Goal: Task Accomplishment & Management: Manage account settings

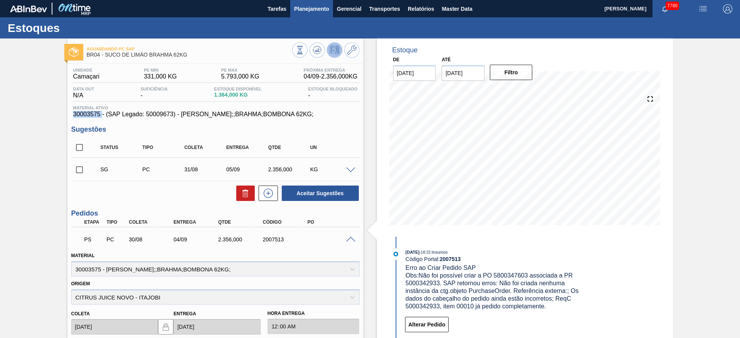
drag, startPoint x: 0, startPoint y: 0, endPoint x: 329, endPoint y: 3, distance: 329.1
click at [329, 3] on button "Planejamento" at bounding box center [311, 8] width 43 height 17
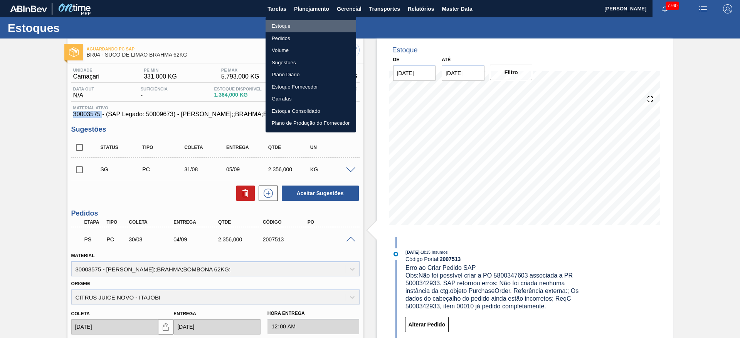
click at [305, 24] on li "Estoque" at bounding box center [311, 26] width 91 height 12
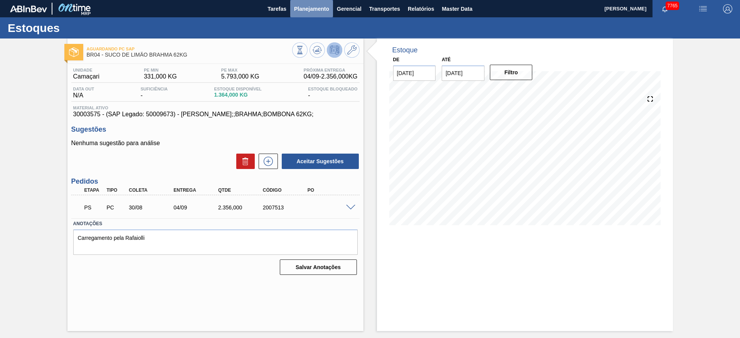
click at [310, 16] on button "Planejamento" at bounding box center [311, 8] width 43 height 17
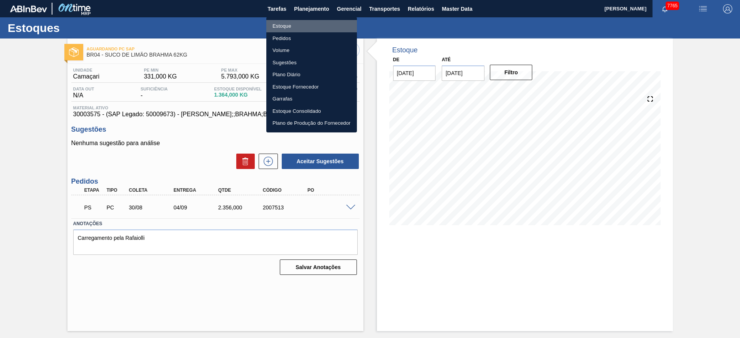
click at [299, 23] on li "Estoque" at bounding box center [311, 26] width 91 height 12
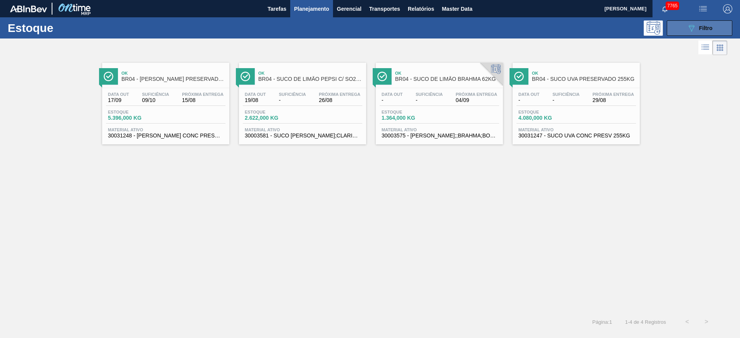
click at [687, 28] on icon "089F7B8B-B2A5-4AFE-B5C0-19BA573D28AC" at bounding box center [691, 28] width 9 height 9
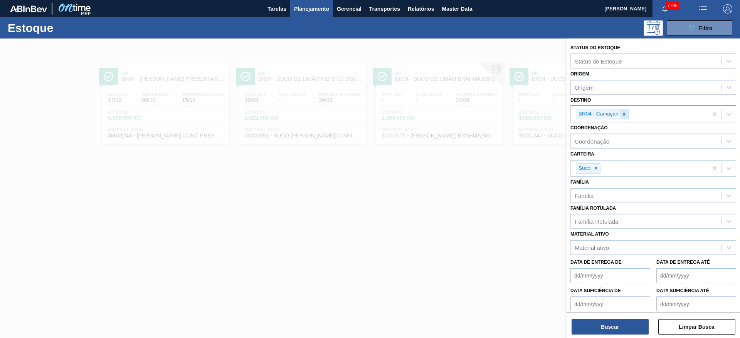
click at [622, 116] on icon at bounding box center [623, 114] width 5 height 5
type input "8"
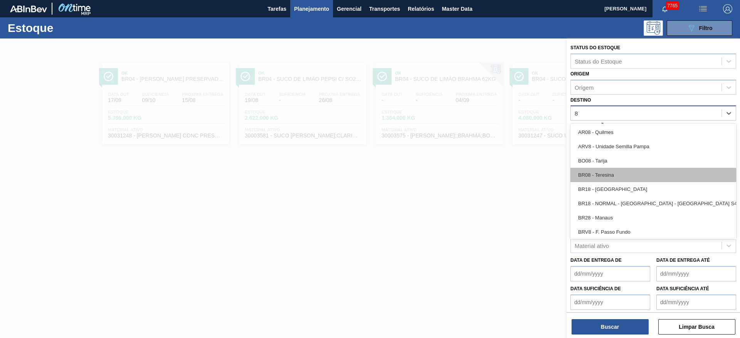
click at [611, 176] on div "BR08 - Teresina" at bounding box center [653, 175] width 166 height 14
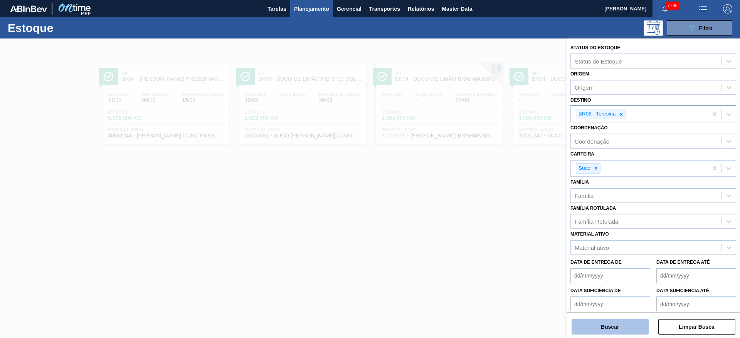
click at [600, 323] on button "Buscar" at bounding box center [609, 326] width 77 height 15
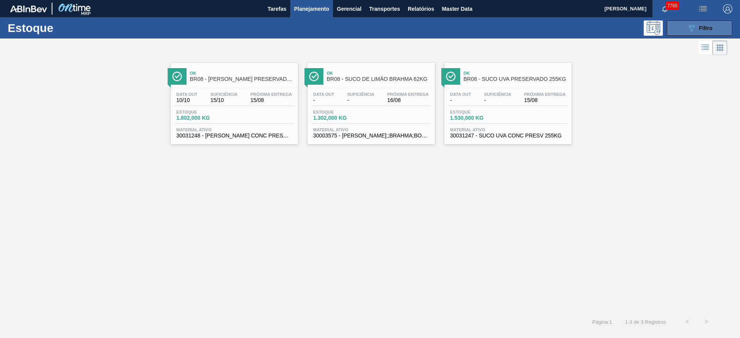
click at [684, 31] on button "089F7B8B-B2A5-4AFE-B5C0-19BA573D28AC Filtro" at bounding box center [700, 27] width 66 height 15
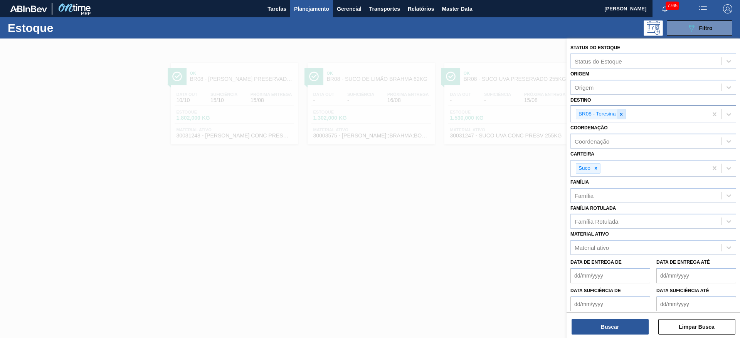
click at [622, 117] on div at bounding box center [621, 114] width 8 height 10
type input "3"
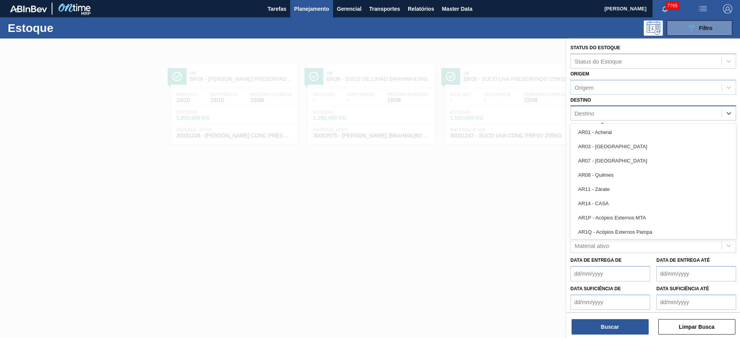
type input "23"
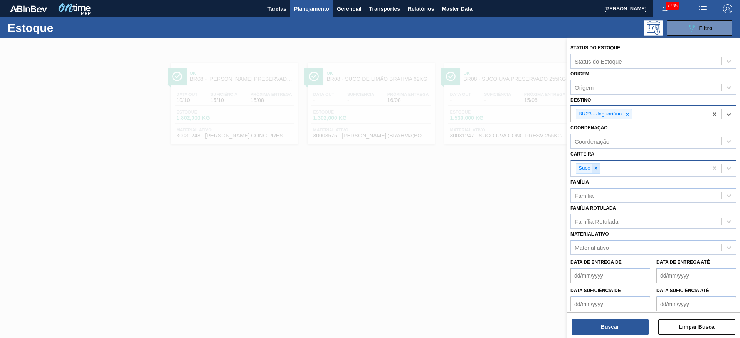
click at [596, 172] on div at bounding box center [596, 169] width 8 height 10
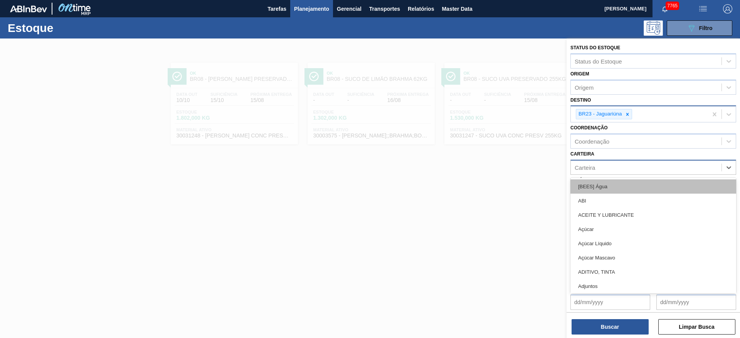
drag, startPoint x: 596, startPoint y: 172, endPoint x: 634, endPoint y: 185, distance: 40.2
click at [634, 175] on div "option Suco, deselected. option ABI focused, 2 of 101. 101 results available. U…" at bounding box center [653, 167] width 166 height 15
type input "kit"
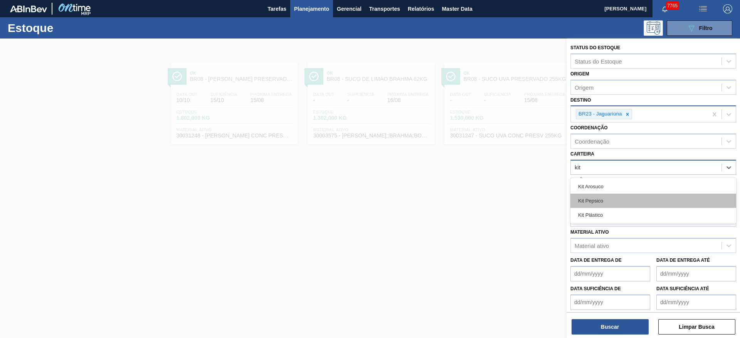
click at [625, 203] on div "Kit Pepsico" at bounding box center [653, 201] width 166 height 14
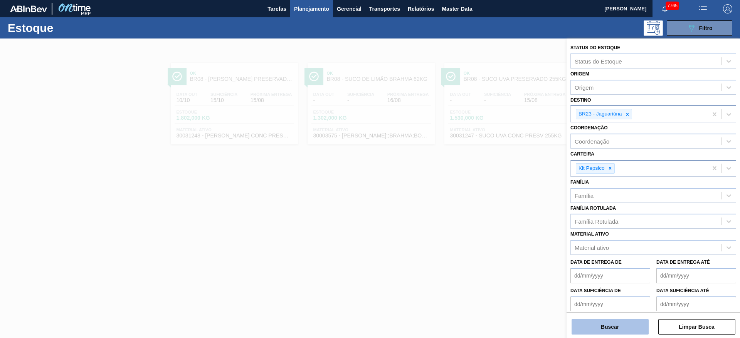
click at [594, 322] on button "Buscar" at bounding box center [609, 326] width 77 height 15
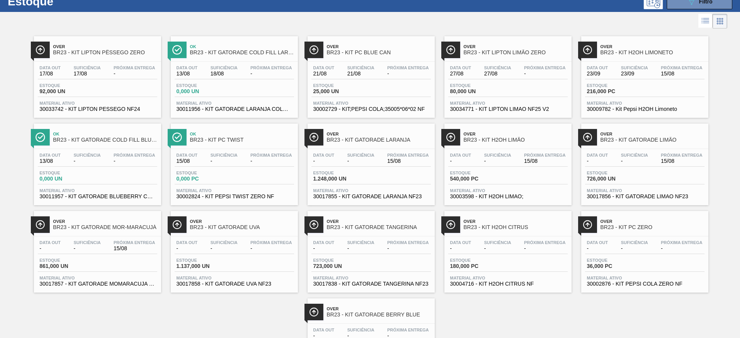
scroll to position [11, 0]
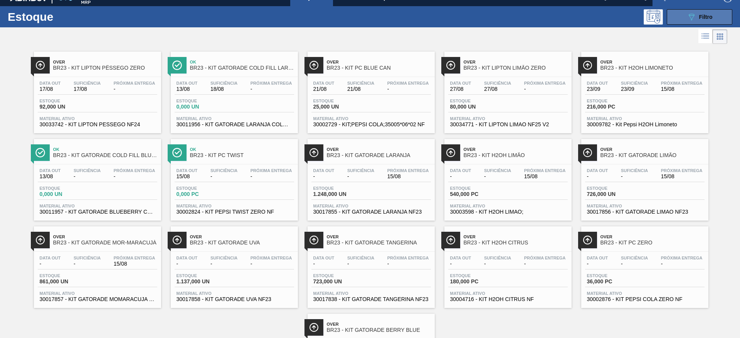
click at [682, 17] on button "089F7B8B-B2A5-4AFE-B5C0-19BA573D28AC Filtro" at bounding box center [700, 16] width 66 height 15
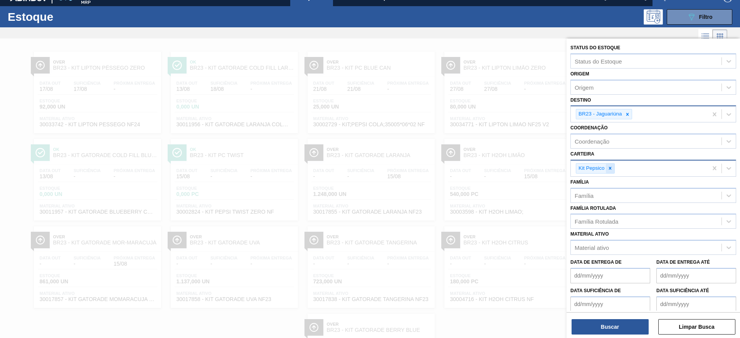
click at [609, 171] on div at bounding box center [610, 169] width 8 height 10
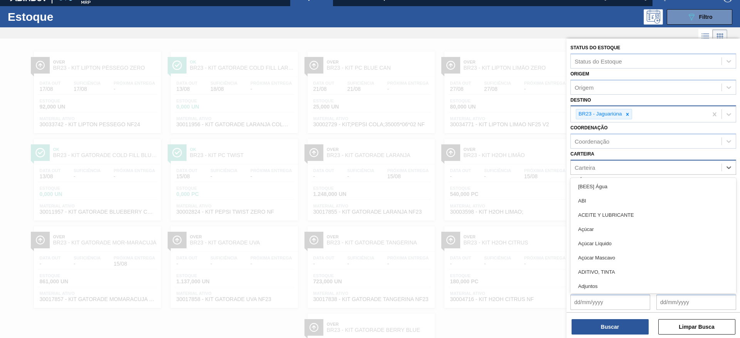
click at [609, 171] on div "Carteira" at bounding box center [646, 167] width 151 height 11
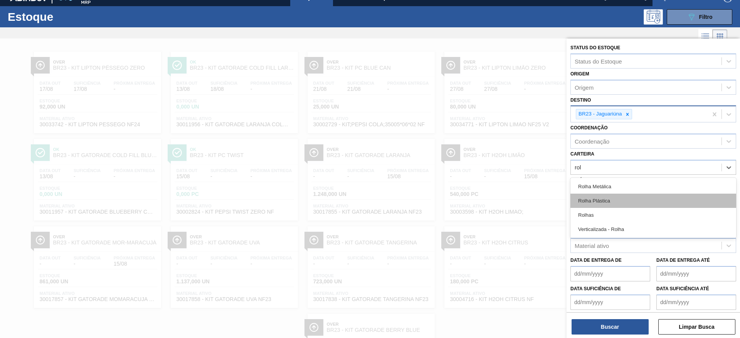
type input "rolh"
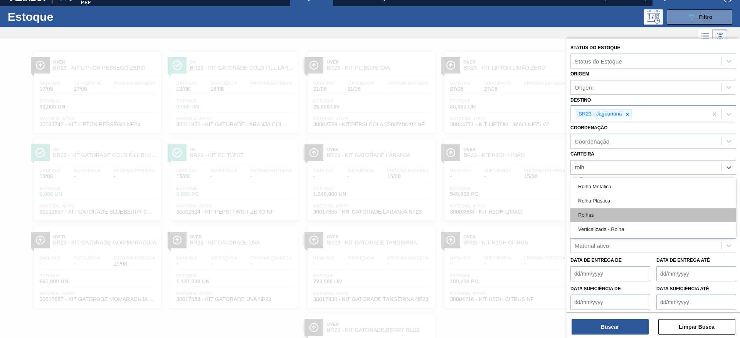
click at [599, 216] on div "Rolhas" at bounding box center [653, 215] width 166 height 14
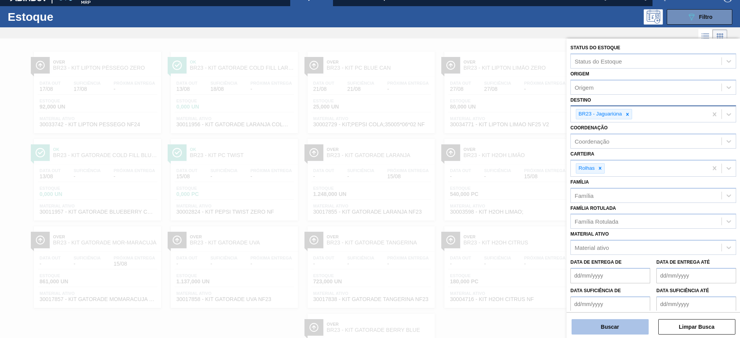
click at [607, 332] on button "Buscar" at bounding box center [609, 326] width 77 height 15
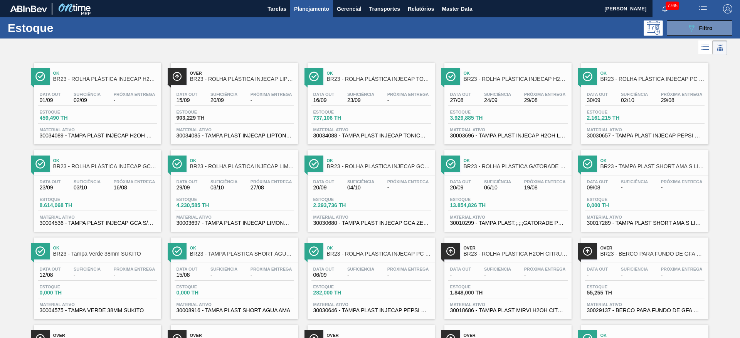
click at [313, 8] on span "Planejamento" at bounding box center [311, 8] width 35 height 9
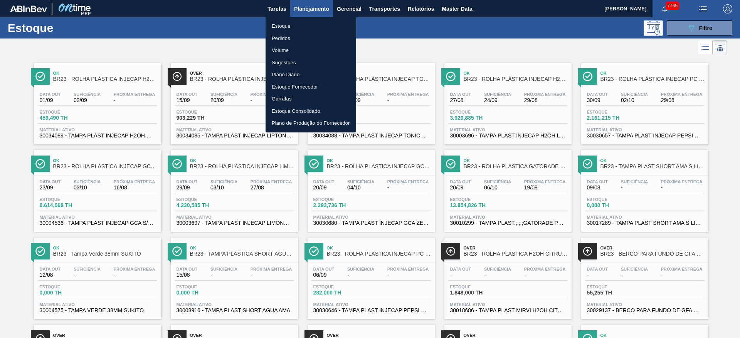
click at [402, 47] on div at bounding box center [370, 169] width 740 height 338
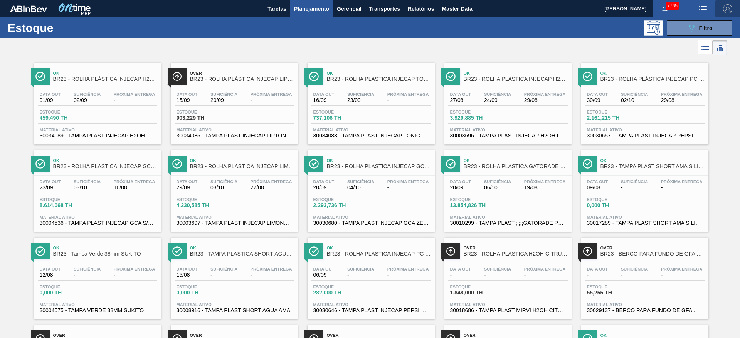
click at [728, 10] on img "button" at bounding box center [727, 8] width 9 height 9
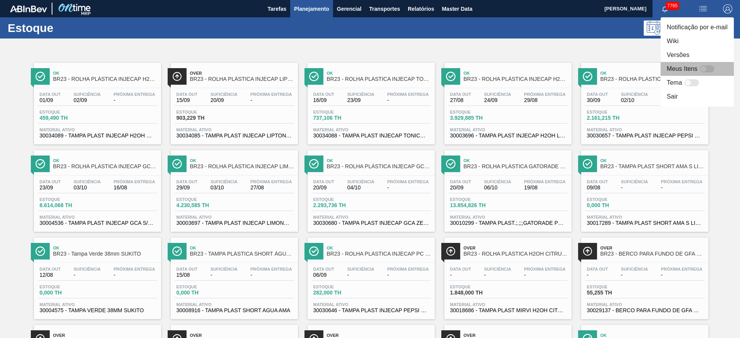
click at [705, 68] on div at bounding box center [703, 69] width 7 height 7
checkbox input "false"
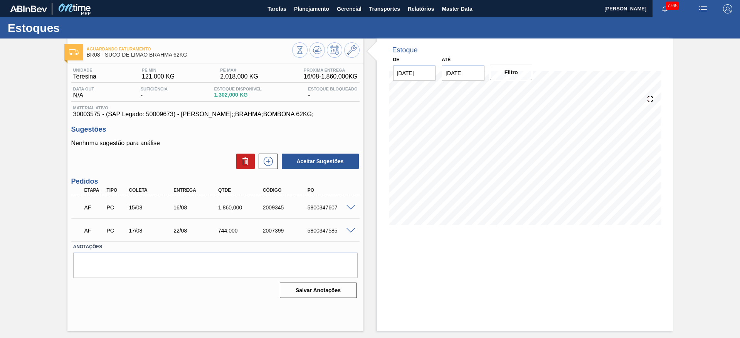
click at [352, 229] on span at bounding box center [350, 231] width 9 height 6
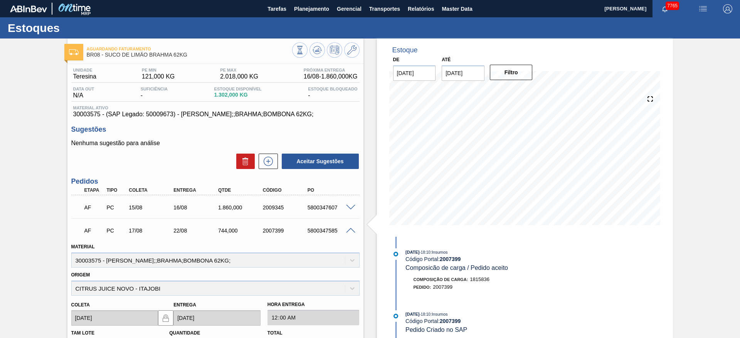
click at [348, 206] on span at bounding box center [350, 208] width 9 height 6
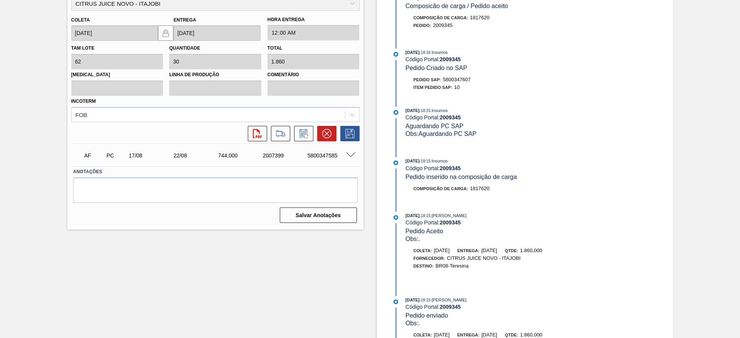
scroll to position [262, 0]
click at [283, 132] on icon at bounding box center [283, 134] width 3 height 4
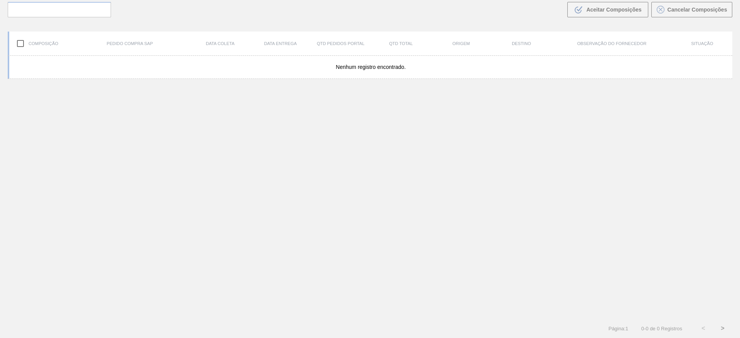
scroll to position [55, 0]
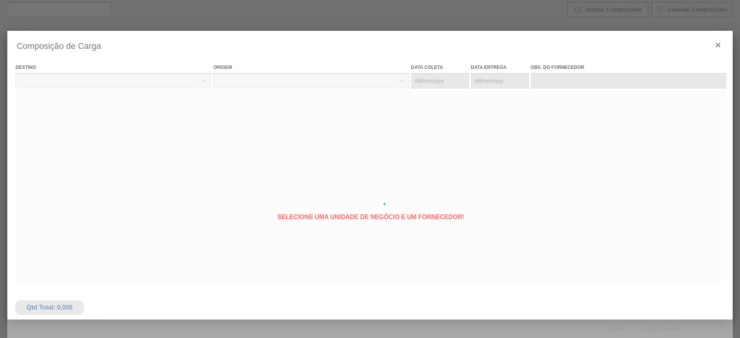
type coleta "15/08/2025"
type entrega "[DATE]"
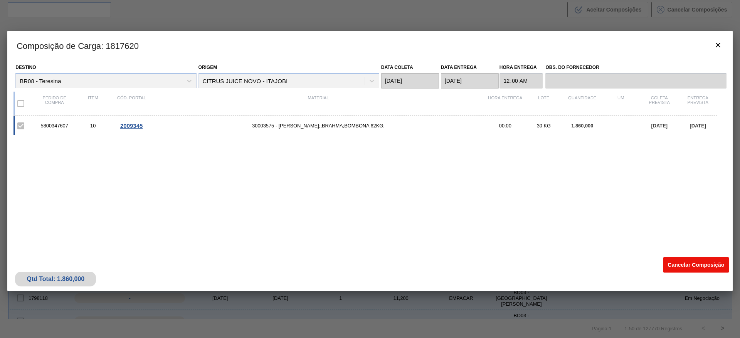
click at [669, 264] on button "Cancelar Composição" at bounding box center [696, 264] width 66 height 15
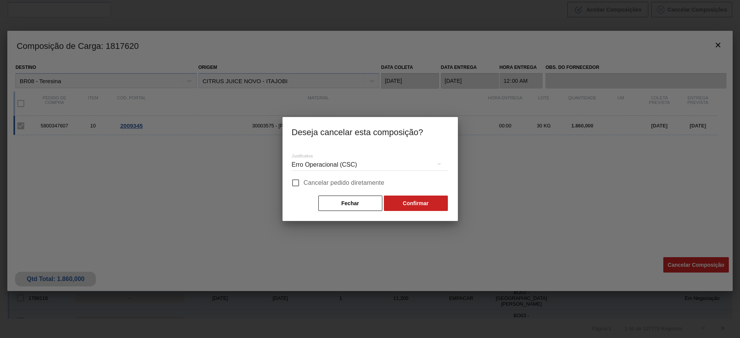
click at [355, 179] on span "Cancelar pedido diretamente" at bounding box center [344, 182] width 81 height 9
click at [304, 179] on input "Cancelar pedido diretamente" at bounding box center [295, 183] width 16 height 16
checkbox input "true"
click at [408, 204] on button "Confirmar" at bounding box center [416, 203] width 64 height 15
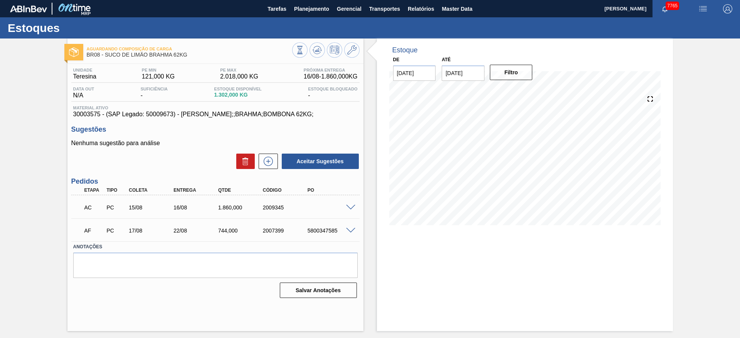
drag, startPoint x: 348, startPoint y: 203, endPoint x: 350, endPoint y: 212, distance: 9.2
click at [350, 212] on div "AC PC 15/08 16/08 1.860,000 2009345" at bounding box center [215, 206] width 288 height 19
click at [350, 207] on span at bounding box center [350, 208] width 9 height 6
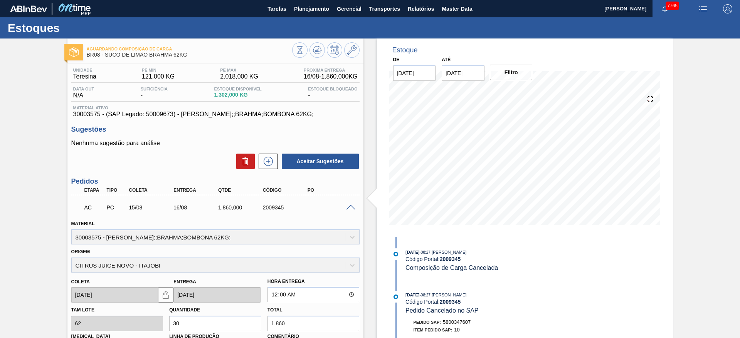
scroll to position [153, 0]
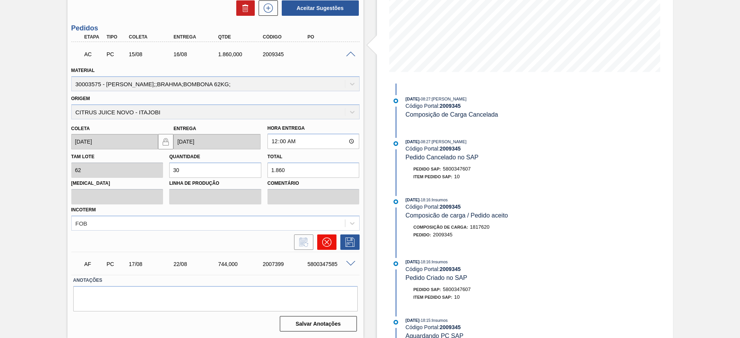
click at [324, 244] on icon at bounding box center [326, 242] width 9 height 9
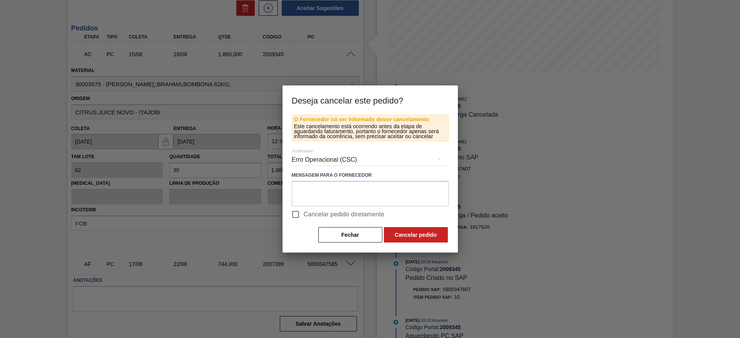
click at [373, 217] on span "Cancelar pedido diretamente" at bounding box center [344, 214] width 81 height 9
click at [304, 217] on input "Cancelar pedido diretamente" at bounding box center [295, 215] width 16 height 16
checkbox input "true"
click at [403, 241] on button "Cancelar pedido" at bounding box center [416, 234] width 64 height 15
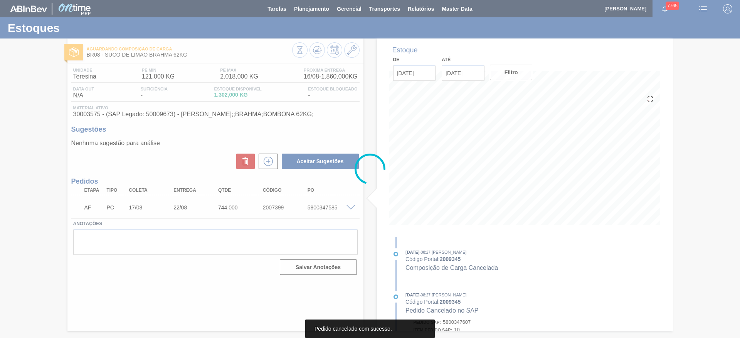
scroll to position [0, 0]
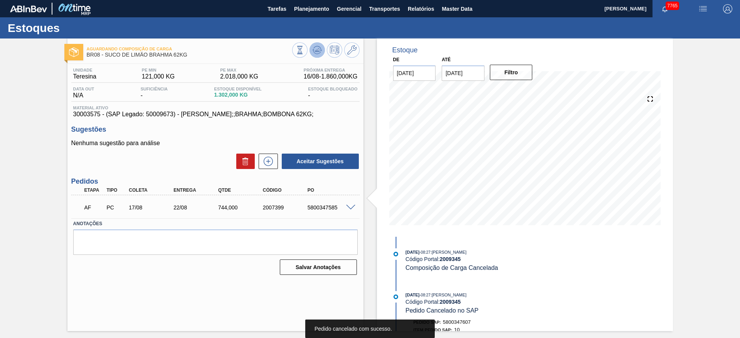
click at [304, 48] on icon at bounding box center [300, 50] width 8 height 8
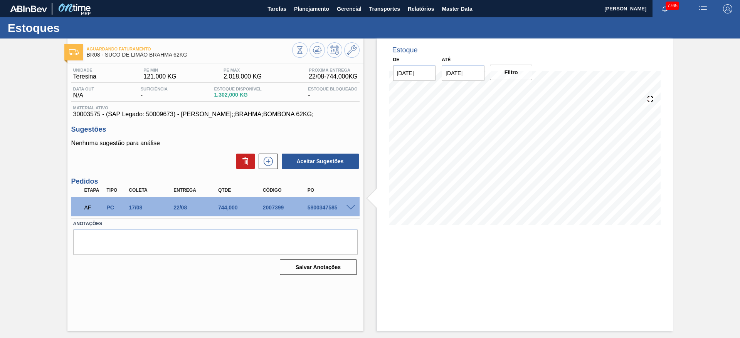
click at [320, 210] on div "5800347585" at bounding box center [331, 208] width 50 height 6
copy div "5800347585"
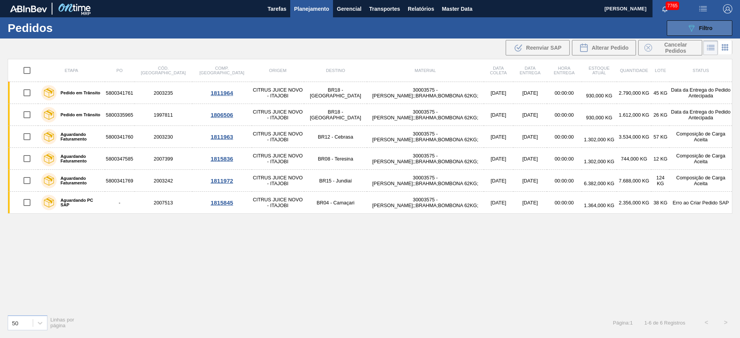
click at [691, 29] on icon at bounding box center [692, 28] width 6 height 7
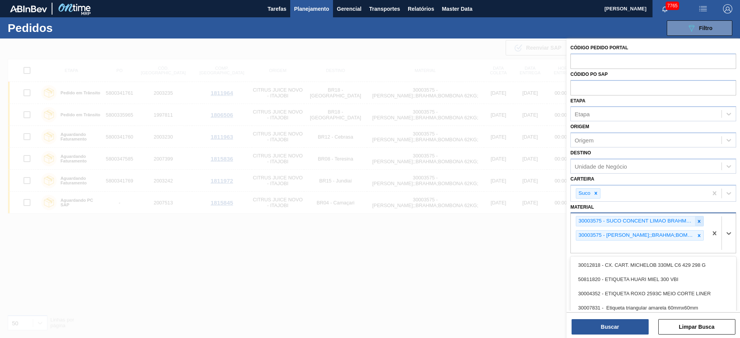
click at [694, 223] on div "30003575 - SUCO CONCENT LIMAO BRAHMA BOMBONA 62KG" at bounding box center [640, 221] width 128 height 10
click at [697, 225] on div at bounding box center [699, 222] width 8 height 10
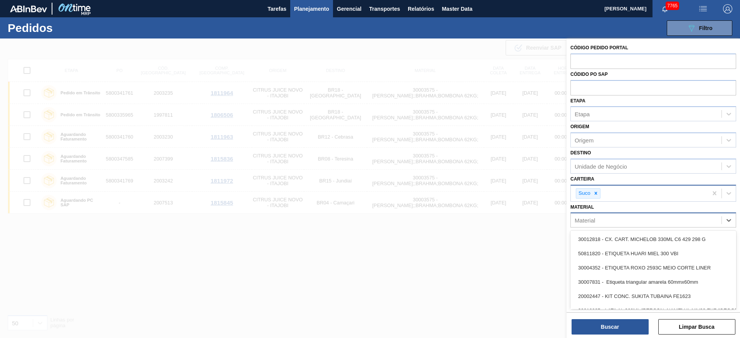
click at [684, 198] on div "Suco" at bounding box center [639, 194] width 137 height 16
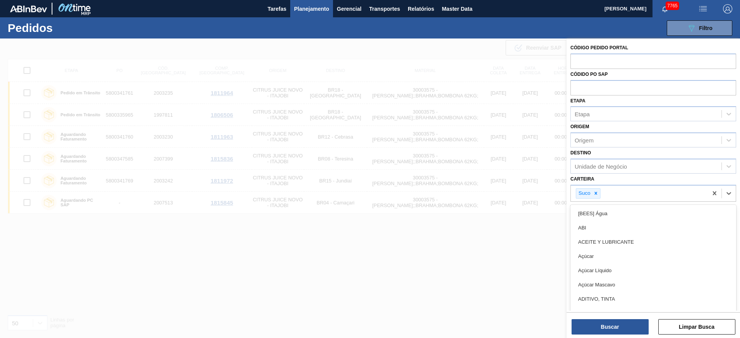
click at [656, 181] on div "Carteira option [BEES] Água focused, 1 of 101. 101 results available. Use Up an…" at bounding box center [653, 188] width 166 height 28
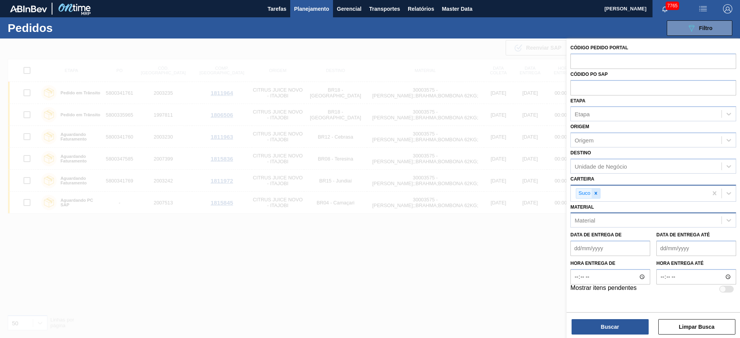
click at [592, 195] on div at bounding box center [596, 194] width 8 height 10
click at [609, 166] on div "Unidade de Negócio" at bounding box center [601, 166] width 52 height 7
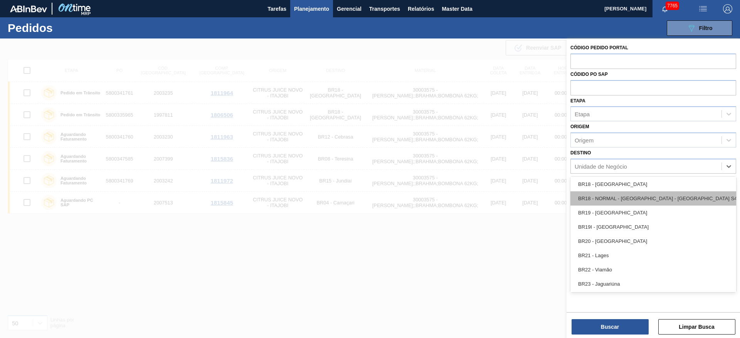
scroll to position [636, 0]
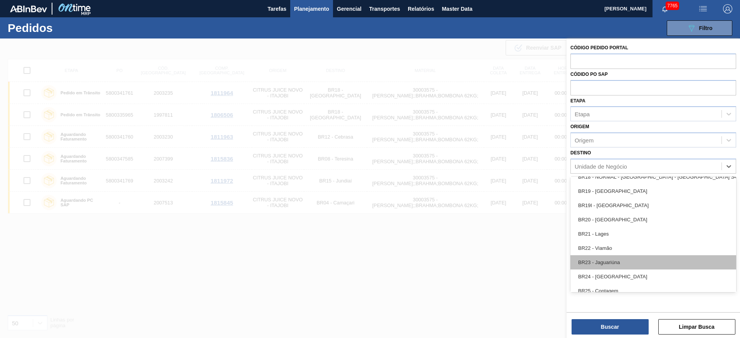
click at [611, 262] on div "BR23 - Jaguariúna" at bounding box center [653, 262] width 166 height 14
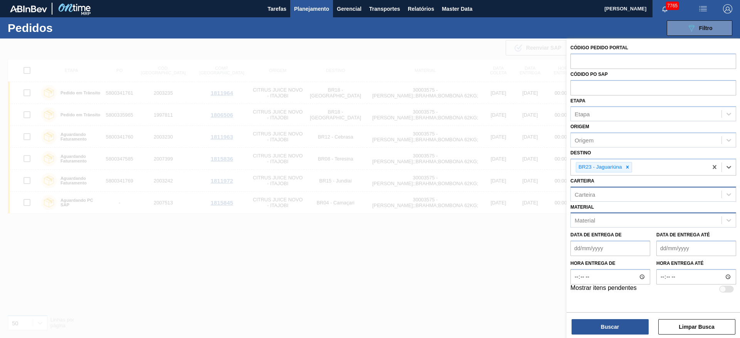
click at [609, 193] on div "Carteira" at bounding box center [646, 194] width 151 height 11
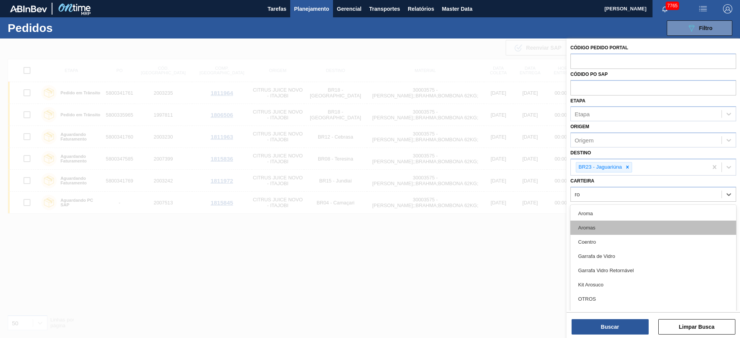
type input "rol"
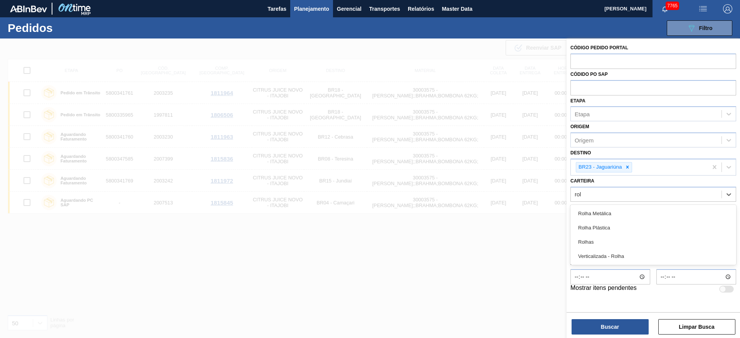
drag, startPoint x: 592, startPoint y: 244, endPoint x: 590, endPoint y: 250, distance: 5.9
click at [592, 245] on div "Rolhas" at bounding box center [653, 242] width 166 height 14
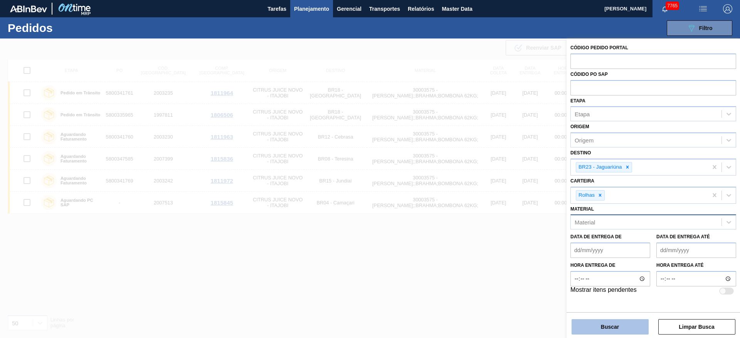
click at [598, 325] on button "Buscar" at bounding box center [609, 326] width 77 height 15
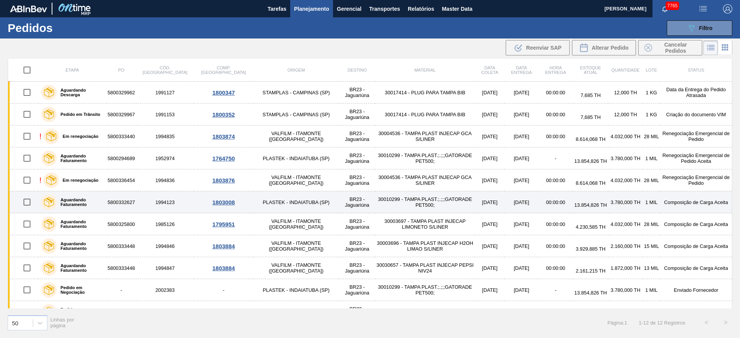
scroll to position [0, 0]
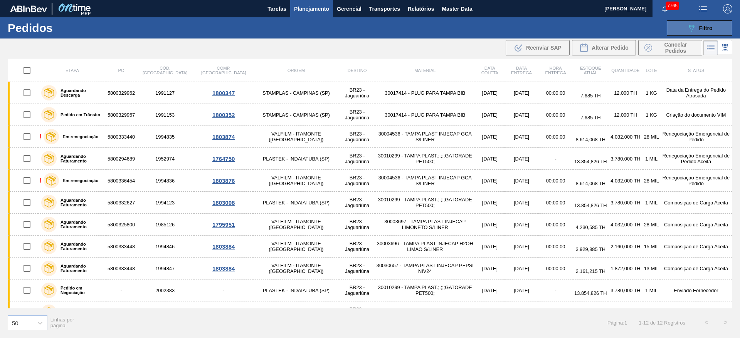
click at [675, 25] on button "089F7B8B-B2A5-4AFE-B5C0-19BA573D28AC Filtro" at bounding box center [700, 27] width 66 height 15
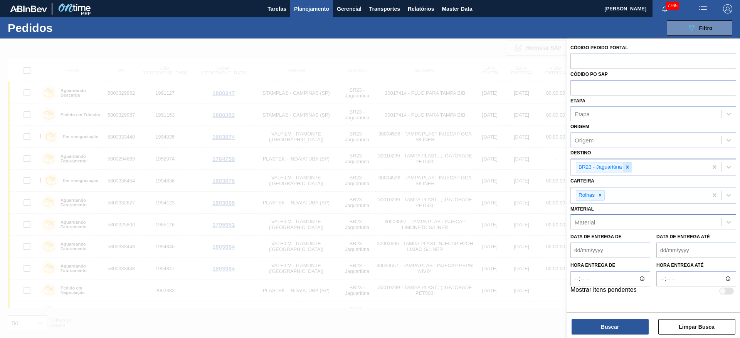
click at [627, 167] on icon at bounding box center [627, 167] width 3 height 3
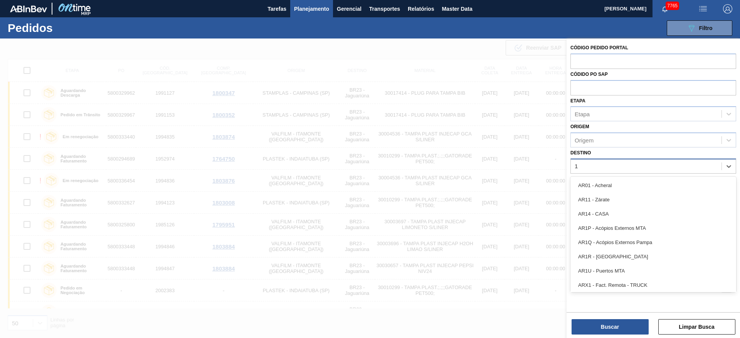
type input "13"
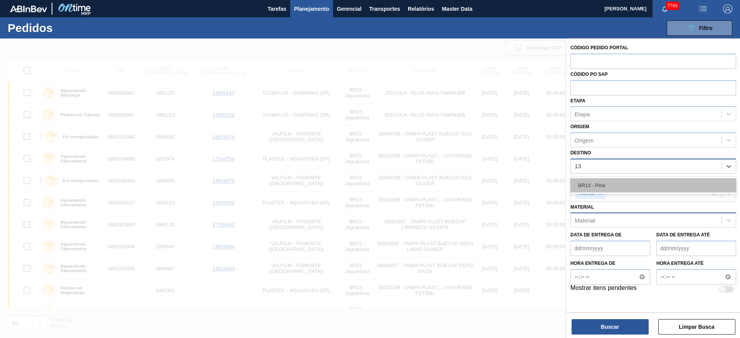
click at [612, 182] on div "BR13 - Piraí" at bounding box center [653, 185] width 166 height 14
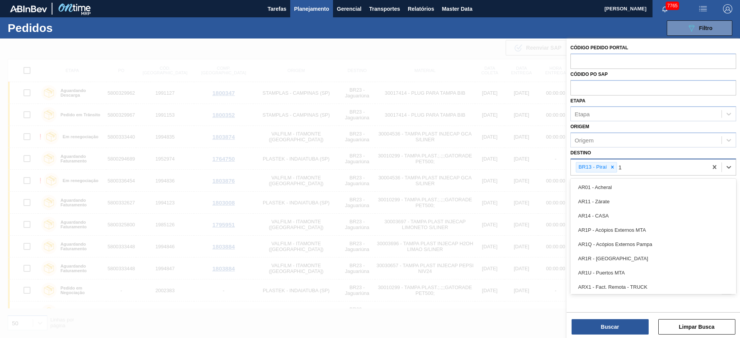
type input "19"
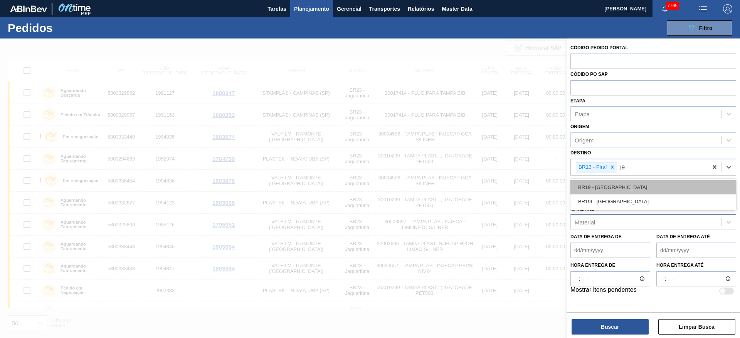
click at [627, 187] on div "BR19 - Nova Rio" at bounding box center [653, 187] width 166 height 14
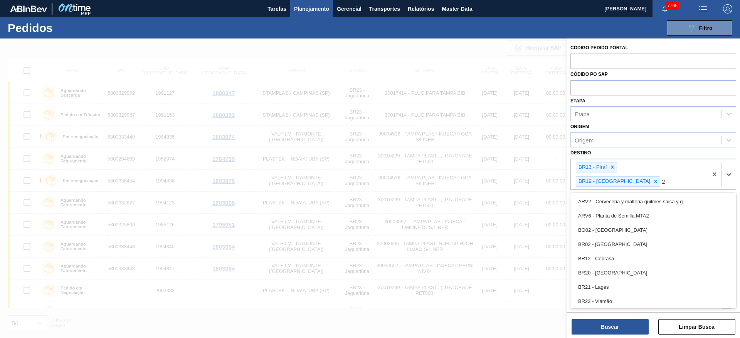
type input "27"
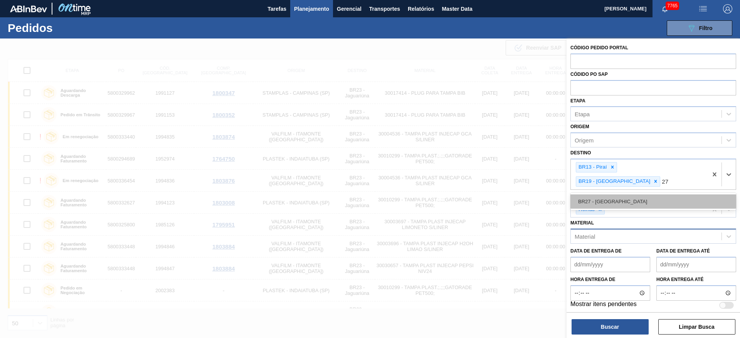
click at [629, 195] on div "BR27 - Nova Minas" at bounding box center [653, 202] width 166 height 14
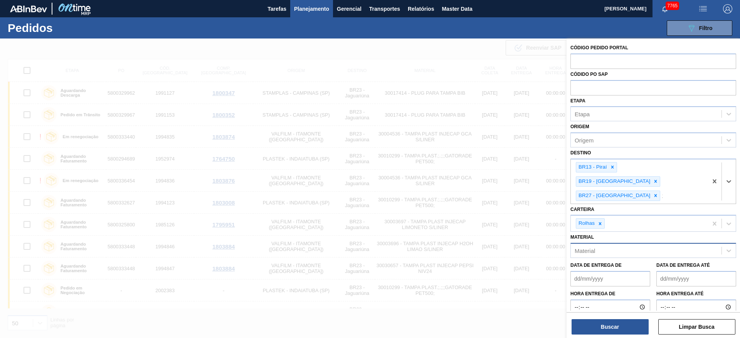
type input "15"
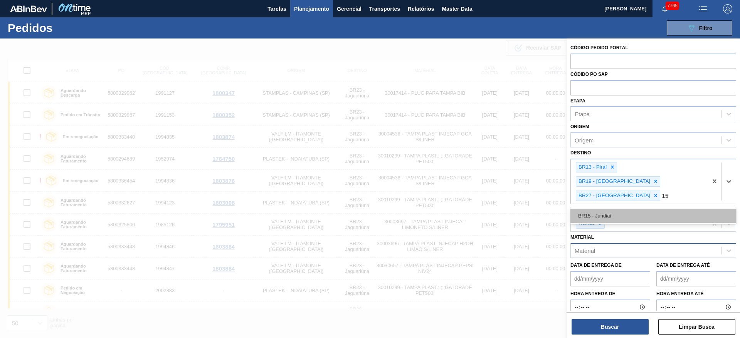
click at [635, 209] on div "BR15 - Jundiaí" at bounding box center [653, 216] width 166 height 14
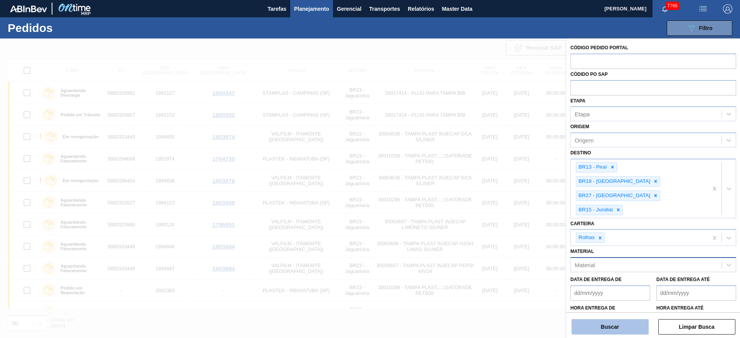
click at [605, 331] on button "Buscar" at bounding box center [609, 326] width 77 height 15
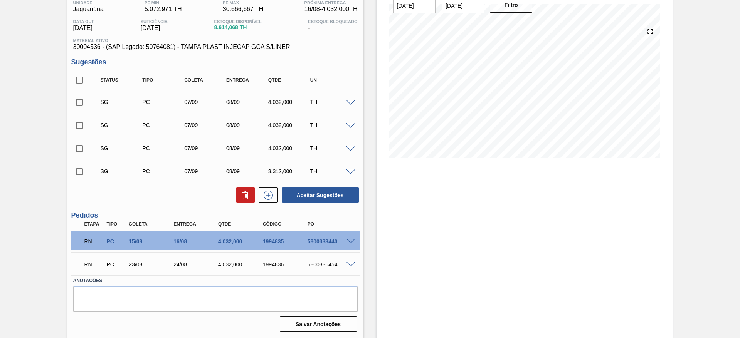
scroll to position [68, 0]
click at [351, 242] on span at bounding box center [350, 242] width 9 height 6
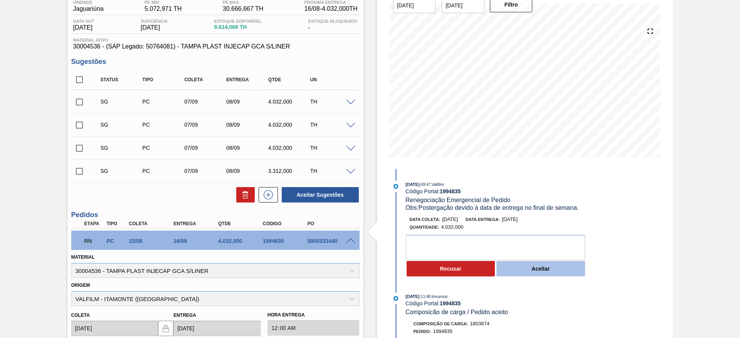
click at [526, 270] on button "Aceitar" at bounding box center [540, 268] width 89 height 15
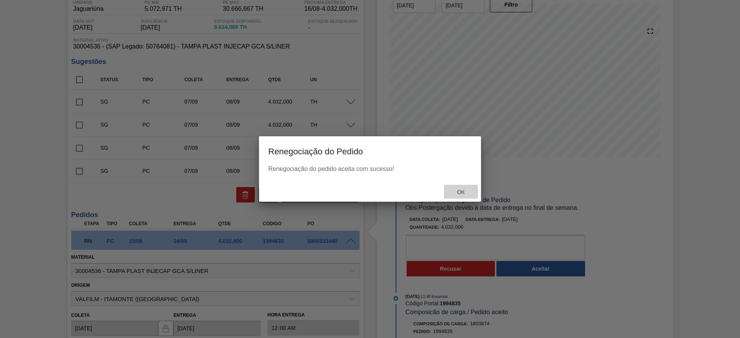
click at [464, 189] on span "Ok" at bounding box center [461, 192] width 20 height 6
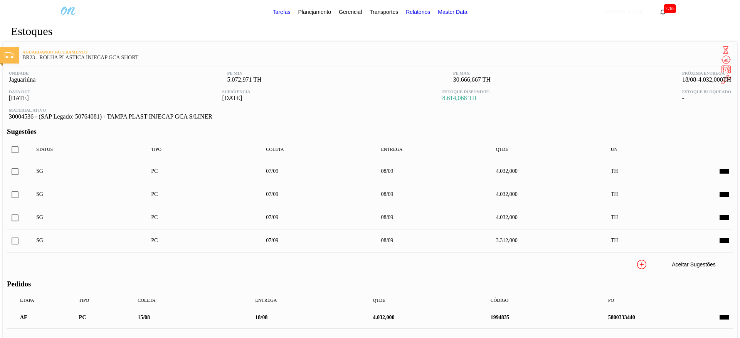
scroll to position [68, 0]
click at [718, 338] on div at bounding box center [725, 341] width 15 height 6
click at [606, 338] on div "5800336454" at bounding box center [675, 341] width 138 height 6
click at [719, 338] on span at bounding box center [723, 341] width 9 height 6
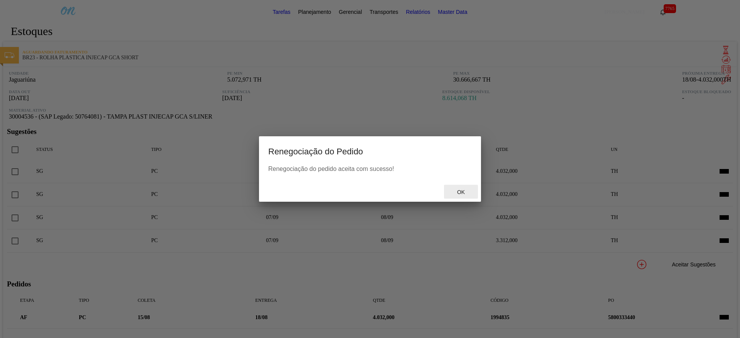
click at [471, 192] on div "Ok" at bounding box center [461, 192] width 34 height 14
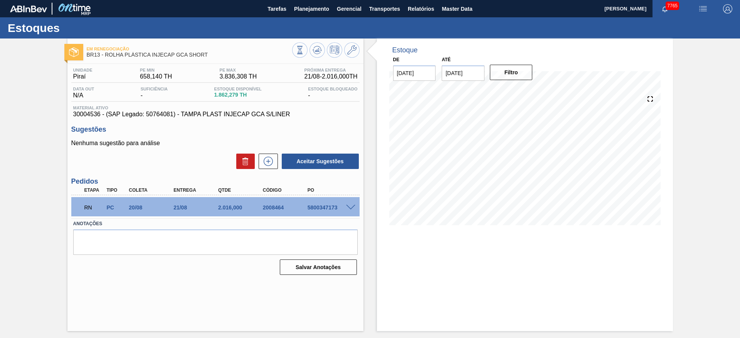
click at [350, 207] on span at bounding box center [350, 208] width 9 height 6
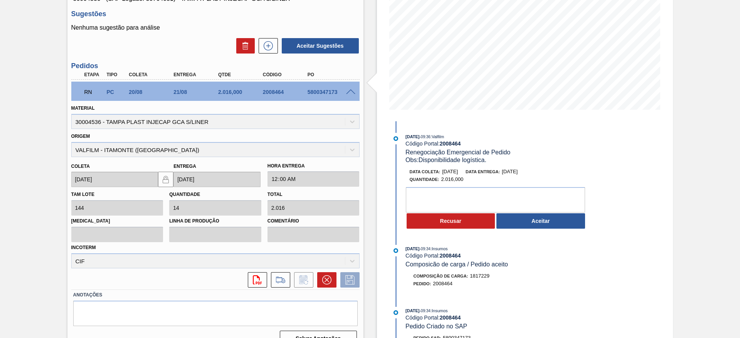
scroll to position [130, 0]
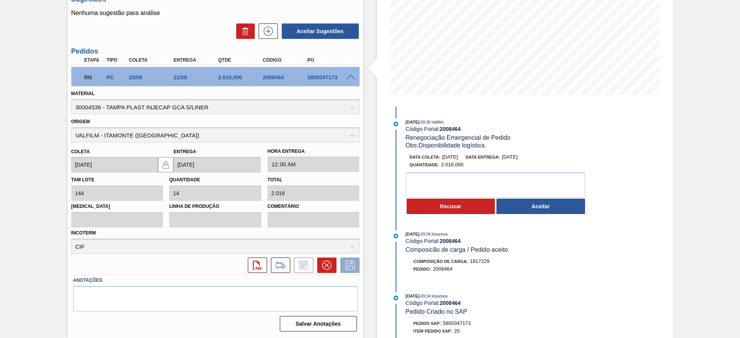
click at [515, 204] on button "Aceitar" at bounding box center [540, 206] width 89 height 15
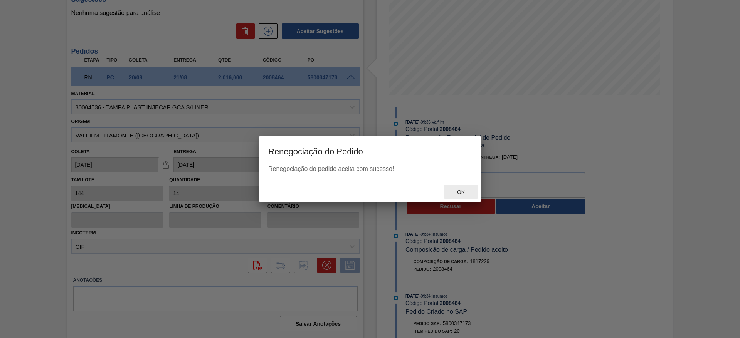
drag, startPoint x: 460, startPoint y: 193, endPoint x: 452, endPoint y: 190, distance: 8.8
click at [460, 193] on span "Ok" at bounding box center [461, 192] width 20 height 6
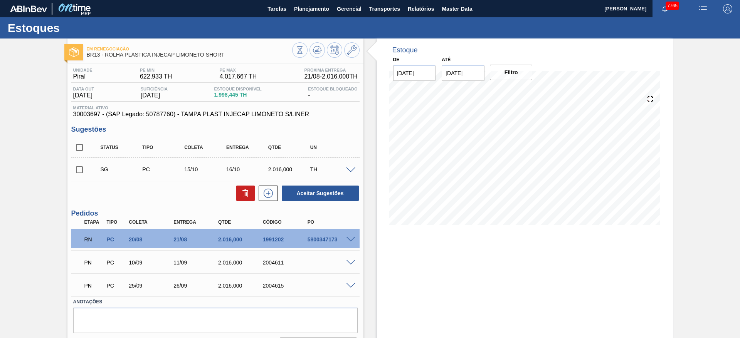
click at [352, 239] on span at bounding box center [350, 240] width 9 height 6
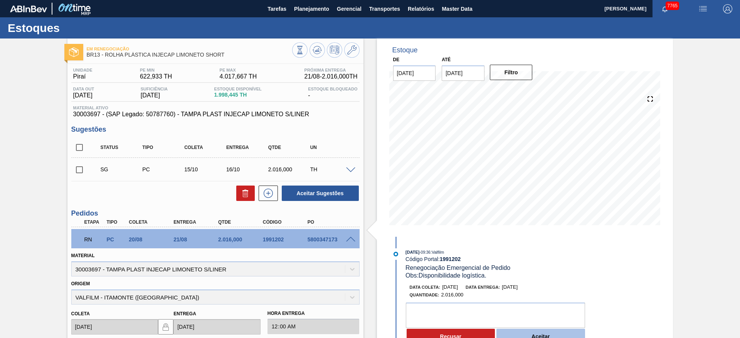
click at [538, 335] on button "Aceitar" at bounding box center [540, 336] width 89 height 15
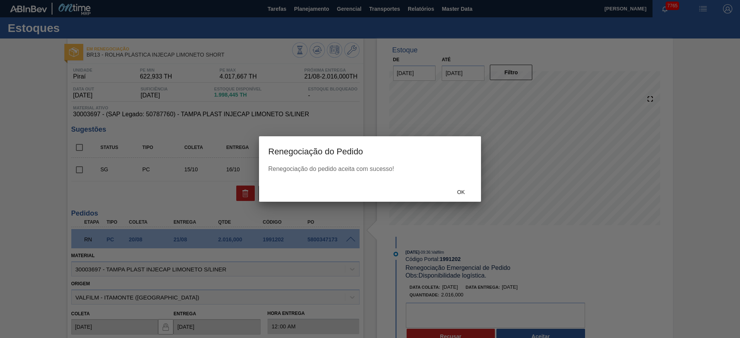
click at [459, 197] on div "Ok" at bounding box center [461, 192] width 34 height 14
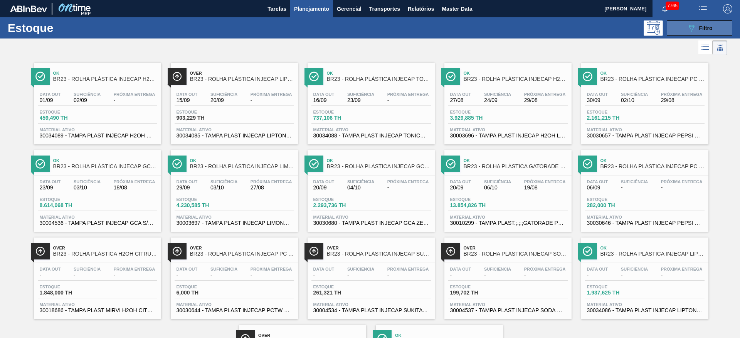
click at [705, 24] on div "089F7B8B-B2A5-4AFE-B5C0-19BA573D28AC Filtro" at bounding box center [700, 28] width 26 height 9
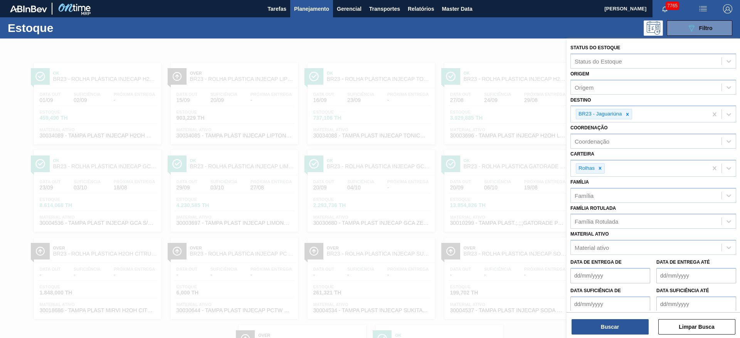
click at [514, 51] on div at bounding box center [370, 208] width 740 height 338
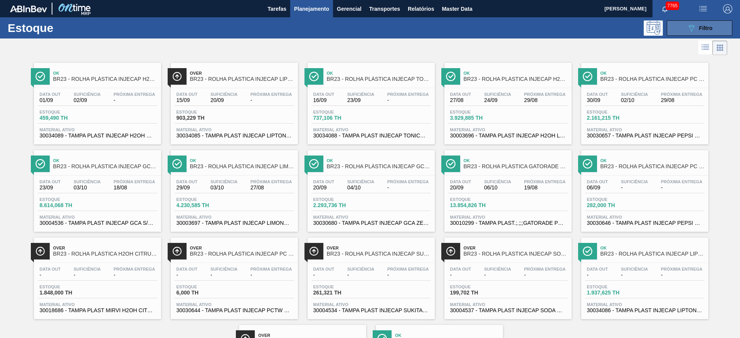
click at [695, 28] on div "089F7B8B-B2A5-4AFE-B5C0-19BA573D28AC Filtro" at bounding box center [700, 28] width 26 height 9
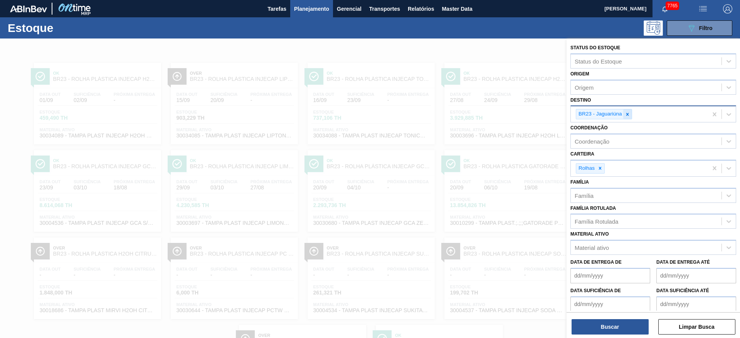
click at [626, 113] on icon at bounding box center [627, 114] width 3 height 3
type input "2"
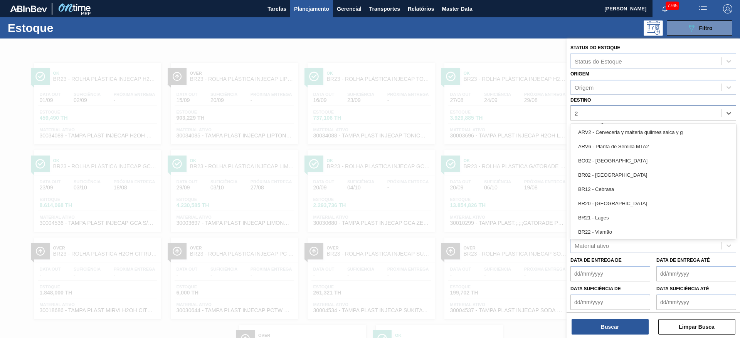
drag, startPoint x: 628, startPoint y: 176, endPoint x: 624, endPoint y: 177, distance: 4.3
click at [627, 177] on div "BR02 - Sergipe" at bounding box center [653, 175] width 166 height 14
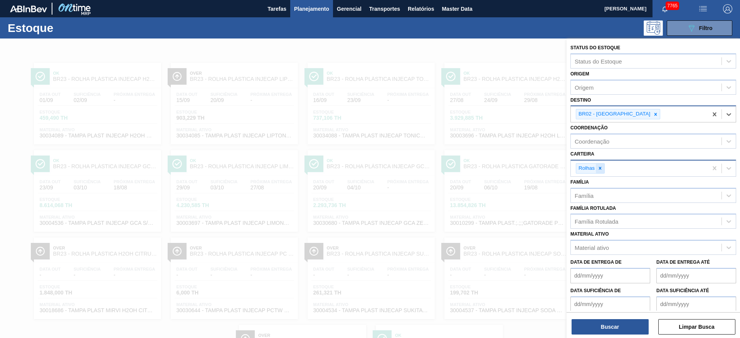
click at [604, 170] on div at bounding box center [600, 169] width 8 height 10
click at [604, 170] on div "Carteira" at bounding box center [646, 167] width 151 height 11
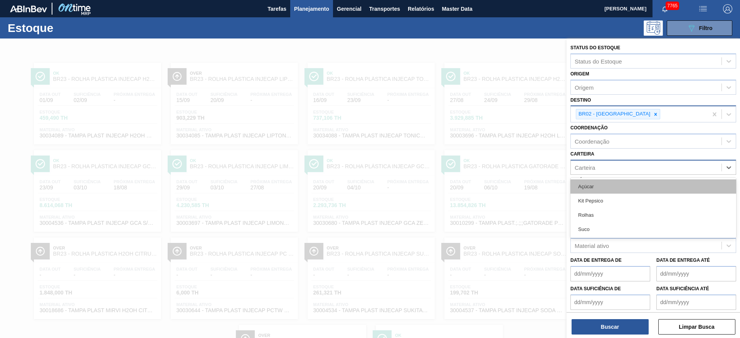
click at [609, 186] on div "Açúcar" at bounding box center [653, 187] width 166 height 14
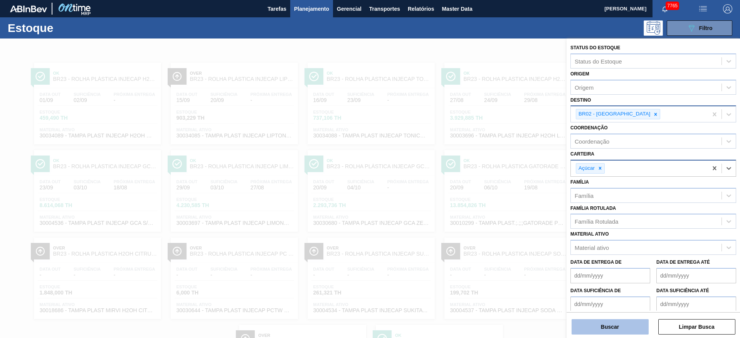
click at [606, 326] on button "Buscar" at bounding box center [609, 326] width 77 height 15
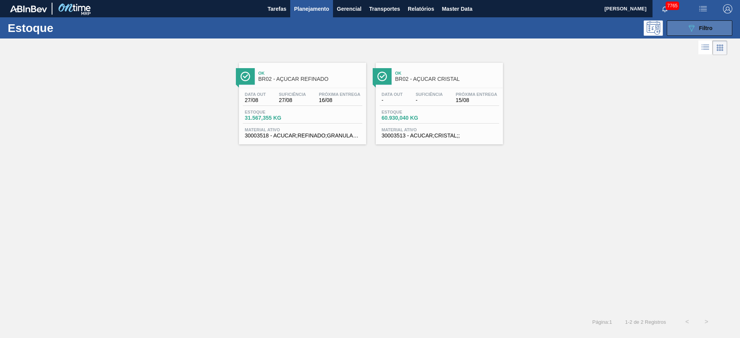
drag, startPoint x: 703, startPoint y: 28, endPoint x: 697, endPoint y: 35, distance: 9.6
click at [703, 28] on span "Filtro" at bounding box center [705, 28] width 13 height 6
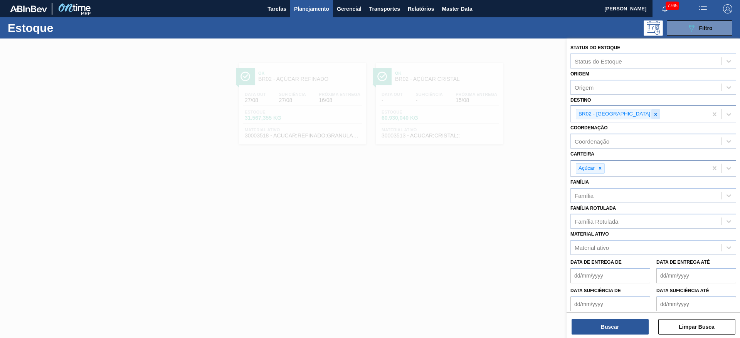
click at [653, 116] on icon at bounding box center [655, 114] width 5 height 5
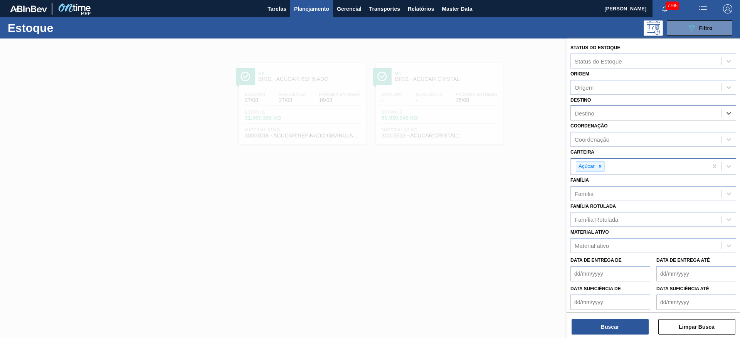
click at [619, 116] on div "Destino" at bounding box center [646, 113] width 151 height 11
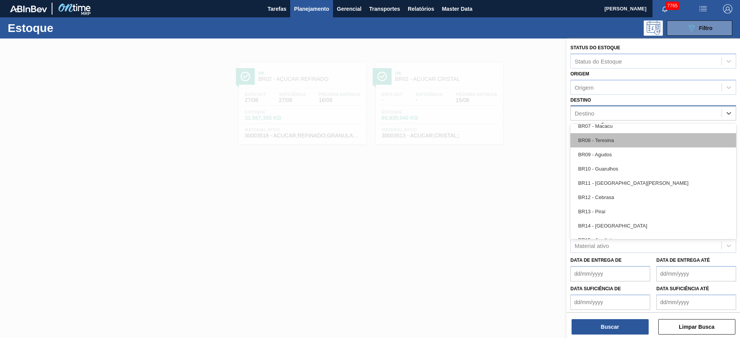
scroll to position [405, 0]
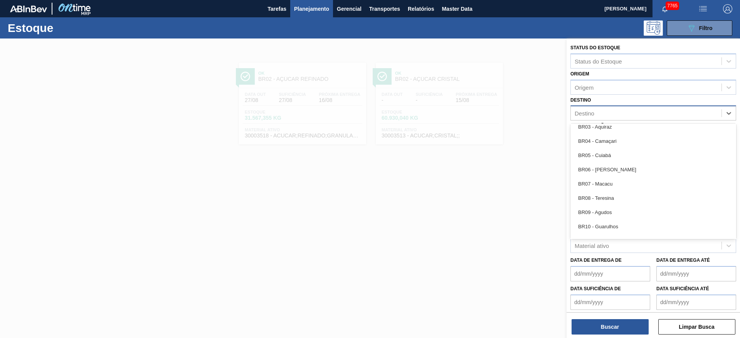
click at [614, 133] on div "BR03 - Aquiraz" at bounding box center [653, 127] width 166 height 14
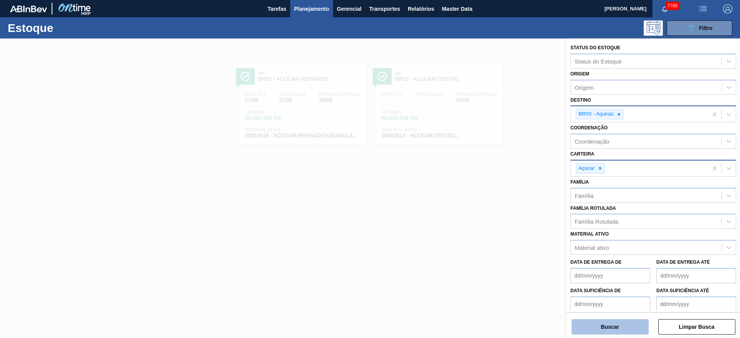
click at [610, 328] on button "Buscar" at bounding box center [609, 326] width 77 height 15
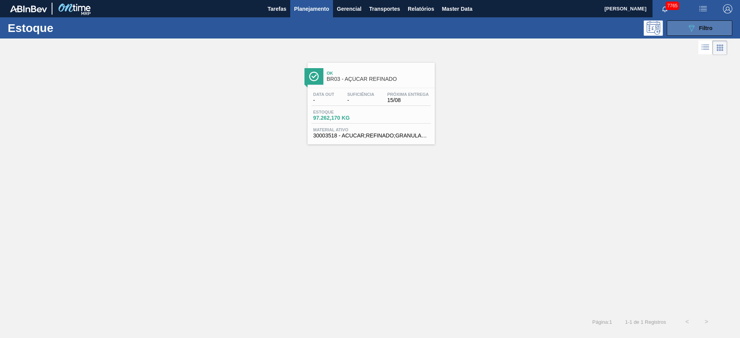
click at [676, 26] on button "089F7B8B-B2A5-4AFE-B5C0-19BA573D28AC Filtro" at bounding box center [700, 27] width 66 height 15
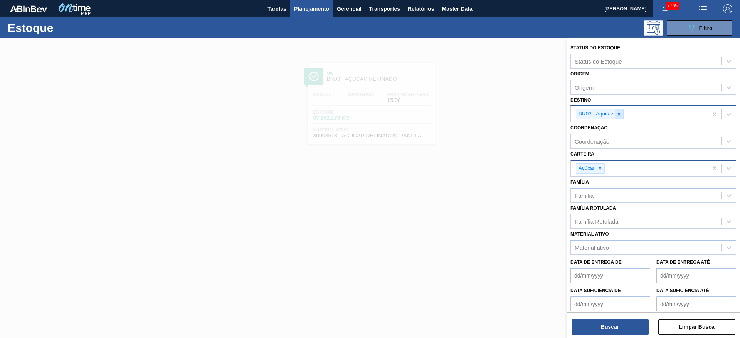
click at [618, 113] on icon at bounding box center [618, 114] width 5 height 5
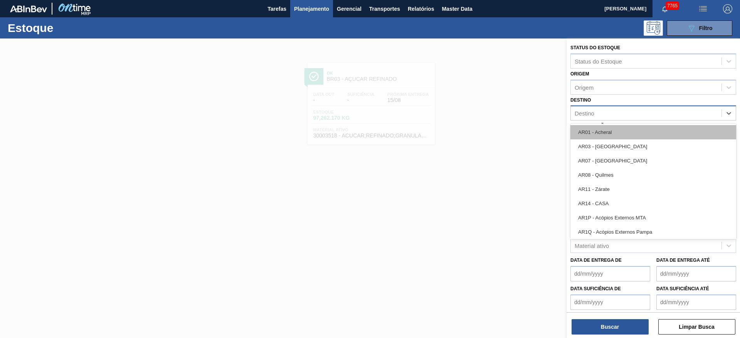
drag, startPoint x: 618, startPoint y: 113, endPoint x: 620, endPoint y: 136, distance: 23.6
click at [618, 113] on div "Destino" at bounding box center [646, 113] width 151 height 11
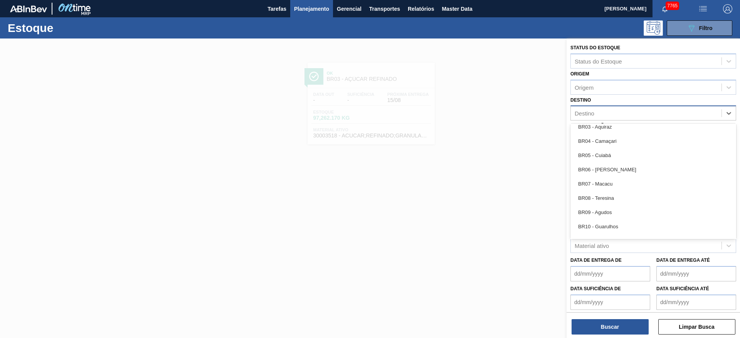
drag, startPoint x: 615, startPoint y: 144, endPoint x: 613, endPoint y: 163, distance: 19.0
click at [615, 143] on div "BR04 - Camaçari" at bounding box center [653, 141] width 166 height 14
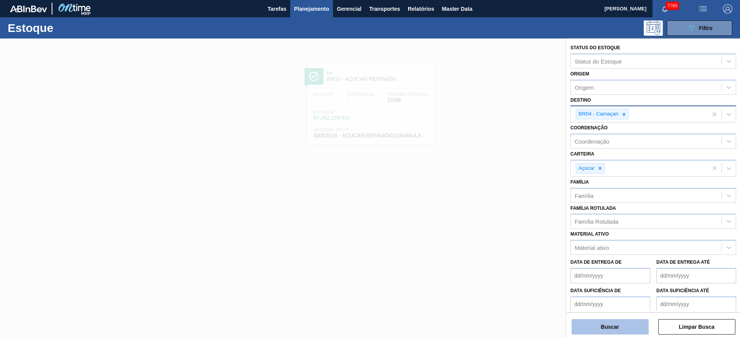
click at [610, 321] on button "Buscar" at bounding box center [609, 326] width 77 height 15
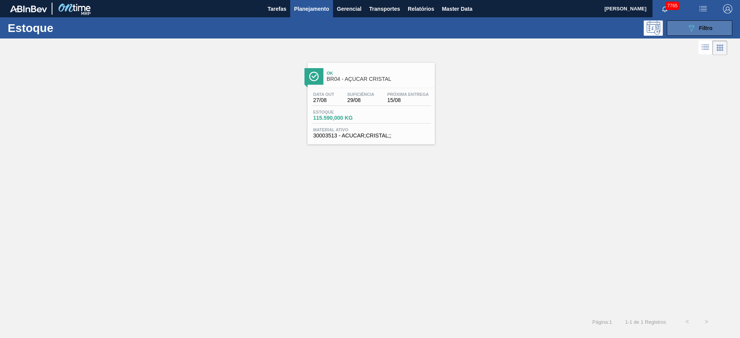
click at [691, 27] on icon "089F7B8B-B2A5-4AFE-B5C0-19BA573D28AC" at bounding box center [691, 28] width 9 height 9
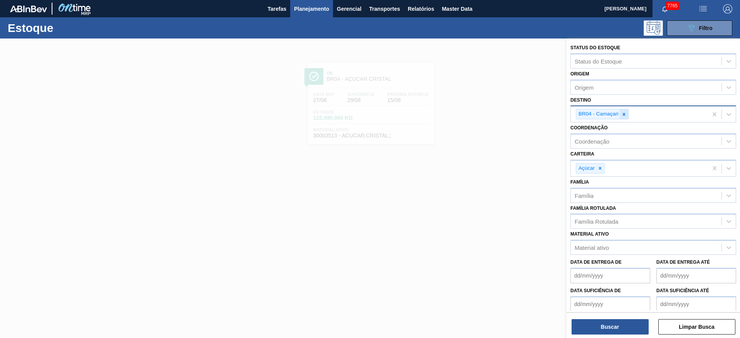
click at [624, 114] on icon at bounding box center [623, 114] width 3 height 3
click at [624, 114] on div "BR04 - Camaçari" at bounding box center [639, 114] width 137 height 16
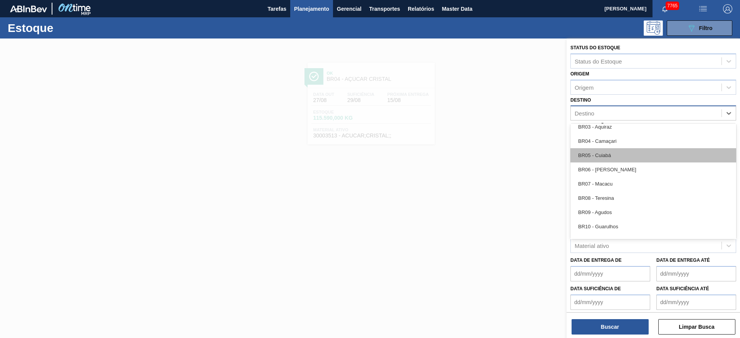
click at [621, 158] on div "BR05 - Cuiabá" at bounding box center [653, 155] width 166 height 14
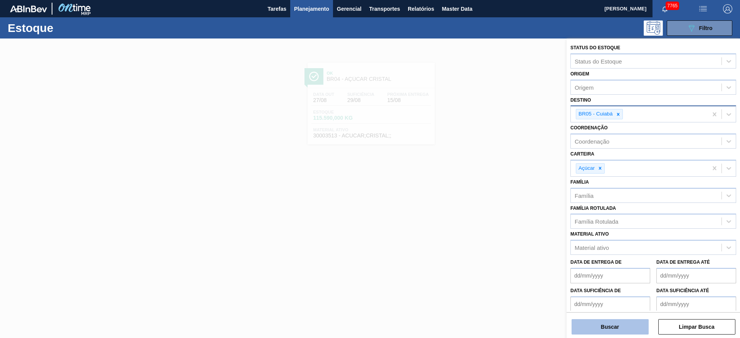
click at [603, 322] on button "Buscar" at bounding box center [609, 326] width 77 height 15
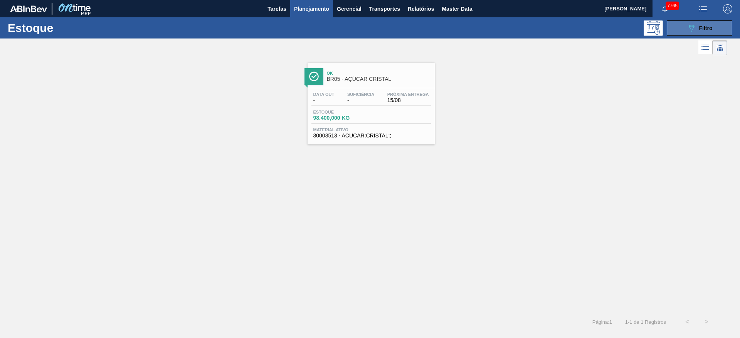
click at [716, 28] on button "089F7B8B-B2A5-4AFE-B5C0-19BA573D28AC Filtro" at bounding box center [700, 27] width 66 height 15
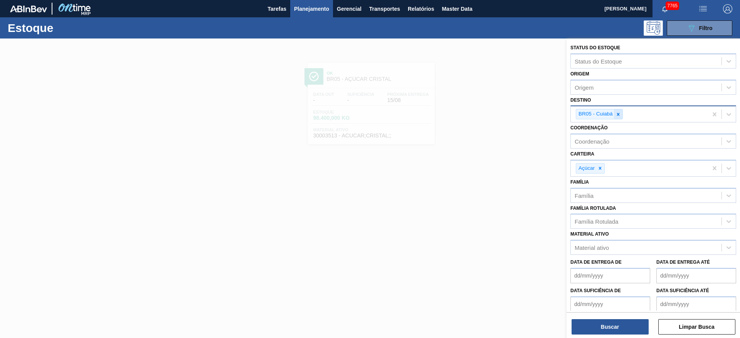
click at [621, 114] on div at bounding box center [618, 114] width 8 height 10
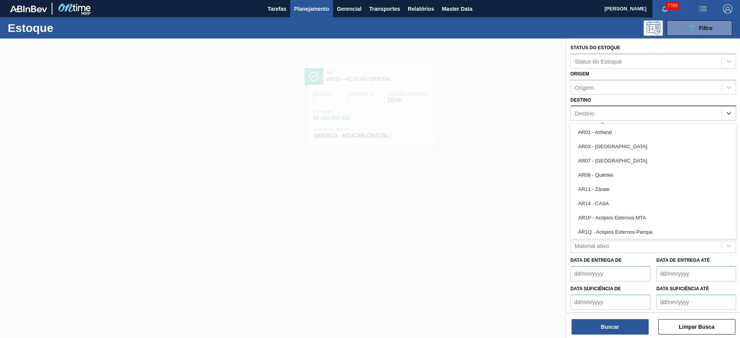
click at [621, 114] on div "Destino" at bounding box center [646, 113] width 151 height 11
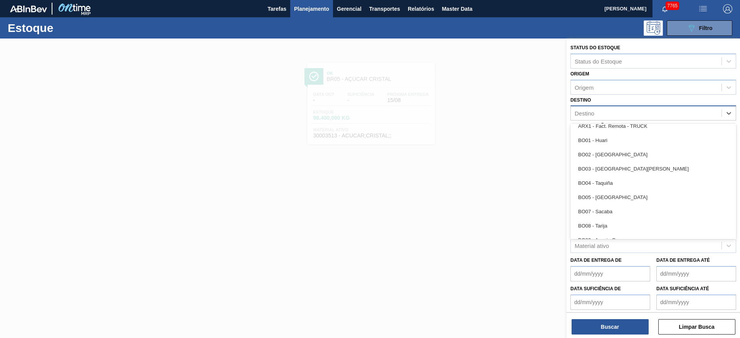
scroll to position [462, 0]
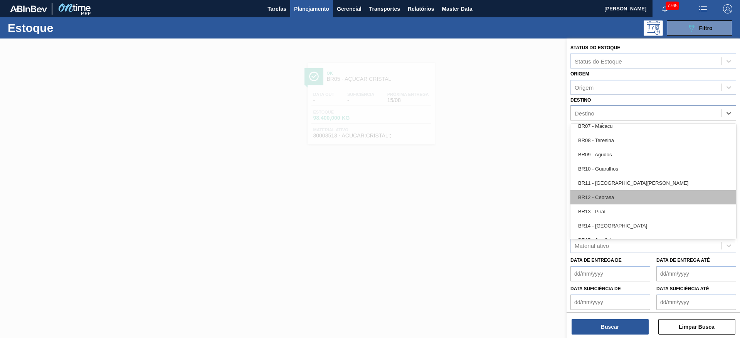
click at [613, 191] on div "BR12 - Cebrasa" at bounding box center [653, 197] width 166 height 14
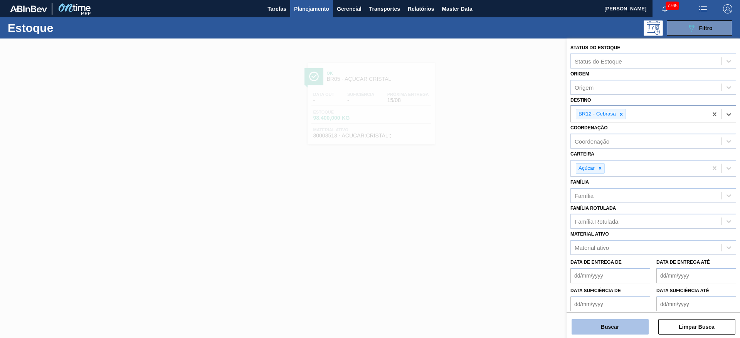
click at [605, 327] on button "Buscar" at bounding box center [609, 326] width 77 height 15
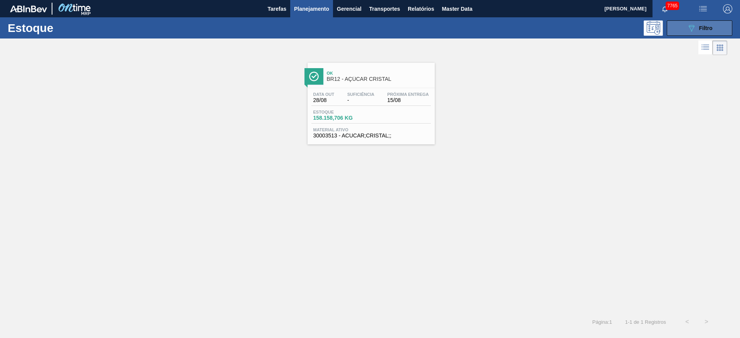
click at [686, 20] on button "089F7B8B-B2A5-4AFE-B5C0-19BA573D28AC Filtro" at bounding box center [700, 27] width 66 height 15
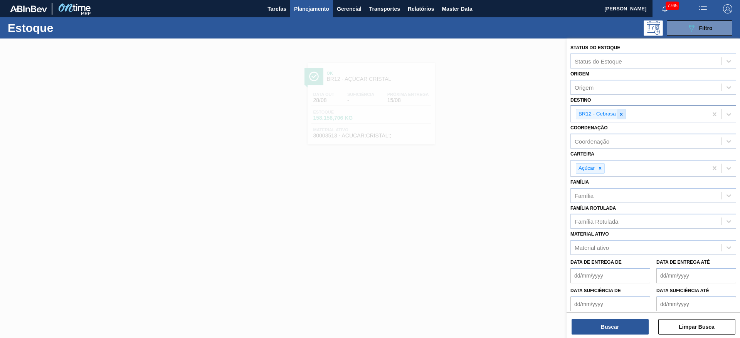
click at [619, 113] on icon at bounding box center [620, 114] width 5 height 5
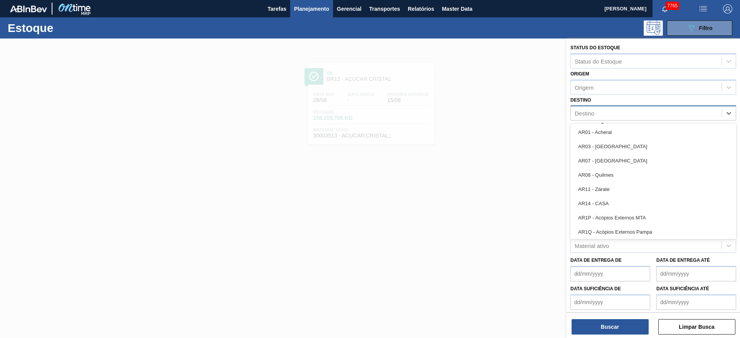
click at [619, 113] on div "Destino" at bounding box center [646, 113] width 151 height 11
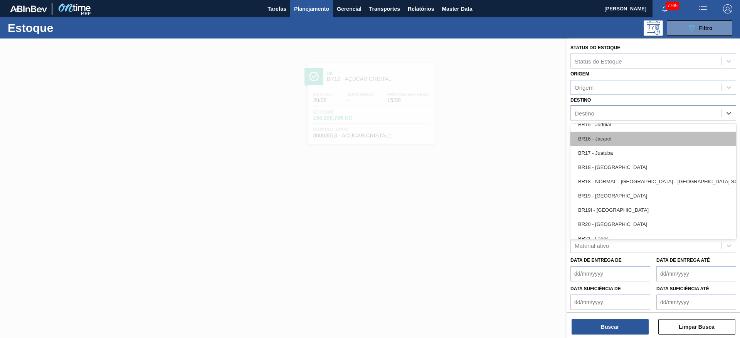
scroll to position [520, 0]
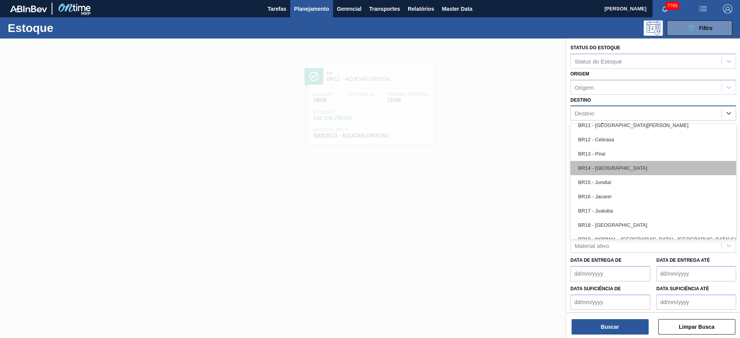
click at [618, 171] on div "BR14 - Curitibana" at bounding box center [653, 168] width 166 height 14
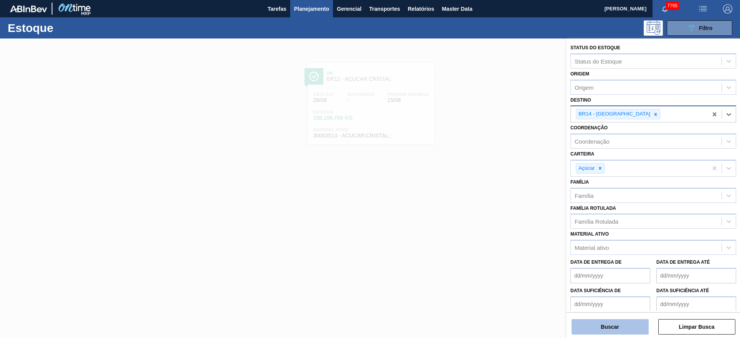
click at [608, 330] on button "Buscar" at bounding box center [609, 326] width 77 height 15
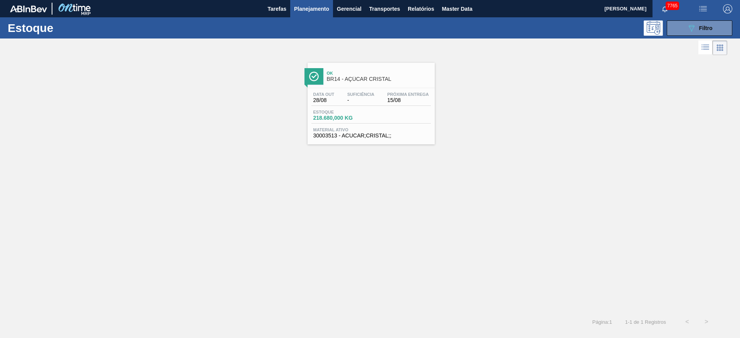
drag, startPoint x: 365, startPoint y: 102, endPoint x: 379, endPoint y: 97, distance: 14.6
click at [713, 32] on button "089F7B8B-B2A5-4AFE-B5C0-19BA573D28AC Filtro" at bounding box center [700, 27] width 66 height 15
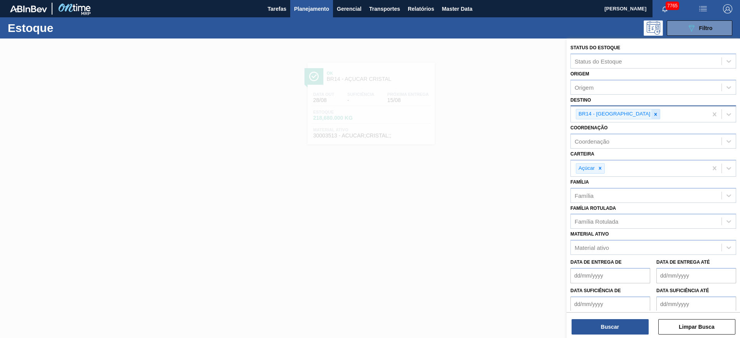
click at [653, 116] on icon at bounding box center [655, 114] width 5 height 5
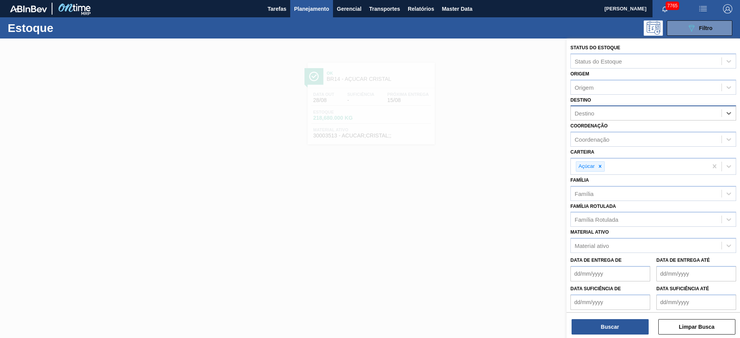
click at [626, 116] on div "Destino" at bounding box center [646, 113] width 151 height 11
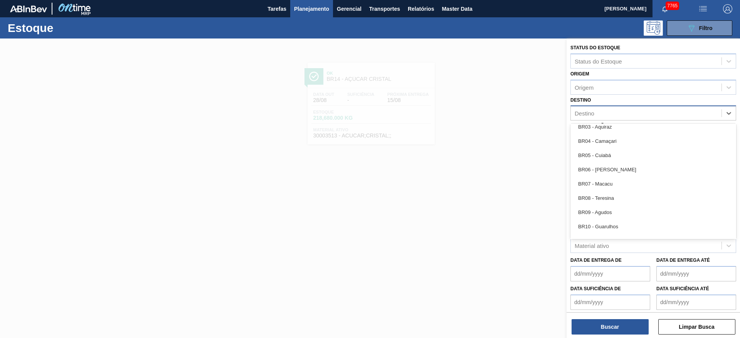
scroll to position [636, 0]
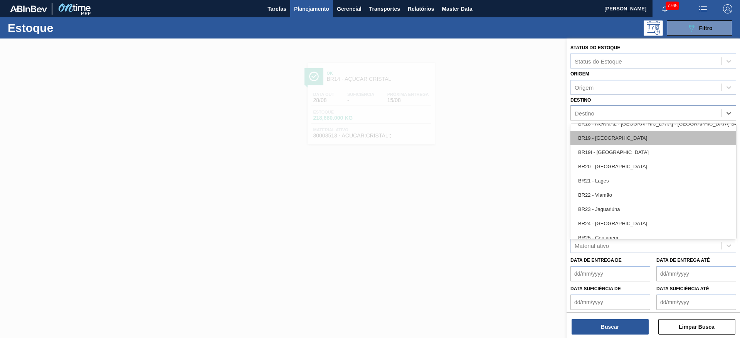
click at [623, 141] on div "BR19 - [GEOGRAPHIC_DATA]" at bounding box center [653, 138] width 166 height 14
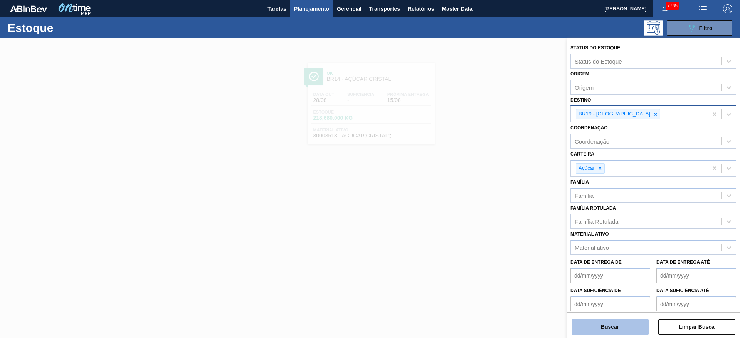
click at [619, 320] on button "Buscar" at bounding box center [609, 326] width 77 height 15
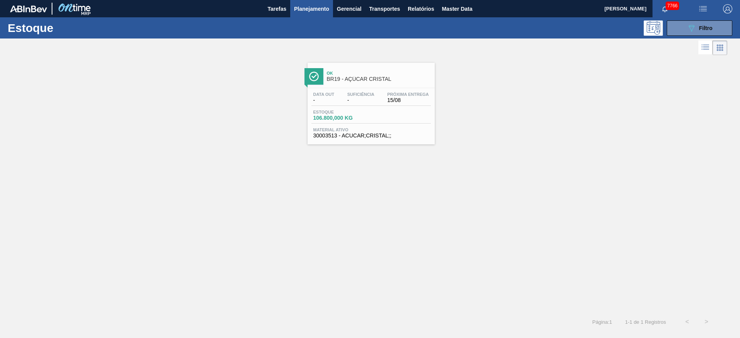
drag, startPoint x: 677, startPoint y: 32, endPoint x: 674, endPoint y: 37, distance: 5.4
click at [677, 32] on button "089F7B8B-B2A5-4AFE-B5C0-19BA573D28AC Filtro" at bounding box center [700, 27] width 66 height 15
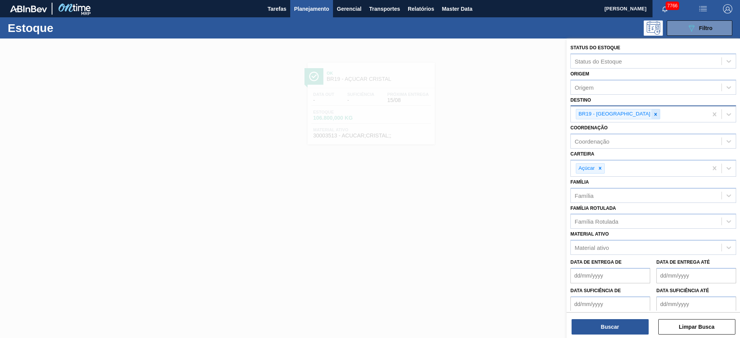
click at [653, 116] on icon at bounding box center [655, 114] width 5 height 5
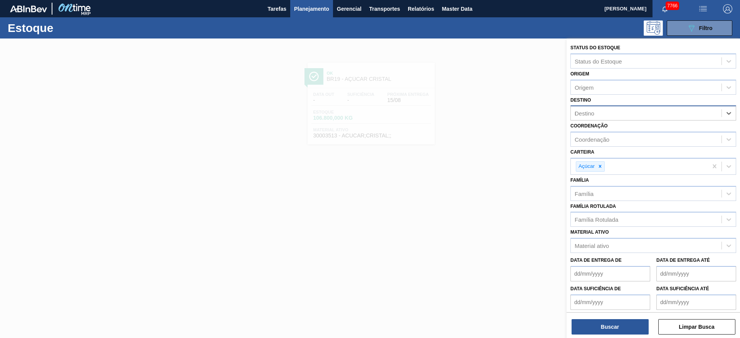
type input "ub"
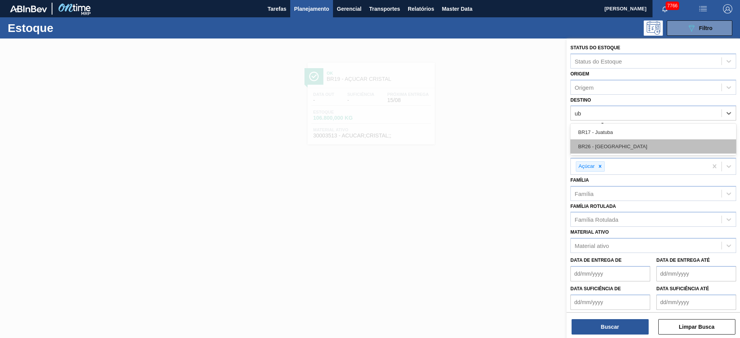
click at [617, 145] on div "BR26 - [GEOGRAPHIC_DATA]" at bounding box center [653, 146] width 166 height 14
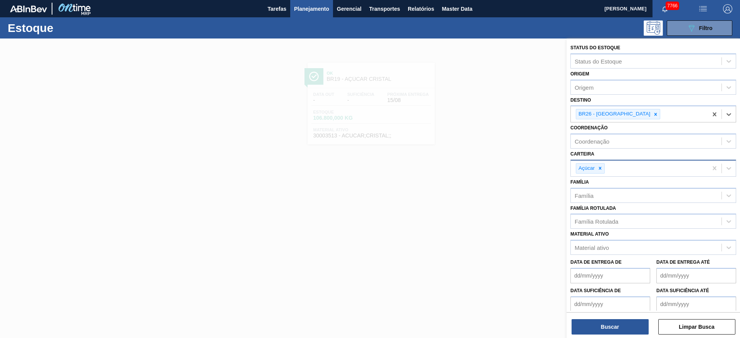
click at [598, 172] on div at bounding box center [600, 169] width 8 height 10
click at [632, 171] on div "Carteira" at bounding box center [646, 167] width 151 height 11
click at [731, 4] on img "button" at bounding box center [727, 8] width 9 height 9
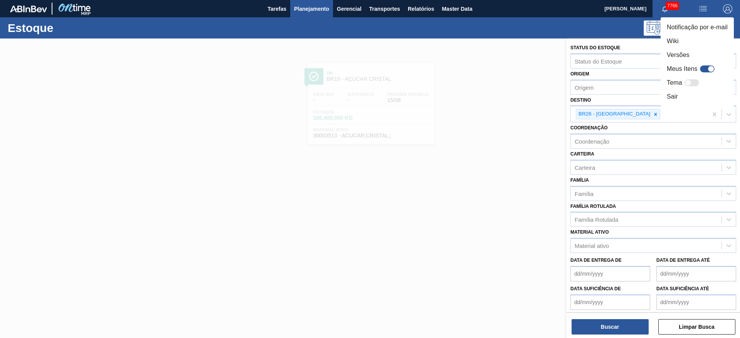
click at [703, 70] on div at bounding box center [707, 69] width 15 height 7
checkbox input "true"
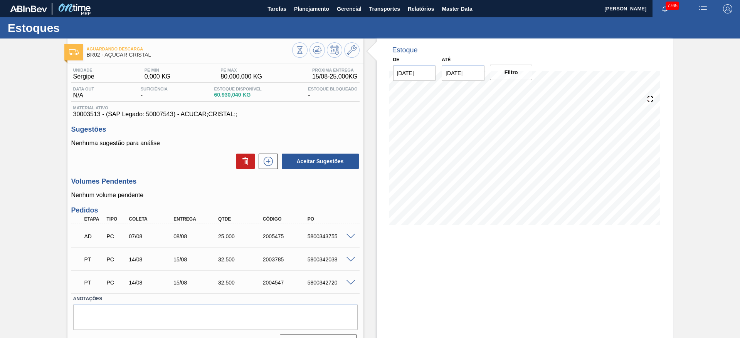
click at [348, 280] on span at bounding box center [350, 283] width 9 height 6
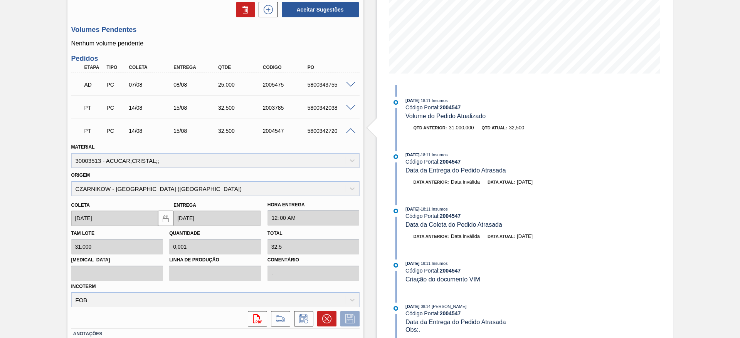
scroll to position [173, 0]
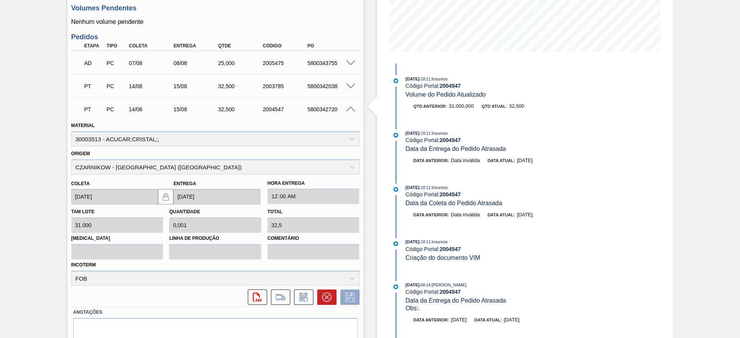
click at [351, 83] on div at bounding box center [351, 86] width 15 height 6
click at [351, 85] on span at bounding box center [350, 87] width 9 height 6
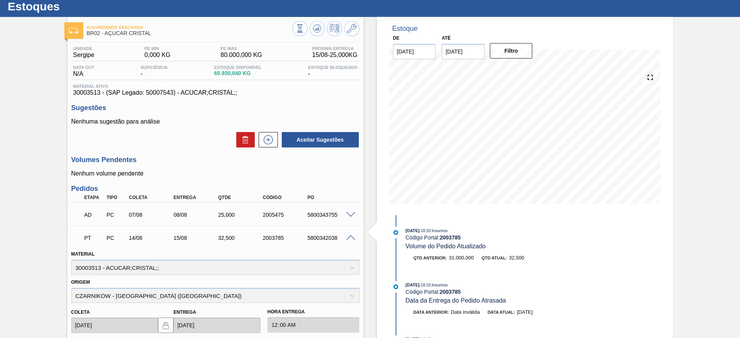
scroll to position [0, 0]
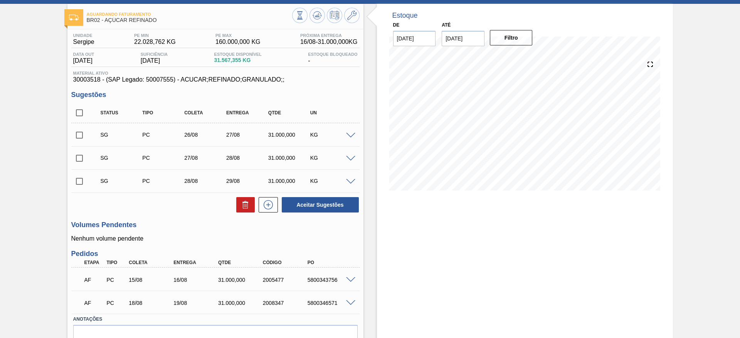
scroll to position [74, 0]
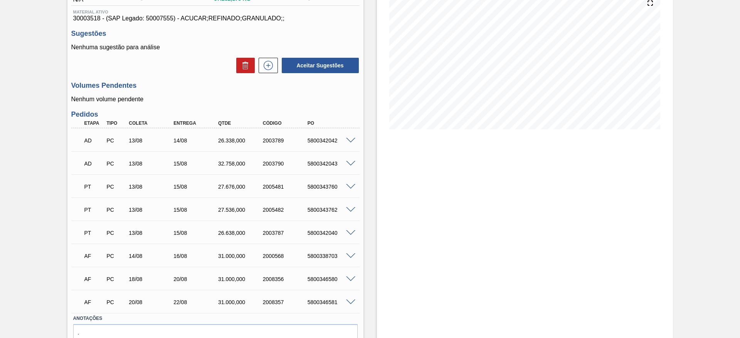
scroll to position [116, 0]
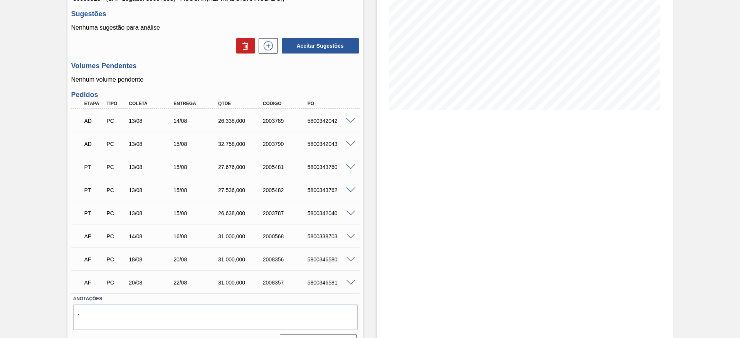
click at [349, 239] on div "5800338703" at bounding box center [331, 237] width 50 height 6
click at [350, 238] on span at bounding box center [350, 237] width 9 height 6
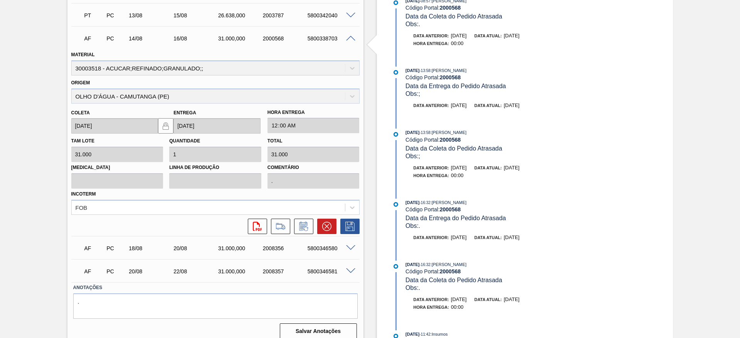
scroll to position [321, 0]
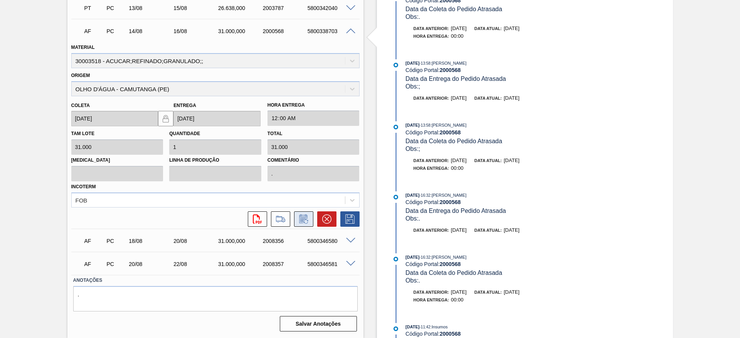
click at [303, 220] on icon at bounding box center [303, 219] width 12 height 9
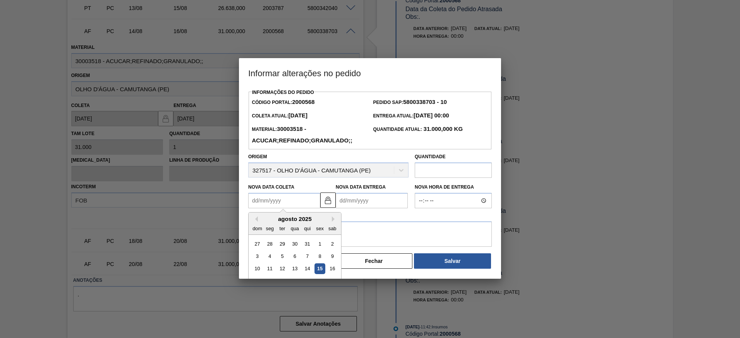
drag, startPoint x: 255, startPoint y: 201, endPoint x: 260, endPoint y: 206, distance: 7.4
click at [255, 201] on Coleta "Nova Data Coleta" at bounding box center [284, 200] width 72 height 15
click at [321, 267] on div "15" at bounding box center [319, 269] width 10 height 10
type Coleta "[DATE]"
type Entrega "17/08/2025"
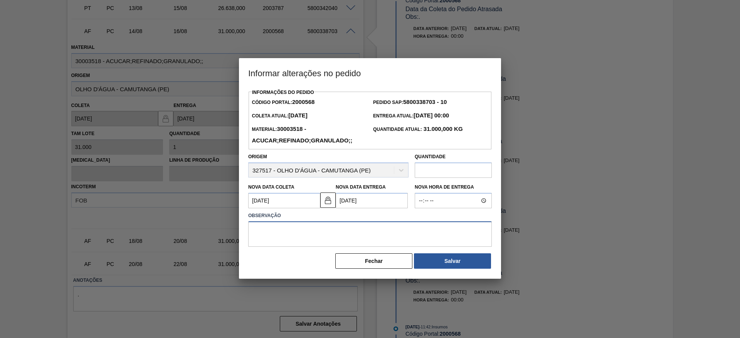
click at [327, 237] on textarea at bounding box center [370, 234] width 244 height 25
type textarea "."
click at [423, 264] on button "Salvar" at bounding box center [452, 261] width 77 height 15
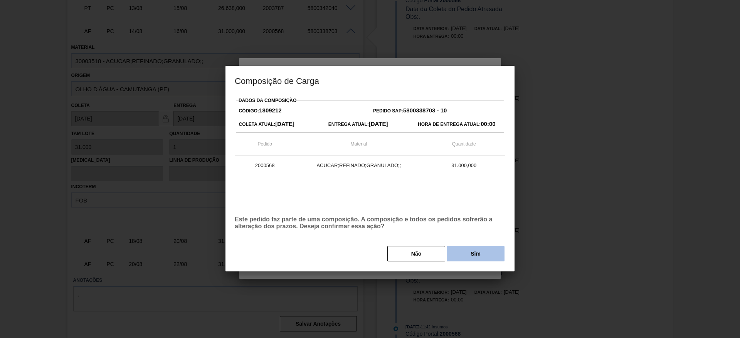
click at [464, 251] on button "Sim" at bounding box center [476, 253] width 58 height 15
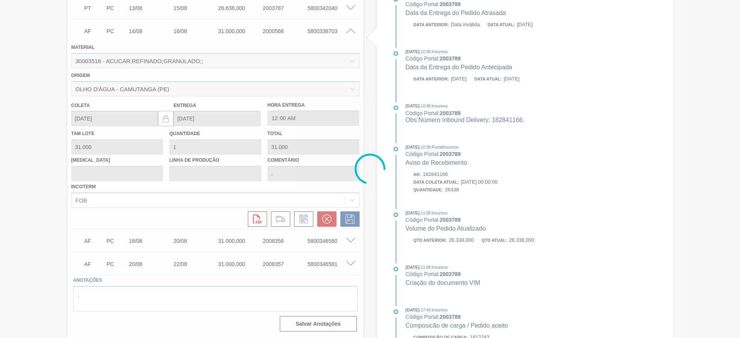
scroll to position [25, 0]
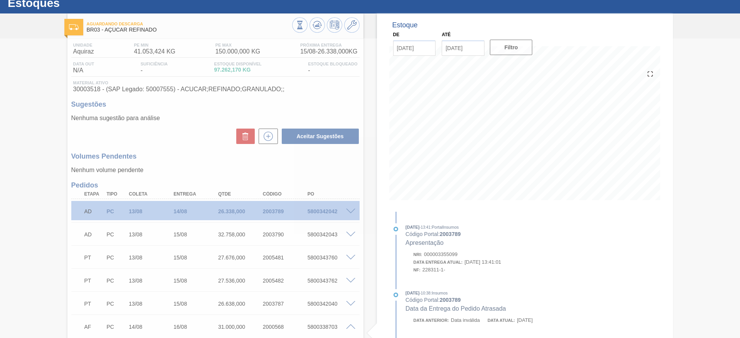
type input "[DATE]"
type input "17/08/2025"
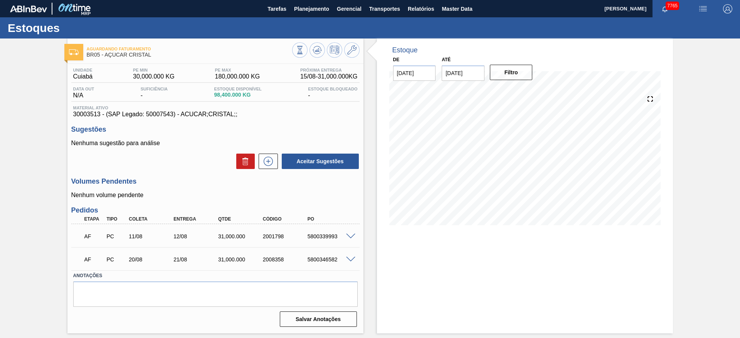
click at [347, 236] on span at bounding box center [350, 237] width 9 height 6
type input "31.000"
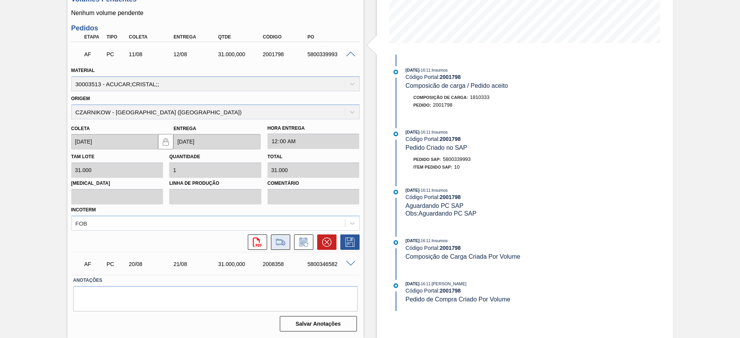
click at [280, 244] on icon at bounding box center [280, 242] width 12 height 9
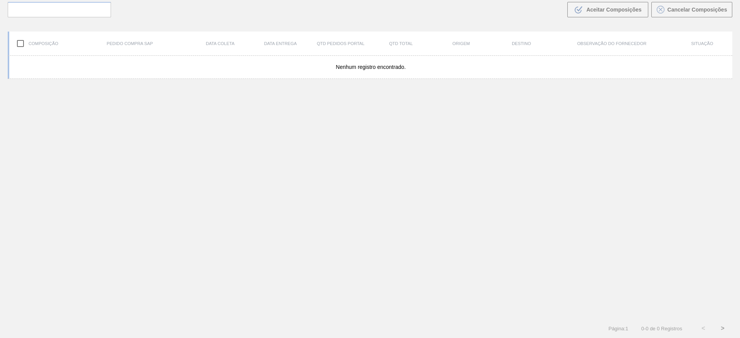
scroll to position [55, 0]
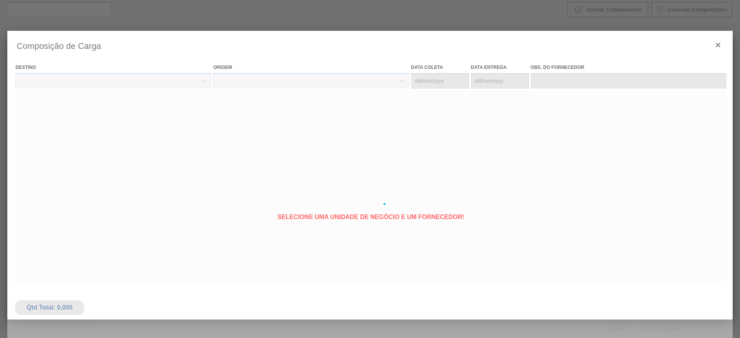
type coleta "[DATE]"
type entrega "[DATE]"
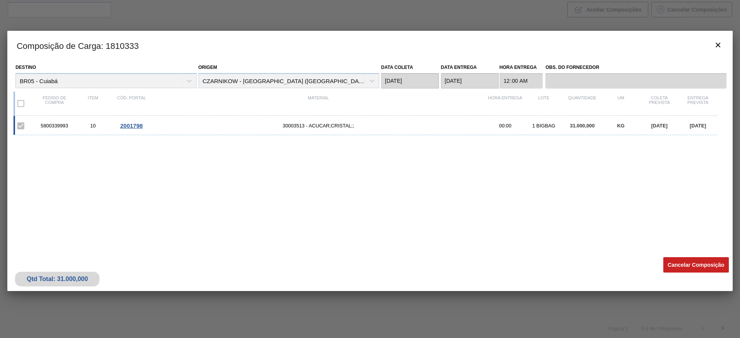
click at [688, 254] on div "Qtd Total: 31.000,000 Cancelar Composição" at bounding box center [369, 273] width 725 height 38
click at [688, 264] on button "Cancelar Composição" at bounding box center [696, 264] width 66 height 15
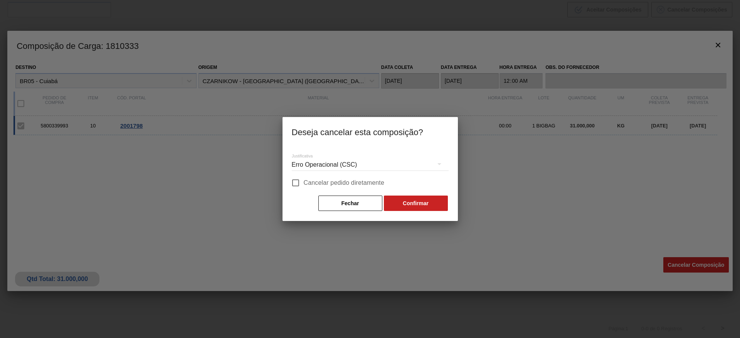
click at [345, 181] on span "Cancelar pedido diretamente" at bounding box center [344, 182] width 81 height 9
click at [304, 181] on input "Cancelar pedido diretamente" at bounding box center [295, 183] width 16 height 16
checkbox input "true"
click at [398, 202] on button "Confirmar" at bounding box center [416, 203] width 64 height 15
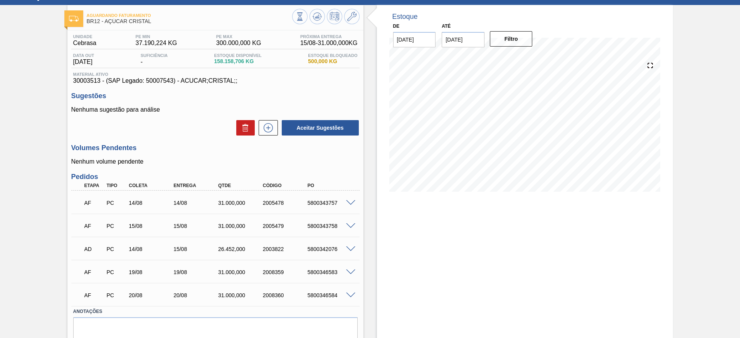
scroll to position [65, 0]
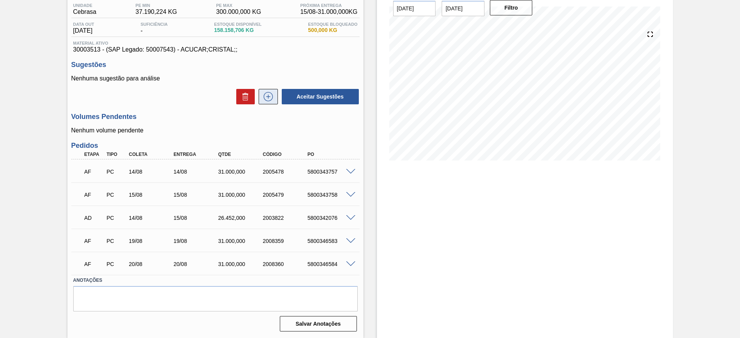
click at [269, 93] on icon at bounding box center [268, 96] width 12 height 9
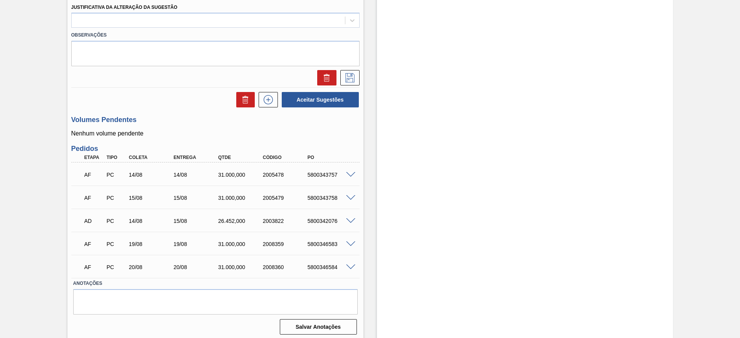
scroll to position [412, 0]
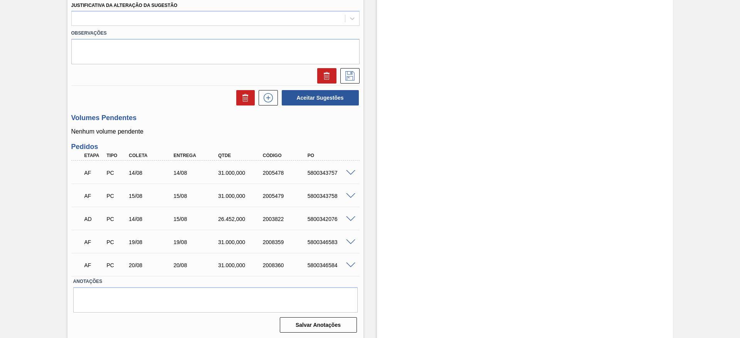
click at [353, 171] on span at bounding box center [350, 173] width 9 height 6
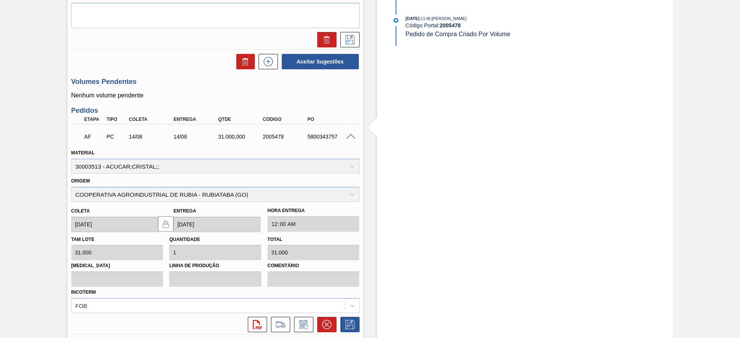
scroll to position [469, 0]
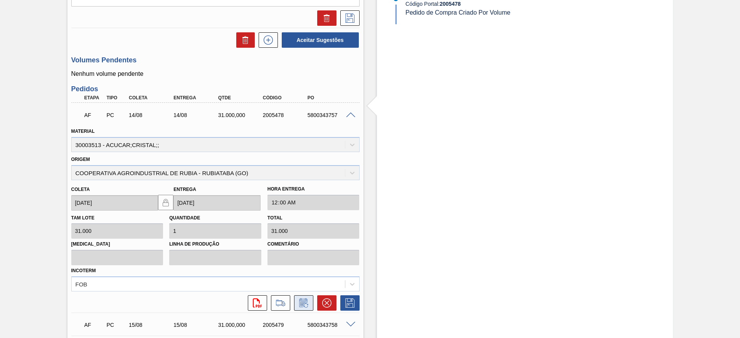
click at [305, 301] on icon at bounding box center [303, 303] width 12 height 9
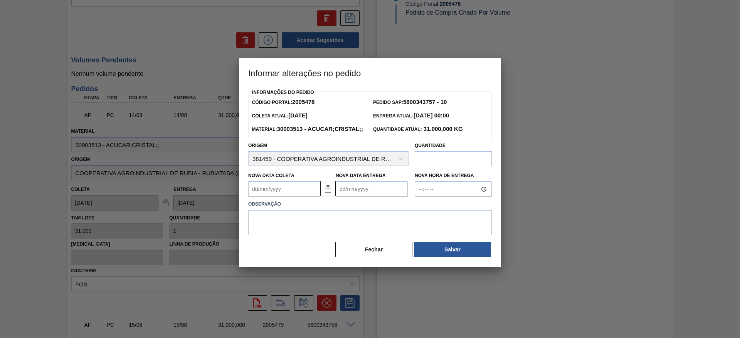
click at [276, 210] on div "Observação" at bounding box center [370, 216] width 250 height 39
click at [273, 197] on Coleta "Nova Data Coleta" at bounding box center [284, 188] width 72 height 15
click at [319, 263] on div "15" at bounding box center [319, 257] width 10 height 10
type Coleta "[DATE]"
type Entrega "[DATE]"
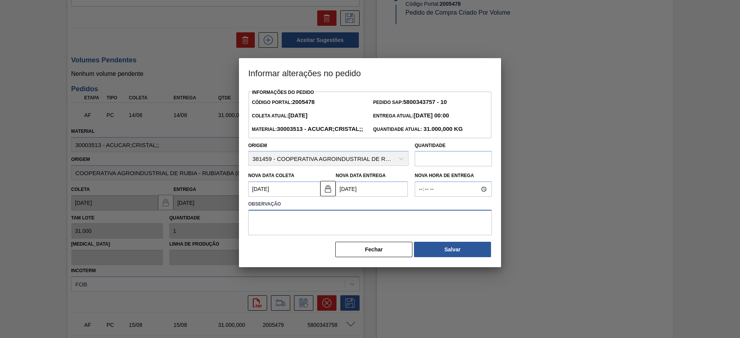
click at [319, 235] on textarea at bounding box center [370, 222] width 244 height 25
type textarea "."
click at [452, 255] on button "Salvar" at bounding box center [452, 249] width 77 height 15
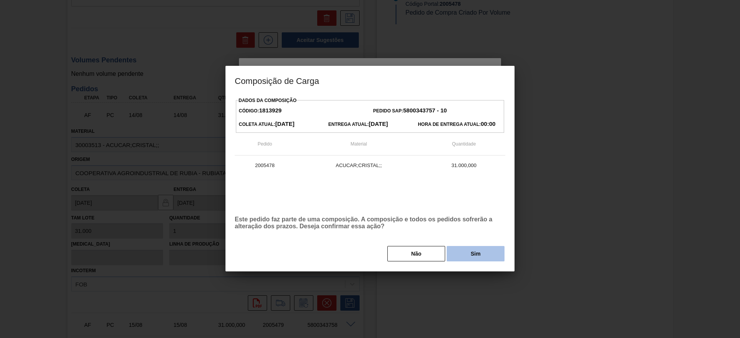
click at [468, 250] on button "Sim" at bounding box center [476, 253] width 58 height 15
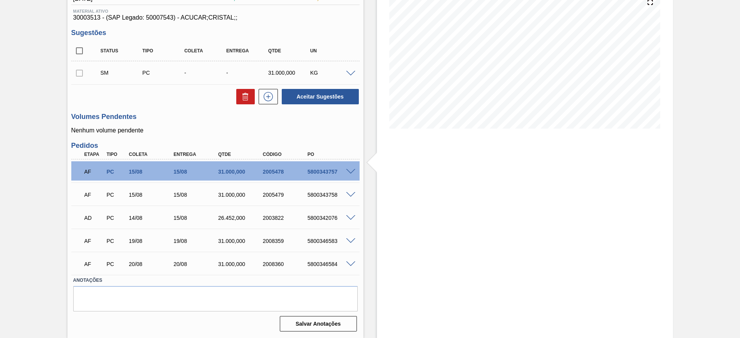
scroll to position [0, 0]
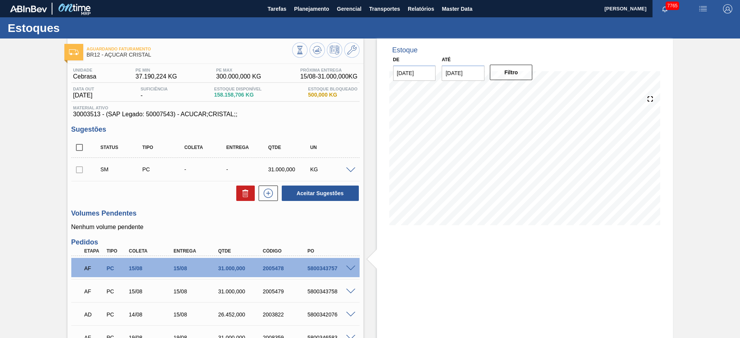
click at [348, 173] on div "SM PC - - 31.000,000 KG" at bounding box center [215, 169] width 288 height 19
click at [347, 170] on span at bounding box center [350, 171] width 9 height 6
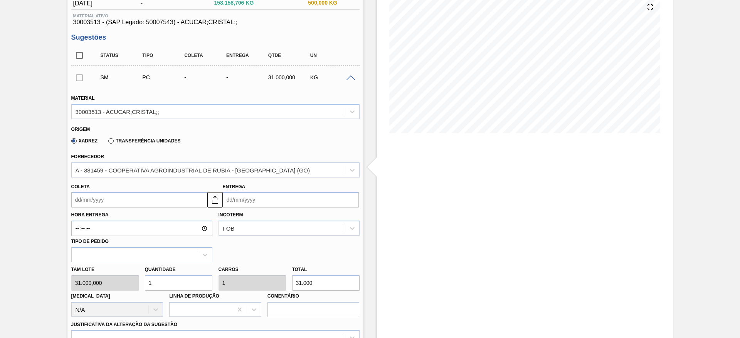
scroll to position [116, 0]
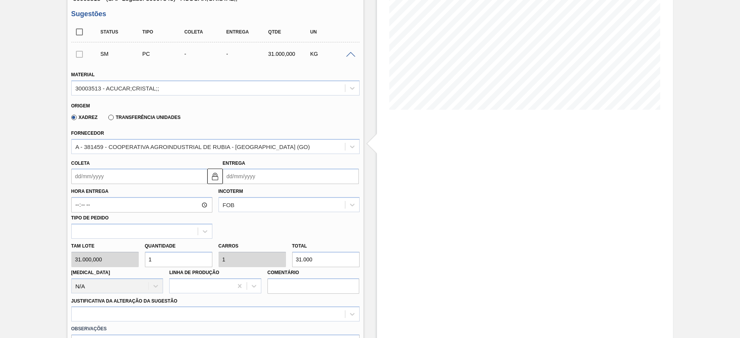
click at [86, 174] on input "Coleta" at bounding box center [139, 176] width 136 height 15
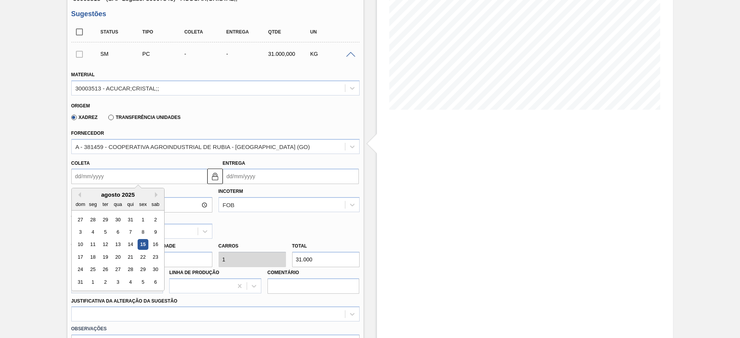
click at [94, 194] on div "agosto 2025" at bounding box center [118, 195] width 92 height 7
click at [128, 255] on div "21" at bounding box center [130, 257] width 10 height 10
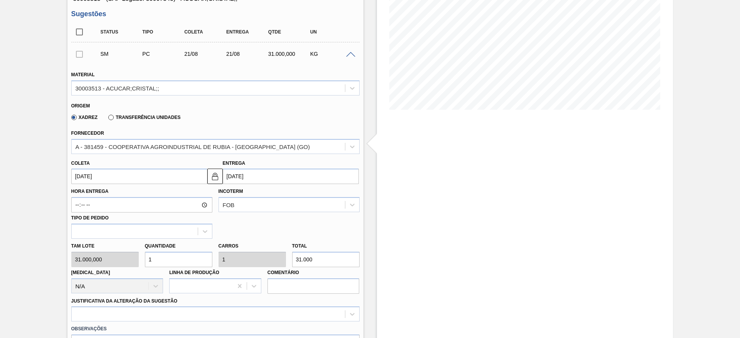
type input "[DATE]"
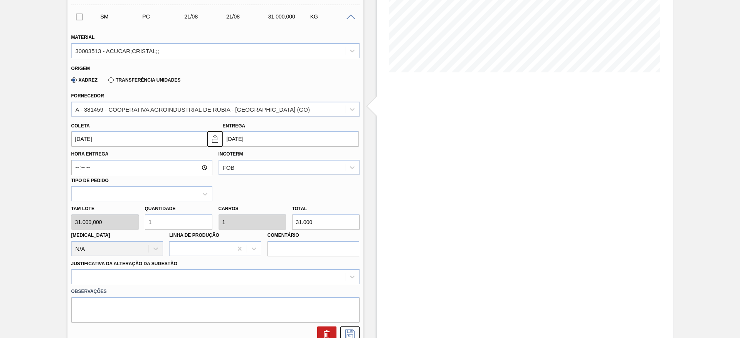
scroll to position [173, 0]
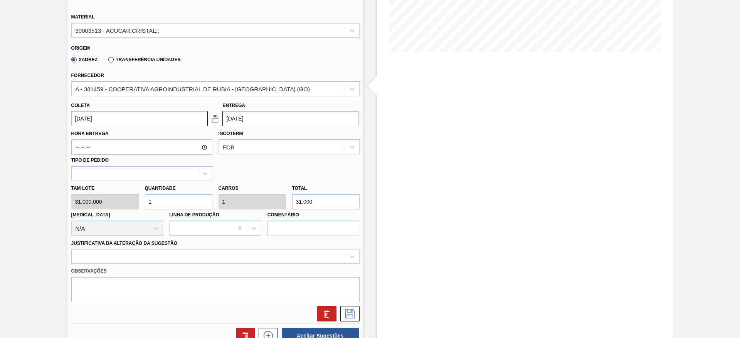
drag, startPoint x: 150, startPoint y: 208, endPoint x: 139, endPoint y: 208, distance: 10.4
click at [139, 208] on div "Tam lote 31.000,000 Quantidade 1 Carros 1 Total 31.000 Doca N/A Linha de Produç…" at bounding box center [215, 208] width 294 height 55
type input "2"
type input "62.000"
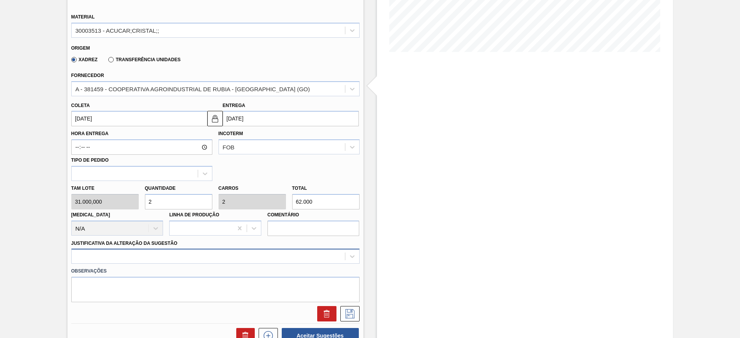
type input "2"
click at [218, 254] on div at bounding box center [215, 256] width 288 height 15
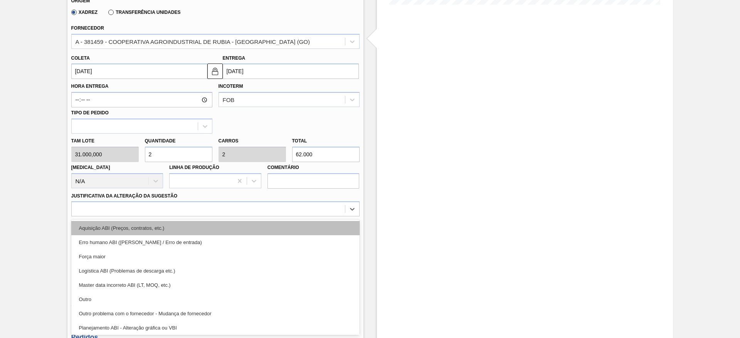
click at [222, 227] on div "Aquisição ABI (Preços, contratos, etc.)" at bounding box center [215, 228] width 288 height 14
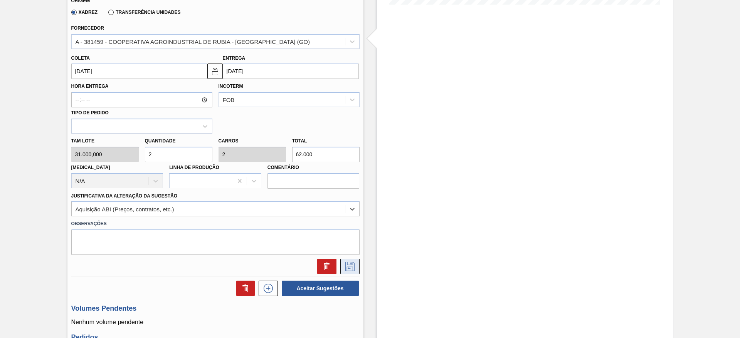
click at [356, 267] on button at bounding box center [349, 266] width 19 height 15
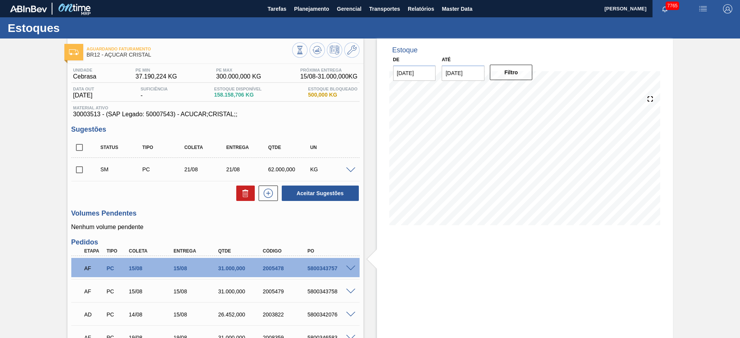
click at [267, 202] on div "Unidade Cebrasa PE MIN 37.190,224 KG PE MAX 300.000,000 KG Próxima Entrega 15/0…" at bounding box center [215, 247] width 296 height 367
click at [262, 195] on icon at bounding box center [268, 193] width 12 height 9
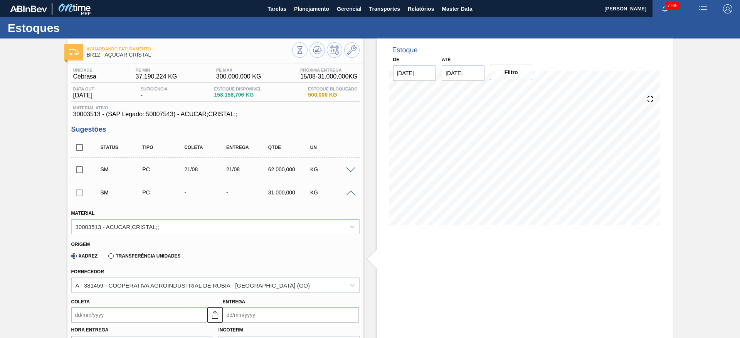
drag, startPoint x: 98, startPoint y: 320, endPoint x: 96, endPoint y: 308, distance: 12.9
click at [98, 320] on input "Coleta" at bounding box center [139, 315] width 136 height 15
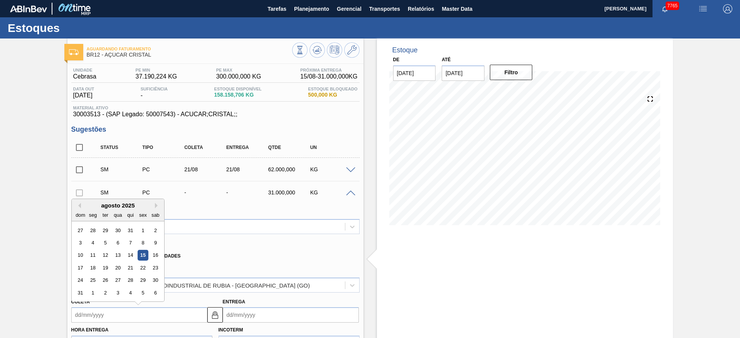
click at [99, 217] on div "dom seg ter qua qui sex sab" at bounding box center [118, 215] width 92 height 12
click at [141, 270] on div "22" at bounding box center [143, 268] width 10 height 10
type input "[DATE]"
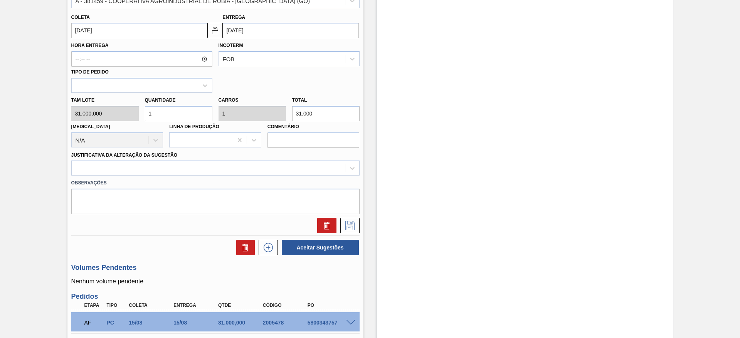
scroll to position [289, 0]
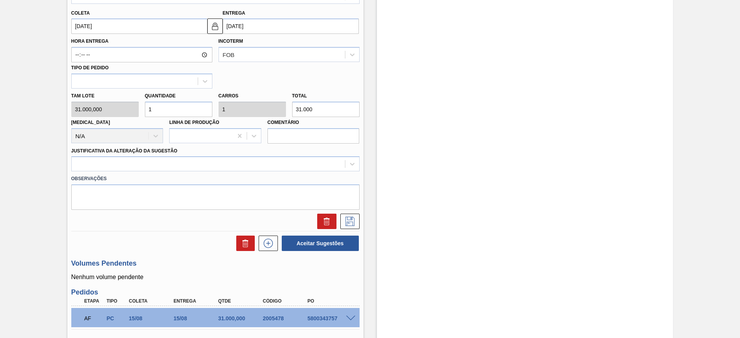
click at [293, 173] on label "Observações" at bounding box center [215, 178] width 288 height 11
click at [302, 166] on div at bounding box center [208, 164] width 273 height 11
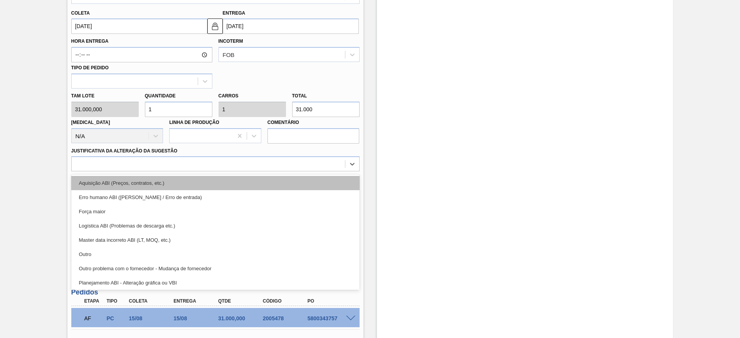
click at [300, 178] on div "Aquisição ABI (Preços, contratos, etc.)" at bounding box center [215, 183] width 288 height 14
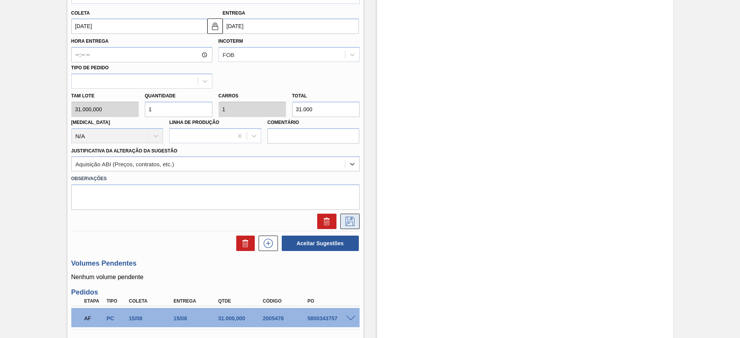
click at [353, 222] on button at bounding box center [349, 221] width 19 height 15
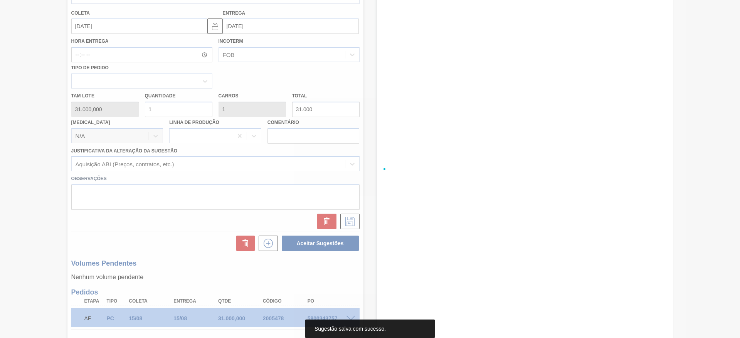
scroll to position [0, 0]
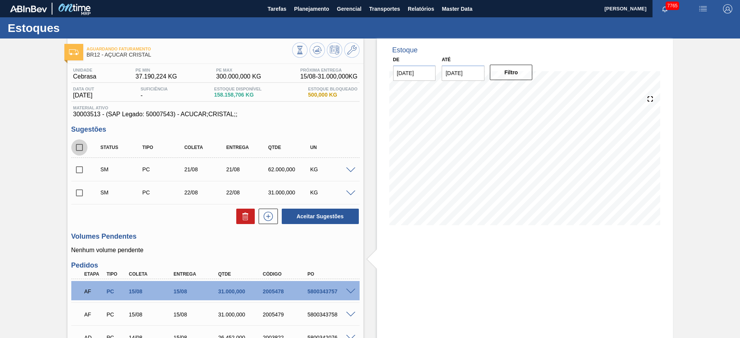
click at [77, 151] on input "checkbox" at bounding box center [79, 147] width 16 height 16
checkbox input "true"
click at [305, 220] on button "Aceitar Sugestões" at bounding box center [320, 216] width 77 height 15
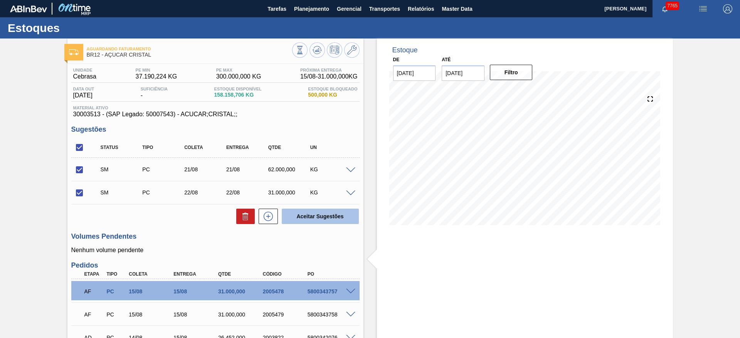
checkbox input "false"
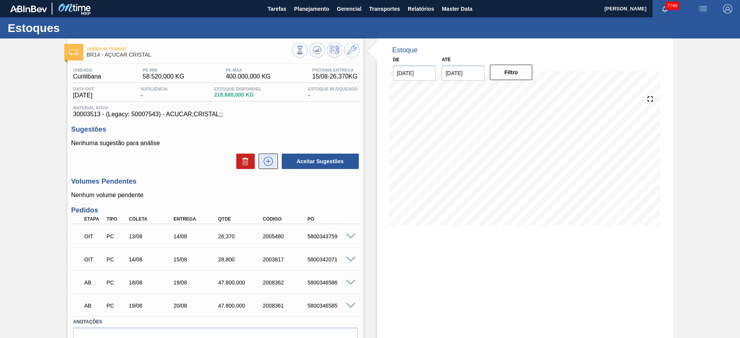
click at [262, 160] on icon at bounding box center [268, 161] width 12 height 9
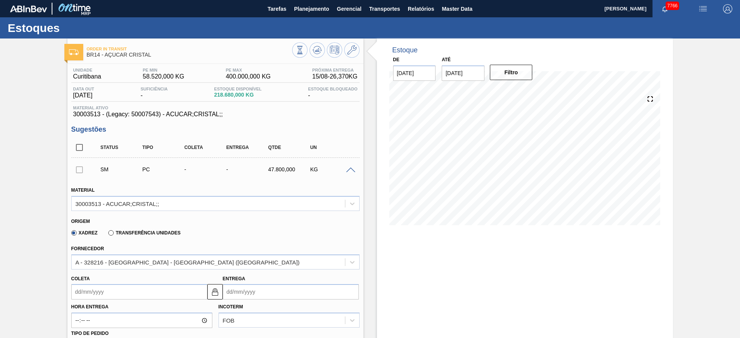
scroll to position [58, 0]
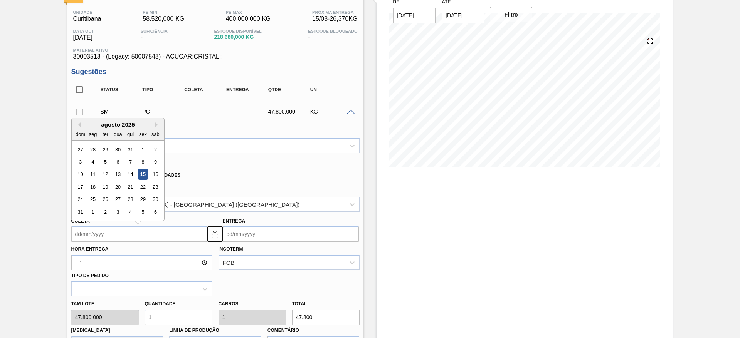
click at [93, 229] on input "Coleta" at bounding box center [139, 234] width 136 height 15
click at [117, 188] on div "20" at bounding box center [118, 187] width 10 height 10
type input "20/08/2025"
type input "21/08/2025"
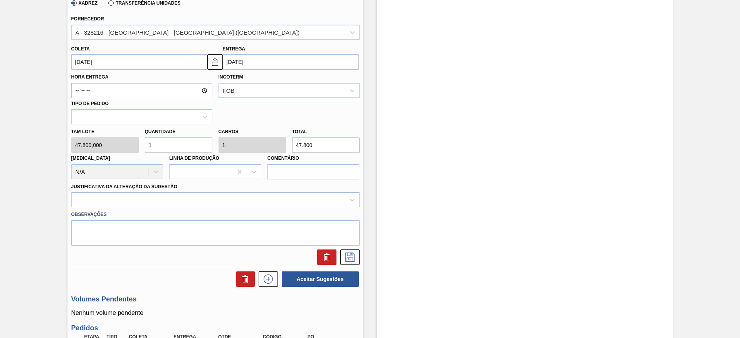
scroll to position [289, 0]
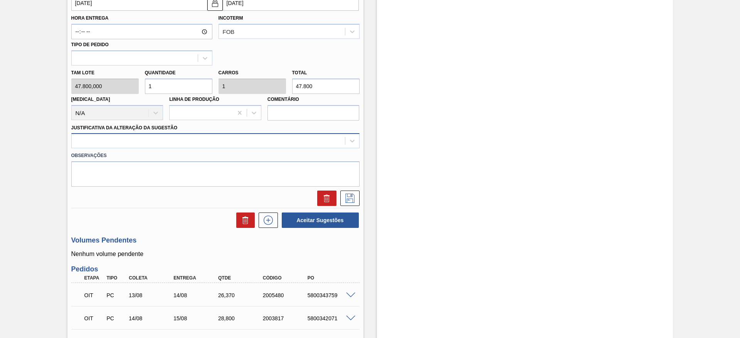
click at [277, 148] on div at bounding box center [215, 140] width 288 height 15
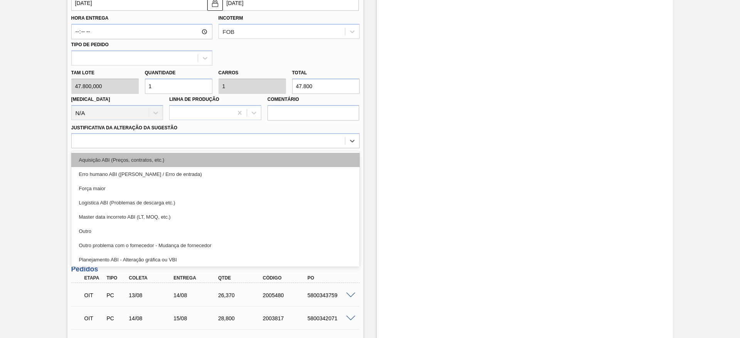
click at [277, 159] on div "Aquisição ABI (Preços, contratos, etc.)" at bounding box center [215, 160] width 288 height 14
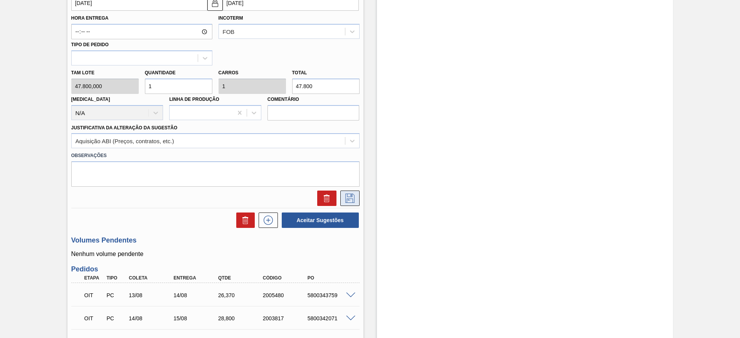
click at [344, 195] on icon at bounding box center [350, 198] width 12 height 9
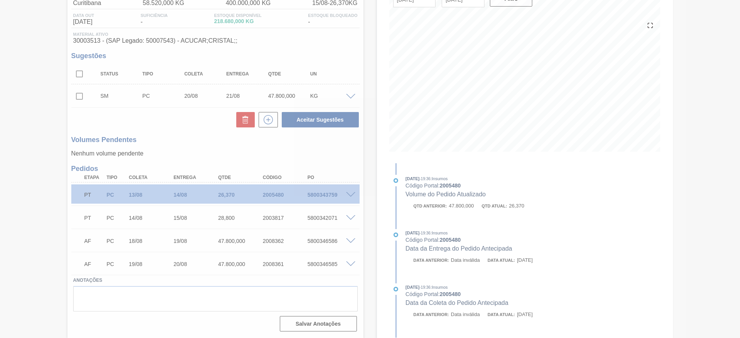
scroll to position [74, 0]
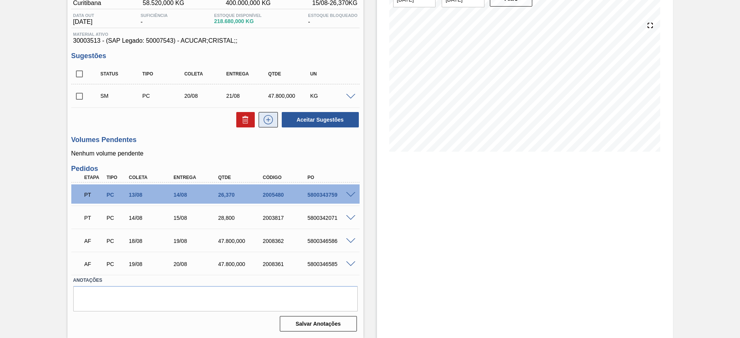
click at [275, 125] on button at bounding box center [268, 119] width 19 height 15
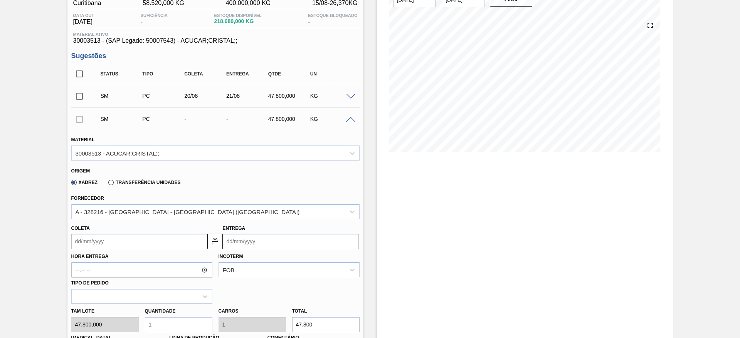
click at [91, 244] on input "Coleta" at bounding box center [139, 241] width 136 height 15
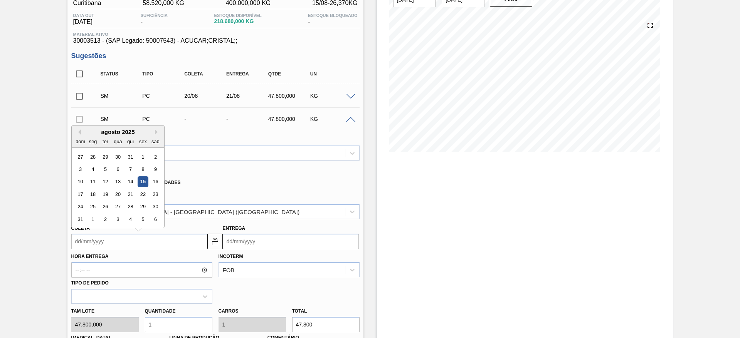
click at [106, 138] on div "ter" at bounding box center [105, 141] width 10 height 10
click at [135, 196] on div "21" at bounding box center [130, 194] width 10 height 10
type input "21/08/2025"
type input "22/08/2025"
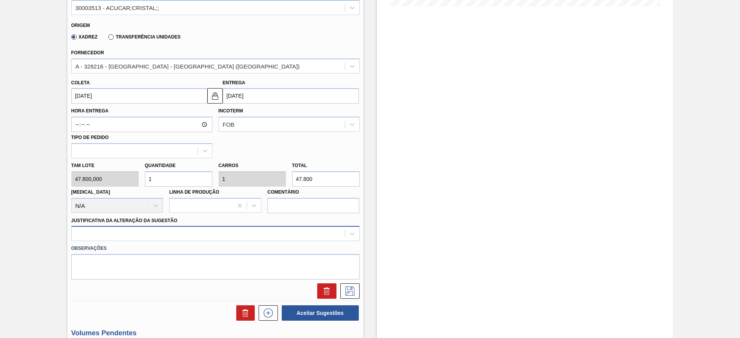
scroll to position [247, 0]
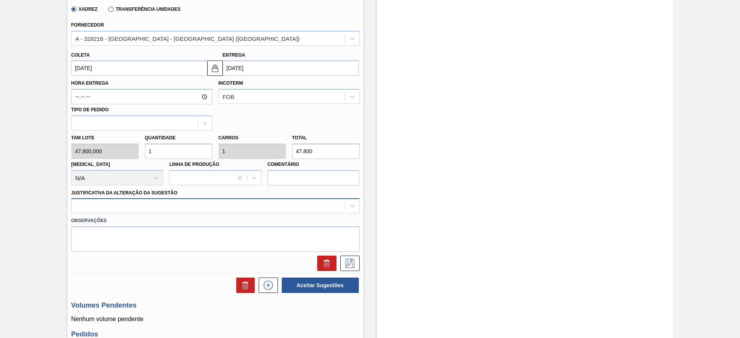
click at [224, 203] on div at bounding box center [208, 206] width 273 height 11
click at [228, 217] on div "Observações" at bounding box center [215, 232] width 294 height 39
click at [233, 208] on div at bounding box center [208, 206] width 273 height 11
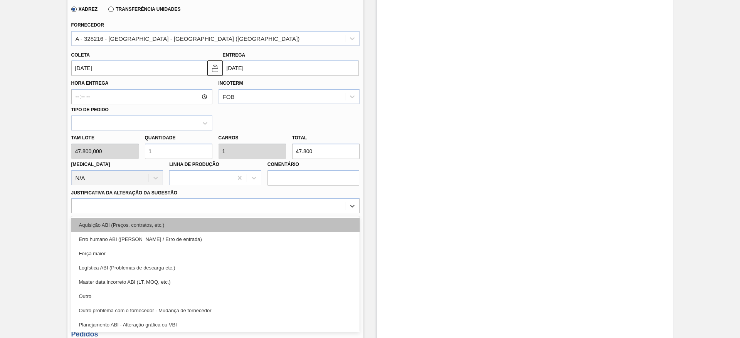
click at [240, 227] on div "Aquisição ABI (Preços, contratos, etc.)" at bounding box center [215, 225] width 288 height 14
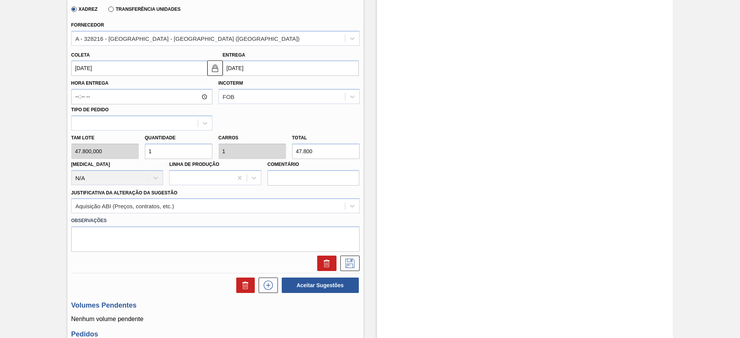
click at [363, 261] on div "Estoque De 15/08/2025 Até 29/08/2025 Filtro" at bounding box center [517, 148] width 309 height 713
click at [357, 259] on div at bounding box center [215, 263] width 294 height 15
click at [355, 259] on icon at bounding box center [350, 263] width 12 height 9
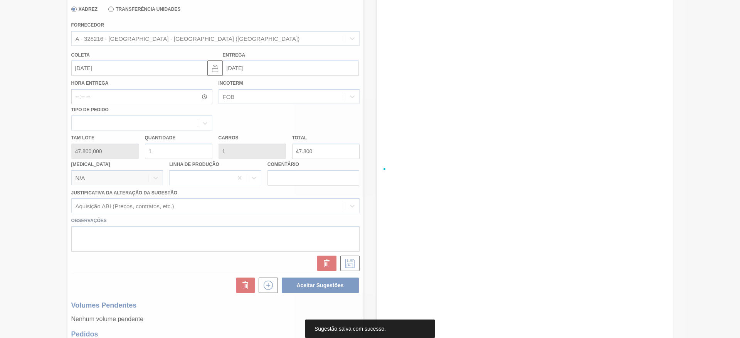
scroll to position [0, 0]
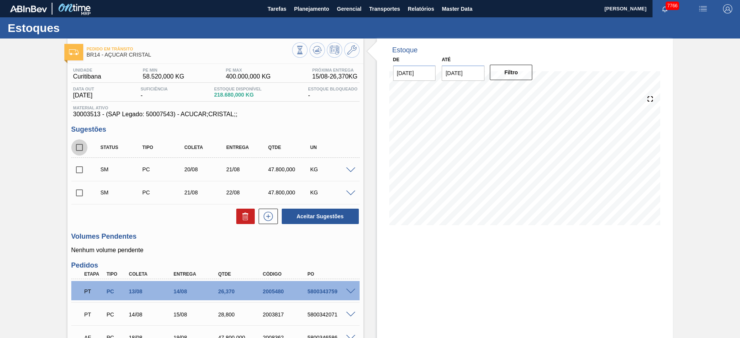
click at [82, 142] on input "checkbox" at bounding box center [79, 147] width 16 height 16
checkbox input "true"
click at [288, 213] on button "Aceitar Sugestões" at bounding box center [320, 216] width 77 height 15
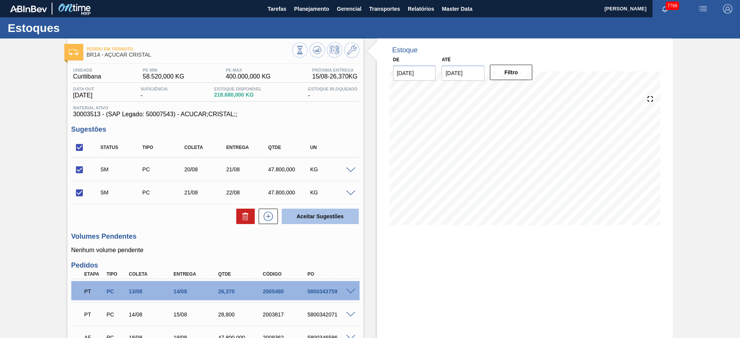
checkbox input "false"
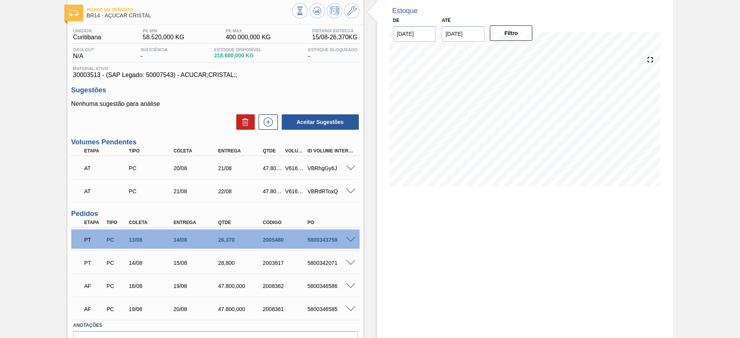
scroll to position [84, 0]
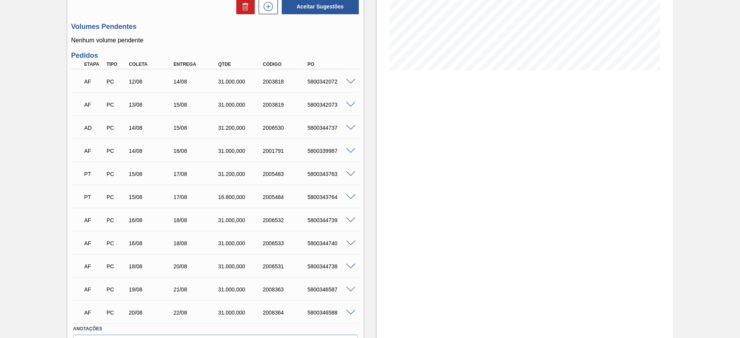
scroll to position [203, 0]
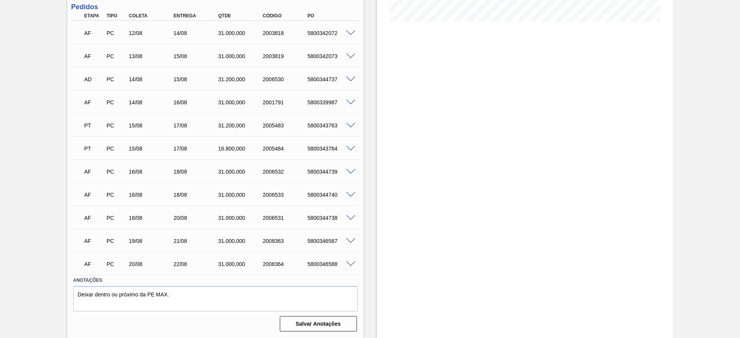
click at [374, 199] on div "Estoque De 15/08/2025 Até 29/08/2025 Filtro" at bounding box center [517, 86] width 309 height 503
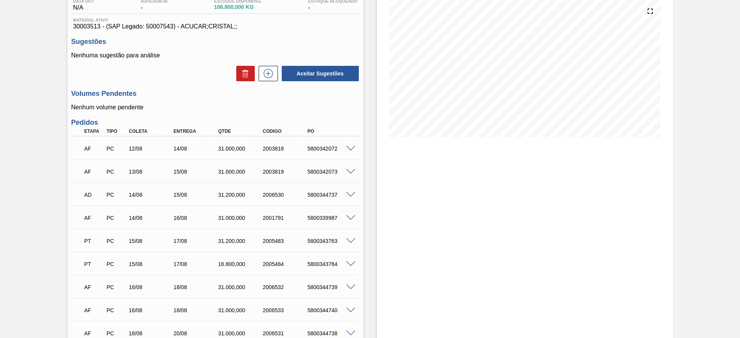
scroll to position [30, 0]
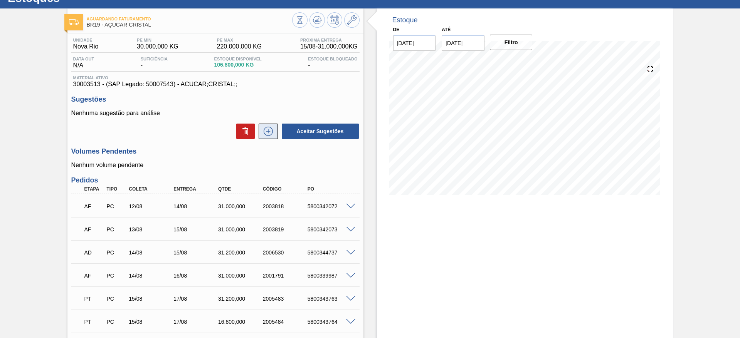
click at [268, 133] on icon at bounding box center [268, 131] width 12 height 9
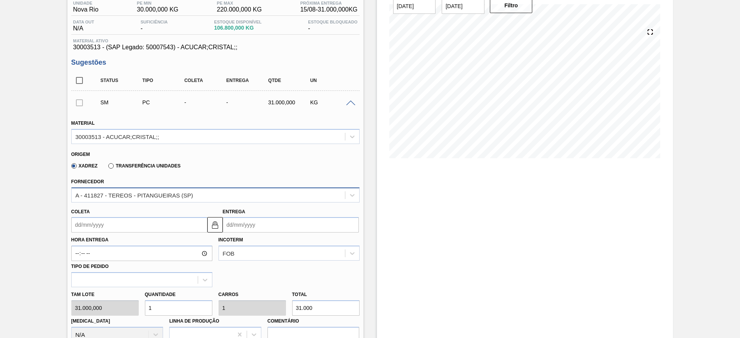
scroll to position [88, 0]
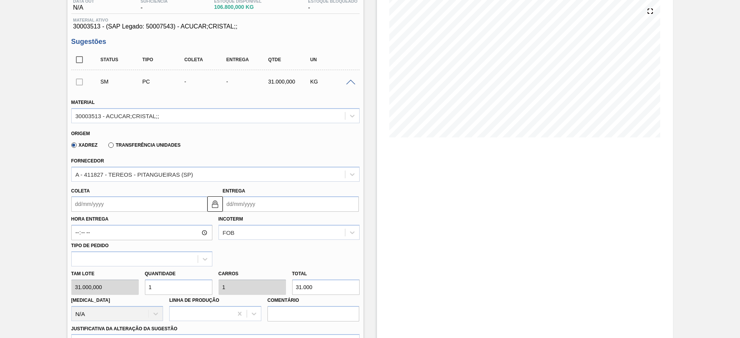
click at [96, 212] on div "Hora Entrega Incoterm FOB Tipo de pedido" at bounding box center [215, 239] width 294 height 55
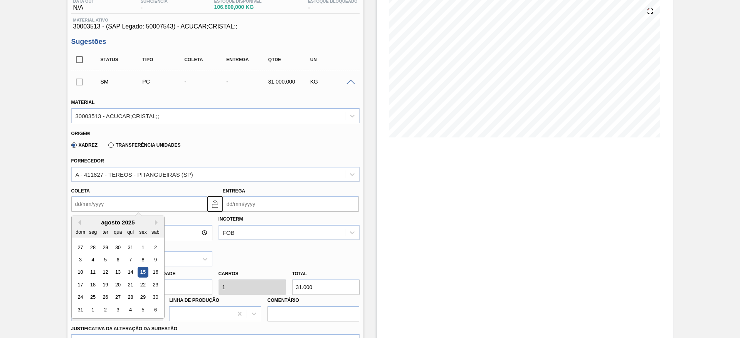
click at [102, 210] on input "Coleta" at bounding box center [139, 204] width 136 height 15
drag, startPoint x: 143, startPoint y: 284, endPoint x: 142, endPoint y: 280, distance: 4.0
click at [143, 284] on div "22" at bounding box center [143, 285] width 10 height 10
type input "22/08/2025"
type input "24/08/2025"
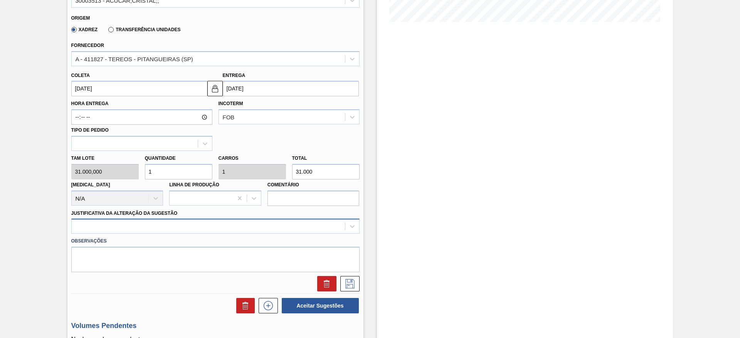
click at [211, 220] on div at bounding box center [215, 226] width 288 height 15
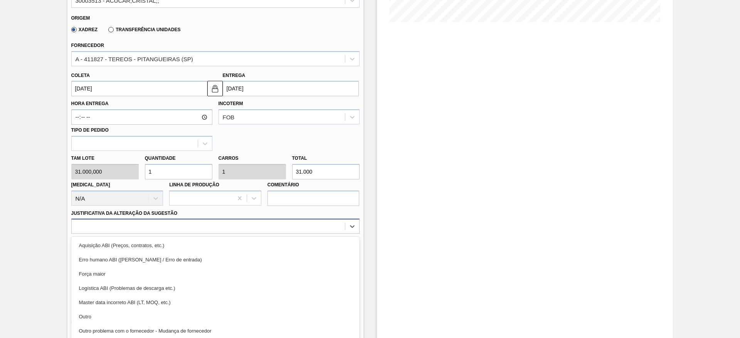
scroll to position [221, 0]
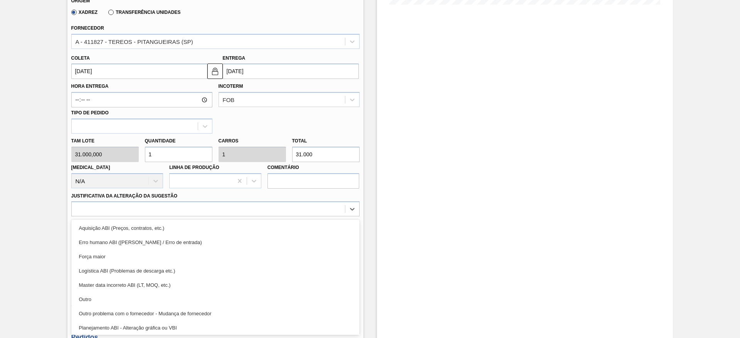
click at [210, 220] on div "Aquisição ABI (Preços, contratos, etc.) Erro humano ABI (Cálculo / Erro de entr…" at bounding box center [215, 278] width 288 height 116
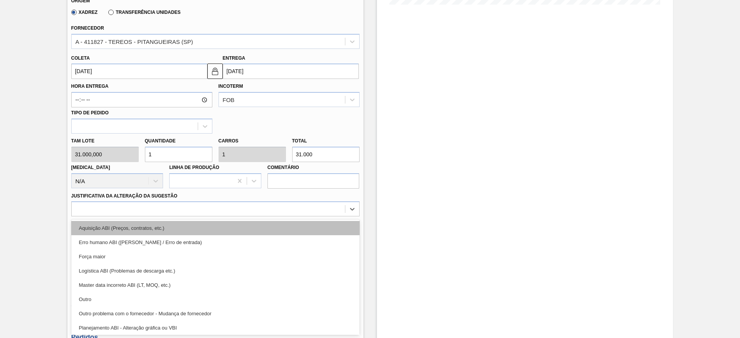
click at [217, 222] on div "Aquisição ABI (Preços, contratos, etc.)" at bounding box center [215, 228] width 288 height 14
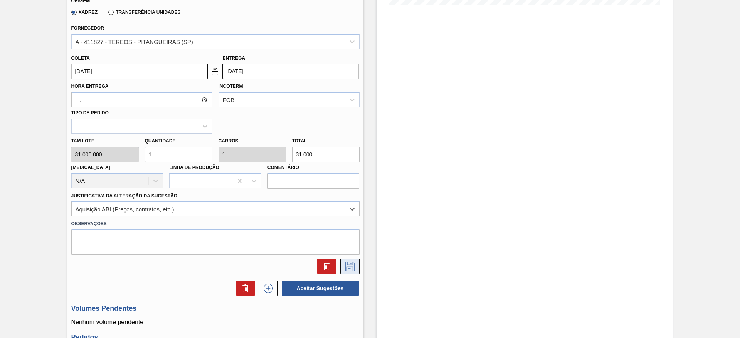
click at [344, 267] on icon at bounding box center [350, 266] width 12 height 9
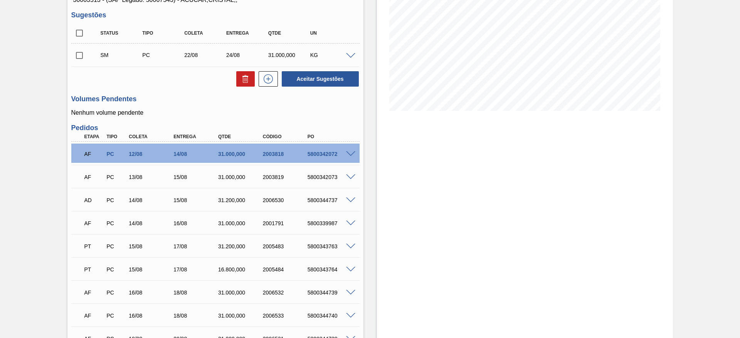
scroll to position [105, 0]
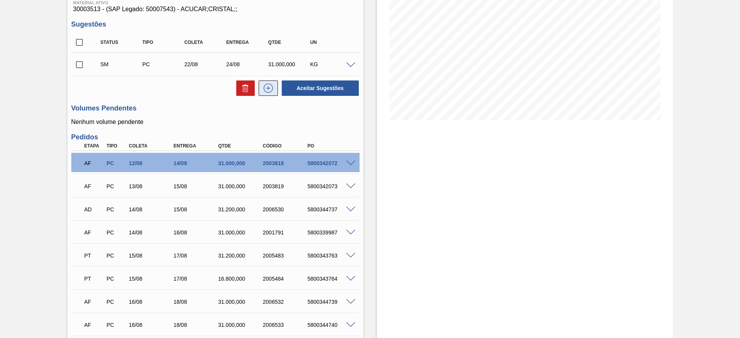
click at [271, 92] on icon at bounding box center [268, 88] width 12 height 9
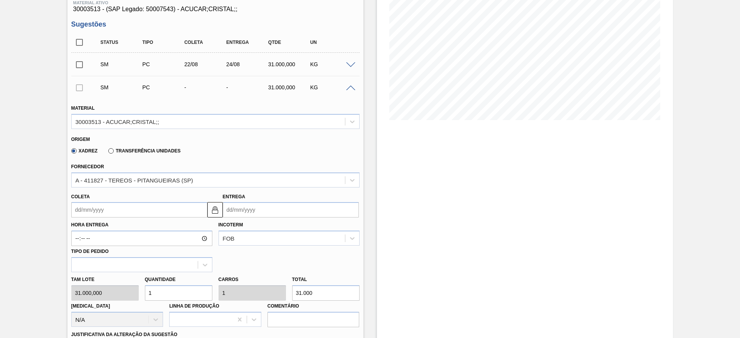
click at [91, 221] on label "Hora Entrega" at bounding box center [141, 225] width 141 height 11
click at [0, 0] on input "Hora Entrega" at bounding box center [0, 0] width 0 height 0
click at [91, 212] on input "Coleta" at bounding box center [139, 209] width 136 height 15
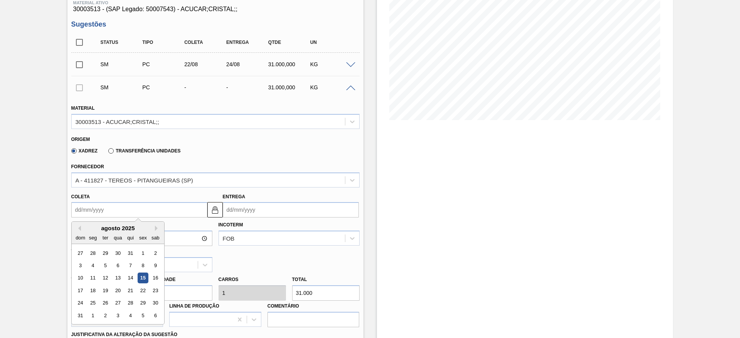
click at [90, 229] on div "agosto 2025" at bounding box center [118, 228] width 92 height 7
click at [156, 291] on div "23" at bounding box center [155, 291] width 10 height 10
type input "23/08/2025"
type input "25/08/2025"
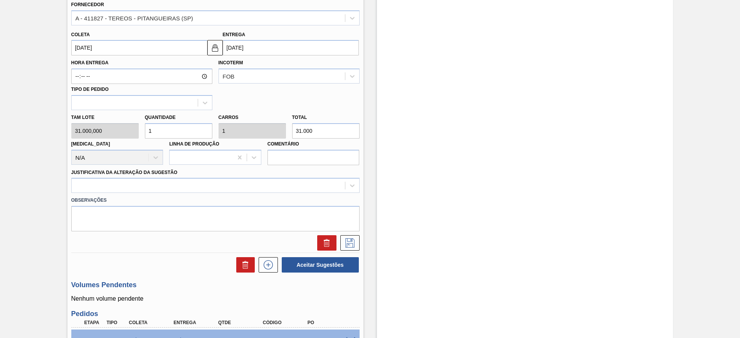
scroll to position [279, 0]
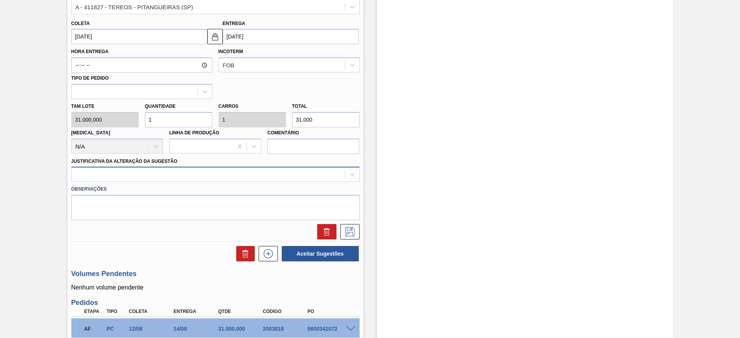
click at [292, 178] on div at bounding box center [208, 174] width 273 height 11
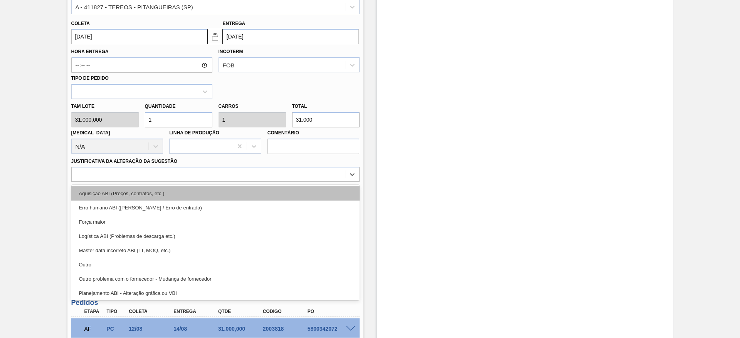
click at [292, 197] on div "Aquisição ABI (Preços, contratos, etc.)" at bounding box center [215, 194] width 288 height 14
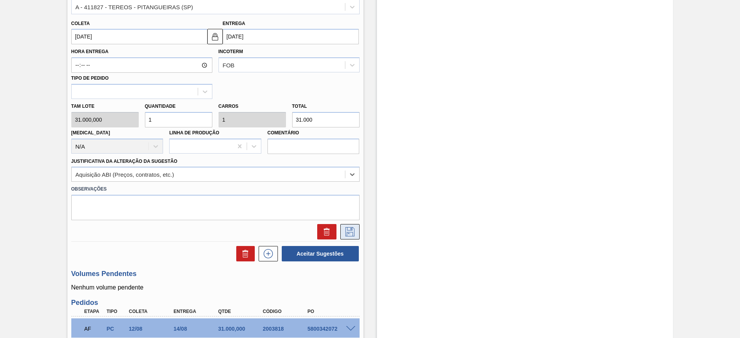
click at [344, 232] on icon at bounding box center [350, 231] width 12 height 9
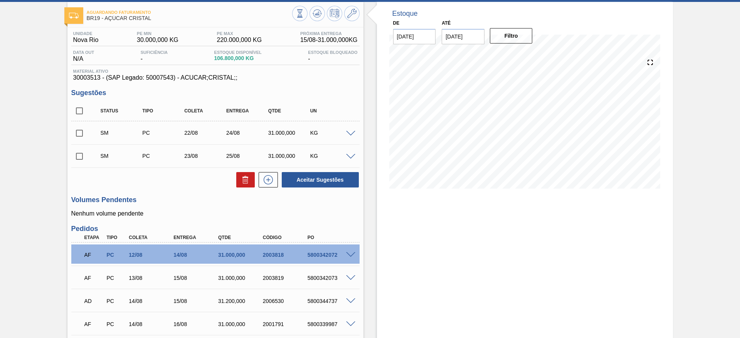
scroll to position [0, 0]
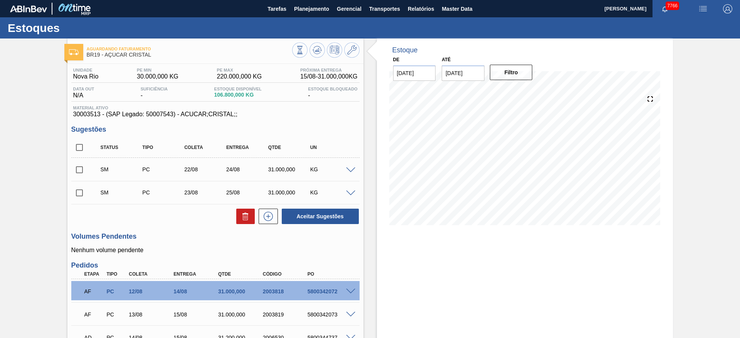
click at [82, 147] on input "checkbox" at bounding box center [79, 147] width 16 height 16
checkbox input "true"
click at [321, 215] on button "Aceitar Sugestões" at bounding box center [320, 216] width 77 height 15
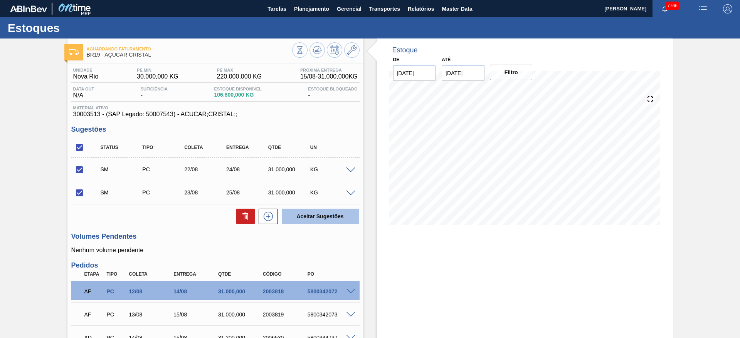
checkbox input "false"
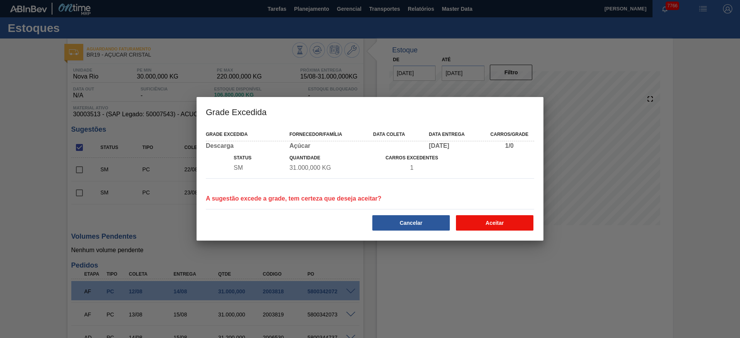
click at [500, 225] on button "Aceitar" at bounding box center [494, 222] width 77 height 15
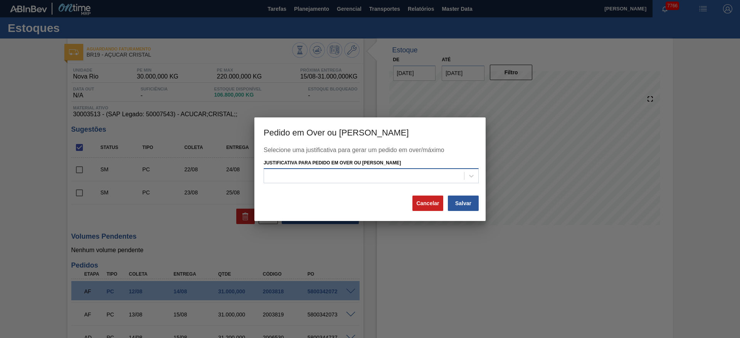
click at [441, 180] on div at bounding box center [364, 176] width 200 height 11
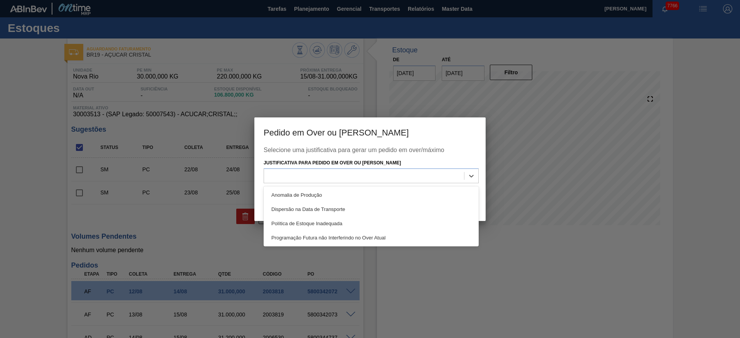
click at [448, 193] on div "Anomalia de Produção" at bounding box center [371, 195] width 215 height 14
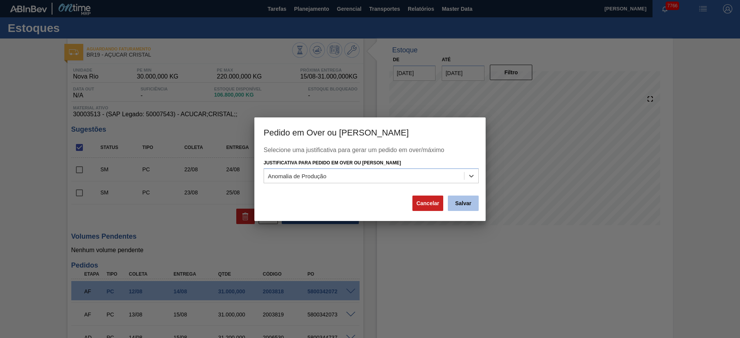
click at [463, 207] on button "Salvar" at bounding box center [463, 203] width 31 height 15
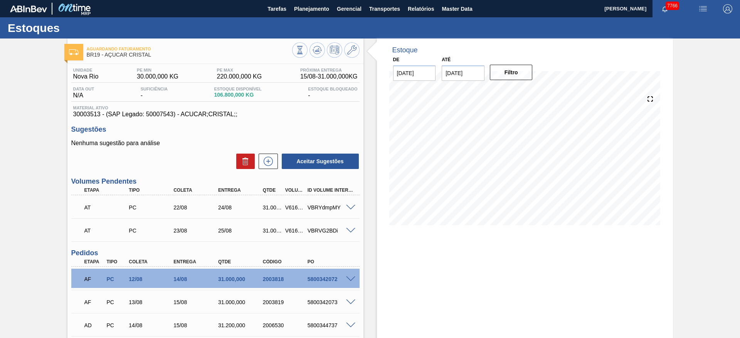
click at [307, 49] on div at bounding box center [325, 50] width 67 height 17
click at [310, 50] on button at bounding box center [316, 49] width 15 height 15
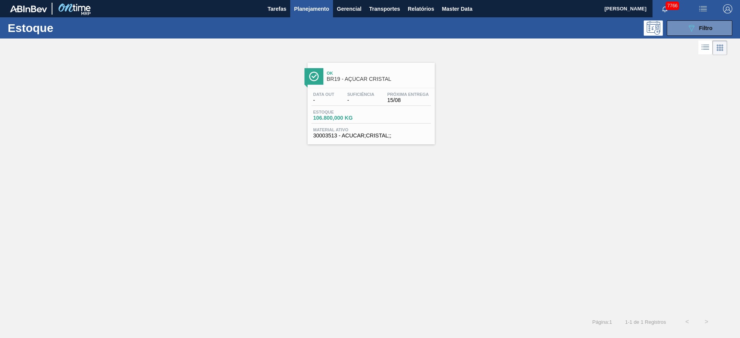
click at [705, 37] on div "Estoque 089F7B8B-B2A5-4AFE-B5C0-19BA573D28AC Filtro" at bounding box center [370, 27] width 740 height 21
drag, startPoint x: 704, startPoint y: 37, endPoint x: 695, endPoint y: 30, distance: 10.7
click at [699, 32] on div "Estoque 089F7B8B-B2A5-4AFE-B5C0-19BA573D28AC Filtro" at bounding box center [370, 27] width 740 height 21
click at [695, 30] on icon "089F7B8B-B2A5-4AFE-B5C0-19BA573D28AC" at bounding box center [691, 28] width 9 height 9
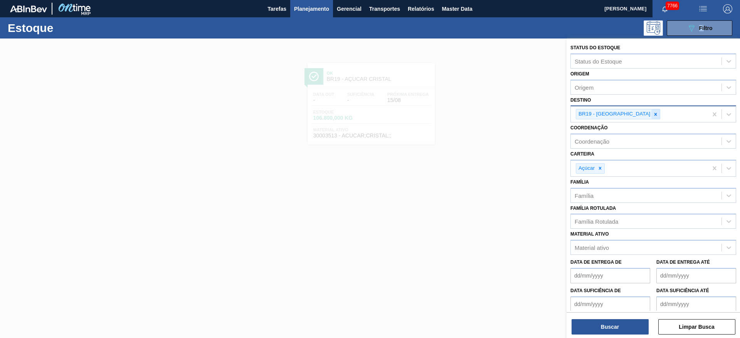
click at [653, 114] on icon at bounding box center [655, 114] width 5 height 5
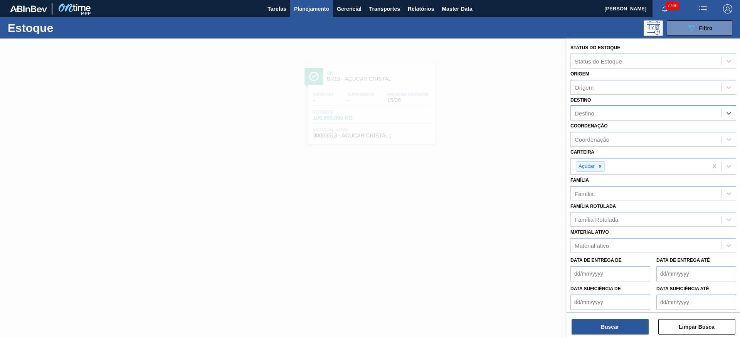
type input "26"
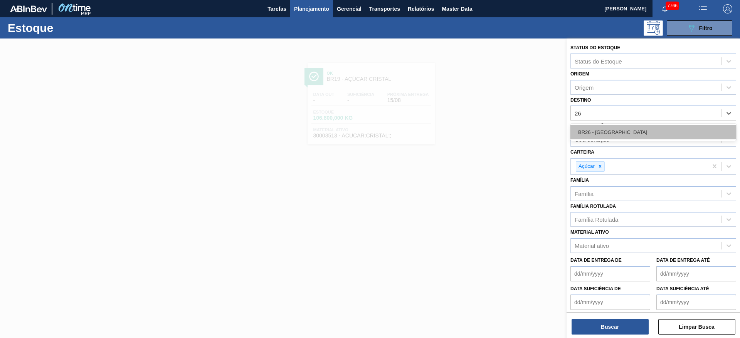
click at [612, 126] on div "BR26 - [GEOGRAPHIC_DATA]" at bounding box center [653, 132] width 166 height 14
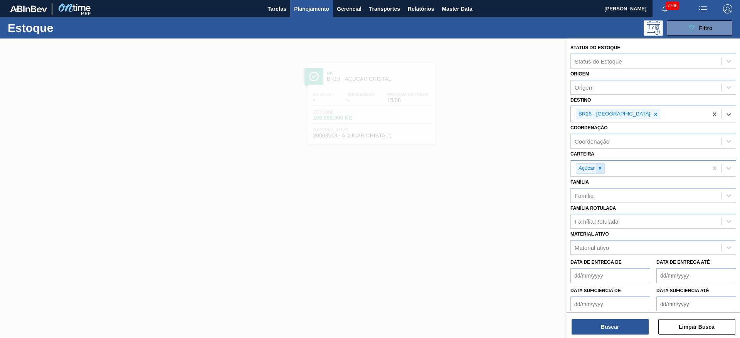
click at [600, 171] on icon at bounding box center [599, 168] width 5 height 5
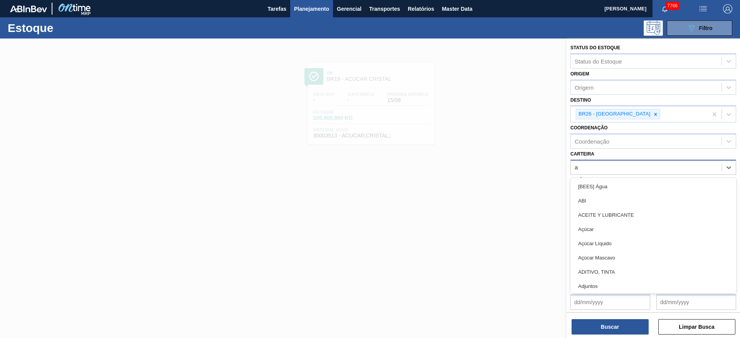
type input "ad"
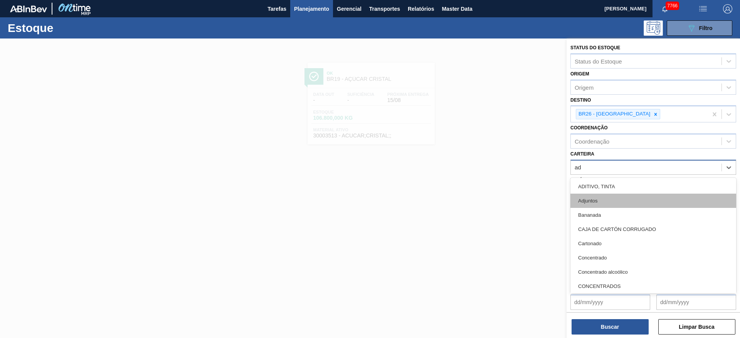
click at [605, 202] on div "Adjuntos" at bounding box center [653, 201] width 166 height 14
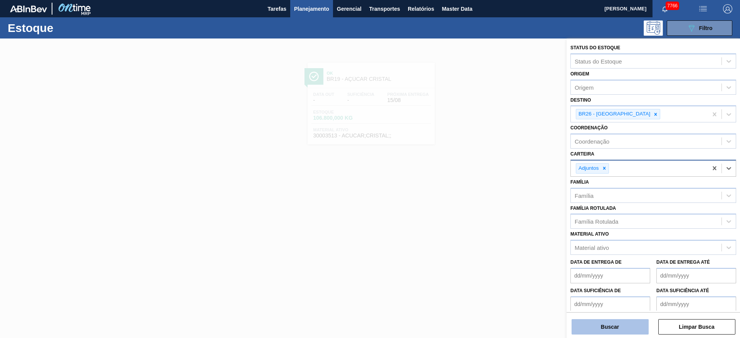
click at [603, 330] on button "Buscar" at bounding box center [609, 326] width 77 height 15
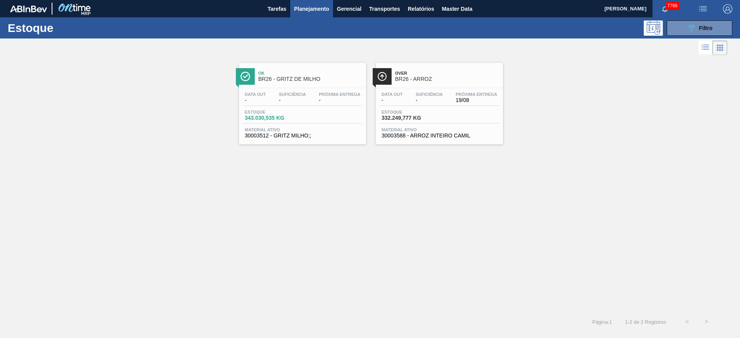
click at [704, 9] on img "button" at bounding box center [702, 8] width 9 height 9
click at [689, 27] on li "Pedido Contingência" at bounding box center [698, 27] width 71 height 14
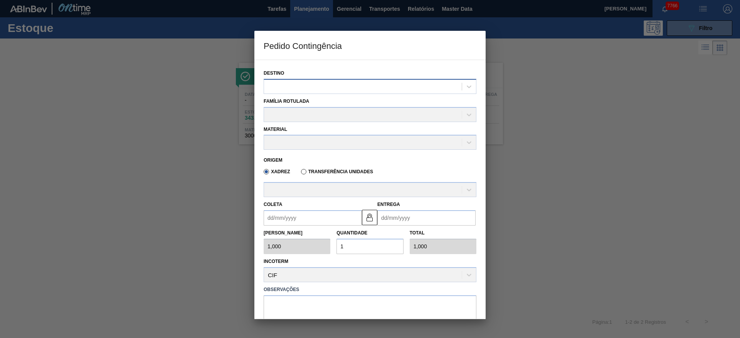
click at [319, 82] on div at bounding box center [363, 86] width 198 height 11
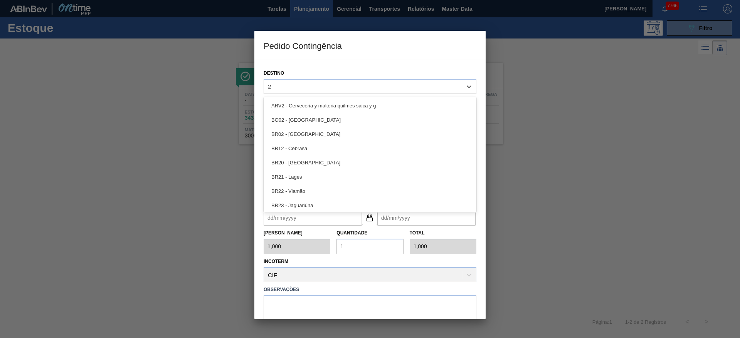
type input "26"
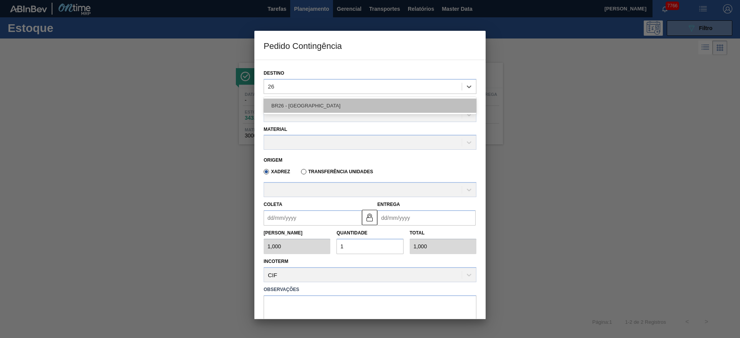
click at [301, 104] on div "BR26 - [GEOGRAPHIC_DATA]" at bounding box center [370, 106] width 213 height 14
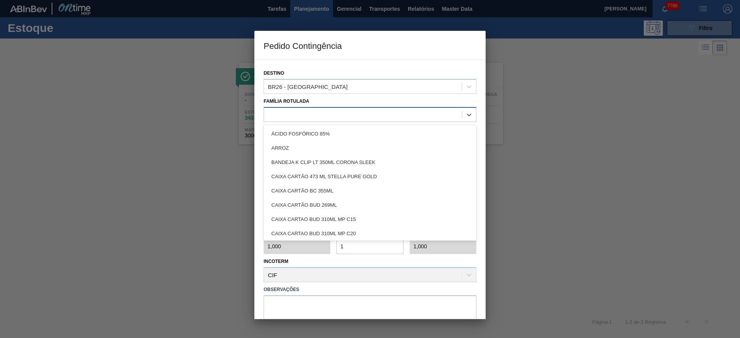
click at [301, 120] on div at bounding box center [363, 114] width 198 height 11
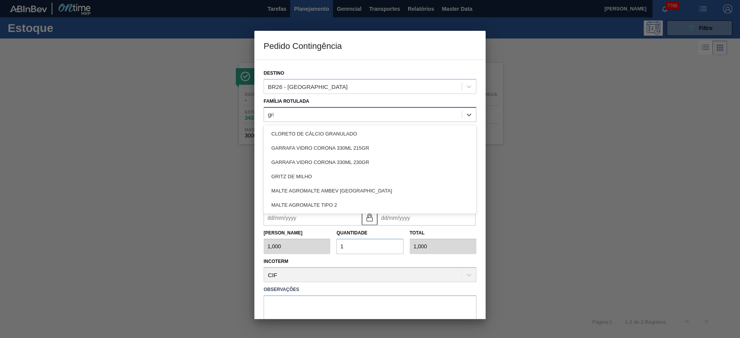
type Rotulada "grit"
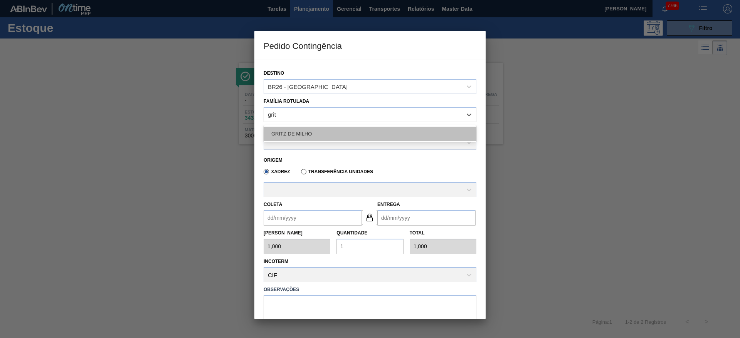
click at [281, 132] on div "GRITZ DE MILHO" at bounding box center [370, 134] width 213 height 14
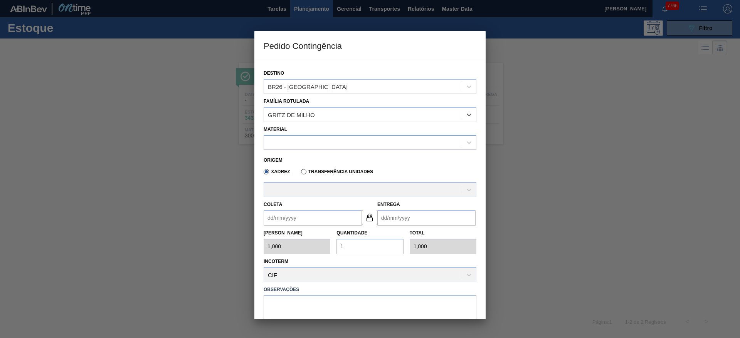
click at [301, 141] on div at bounding box center [363, 142] width 198 height 11
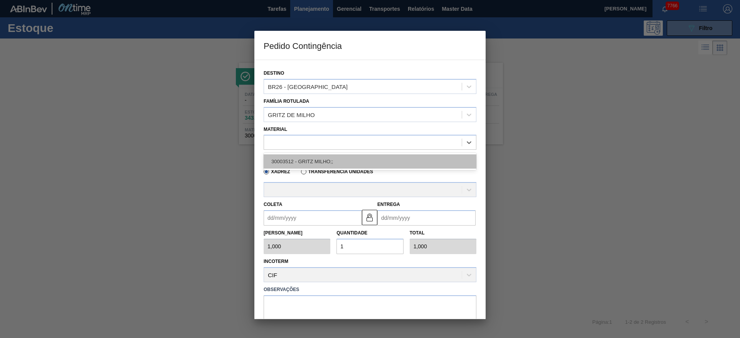
click at [305, 158] on div "30003512 - GRITZ MILHO;;" at bounding box center [370, 162] width 213 height 14
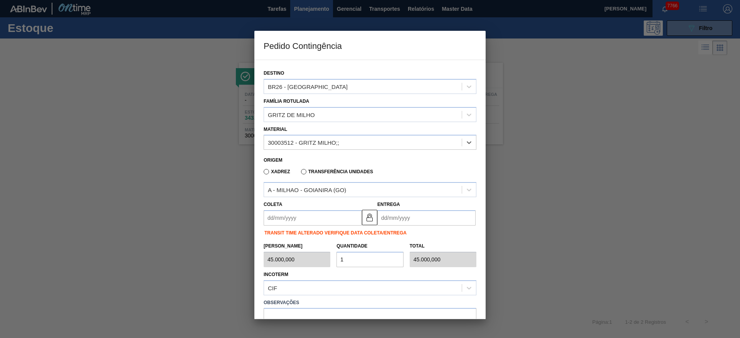
type input "45.000,000"
click at [292, 215] on input "Coleta" at bounding box center [313, 217] width 98 height 15
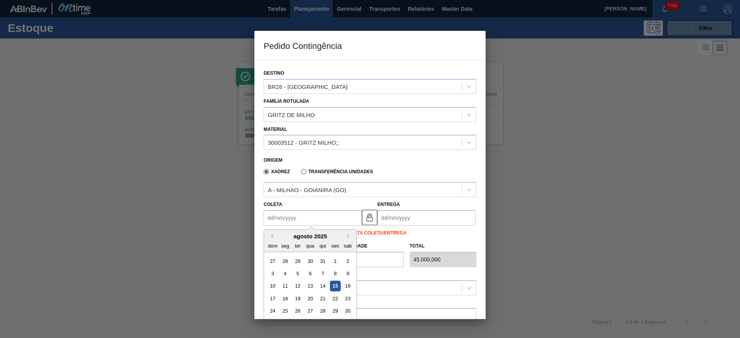
drag, startPoint x: 339, startPoint y: 286, endPoint x: 323, endPoint y: 261, distance: 29.6
click at [339, 287] on div "15" at bounding box center [335, 286] width 10 height 10
type input "[DATE]"
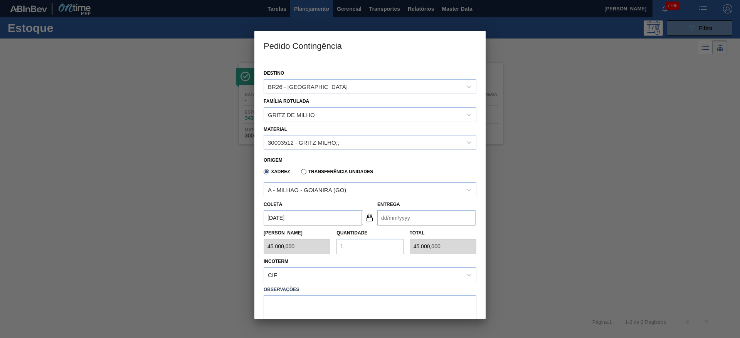
drag, startPoint x: 400, startPoint y: 218, endPoint x: 405, endPoint y: 227, distance: 10.7
click at [400, 218] on input "Entrega" at bounding box center [426, 217] width 98 height 15
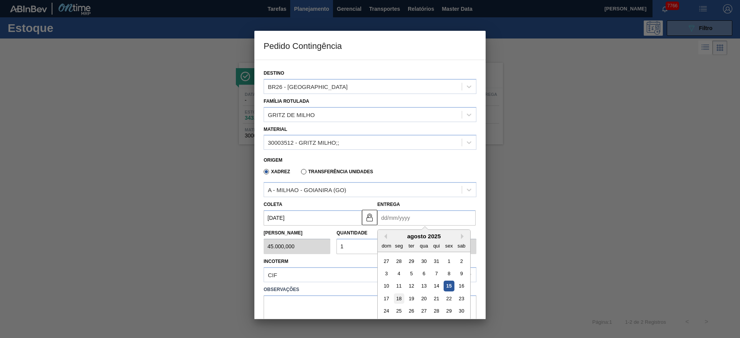
click at [395, 297] on div "18" at bounding box center [399, 299] width 10 height 10
type input "[DATE]"
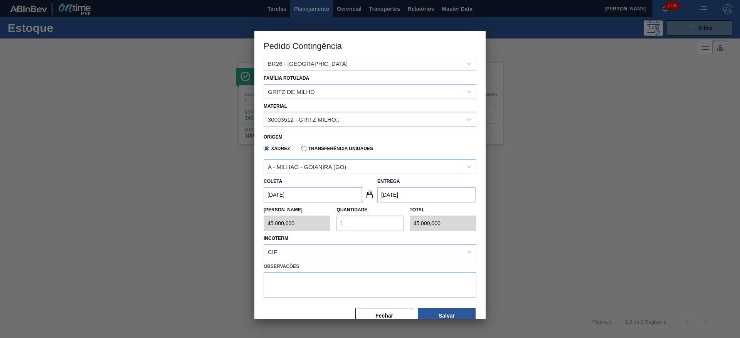
scroll to position [40, 0]
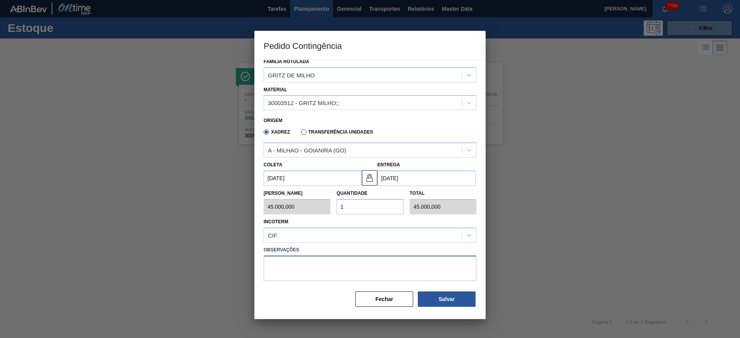
click at [364, 271] on textarea at bounding box center [370, 268] width 213 height 25
type textarea "."
click at [440, 297] on button "Salvar" at bounding box center [447, 299] width 58 height 15
click at [447, 297] on button "Salvar" at bounding box center [447, 299] width 58 height 15
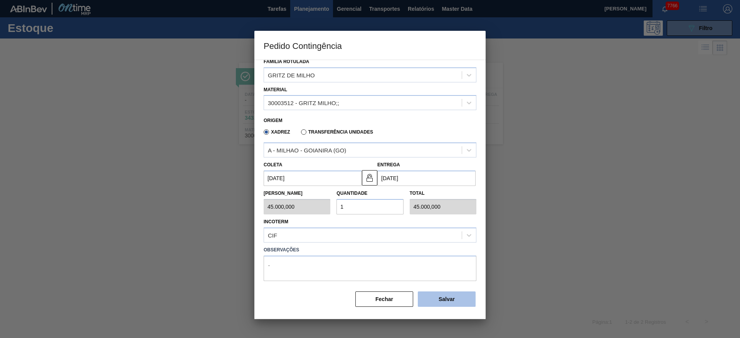
click at [446, 297] on button "Salvar" at bounding box center [447, 299] width 58 height 15
type input "1,000"
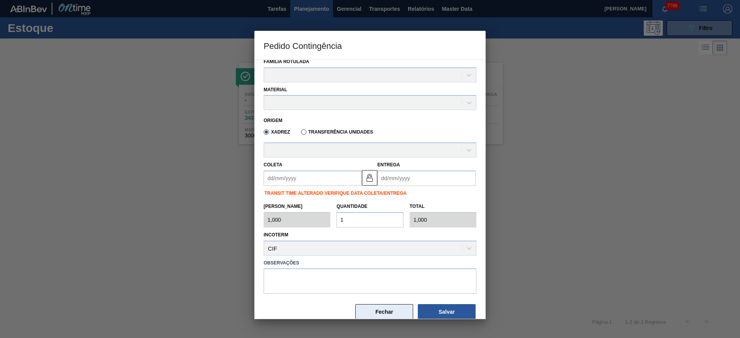
click at [391, 313] on button "Fechar" at bounding box center [384, 311] width 58 height 15
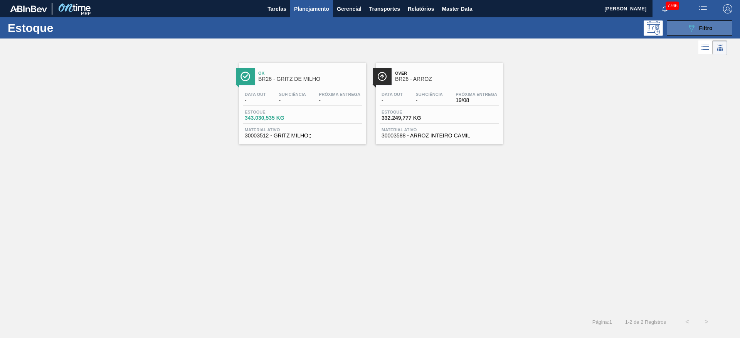
click at [682, 27] on button "089F7B8B-B2A5-4AFE-B5C0-19BA573D28AC Filtro" at bounding box center [700, 27] width 66 height 15
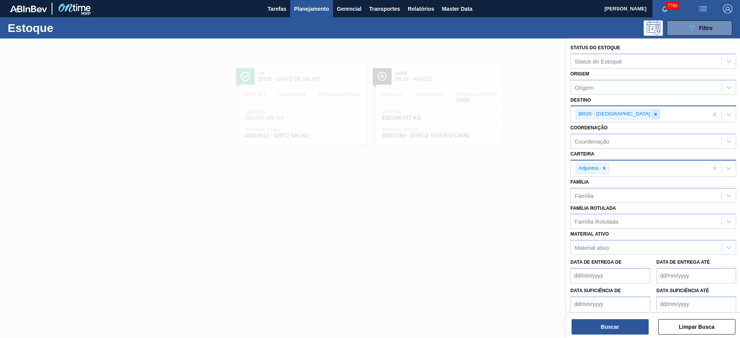
click at [653, 114] on icon at bounding box center [655, 114] width 5 height 5
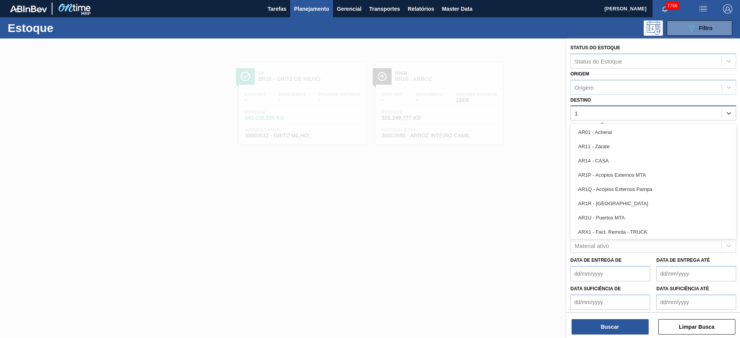
type input "19"
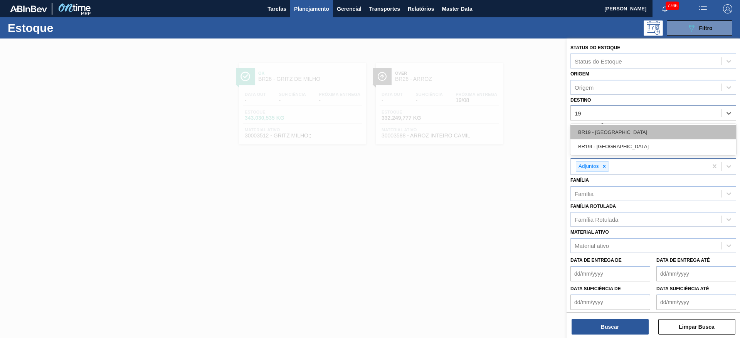
click at [625, 135] on div "BR19 - [GEOGRAPHIC_DATA]" at bounding box center [653, 132] width 166 height 14
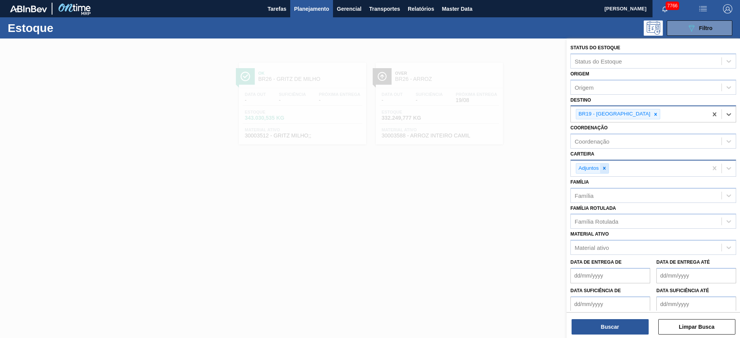
click at [603, 165] on div at bounding box center [604, 169] width 8 height 10
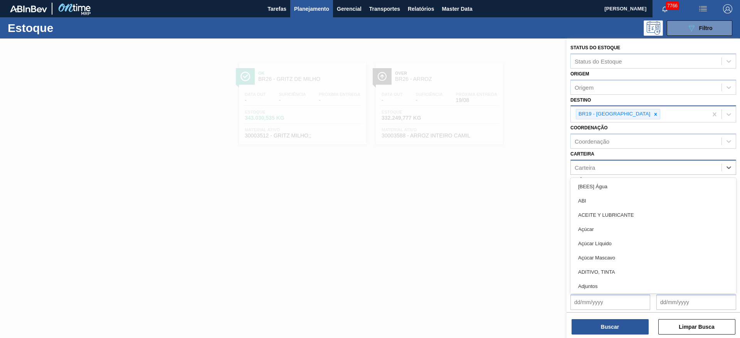
click at [603, 165] on div "Carteira" at bounding box center [646, 167] width 151 height 11
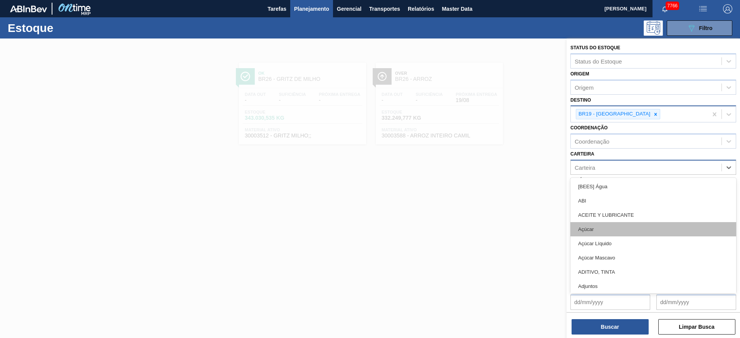
click at [597, 229] on div "Açúcar" at bounding box center [653, 229] width 166 height 14
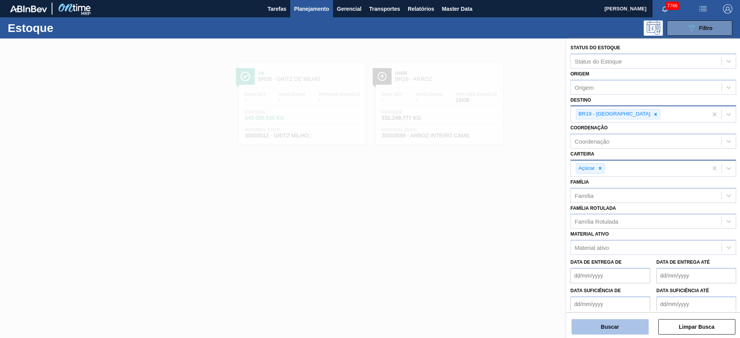
click at [602, 328] on button "Buscar" at bounding box center [609, 326] width 77 height 15
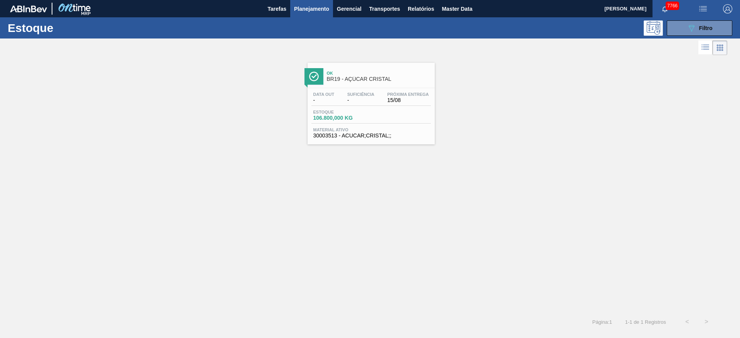
click at [725, 3] on button "button" at bounding box center [727, 8] width 25 height 17
click at [711, 53] on div at bounding box center [712, 55] width 15 height 7
checkbox input "true"
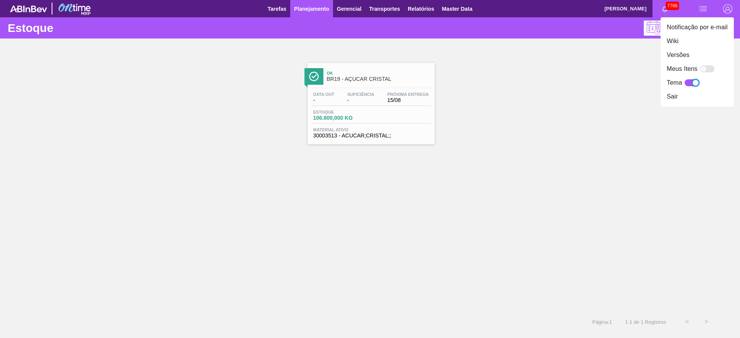
click at [708, 70] on div at bounding box center [707, 69] width 15 height 7
checkbox input "false"
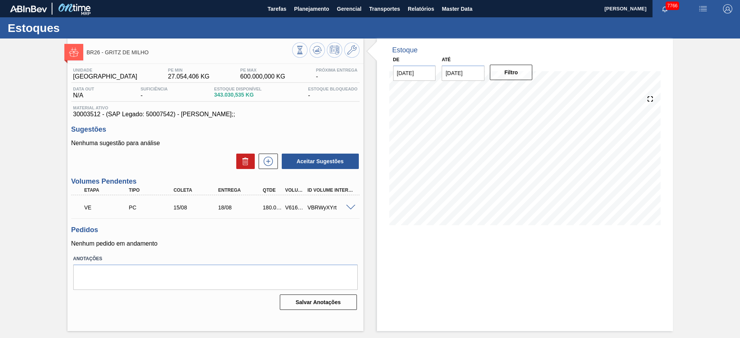
click at [347, 207] on span at bounding box center [350, 208] width 9 height 6
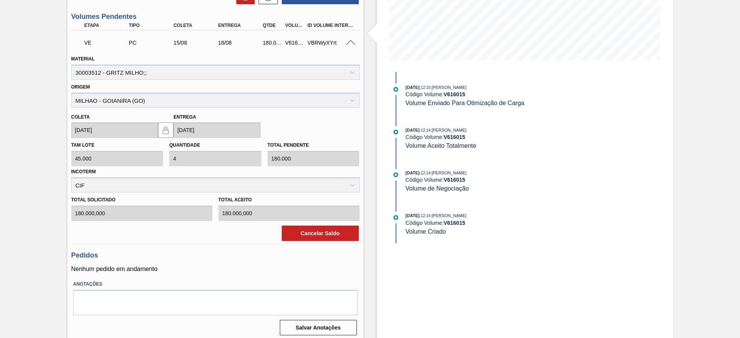
scroll to position [169, 0]
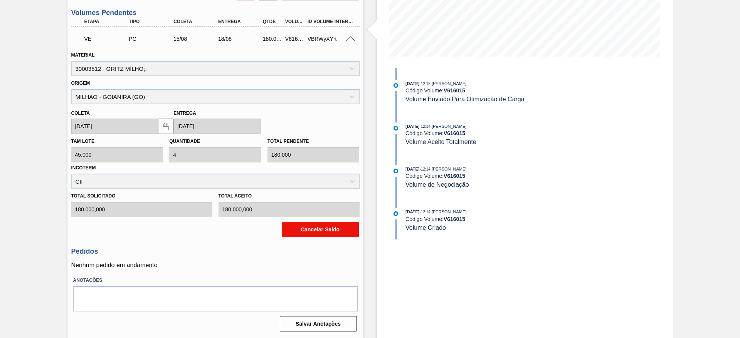
click at [316, 227] on button "Cancelar Saldo" at bounding box center [320, 229] width 77 height 15
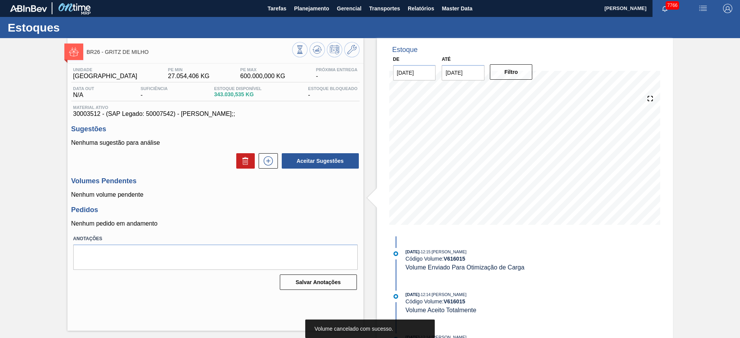
scroll to position [0, 0]
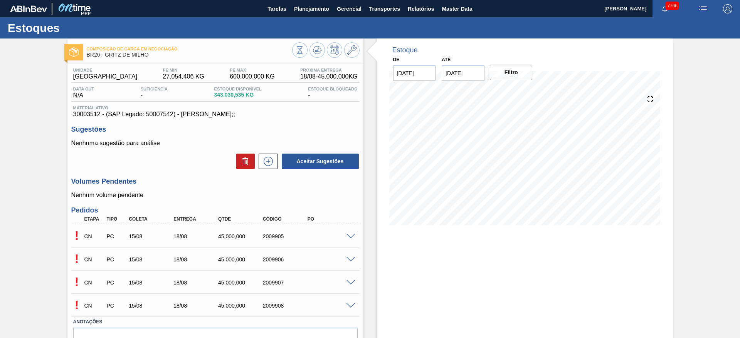
click at [349, 236] on span at bounding box center [350, 237] width 9 height 6
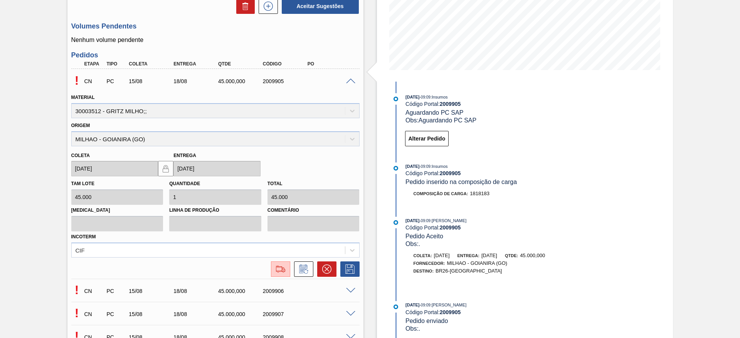
scroll to position [229, 0]
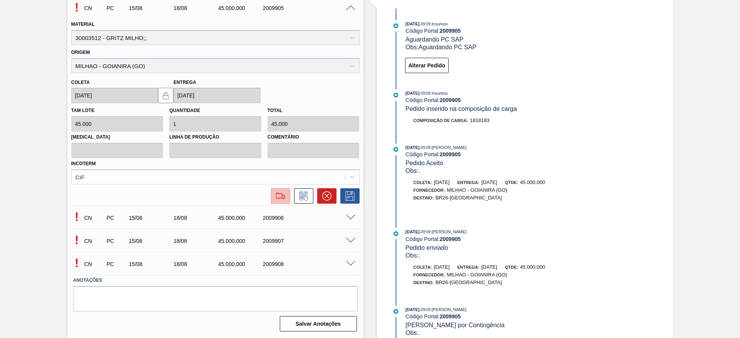
click at [289, 201] on button at bounding box center [280, 195] width 19 height 15
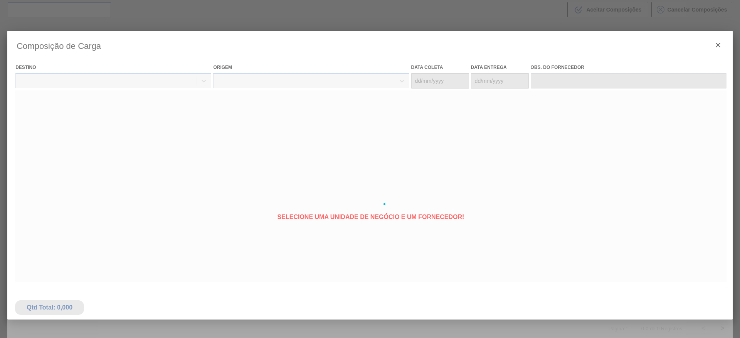
type coleta "[DATE]"
type entrega "[DATE]"
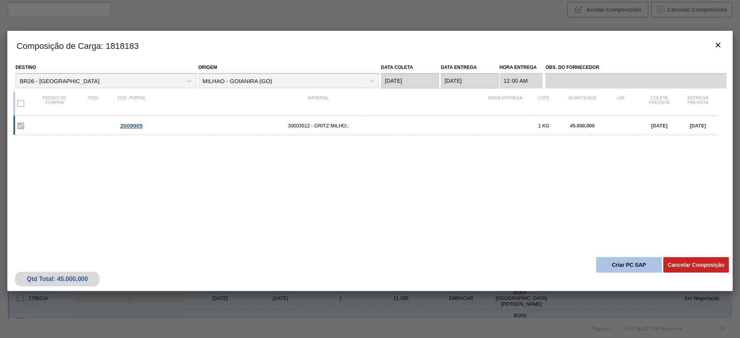
click at [619, 262] on button "Criar PC SAP" at bounding box center [629, 264] width 66 height 15
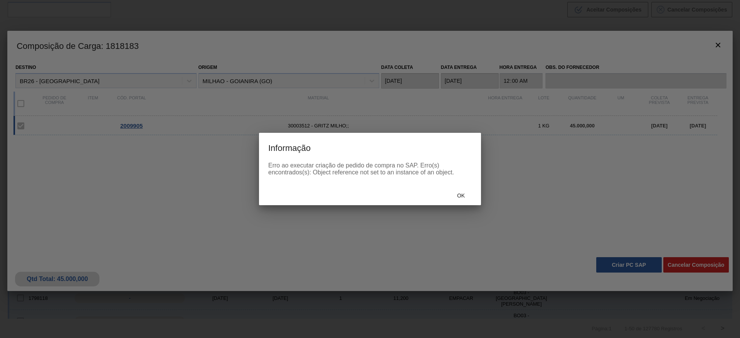
drag, startPoint x: 468, startPoint y: 202, endPoint x: 403, endPoint y: 185, distance: 67.3
click at [469, 203] on div "Ok" at bounding box center [370, 195] width 222 height 20
click at [461, 204] on div "Ok" at bounding box center [370, 195] width 222 height 20
click at [455, 201] on div "Ok" at bounding box center [461, 195] width 34 height 14
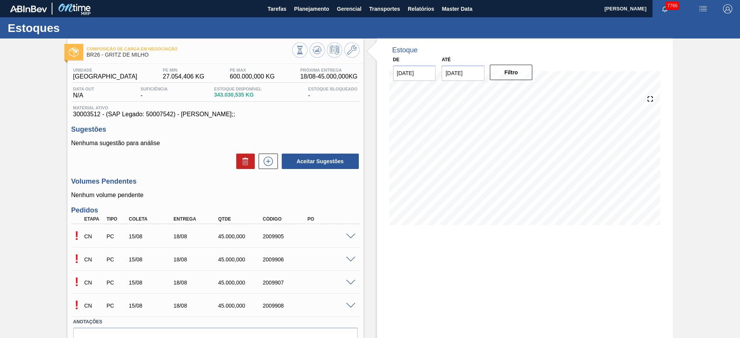
click at [348, 264] on div "! CN PC 15/08 18/08 45.000,000 2009906" at bounding box center [215, 258] width 288 height 19
drag, startPoint x: 347, startPoint y: 263, endPoint x: 351, endPoint y: 255, distance: 9.5
click at [349, 261] on div "! CN PC 15/08 18/08 45.000,000 2009906" at bounding box center [215, 258] width 288 height 19
click at [351, 254] on div "! CN PC 15/08 18/08 45.000,000 2009906" at bounding box center [215, 258] width 288 height 19
click at [347, 257] on span at bounding box center [350, 260] width 9 height 6
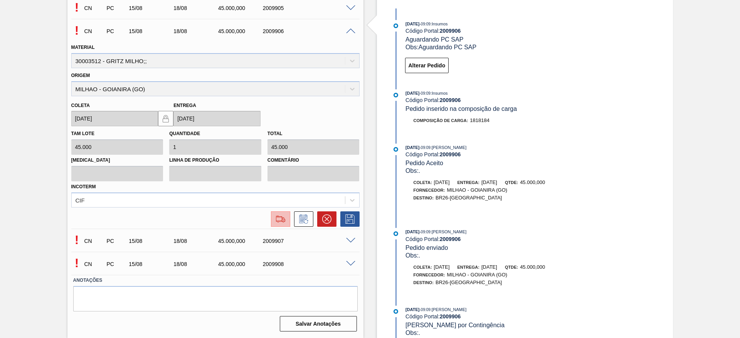
click at [282, 225] on button at bounding box center [280, 219] width 19 height 15
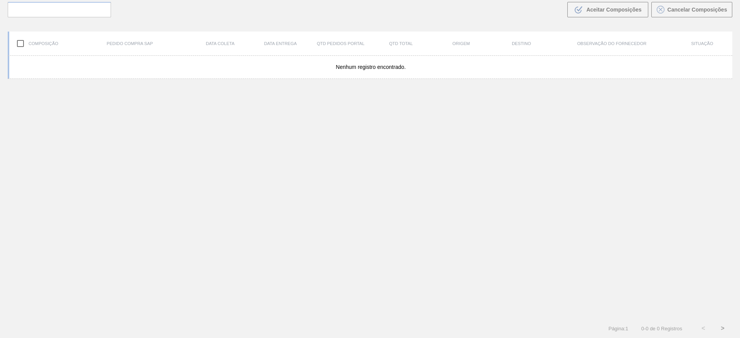
scroll to position [55, 0]
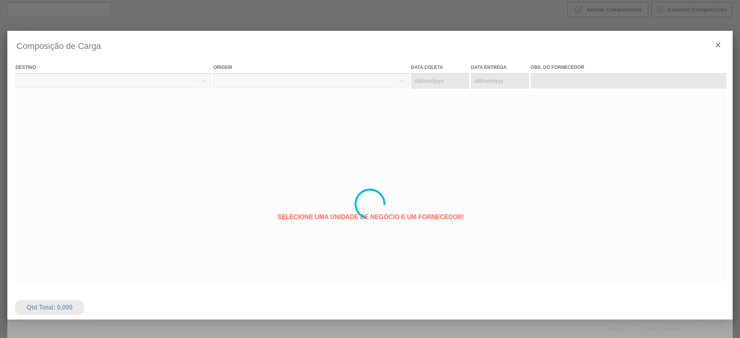
type coleta "[DATE]"
type entrega "[DATE]"
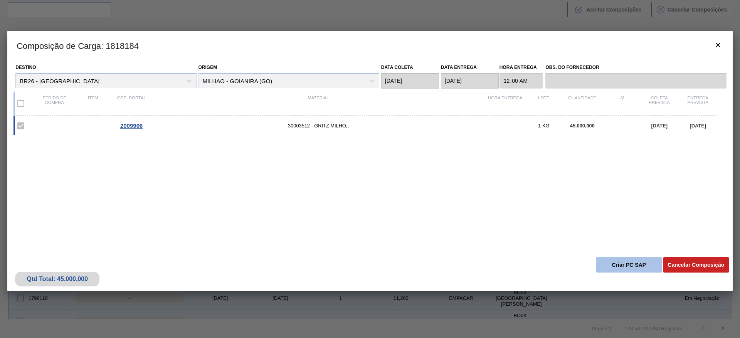
click at [619, 265] on button "Criar PC SAP" at bounding box center [629, 264] width 66 height 15
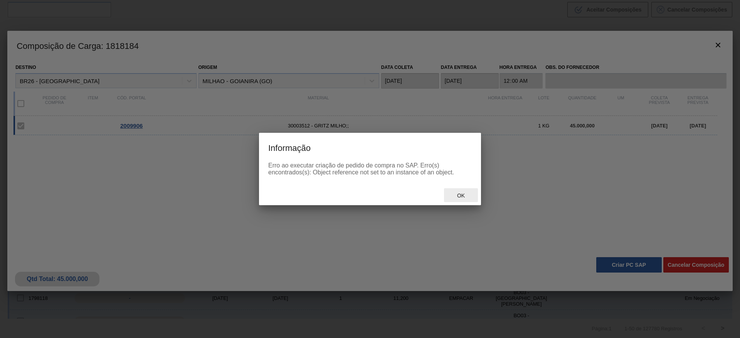
click at [460, 193] on span "Ok" at bounding box center [461, 196] width 20 height 6
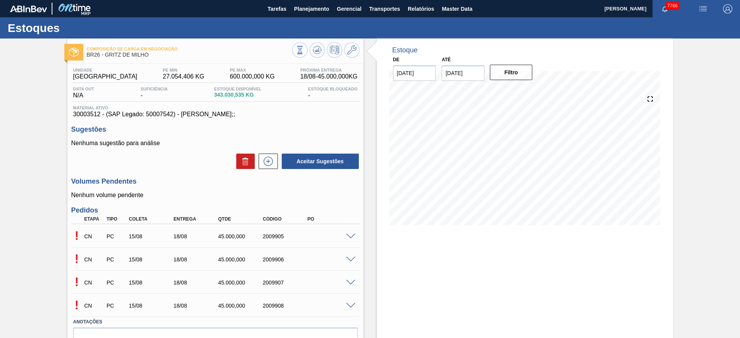
click at [347, 281] on span at bounding box center [350, 283] width 9 height 6
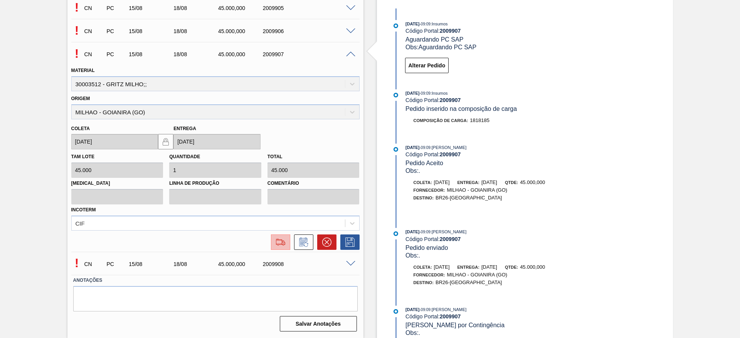
click at [282, 242] on img at bounding box center [280, 242] width 12 height 9
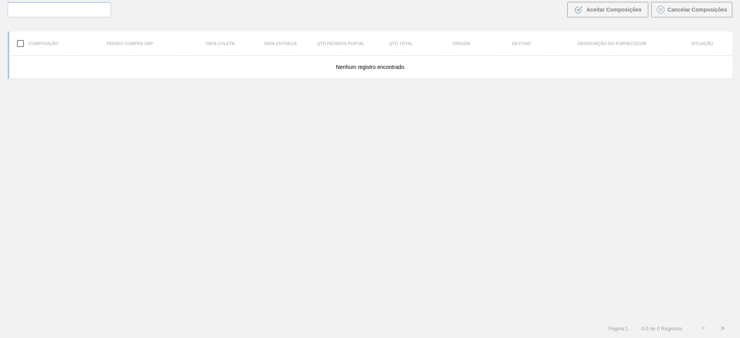
scroll to position [55, 0]
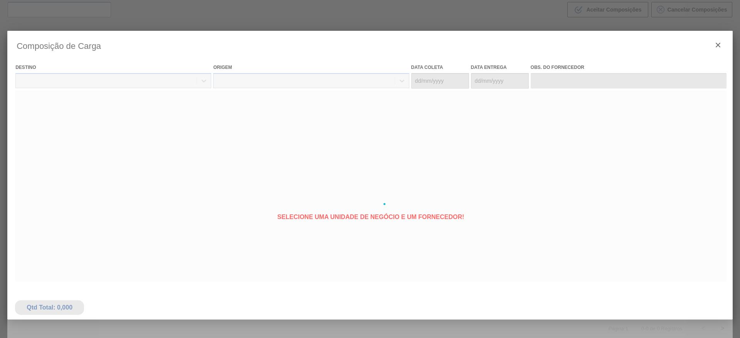
type coleta "[DATE]"
type entrega "[DATE]"
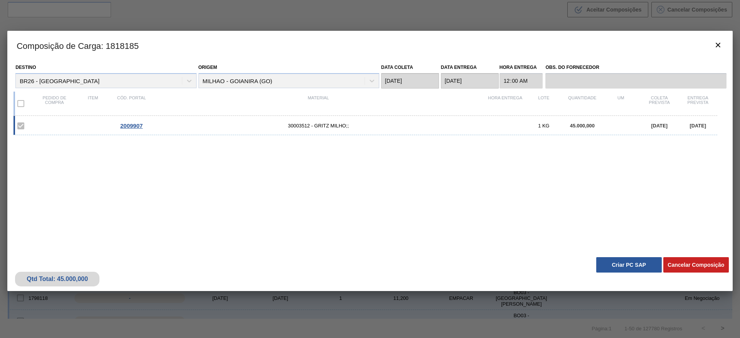
click at [625, 261] on button "Criar PC SAP" at bounding box center [629, 264] width 66 height 15
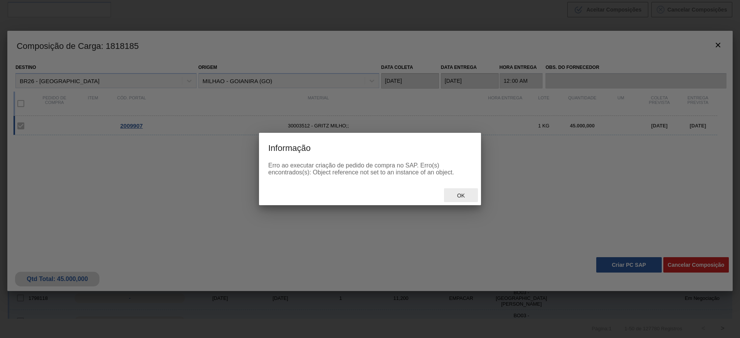
click at [458, 197] on span "Ok" at bounding box center [461, 196] width 20 height 6
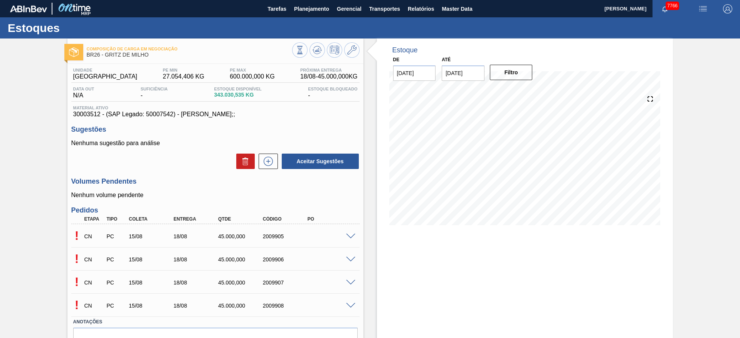
click at [351, 304] on span at bounding box center [350, 306] width 9 height 6
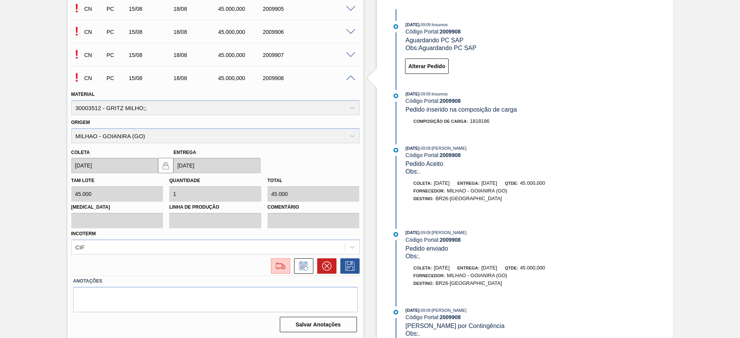
scroll to position [229, 0]
click at [278, 269] on img at bounding box center [280, 265] width 12 height 9
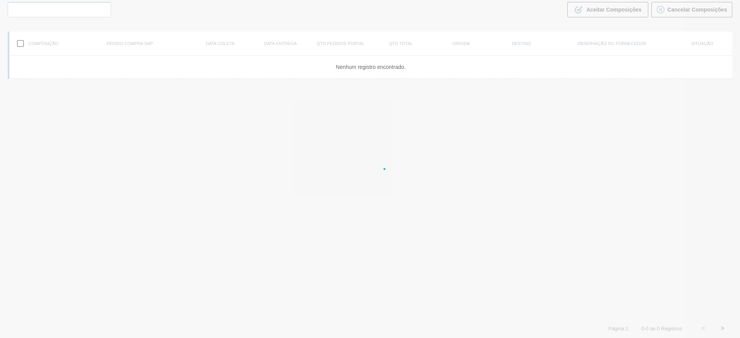
scroll to position [55, 0]
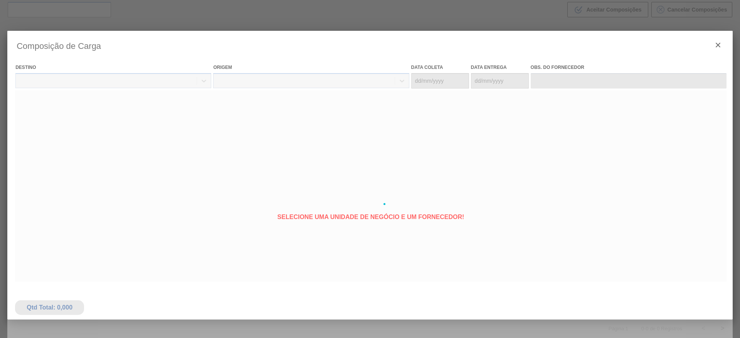
type coleta "[DATE]"
type entrega "[DATE]"
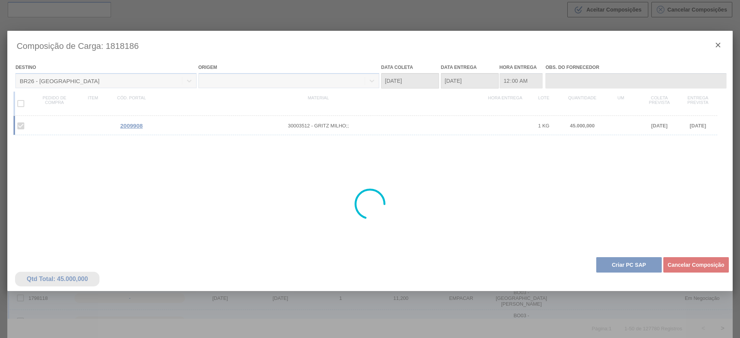
click at [614, 263] on div at bounding box center [369, 204] width 725 height 347
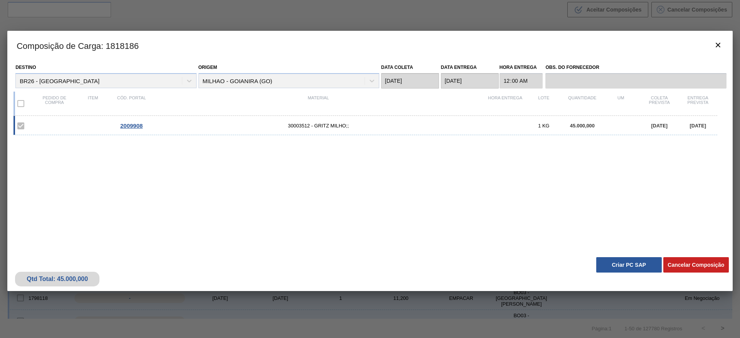
click at [623, 263] on button "Criar PC SAP" at bounding box center [629, 264] width 66 height 15
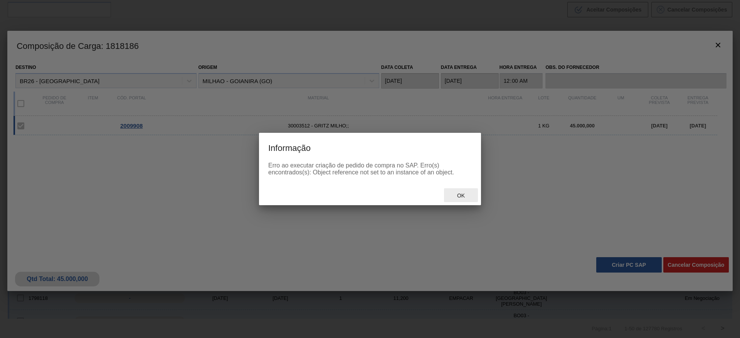
click at [462, 198] on span "Ok" at bounding box center [461, 196] width 20 height 6
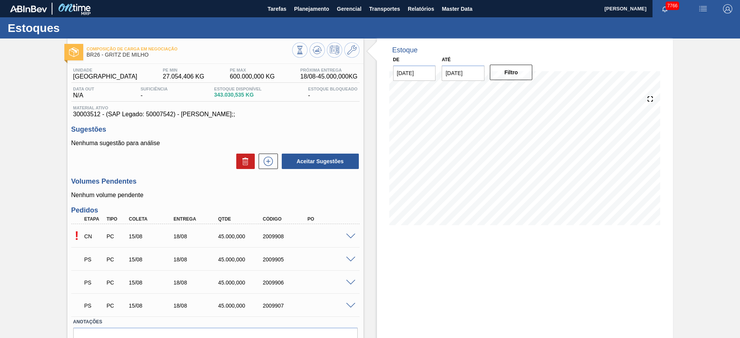
drag, startPoint x: 354, startPoint y: 262, endPoint x: 349, endPoint y: 262, distance: 5.0
click at [353, 262] on div "PS PC 15/08 18/08 45.000,000 2009905" at bounding box center [215, 258] width 288 height 19
click at [349, 262] on div "PS PC 15/08 18/08 45.000,000 2009905" at bounding box center [215, 258] width 288 height 19
click at [351, 262] on div "PS PC 15/08 18/08 45.000,000 2009905" at bounding box center [215, 258] width 288 height 19
click at [347, 260] on span at bounding box center [350, 260] width 9 height 6
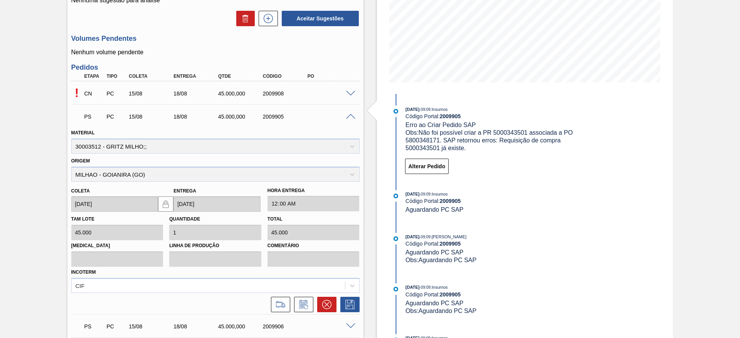
scroll to position [173, 0]
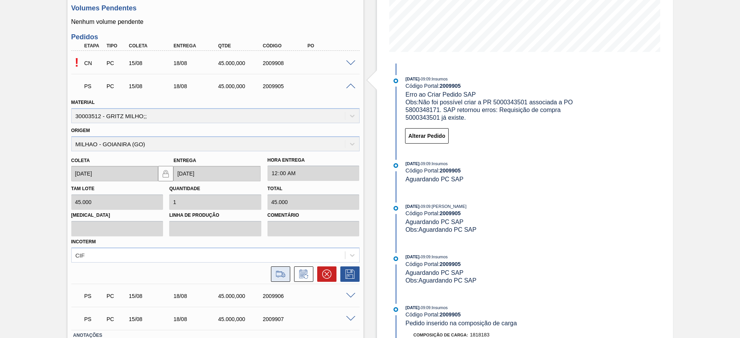
click at [280, 276] on icon at bounding box center [280, 274] width 12 height 9
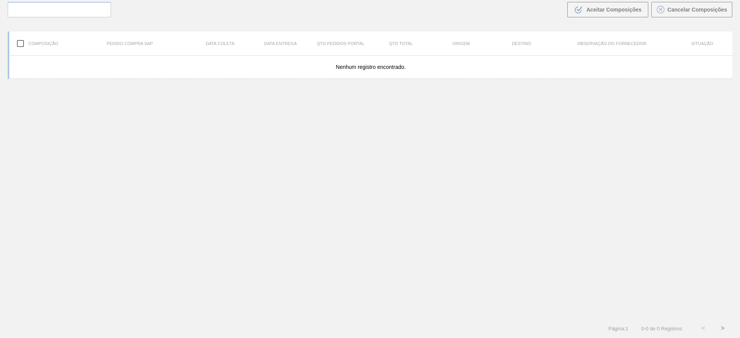
scroll to position [55, 0]
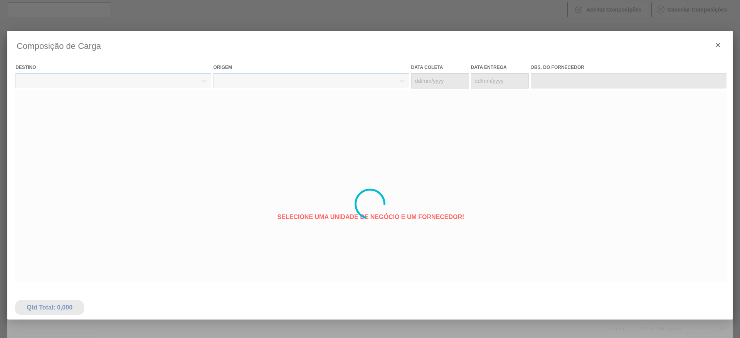
type coleta "[DATE]"
type entrega "[DATE]"
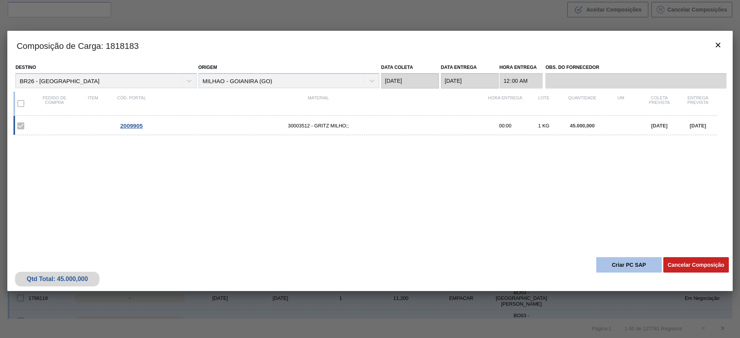
click at [618, 266] on button "Criar PC SAP" at bounding box center [629, 264] width 66 height 15
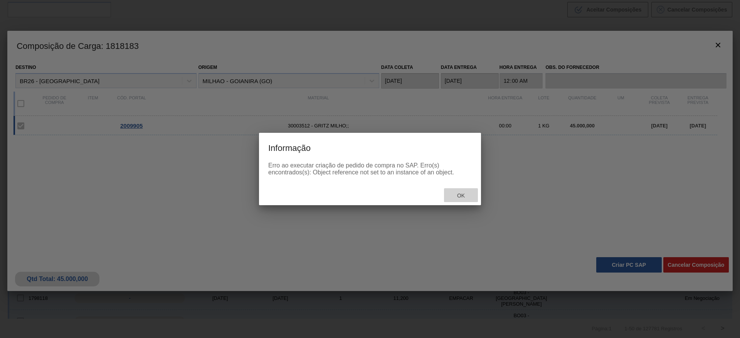
click at [460, 197] on span "Ok" at bounding box center [461, 196] width 20 height 6
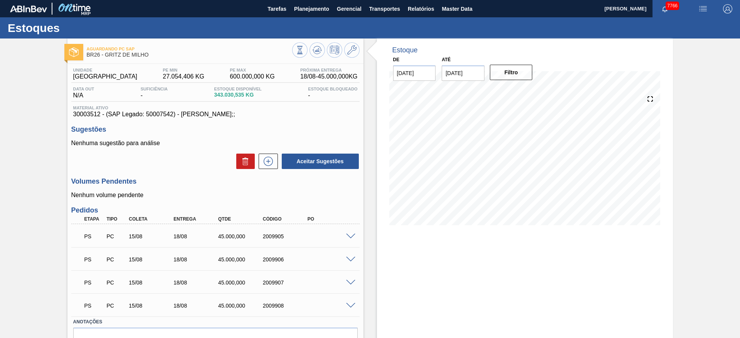
click at [350, 260] on span at bounding box center [350, 260] width 9 height 6
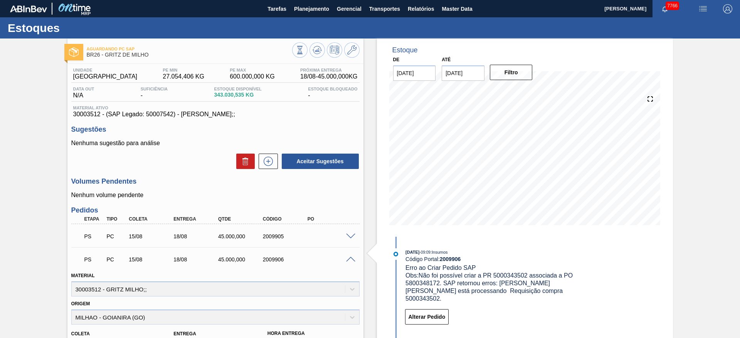
click at [343, 232] on div "PS PC 15/08 18/08 45.000,000 2009905" at bounding box center [213, 235] width 268 height 15
click at [343, 239] on div "PS PC 15/08 18/08 45.000,000 2009905" at bounding box center [213, 235] width 268 height 15
click at [347, 238] on span at bounding box center [350, 237] width 9 height 6
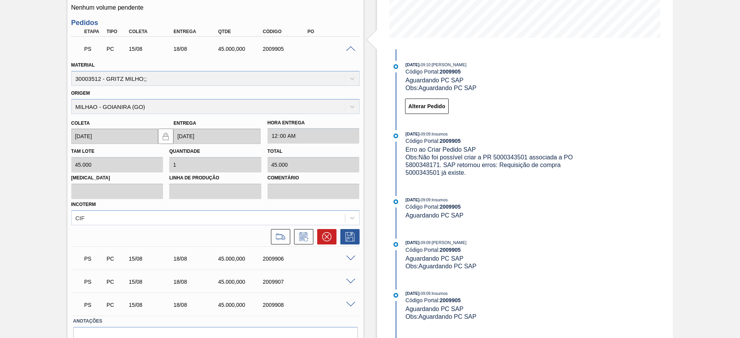
scroll to position [173, 0]
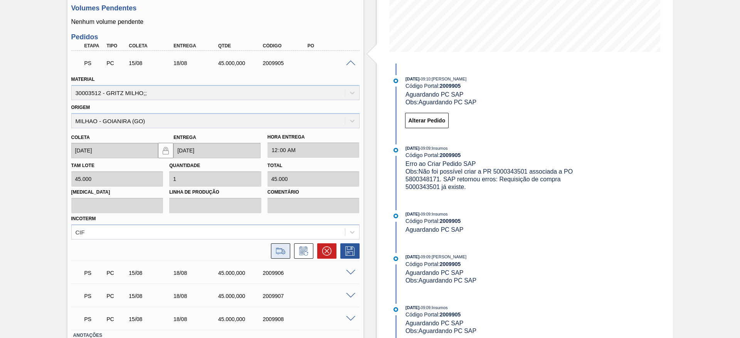
click at [283, 252] on icon at bounding box center [280, 251] width 12 height 9
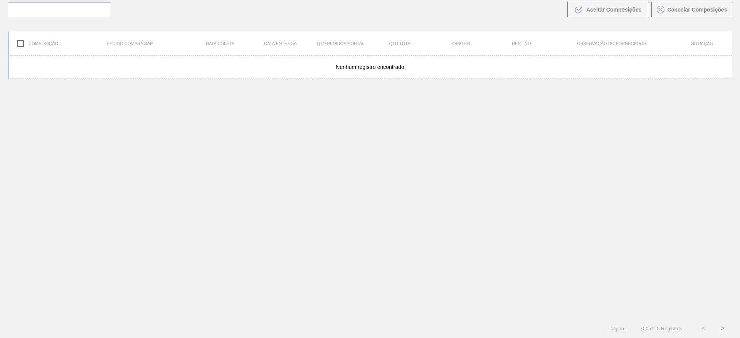
scroll to position [55, 0]
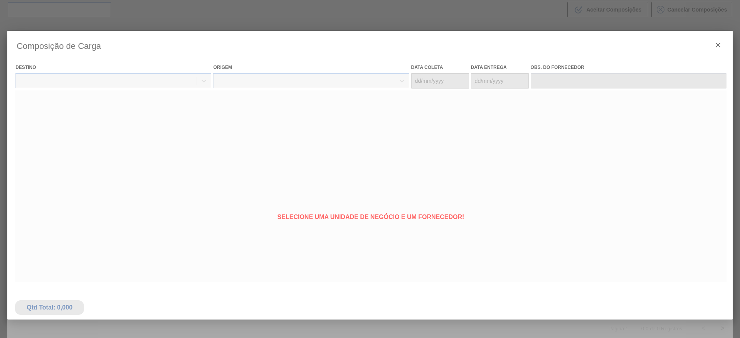
type coleta "[DATE]"
type entrega "[DATE]"
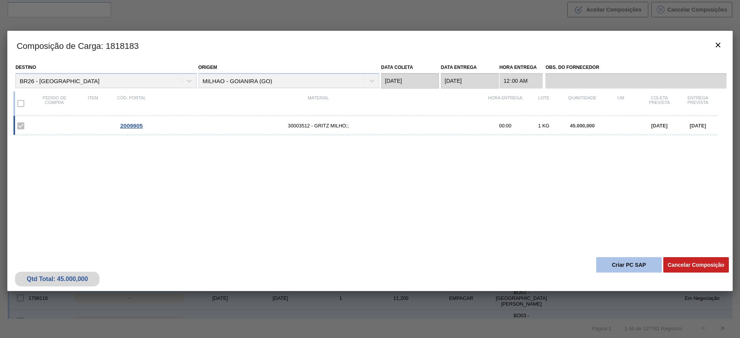
click at [632, 269] on button "Criar PC SAP" at bounding box center [629, 264] width 66 height 15
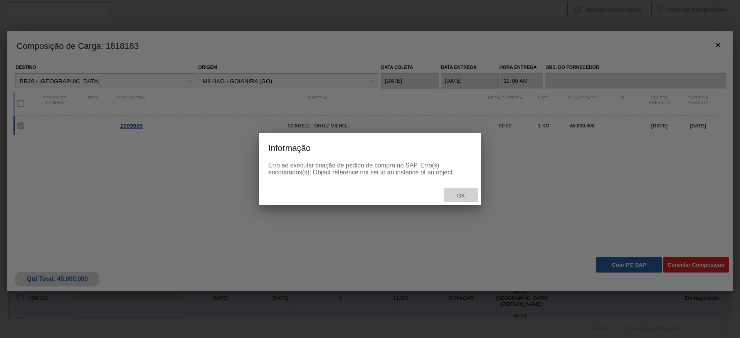
click at [474, 189] on div "Ok" at bounding box center [461, 195] width 34 height 14
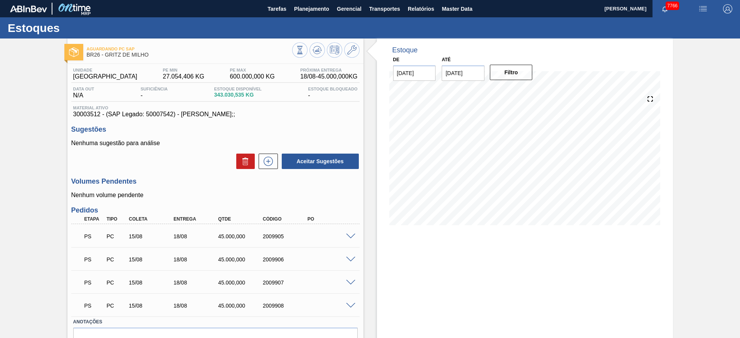
click at [350, 237] on span at bounding box center [350, 237] width 9 height 6
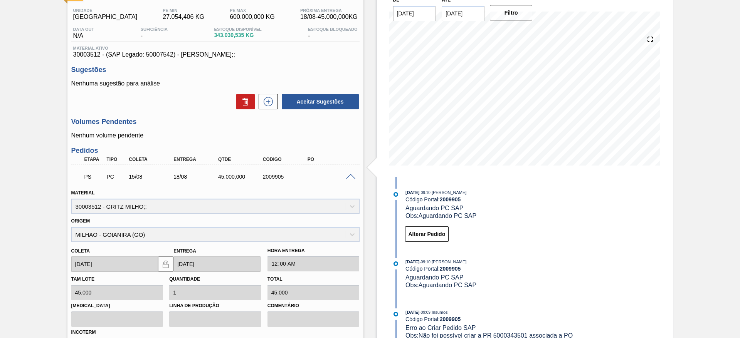
scroll to position [55, 0]
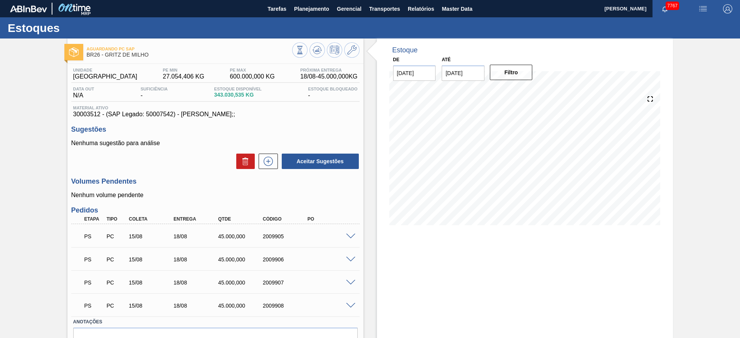
click at [350, 235] on span at bounding box center [350, 237] width 9 height 6
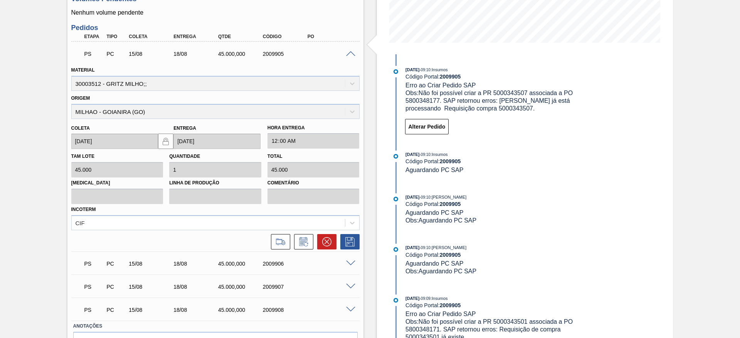
scroll to position [229, 0]
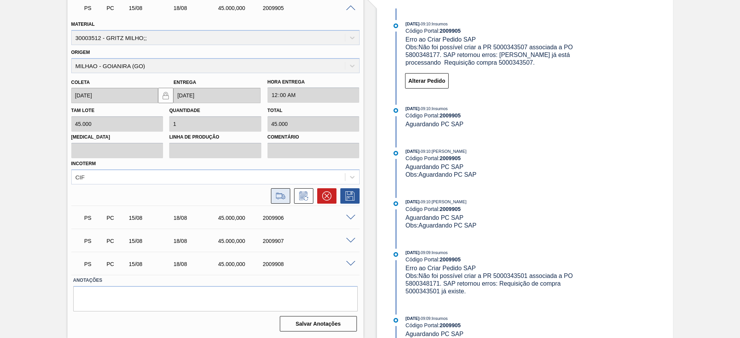
click at [282, 194] on icon at bounding box center [280, 196] width 12 height 9
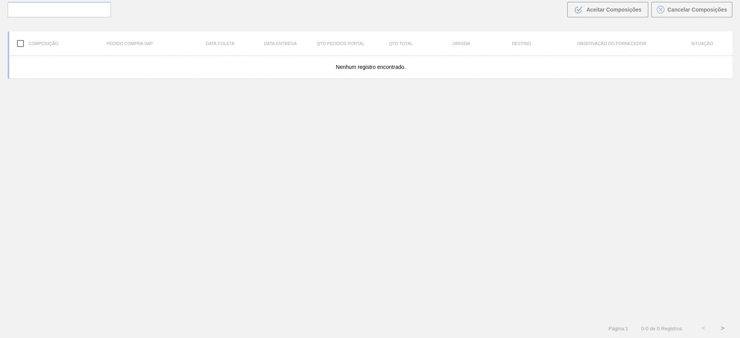
scroll to position [55, 0]
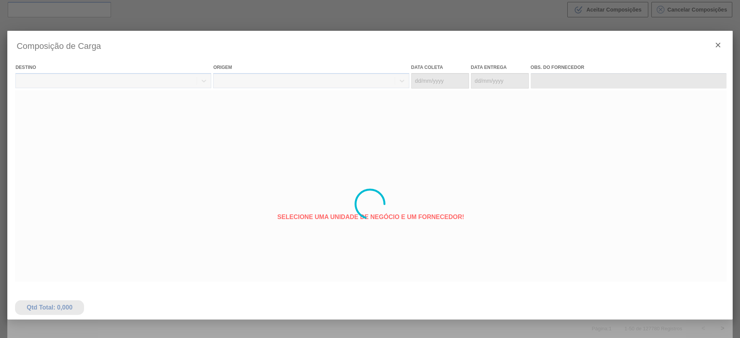
type coleta "[DATE]"
type entrega "[DATE]"
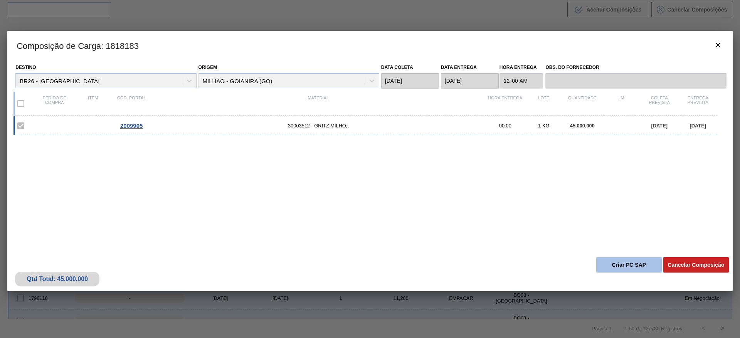
click at [612, 265] on button "Criar PC SAP" at bounding box center [629, 264] width 66 height 15
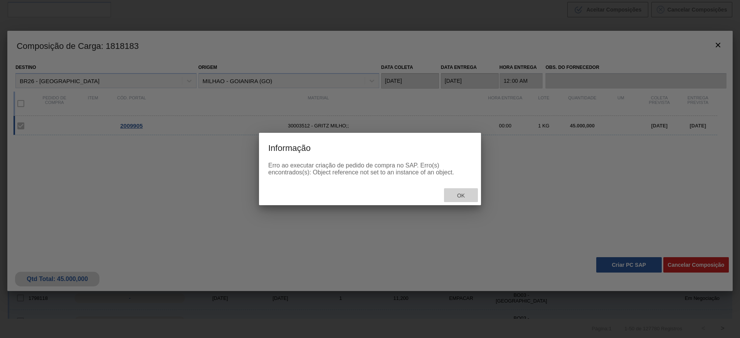
click at [470, 198] on span "Ok" at bounding box center [461, 196] width 20 height 6
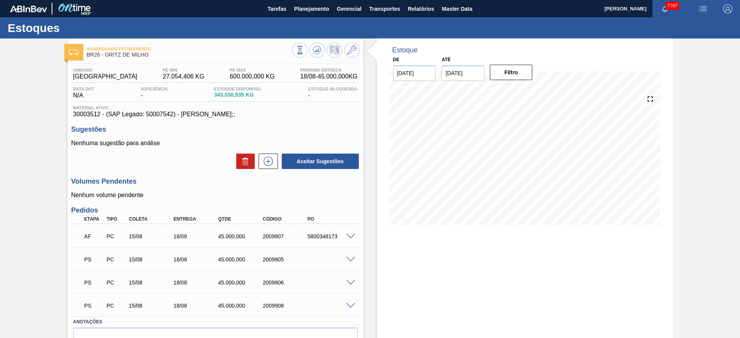
click at [349, 256] on div "PS PC 15/08 18/08 45.000,000 2009905" at bounding box center [215, 258] width 288 height 19
click at [349, 258] on span at bounding box center [350, 260] width 9 height 6
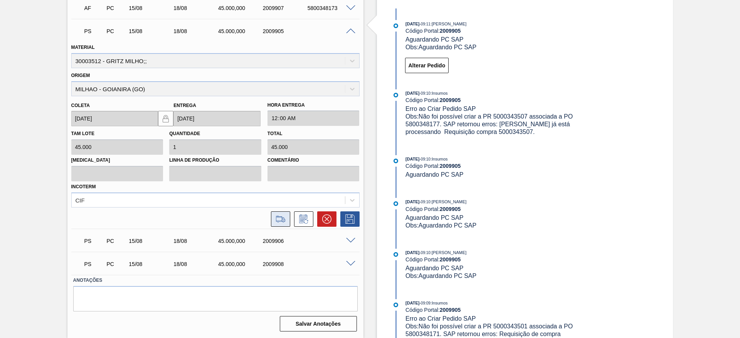
click at [281, 221] on icon at bounding box center [280, 219] width 12 height 9
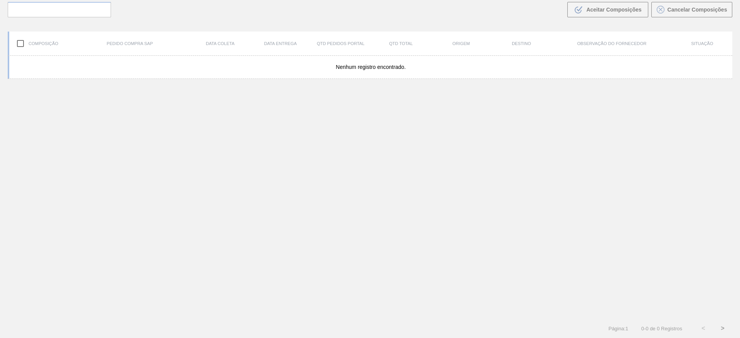
scroll to position [55, 0]
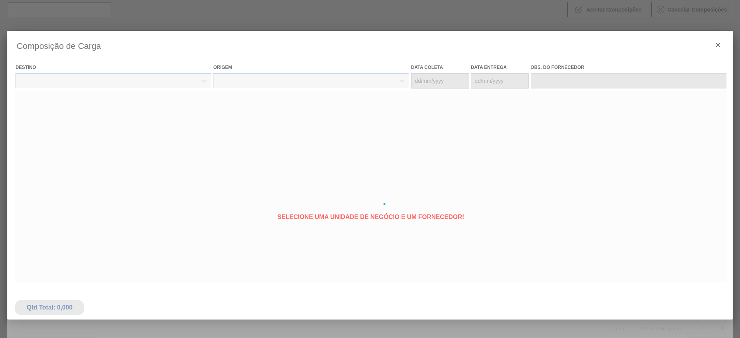
type coleta "[DATE]"
type entrega "[DATE]"
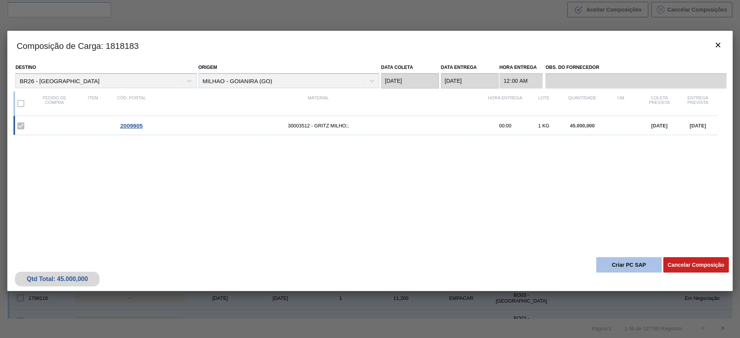
click at [627, 260] on button "Criar PC SAP" at bounding box center [629, 264] width 66 height 15
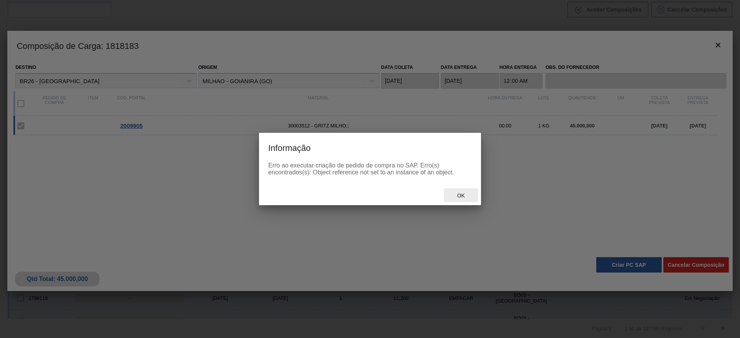
click at [468, 197] on span "Ok" at bounding box center [461, 196] width 20 height 6
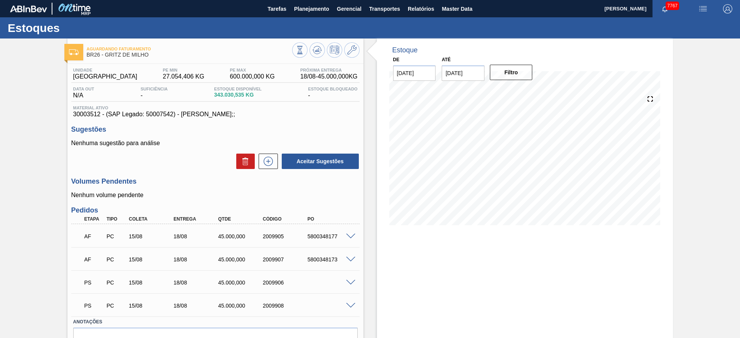
click at [349, 284] on span at bounding box center [350, 283] width 9 height 6
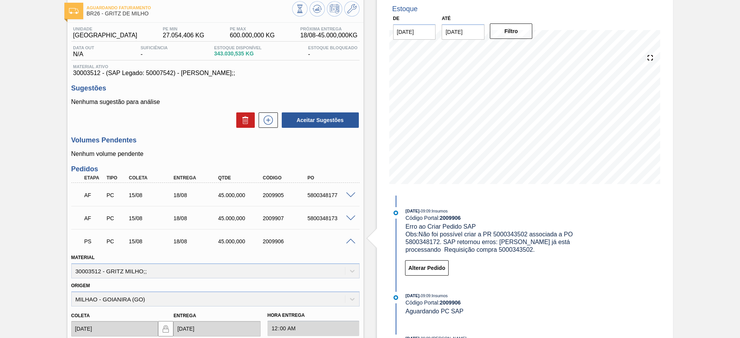
scroll to position [173, 0]
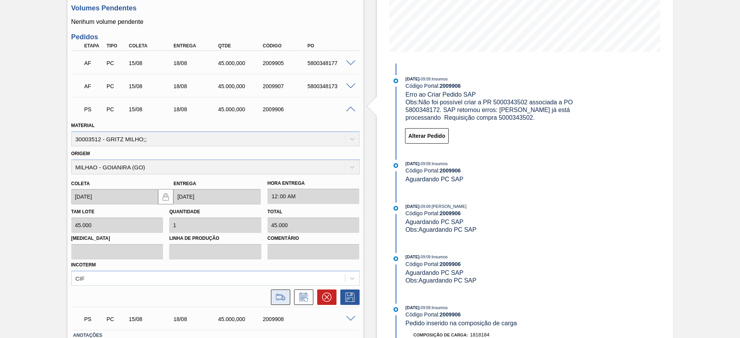
click at [285, 301] on icon at bounding box center [280, 297] width 12 height 9
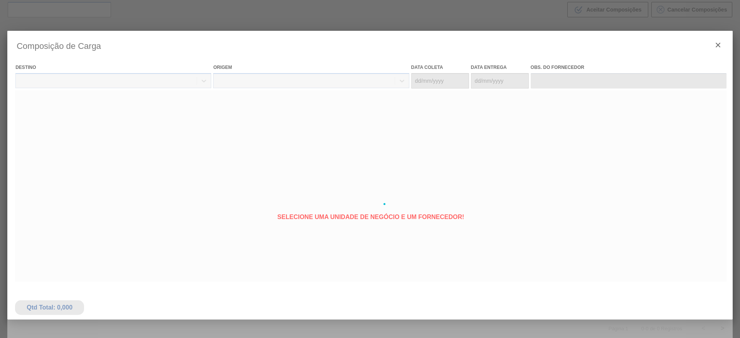
type coleta "[DATE]"
type entrega "[DATE]"
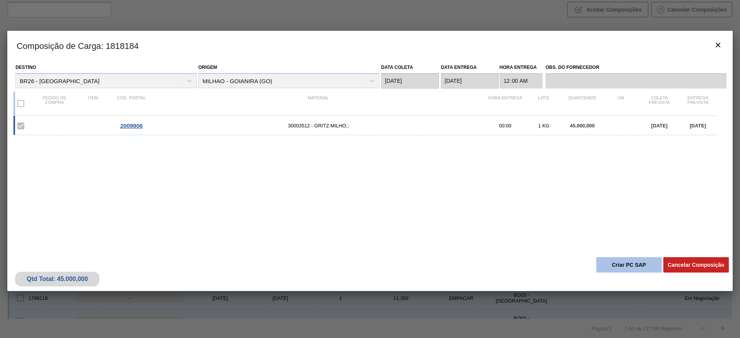
click at [618, 264] on button "Criar PC SAP" at bounding box center [629, 264] width 66 height 15
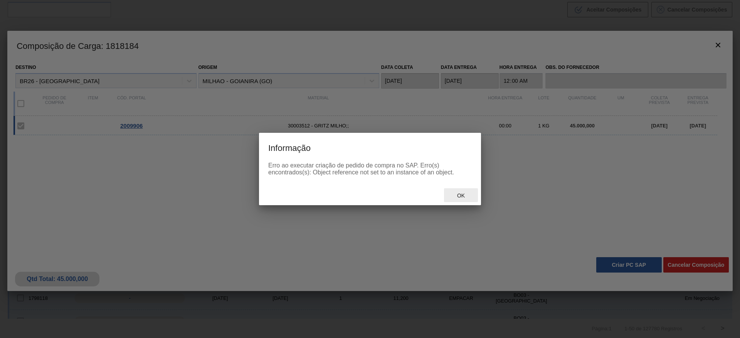
click at [471, 198] on div "Ok" at bounding box center [461, 195] width 34 height 14
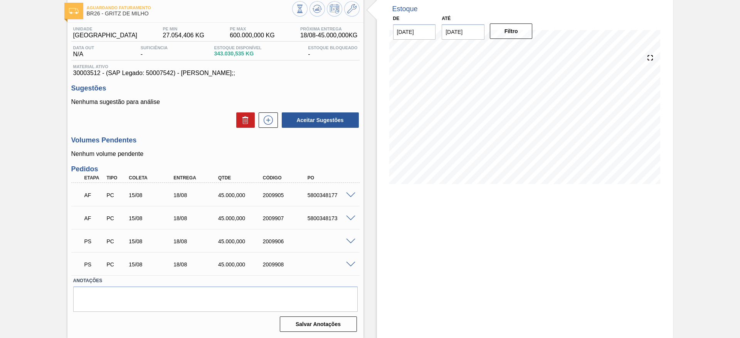
scroll to position [42, 0]
click at [353, 262] on span at bounding box center [350, 265] width 9 height 6
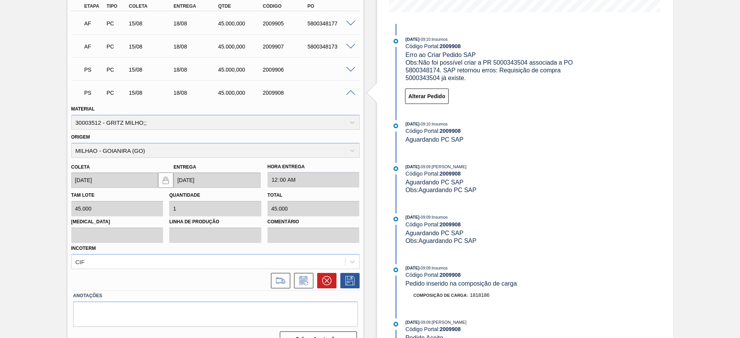
scroll to position [215, 0]
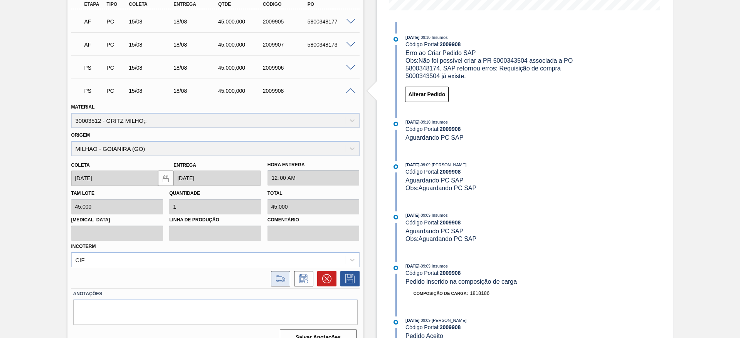
click at [288, 283] on button at bounding box center [280, 278] width 19 height 15
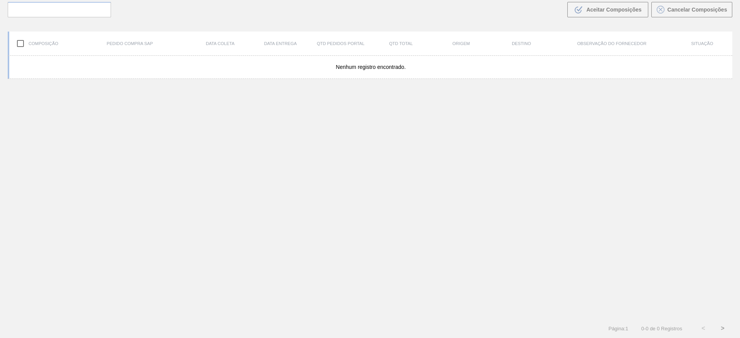
scroll to position [55, 0]
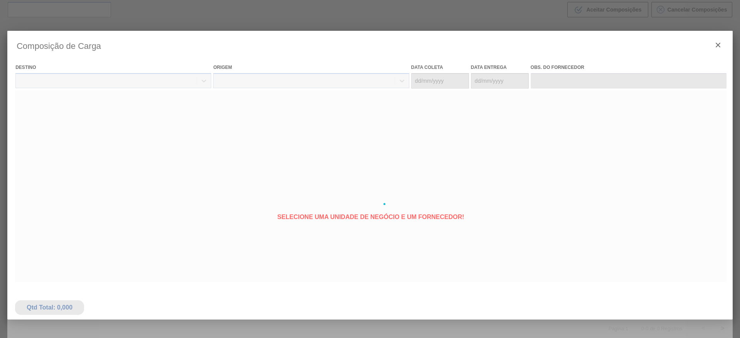
type coleta "[DATE]"
type entrega "[DATE]"
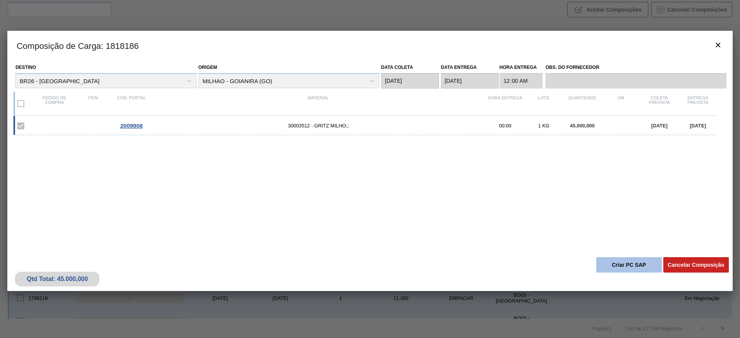
click at [637, 262] on button "Criar PC SAP" at bounding box center [629, 264] width 66 height 15
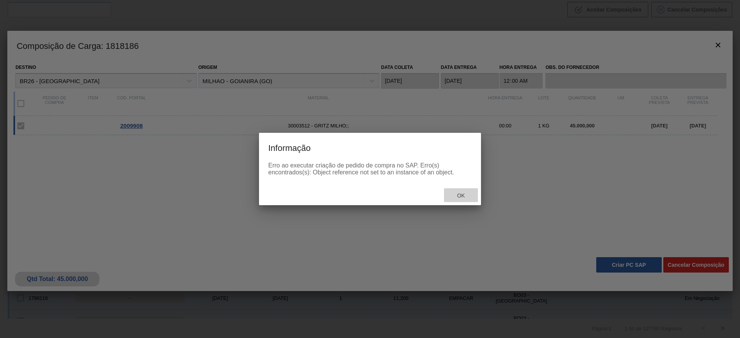
click at [458, 193] on span "Ok" at bounding box center [461, 196] width 20 height 6
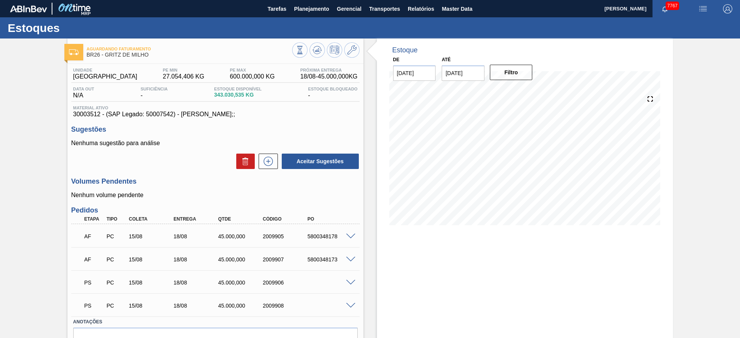
click at [353, 284] on span at bounding box center [350, 283] width 9 height 6
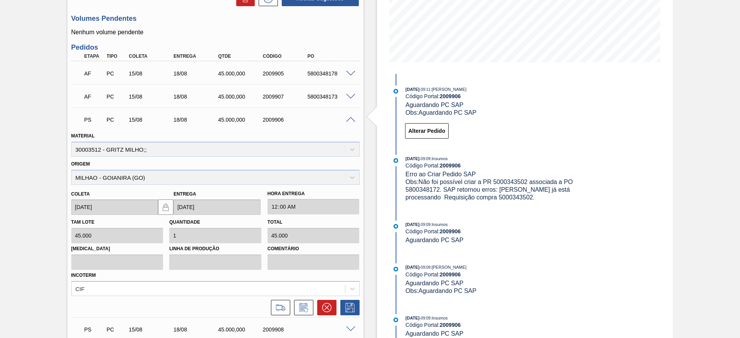
scroll to position [173, 0]
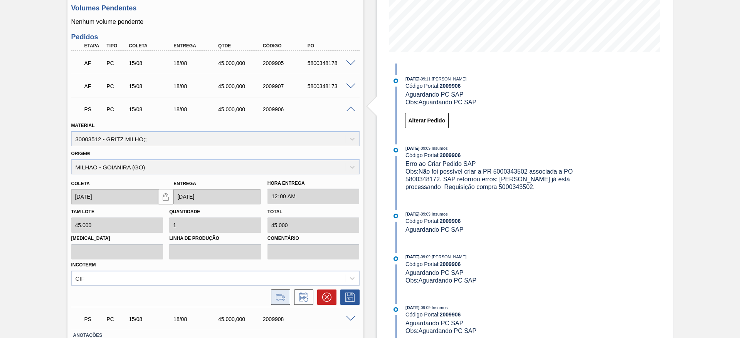
click at [280, 298] on icon at bounding box center [280, 297] width 12 height 9
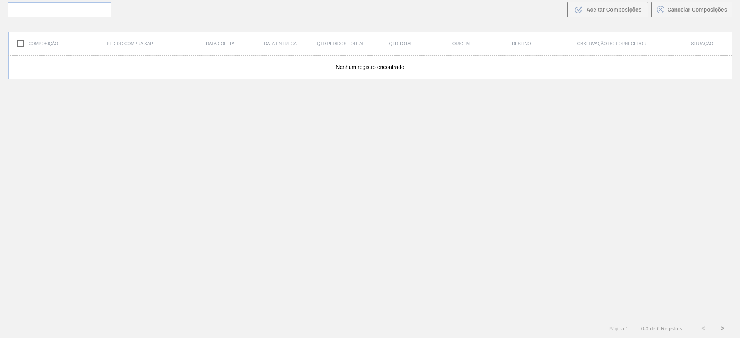
scroll to position [55, 0]
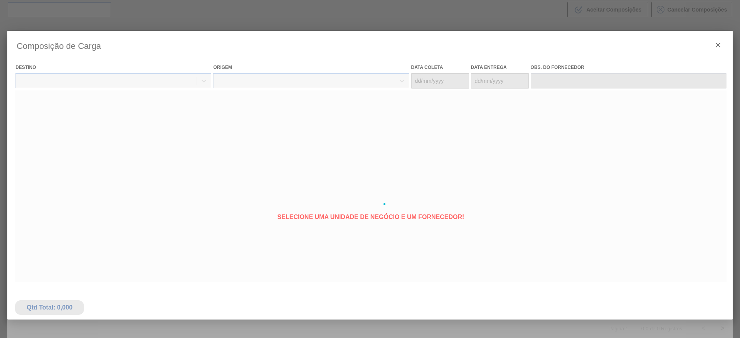
type coleta "[DATE]"
type entrega "[DATE]"
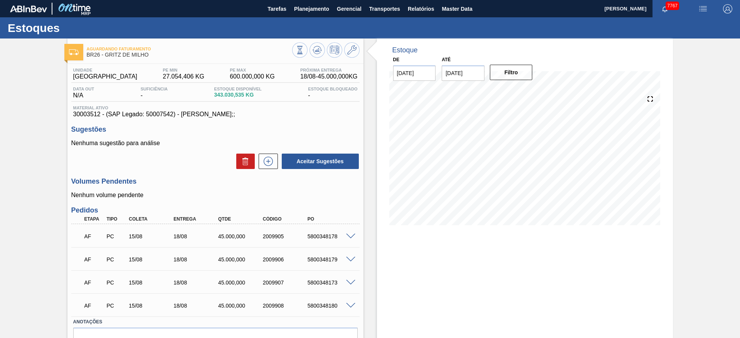
click at [326, 236] on div "5800348178" at bounding box center [331, 237] width 50 height 6
copy div "5800348178"
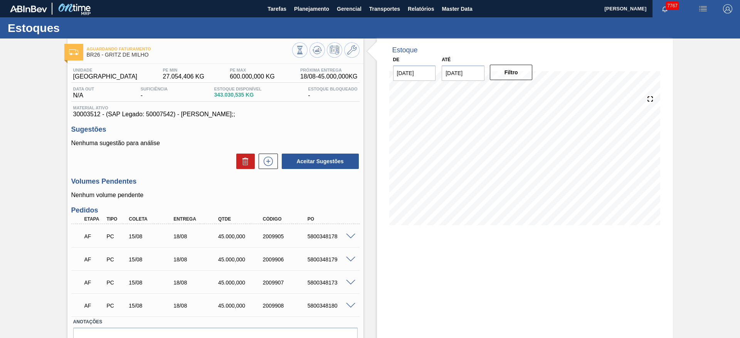
click at [320, 265] on div "AF PC 15/08 18/08 45.000,000 2009906 5800348179" at bounding box center [213, 258] width 268 height 15
click at [315, 261] on div "5800348179" at bounding box center [331, 260] width 50 height 6
copy div "5800348179"
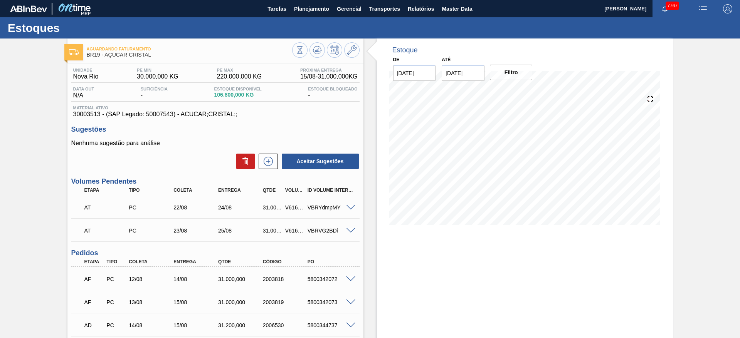
checkbox input "true"
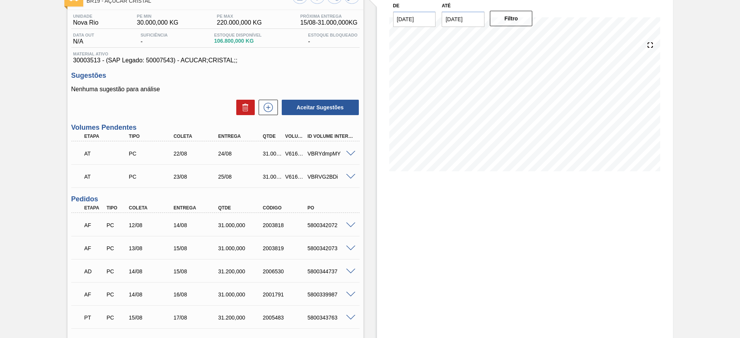
scroll to position [58, 0]
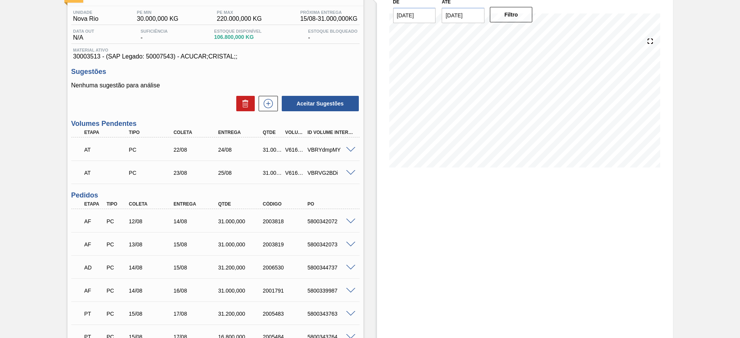
click at [348, 223] on span at bounding box center [350, 222] width 9 height 6
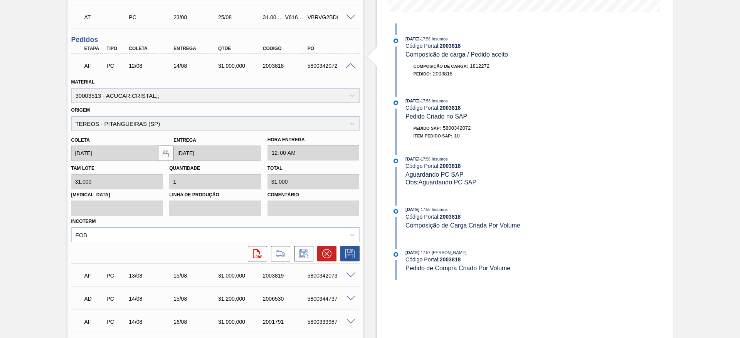
scroll to position [231, 0]
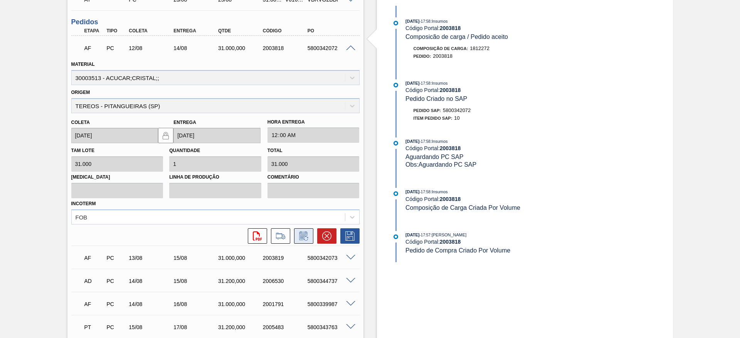
click at [310, 241] on button at bounding box center [303, 236] width 19 height 15
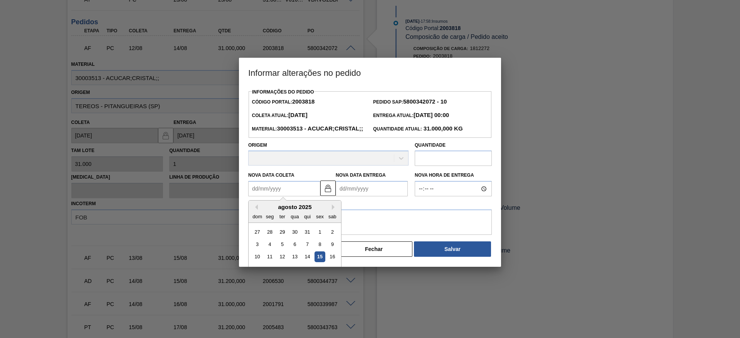
click at [275, 197] on Coleta "Nova Data Coleta" at bounding box center [284, 188] width 72 height 15
click at [333, 263] on div "16" at bounding box center [332, 257] width 10 height 10
type Coleta "16/08/2025"
type Entrega "[DATE]"
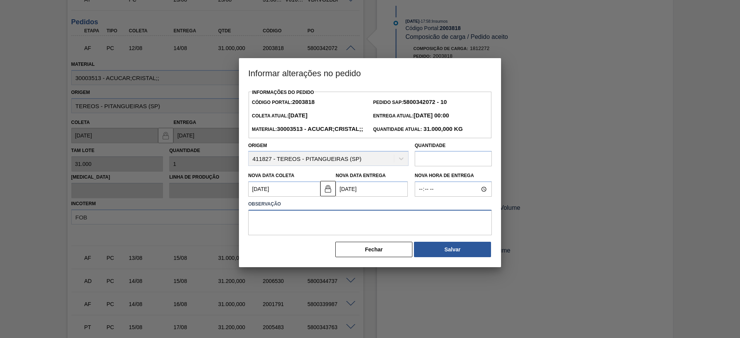
click at [329, 235] on textarea at bounding box center [370, 222] width 244 height 25
type textarea "."
click at [439, 257] on button "Salvar" at bounding box center [452, 249] width 77 height 15
click at [470, 257] on button "Salvar" at bounding box center [452, 249] width 77 height 15
click at [429, 257] on button "Salvar" at bounding box center [452, 249] width 77 height 15
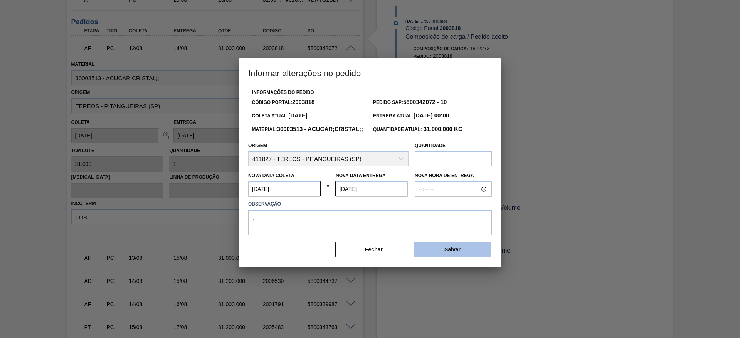
click at [441, 257] on button "Salvar" at bounding box center [452, 249] width 77 height 15
click at [412, 234] on textarea "." at bounding box center [370, 222] width 244 height 25
click at [458, 257] on button "Salvar" at bounding box center [452, 249] width 77 height 15
click at [465, 257] on button "Salvar" at bounding box center [452, 249] width 77 height 15
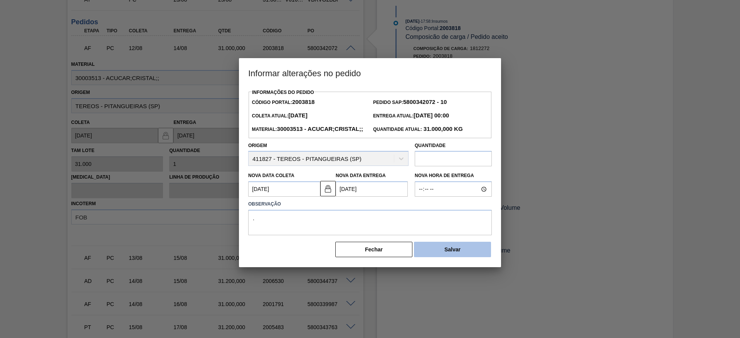
click at [465, 257] on button "Salvar" at bounding box center [452, 249] width 77 height 15
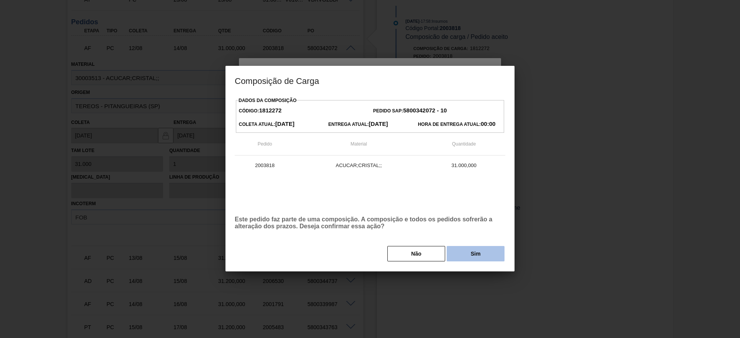
click at [477, 255] on button "Sim" at bounding box center [476, 253] width 58 height 15
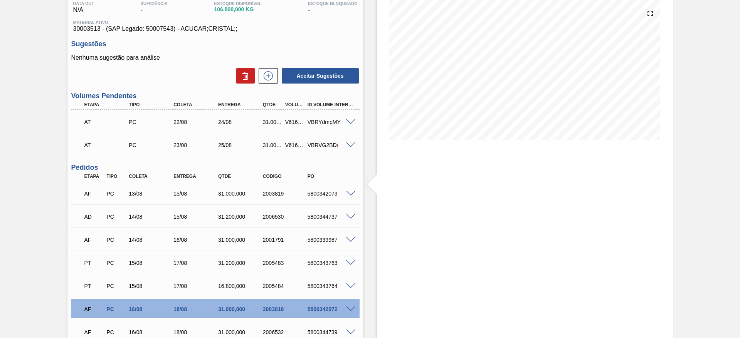
scroll to position [116, 0]
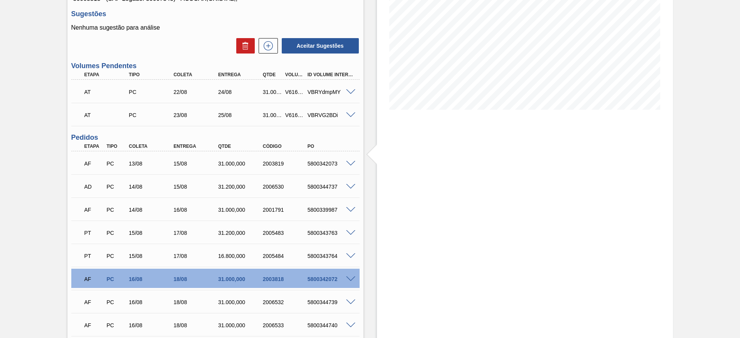
click at [349, 164] on span at bounding box center [350, 164] width 9 height 6
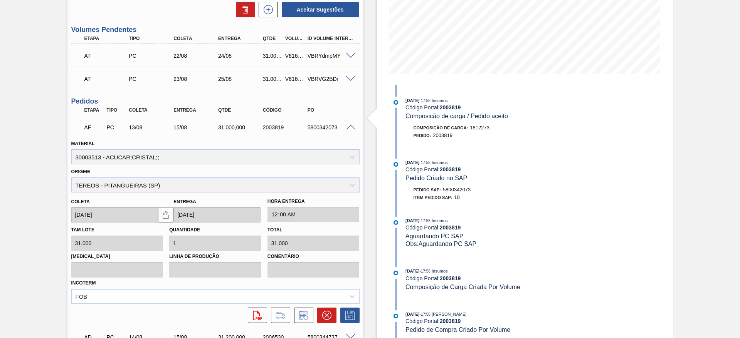
scroll to position [173, 0]
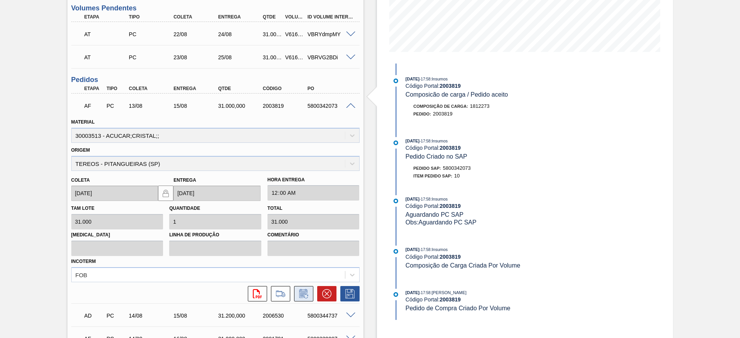
click at [308, 294] on icon at bounding box center [303, 293] width 12 height 9
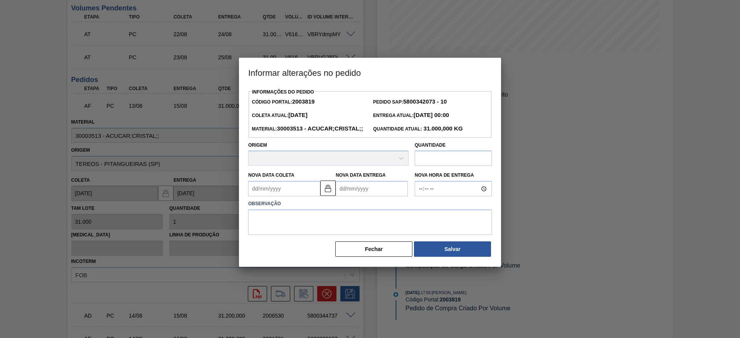
click at [277, 197] on Coleta "Nova Data Coleta" at bounding box center [284, 188] width 72 height 15
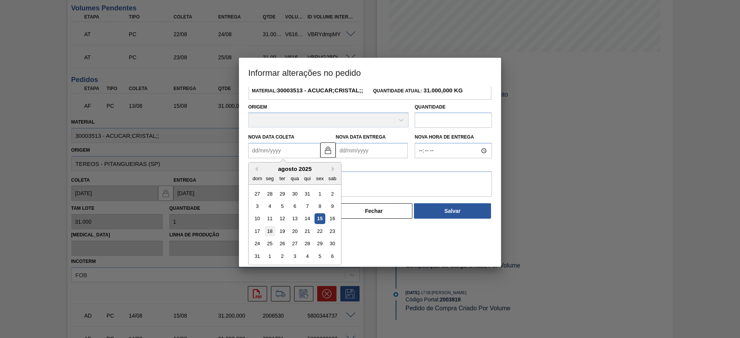
click at [273, 237] on div "18" at bounding box center [270, 231] width 10 height 10
type Coleta "18/08/2025"
type Entrega "20/08/2025"
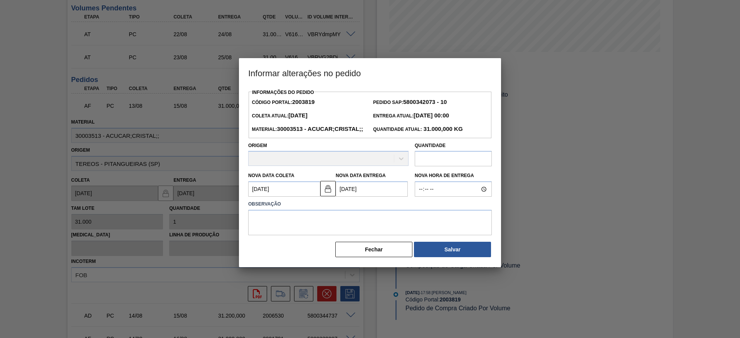
scroll to position [0, 0]
click at [279, 223] on textarea at bounding box center [370, 222] width 244 height 25
type textarea "."
click at [459, 268] on div "Informações do Pedido Código Portal: 2003819 Pedido SAP: 5800342073 - 10 Coleta…" at bounding box center [370, 177] width 262 height 181
click at [458, 257] on button "Salvar" at bounding box center [452, 249] width 77 height 15
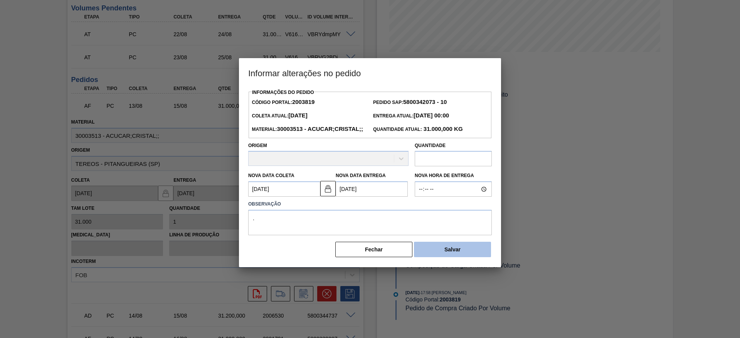
click at [460, 257] on button "Salvar" at bounding box center [452, 249] width 77 height 15
click at [476, 257] on button "Salvar" at bounding box center [452, 249] width 77 height 15
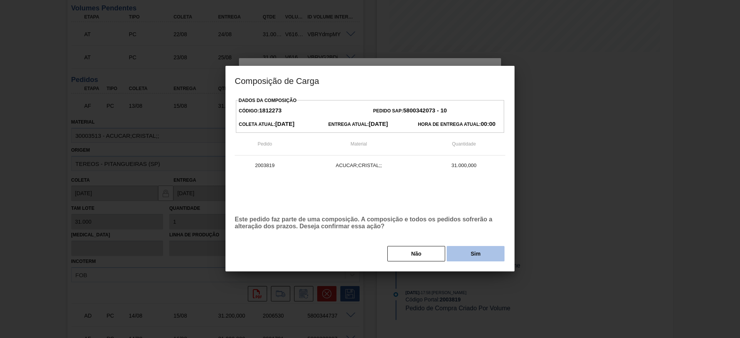
click at [459, 254] on button "Sim" at bounding box center [476, 253] width 58 height 15
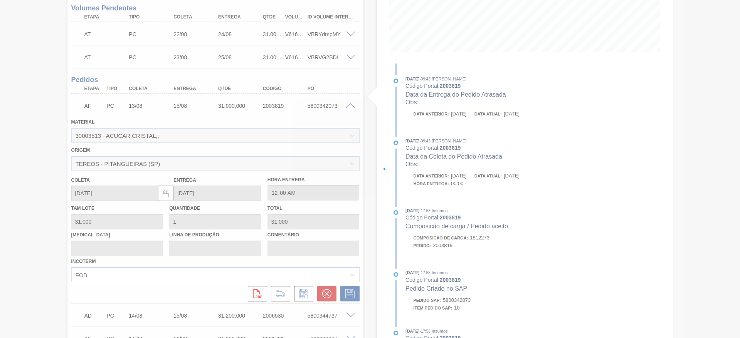
type input "."
type input "18/08/2025"
type input "20/08/2025"
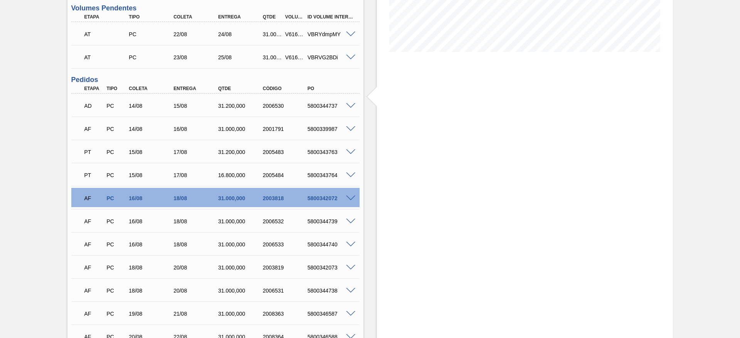
click at [348, 128] on span at bounding box center [350, 129] width 9 height 6
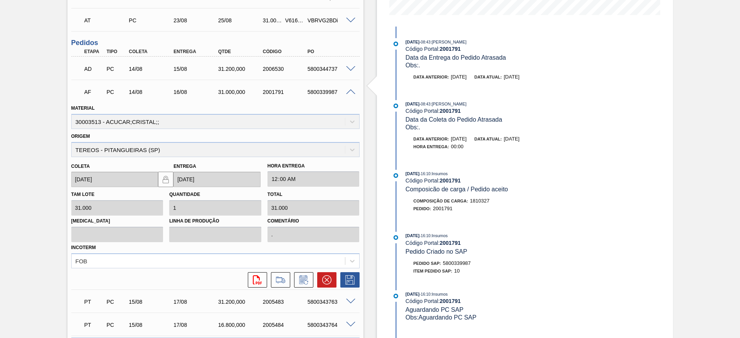
scroll to position [289, 0]
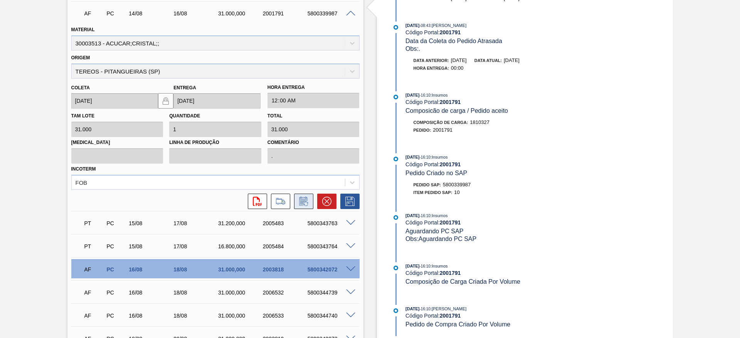
click at [305, 202] on icon at bounding box center [306, 204] width 4 height 4
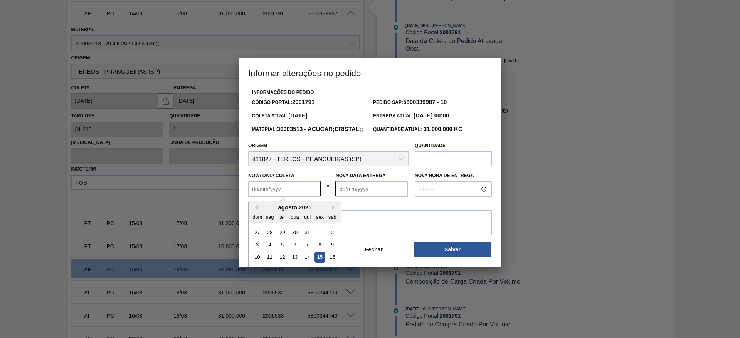
click at [282, 197] on Coleta "Nova Data Coleta" at bounding box center [284, 188] width 72 height 15
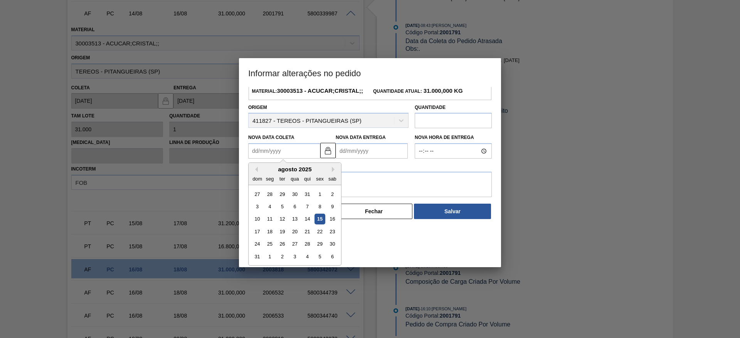
drag, startPoint x: 282, startPoint y: 247, endPoint x: 284, endPoint y: 237, distance: 10.5
click at [282, 237] on div "19" at bounding box center [282, 232] width 10 height 10
type Coleta "19/08/2025"
type Entrega "21/08/2025"
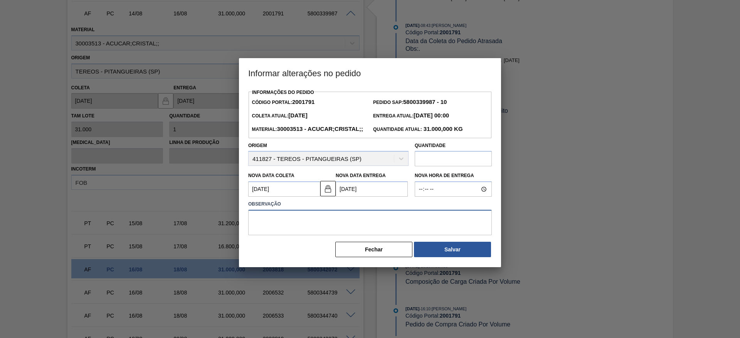
click at [286, 231] on textarea at bounding box center [370, 222] width 244 height 25
type textarea "."
click at [435, 257] on button "Salvar" at bounding box center [452, 249] width 77 height 15
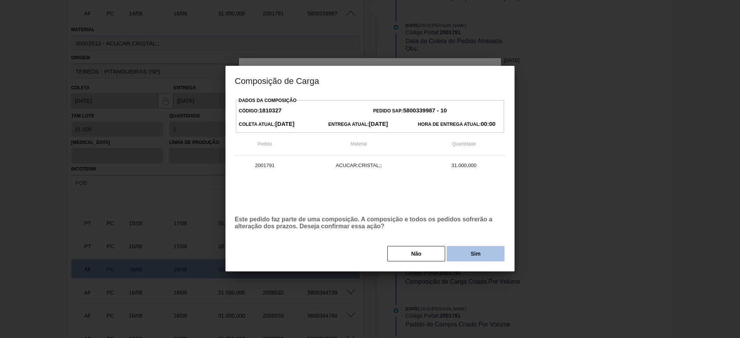
click at [454, 252] on button "Sim" at bounding box center [476, 253] width 58 height 15
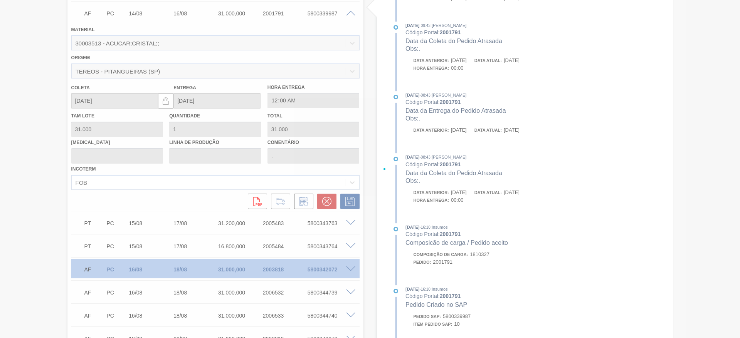
type input "19/08/2025"
type input "[DATE]"
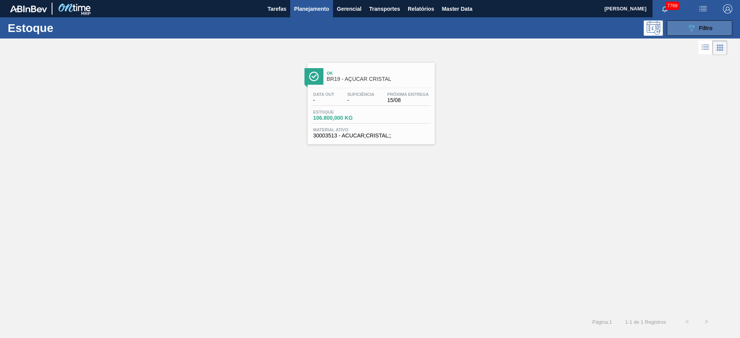
click at [673, 28] on button "089F7B8B-B2A5-4AFE-B5C0-19BA573D28AC Filtro" at bounding box center [700, 27] width 66 height 15
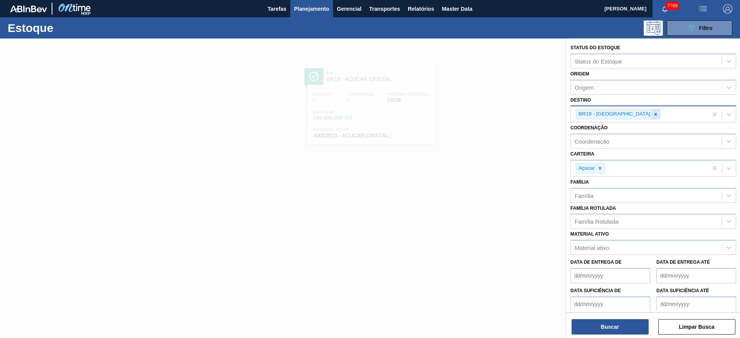
click at [654, 115] on icon at bounding box center [655, 114] width 3 height 3
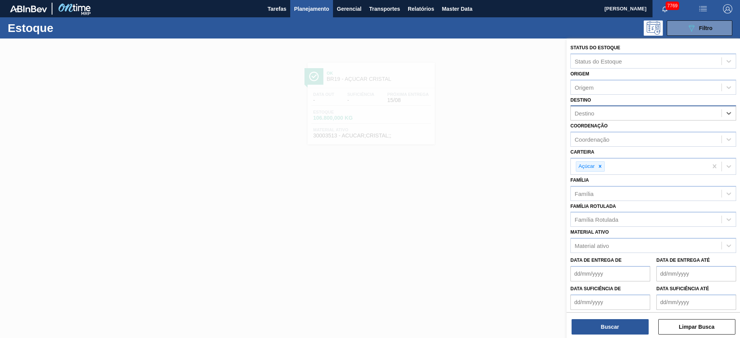
type input "2"
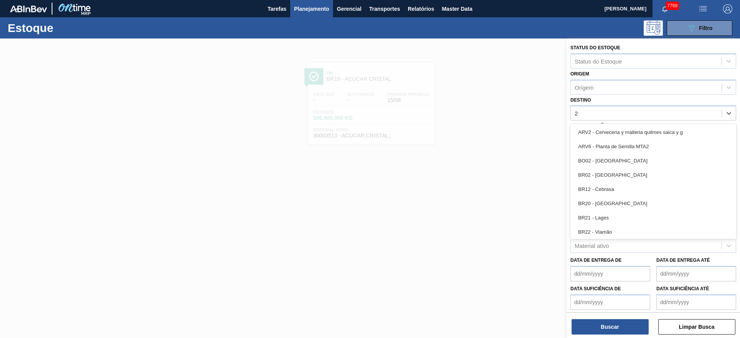
click at [632, 205] on div "BR20 - [GEOGRAPHIC_DATA]" at bounding box center [653, 204] width 166 height 14
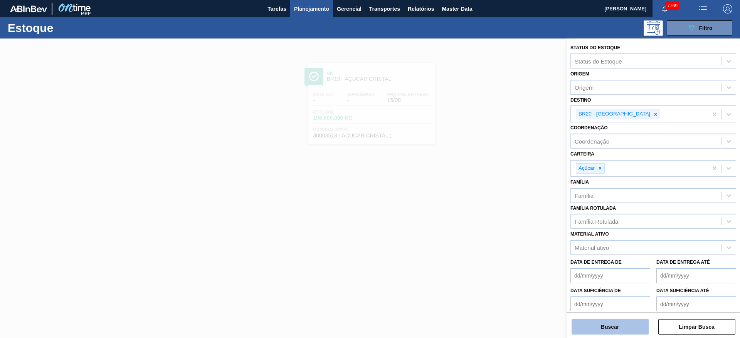
click at [620, 320] on button "Buscar" at bounding box center [609, 326] width 77 height 15
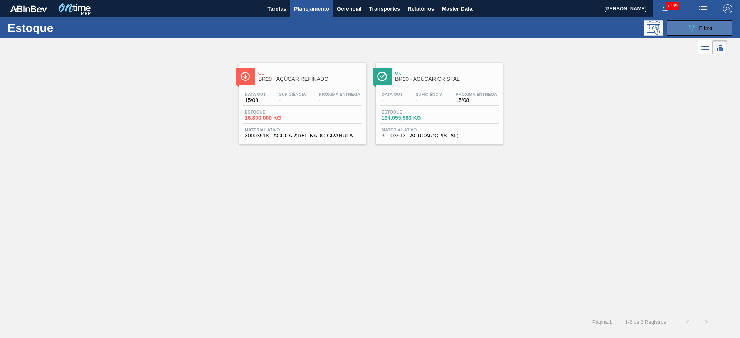
click at [709, 30] on span "Filtro" at bounding box center [705, 28] width 13 height 6
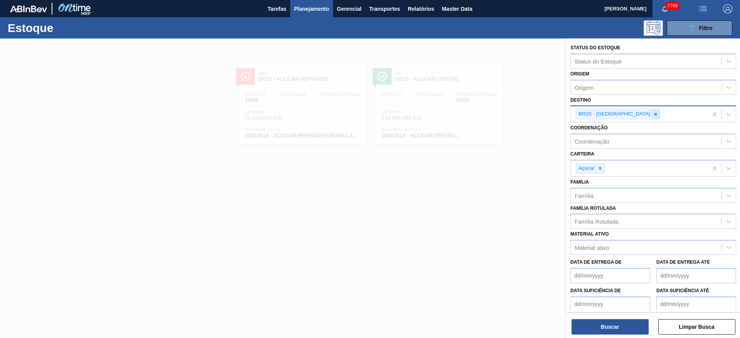
click at [653, 113] on icon at bounding box center [655, 114] width 5 height 5
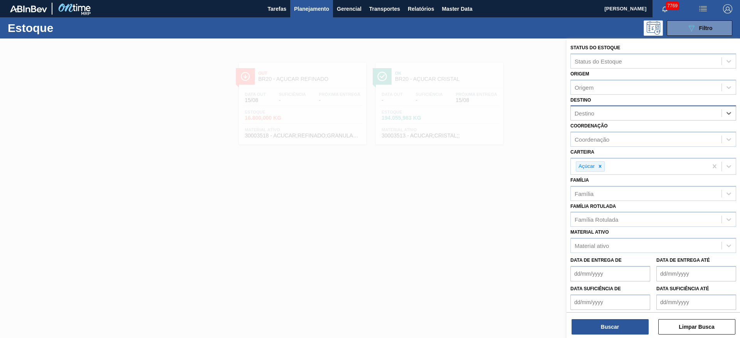
type input "22"
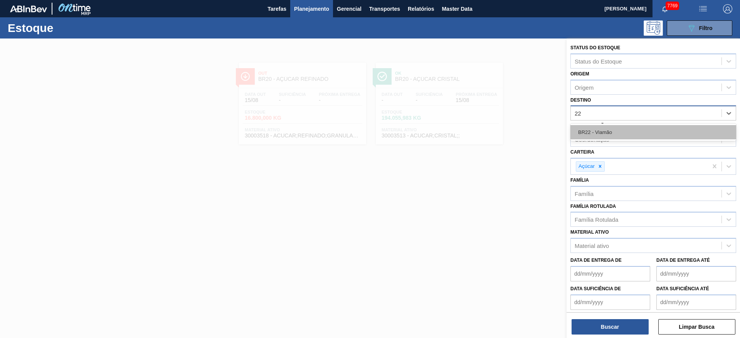
click at [605, 138] on div "BR22 - Viamão" at bounding box center [653, 132] width 166 height 14
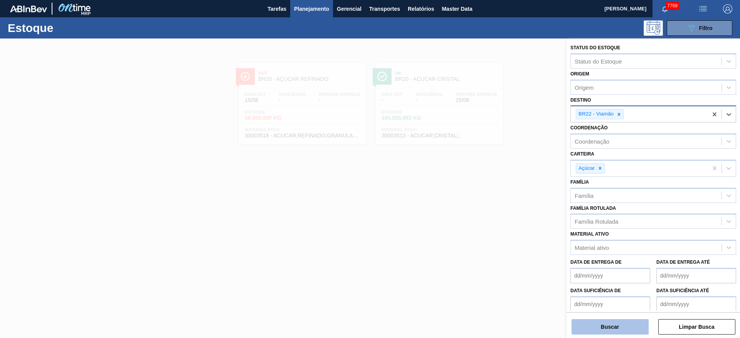
click at [603, 329] on button "Buscar" at bounding box center [609, 326] width 77 height 15
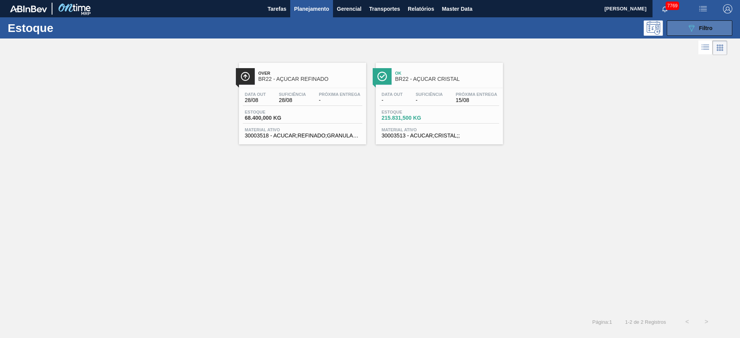
drag, startPoint x: 709, startPoint y: 26, endPoint x: 702, endPoint y: 28, distance: 7.2
click at [706, 27] on span "Filtro" at bounding box center [705, 28] width 13 height 6
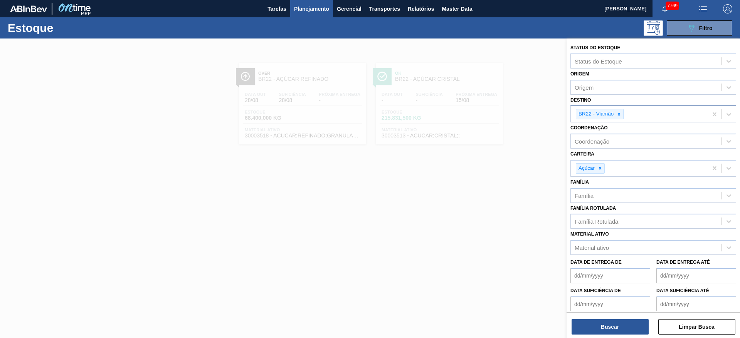
click at [620, 118] on div at bounding box center [619, 114] width 8 height 10
type input "3"
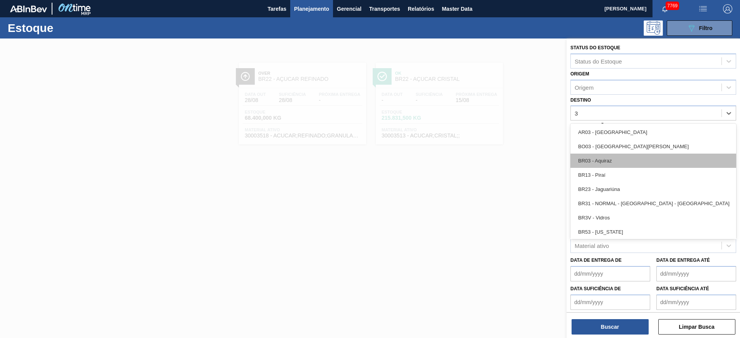
drag, startPoint x: 613, startPoint y: 153, endPoint x: 617, endPoint y: 162, distance: 9.9
click at [617, 162] on div "BR03 - Aquiraz" at bounding box center [653, 161] width 166 height 14
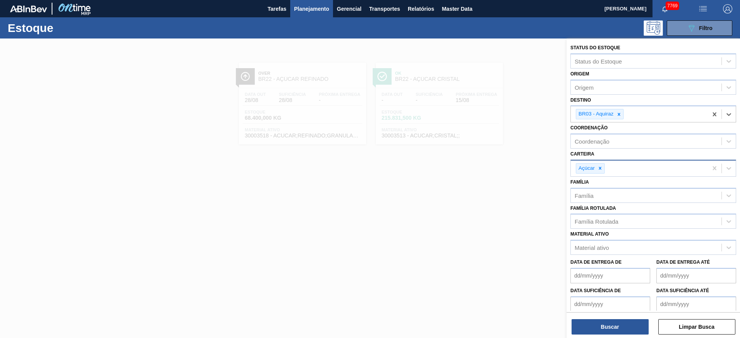
click at [617, 162] on div "Açúcar" at bounding box center [639, 169] width 137 height 16
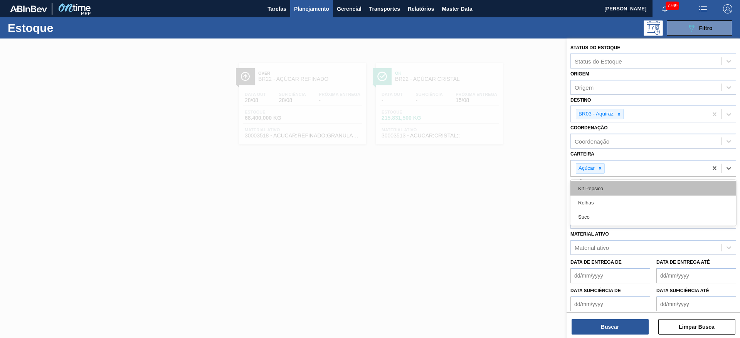
click at [597, 189] on div "Kit Pepsico" at bounding box center [653, 188] width 166 height 14
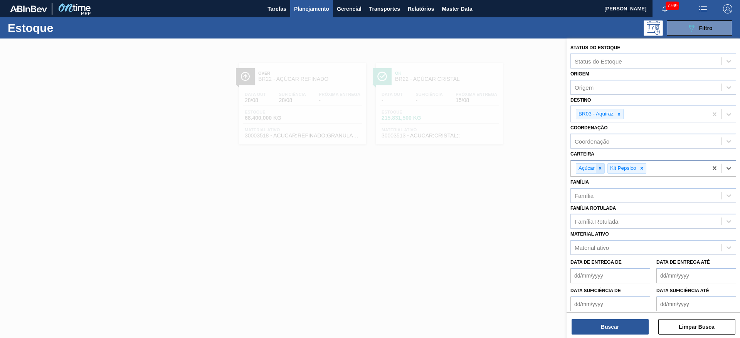
click at [597, 172] on div at bounding box center [600, 169] width 8 height 10
click at [613, 323] on button "Buscar" at bounding box center [609, 326] width 77 height 15
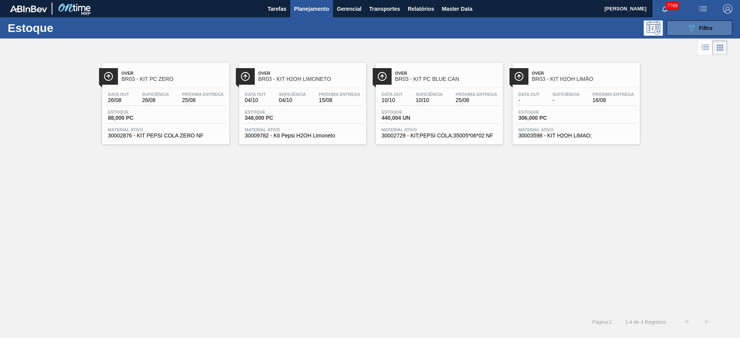
click at [684, 27] on button "089F7B8B-B2A5-4AFE-B5C0-19BA573D28AC Filtro" at bounding box center [700, 27] width 66 height 15
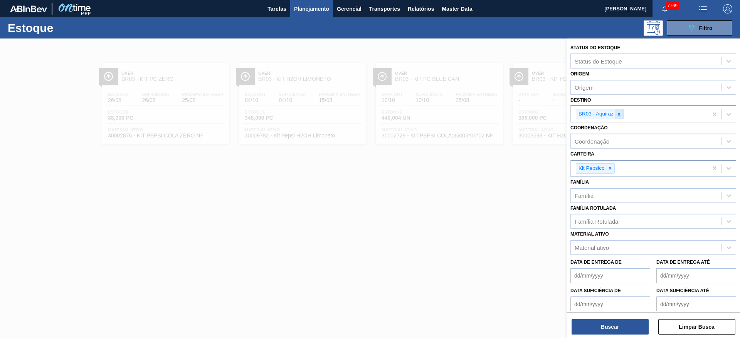
click at [617, 114] on icon at bounding box center [618, 114] width 5 height 5
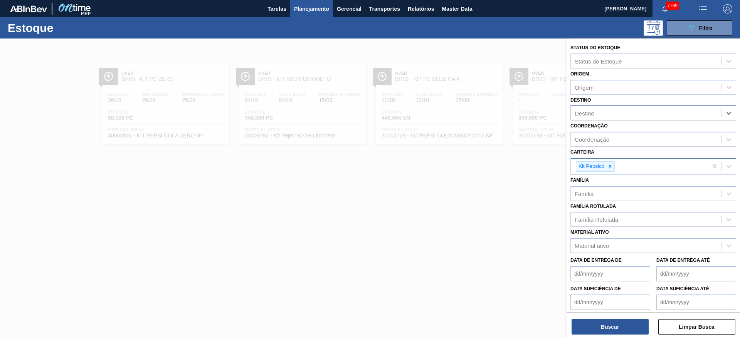
type input "3"
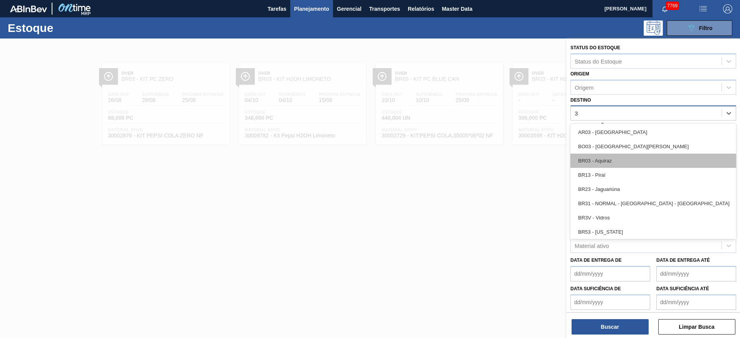
click at [625, 163] on div "BR03 - Aquiraz" at bounding box center [653, 161] width 166 height 14
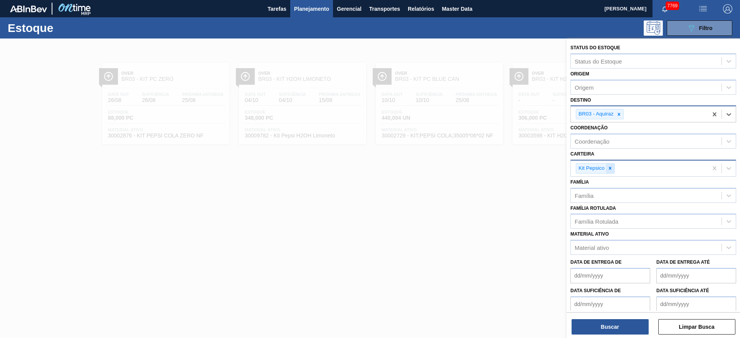
click at [610, 166] on icon at bounding box center [609, 168] width 5 height 5
click at [608, 169] on div "Carteira" at bounding box center [646, 167] width 151 height 11
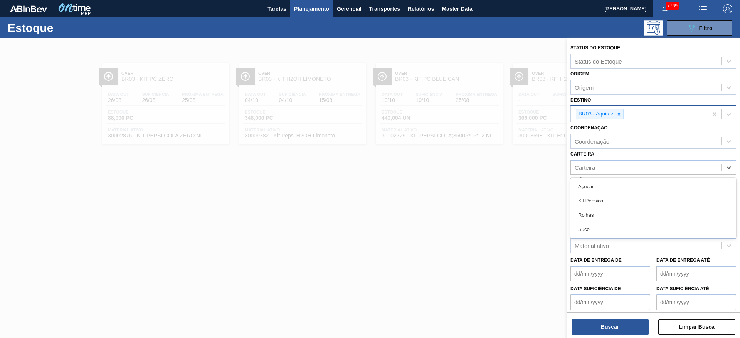
drag, startPoint x: 602, startPoint y: 224, endPoint x: 598, endPoint y: 225, distance: 3.9
click at [601, 225] on div "Suco" at bounding box center [653, 229] width 166 height 14
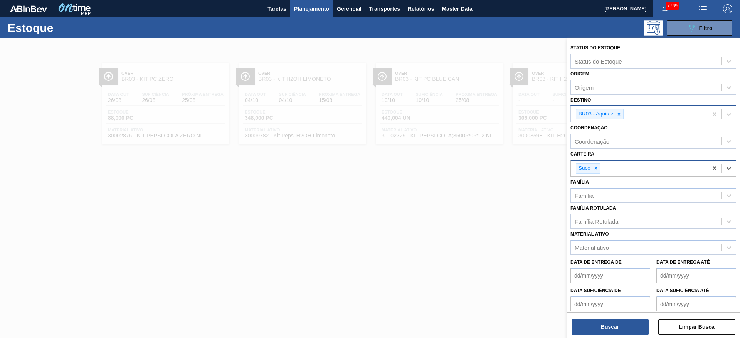
click at [612, 174] on div "Suco" at bounding box center [639, 169] width 137 height 16
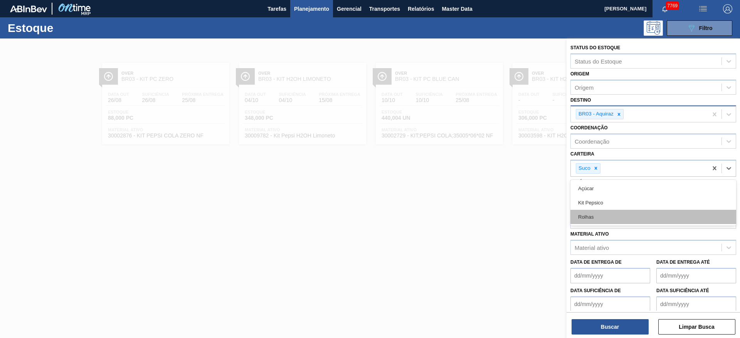
click at [608, 218] on div "Rolhas" at bounding box center [653, 217] width 166 height 14
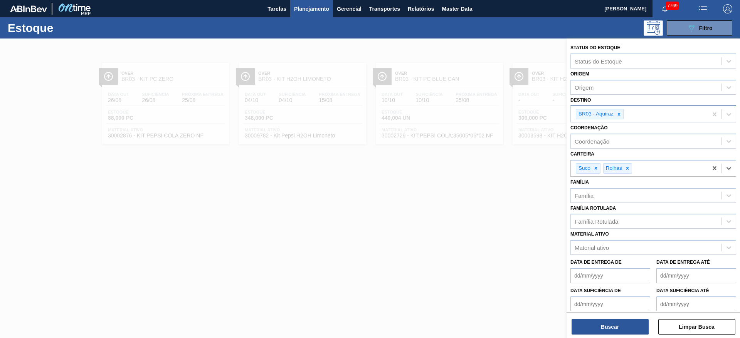
click at [610, 319] on div "Buscar Limpar Busca" at bounding box center [652, 324] width 173 height 22
click at [605, 318] on div "Buscar Limpar Busca" at bounding box center [652, 324] width 173 height 22
click at [606, 324] on button "Buscar" at bounding box center [609, 326] width 77 height 15
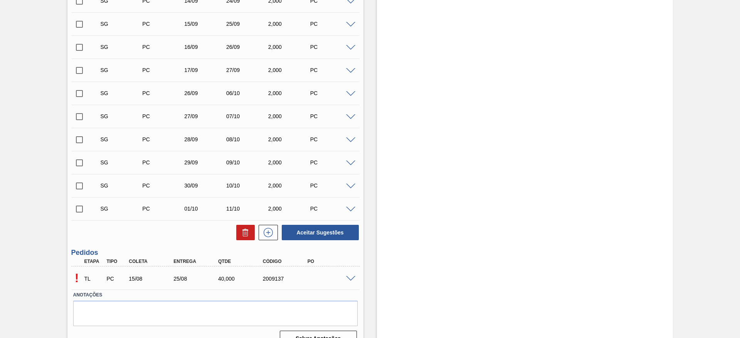
scroll to position [253, 0]
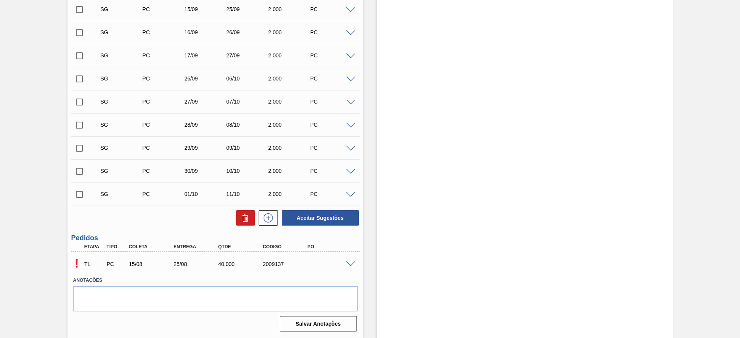
click at [351, 269] on div "! TL PC 15/08 25/08 40,000 2009137" at bounding box center [215, 263] width 288 height 19
click at [349, 267] on div "! TL PC 15/08 25/08 40,000 2009137" at bounding box center [215, 263] width 288 height 19
click at [351, 266] on span at bounding box center [350, 265] width 9 height 6
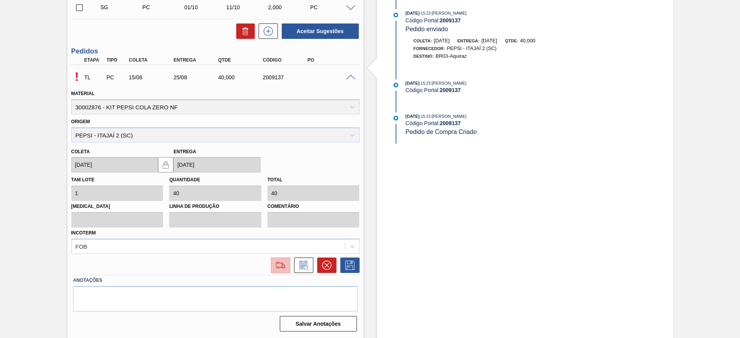
click at [283, 259] on button at bounding box center [280, 265] width 19 height 15
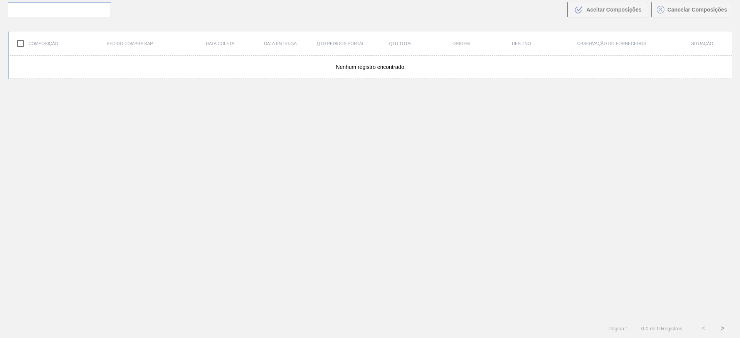
scroll to position [55, 0]
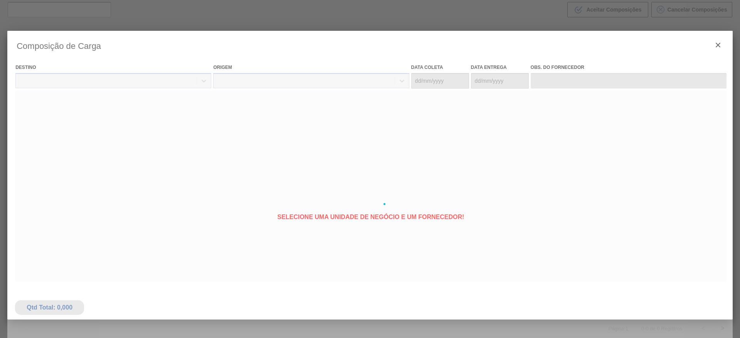
type coleta "[DATE]"
type entrega "[DATE]"
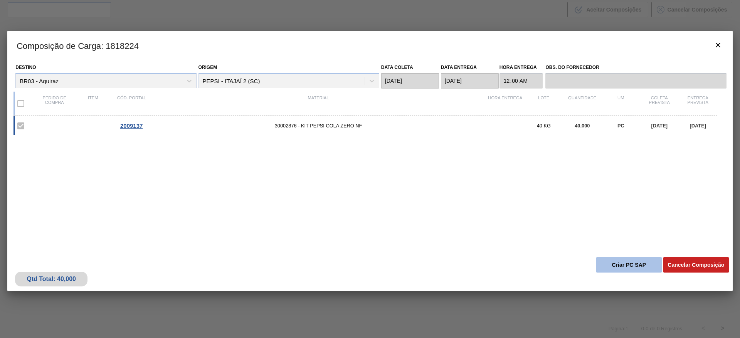
click at [628, 264] on button "Criar PC SAP" at bounding box center [629, 264] width 66 height 15
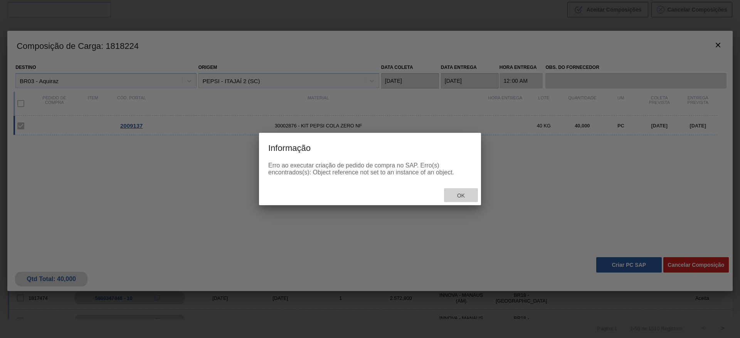
click at [462, 193] on span "Ok" at bounding box center [461, 196] width 20 height 6
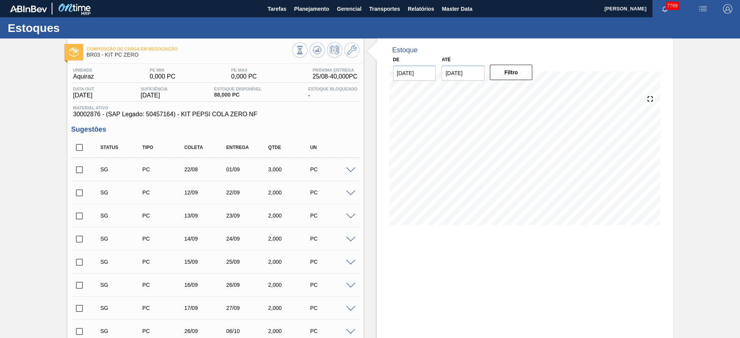
scroll to position [253, 0]
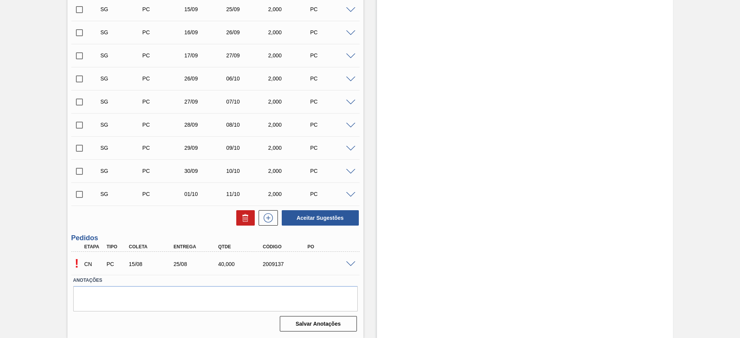
click at [352, 265] on span at bounding box center [350, 265] width 9 height 6
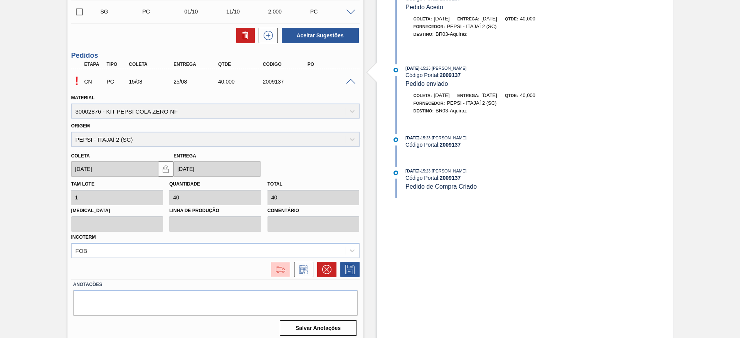
scroll to position [440, 0]
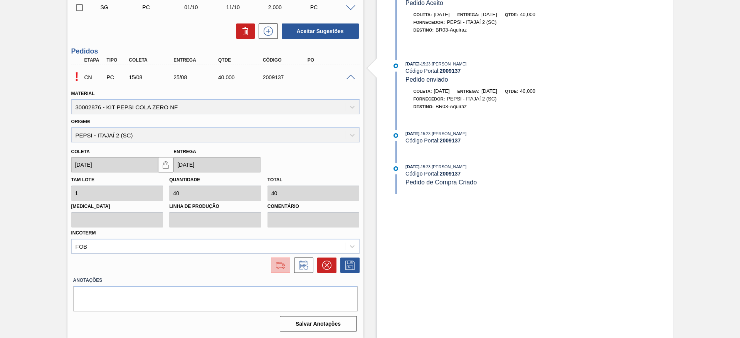
click at [280, 264] on img at bounding box center [280, 265] width 12 height 9
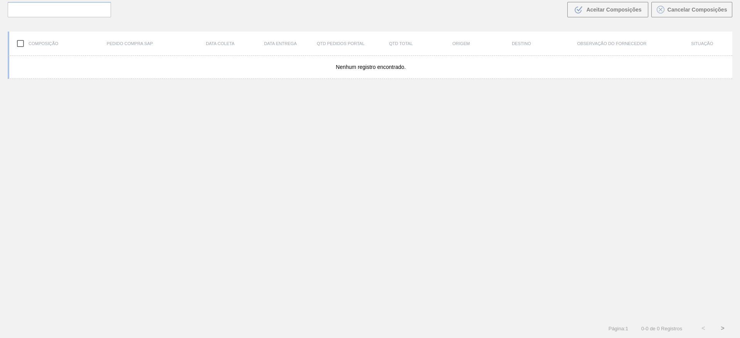
scroll to position [55, 0]
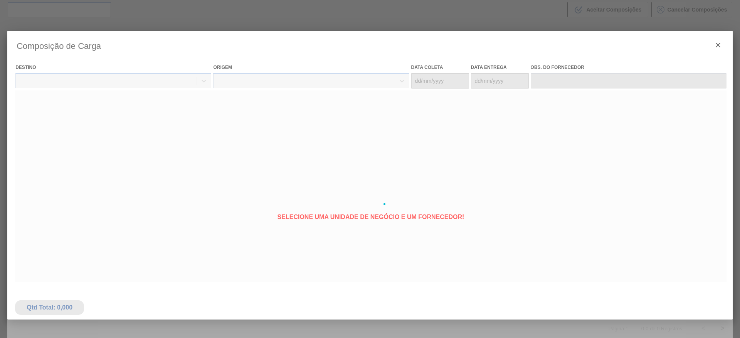
type coleta "[DATE]"
type entrega "[DATE]"
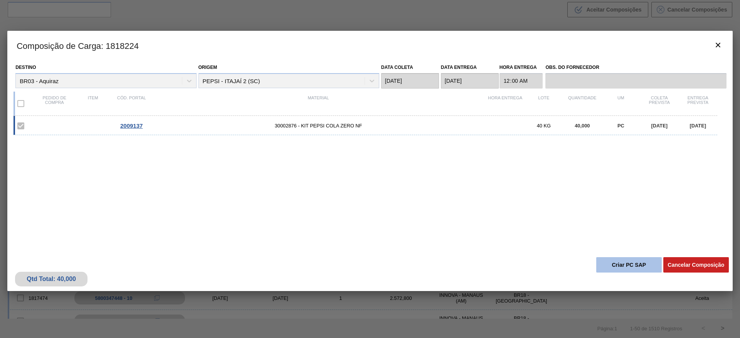
click at [620, 266] on button "Criar PC SAP" at bounding box center [629, 264] width 66 height 15
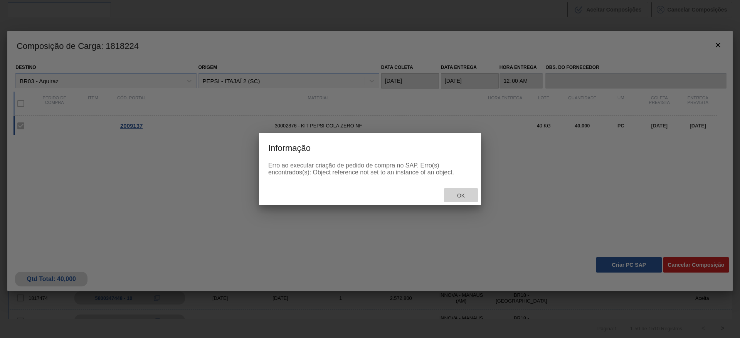
click at [454, 198] on span "Ok" at bounding box center [461, 196] width 20 height 6
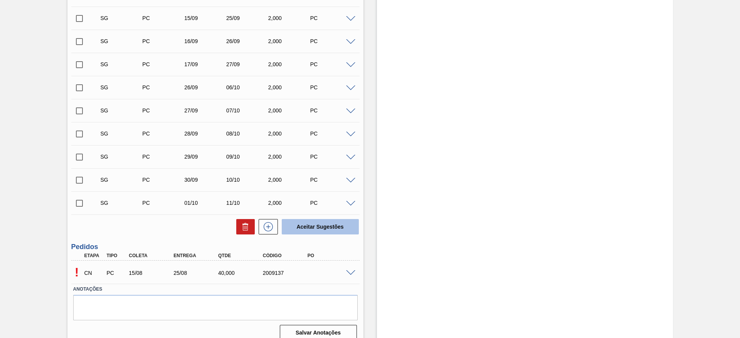
scroll to position [253, 0]
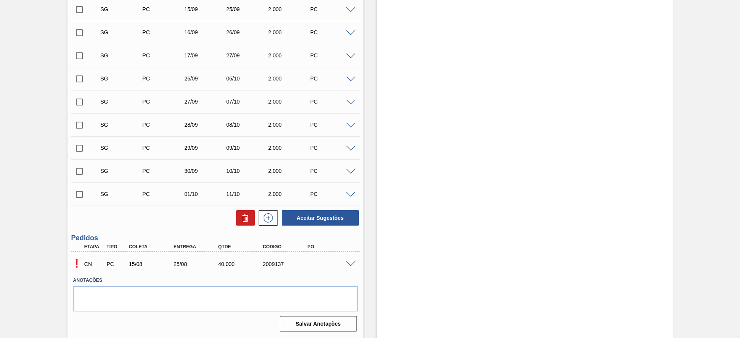
click at [353, 265] on span at bounding box center [350, 265] width 9 height 6
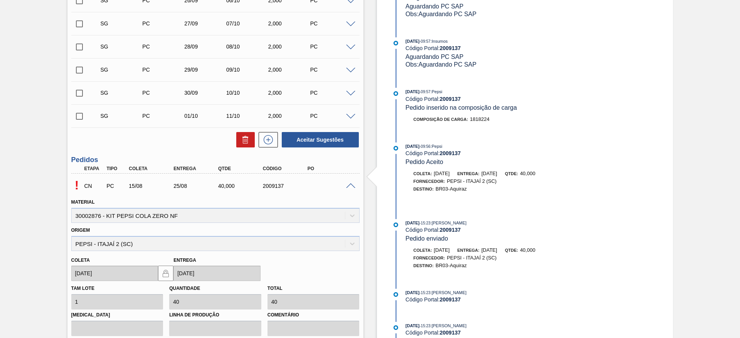
scroll to position [324, 0]
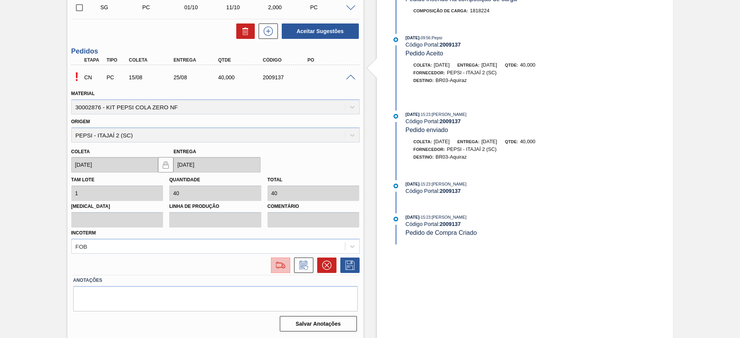
click at [284, 265] on img at bounding box center [280, 265] width 12 height 9
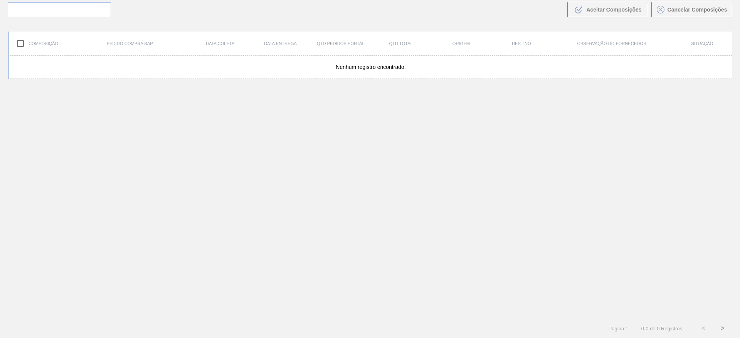
scroll to position [55, 0]
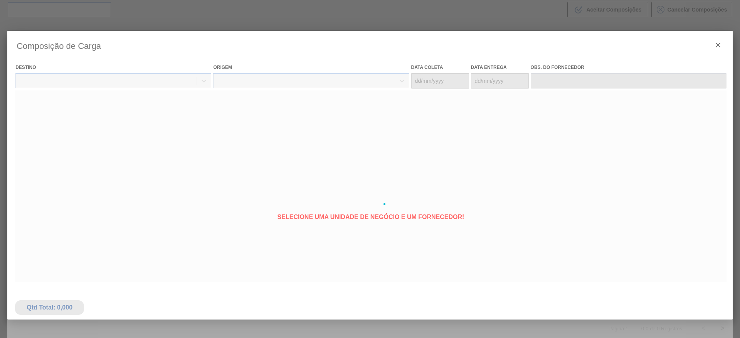
type coleta "[DATE]"
type entrega "[DATE]"
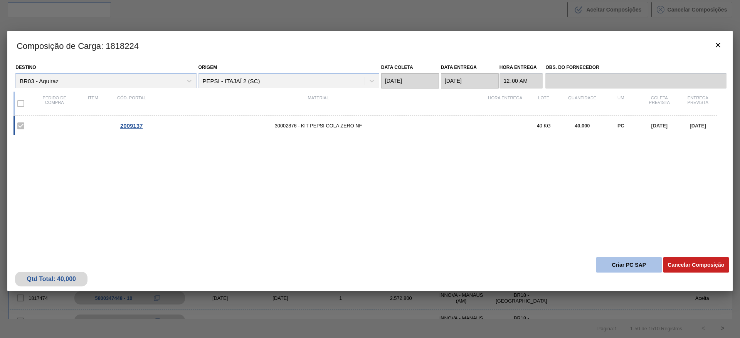
click at [618, 264] on button "Criar PC SAP" at bounding box center [629, 264] width 66 height 15
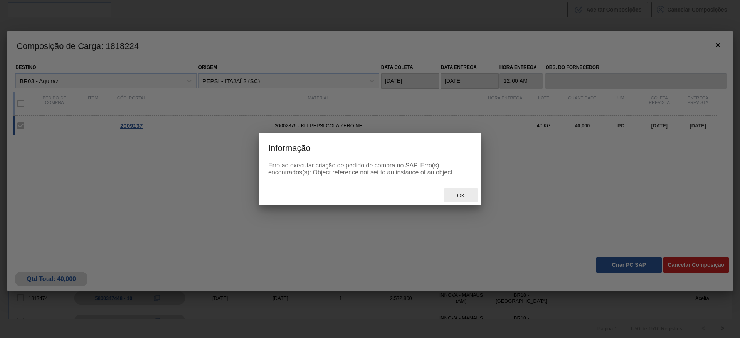
click at [459, 200] on div "Ok" at bounding box center [461, 195] width 34 height 14
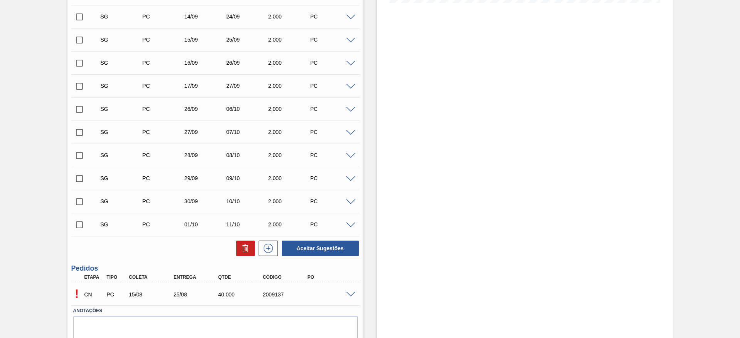
scroll to position [253, 0]
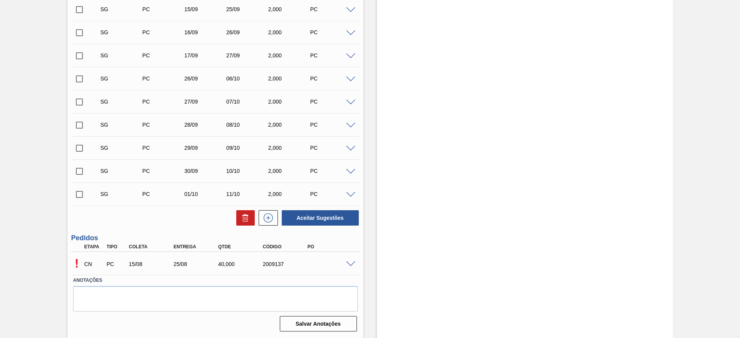
click at [351, 264] on span at bounding box center [350, 265] width 9 height 6
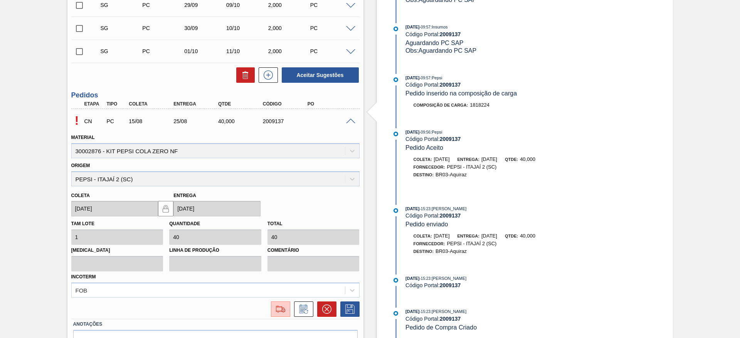
scroll to position [440, 0]
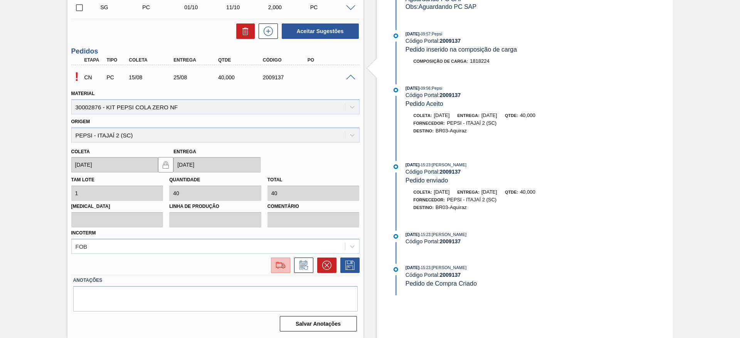
click at [283, 266] on img at bounding box center [280, 265] width 12 height 9
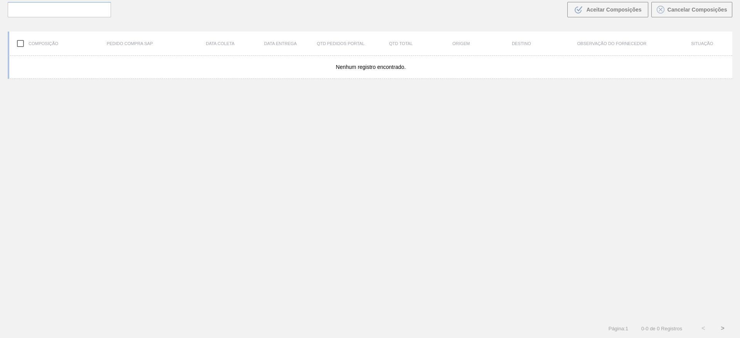
scroll to position [55, 0]
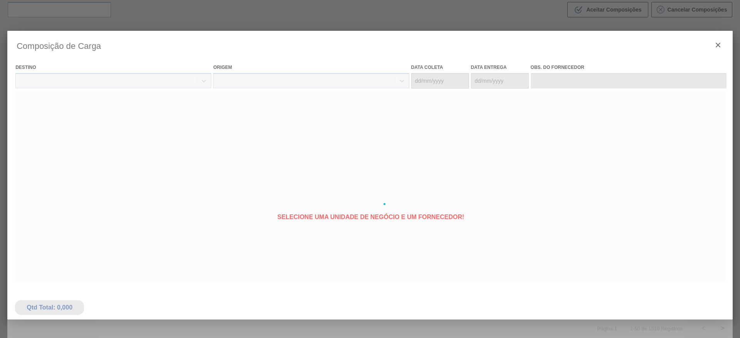
type coleta "[DATE]"
type entrega "[DATE]"
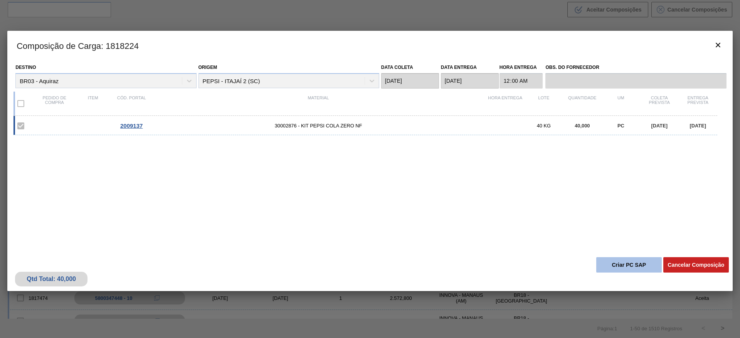
click at [632, 269] on button "Criar PC SAP" at bounding box center [629, 264] width 66 height 15
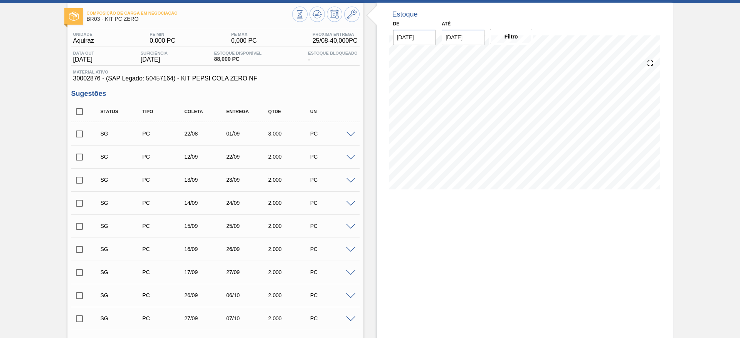
scroll to position [253, 0]
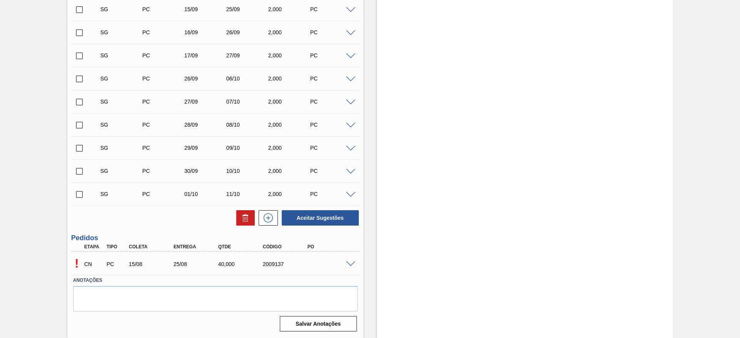
click at [348, 266] on div "! CN PC 15/08 25/08 40,000 2009137" at bounding box center [215, 263] width 288 height 19
click at [348, 266] on span at bounding box center [350, 265] width 9 height 6
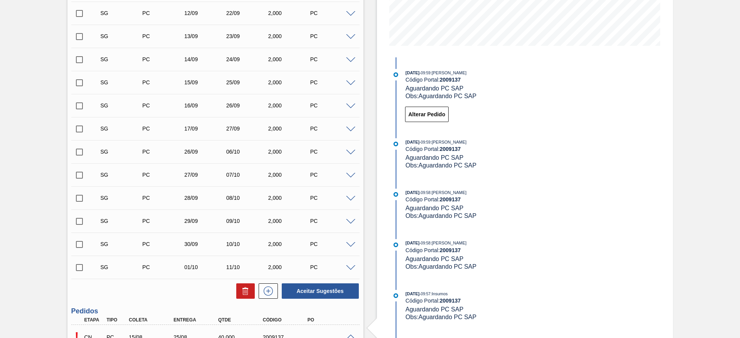
scroll to position [151, 0]
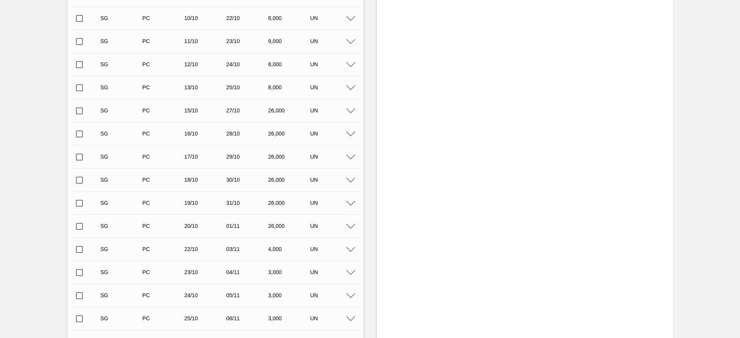
scroll to position [600, 0]
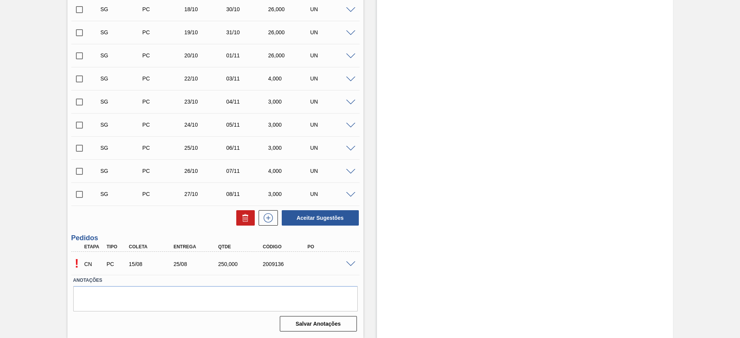
click at [351, 263] on span at bounding box center [350, 265] width 9 height 6
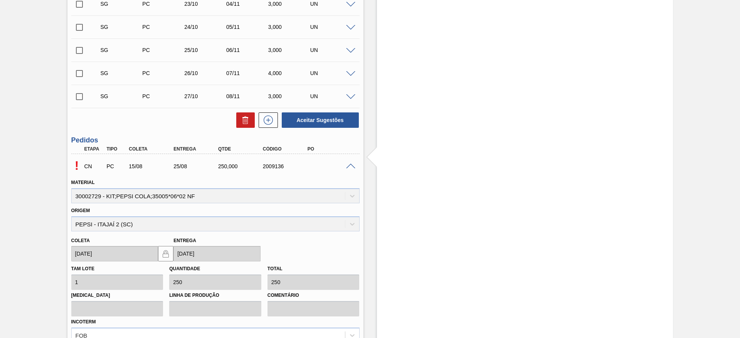
scroll to position [786, 0]
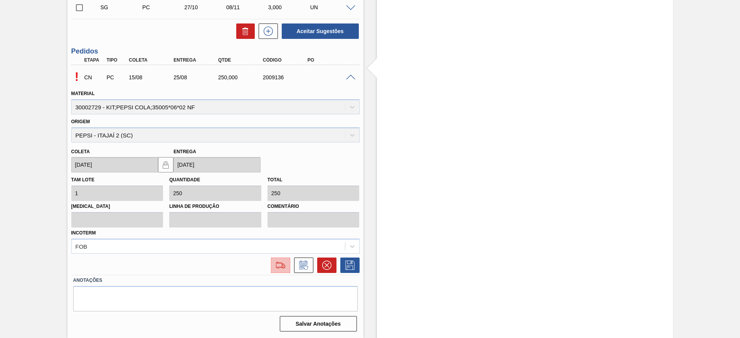
click at [281, 267] on img at bounding box center [280, 265] width 12 height 9
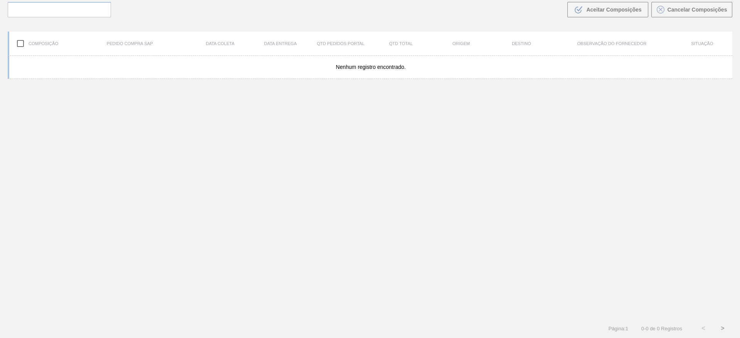
scroll to position [55, 0]
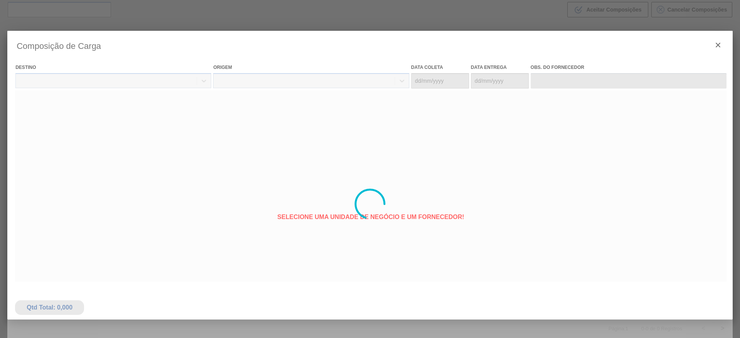
type coleta "[DATE]"
type entrega "[DATE]"
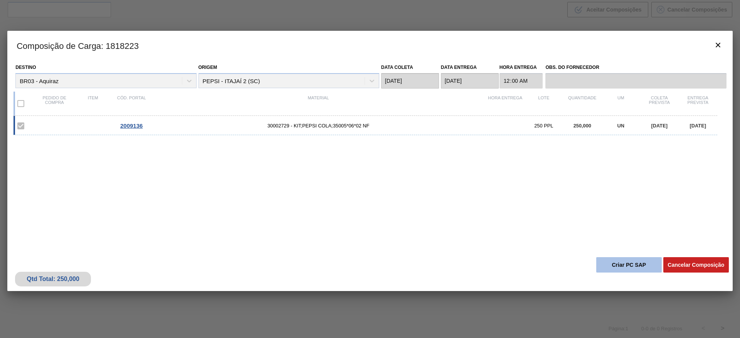
click at [623, 260] on button "Criar PC SAP" at bounding box center [629, 264] width 66 height 15
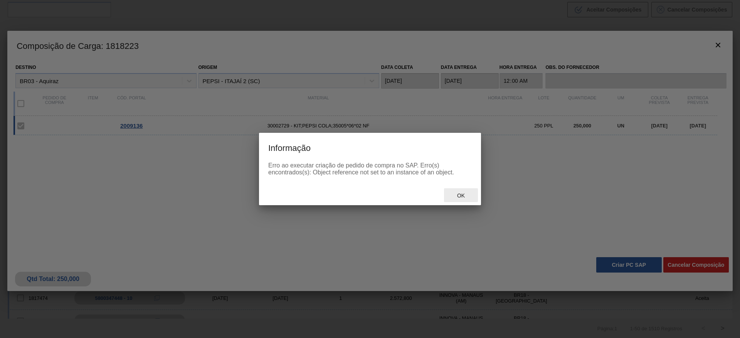
click at [453, 193] on span "Ok" at bounding box center [461, 196] width 20 height 6
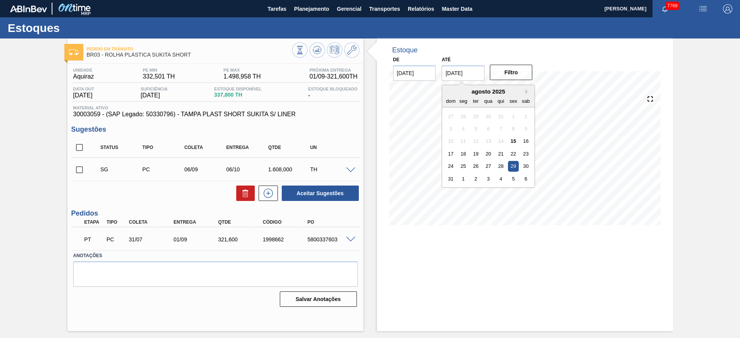
click at [454, 74] on input "[DATE]" at bounding box center [463, 73] width 43 height 15
click at [523, 182] on div "6" at bounding box center [526, 179] width 10 height 10
type input "[DATE]"
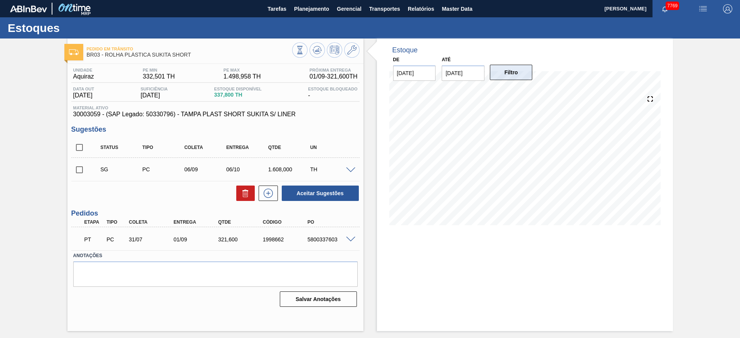
click at [514, 67] on button "Filtro" at bounding box center [511, 72] width 43 height 15
click at [72, 146] on input "checkbox" at bounding box center [79, 147] width 16 height 16
checkbox input "true"
click at [256, 191] on div at bounding box center [266, 193] width 23 height 15
click at [0, 0] on icon at bounding box center [0, 0] width 0 height 0
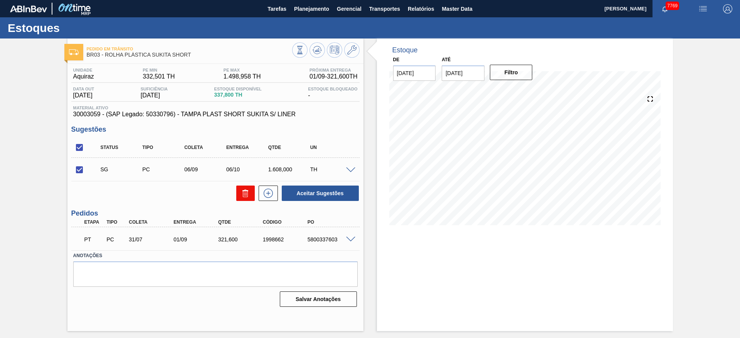
checkbox input "false"
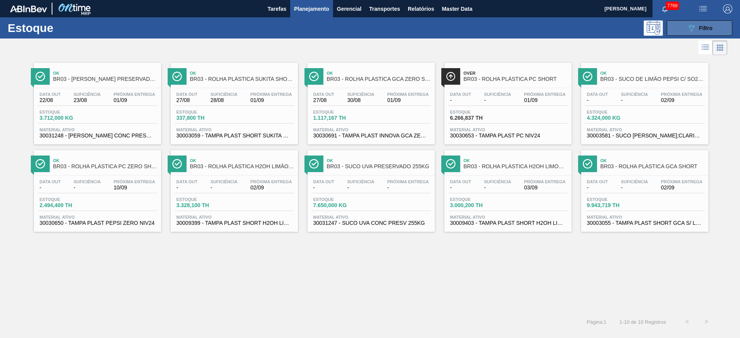
click at [493, 26] on button "089F7B8B-B2A5-4AFE-B5C0-19BA573D28AC Filtro" at bounding box center [700, 27] width 66 height 15
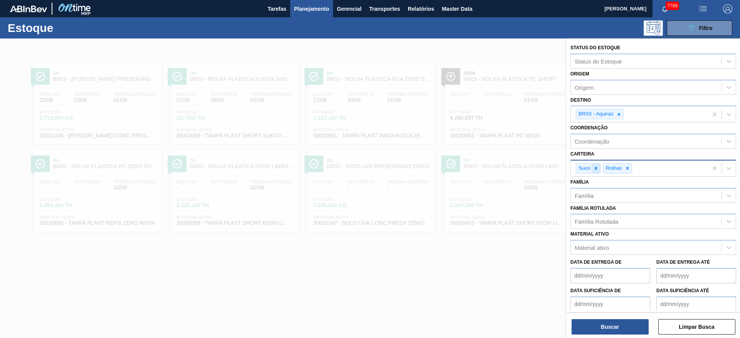
click at [493, 168] on div at bounding box center [596, 169] width 8 height 10
click at [493, 168] on icon at bounding box center [599, 168] width 5 height 5
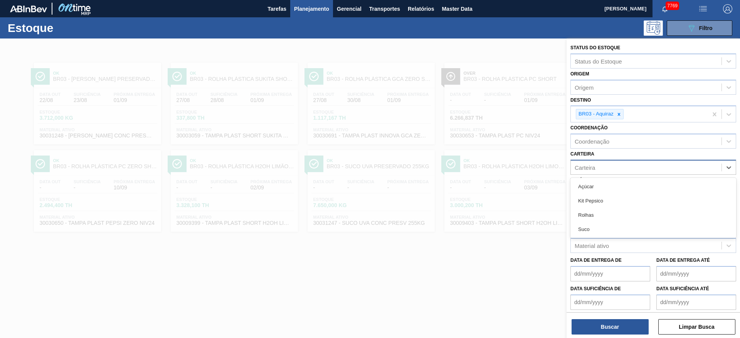
click at [493, 170] on div "Carteira" at bounding box center [646, 167] width 151 height 11
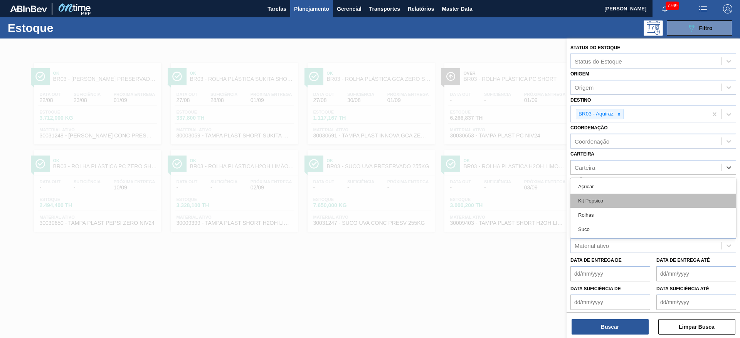
click at [493, 202] on div "Kit Pepsico" at bounding box center [653, 201] width 166 height 14
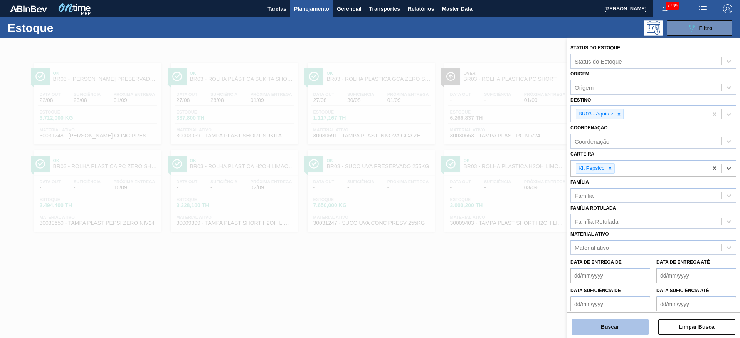
click at [493, 225] on button "Buscar" at bounding box center [609, 326] width 77 height 15
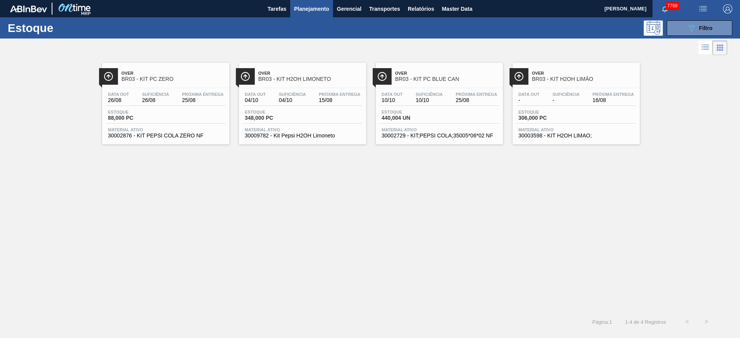
drag, startPoint x: 192, startPoint y: 82, endPoint x: 188, endPoint y: 77, distance: 6.6
drag, startPoint x: 416, startPoint y: 92, endPoint x: 439, endPoint y: 94, distance: 22.4
click at [493, 25] on button "089F7B8B-B2A5-4AFE-B5C0-19BA573D28AC Filtro" at bounding box center [700, 27] width 66 height 15
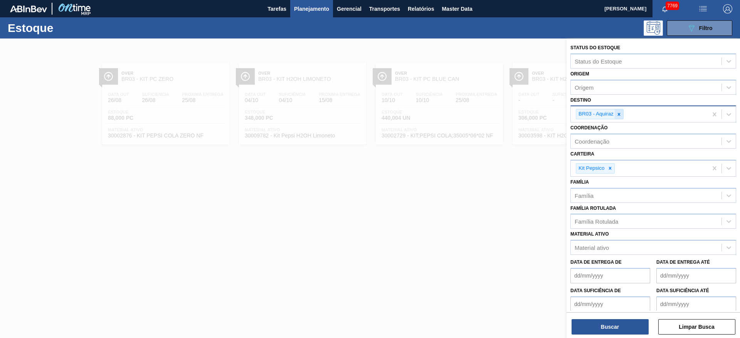
click at [493, 114] on icon at bounding box center [618, 114] width 5 height 5
type input "2"
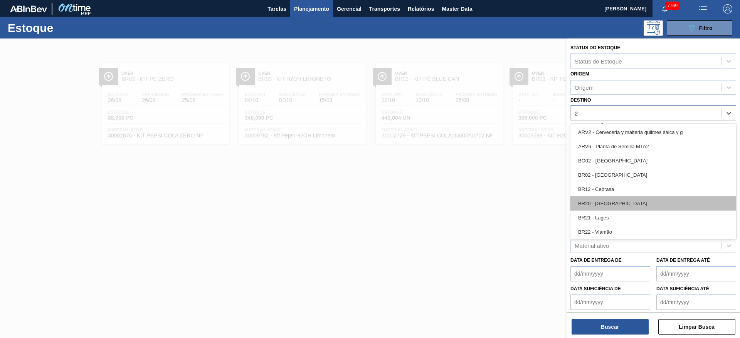
click at [493, 207] on div "BR20 - Sapucaia" at bounding box center [653, 204] width 166 height 14
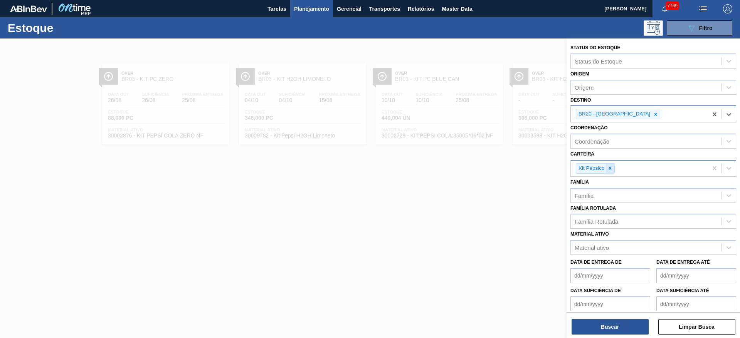
click at [493, 173] on div at bounding box center [610, 169] width 8 height 10
click at [493, 173] on div "Kit Pepsico" at bounding box center [639, 169] width 137 height 16
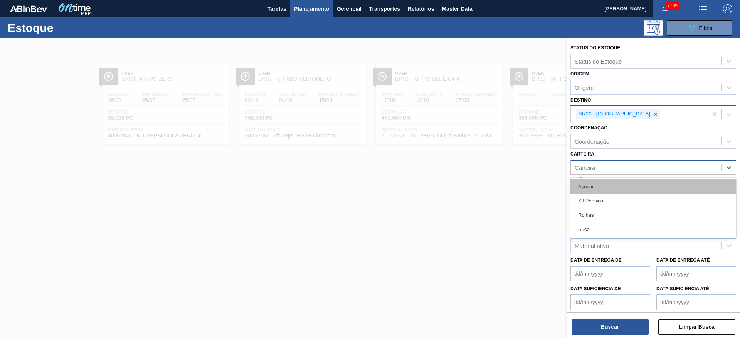
click at [493, 185] on div "Açúcar" at bounding box center [653, 187] width 166 height 14
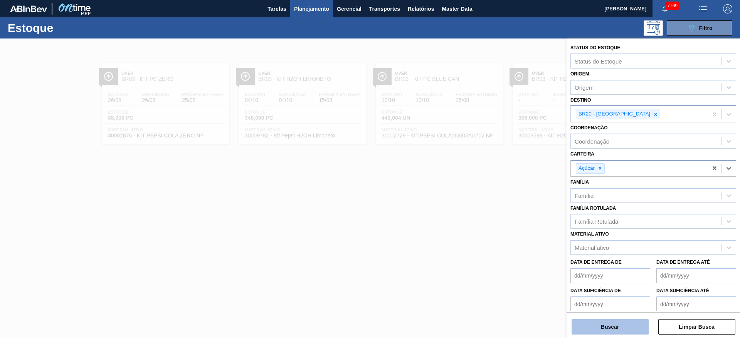
click at [493, 225] on button "Buscar" at bounding box center [609, 326] width 77 height 15
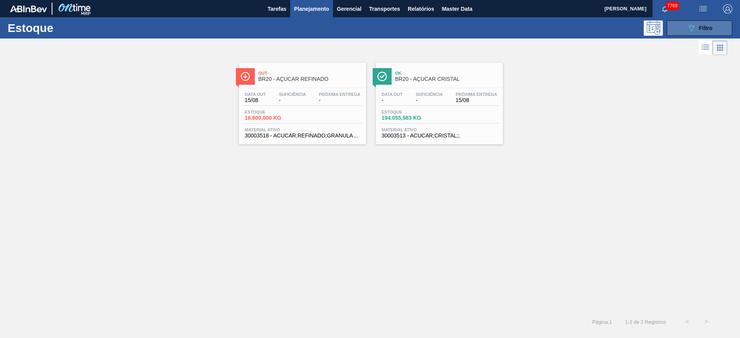
click at [493, 27] on span "Filtro" at bounding box center [705, 28] width 13 height 6
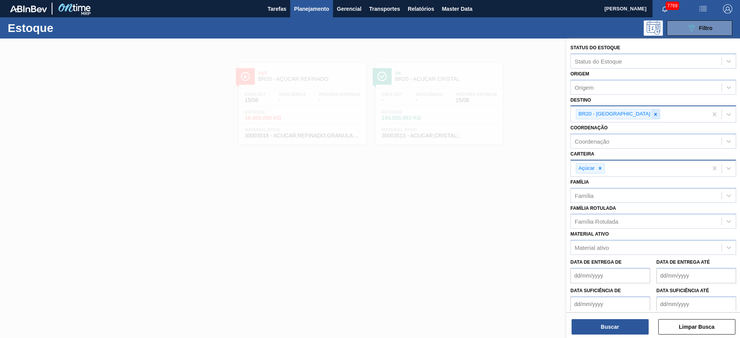
click at [493, 114] on icon at bounding box center [655, 114] width 5 height 5
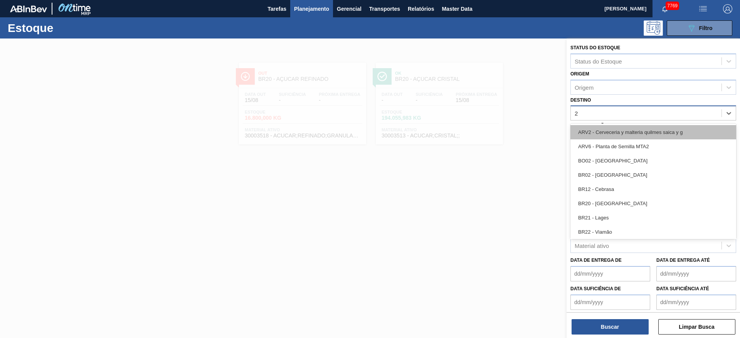
type input "22"
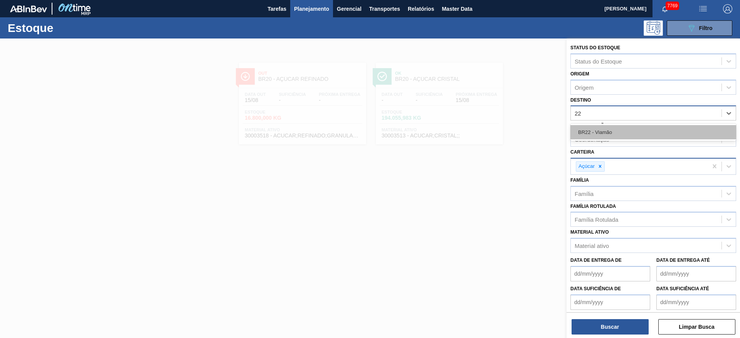
click at [493, 132] on div "BR22 - Viamão" at bounding box center [653, 132] width 166 height 14
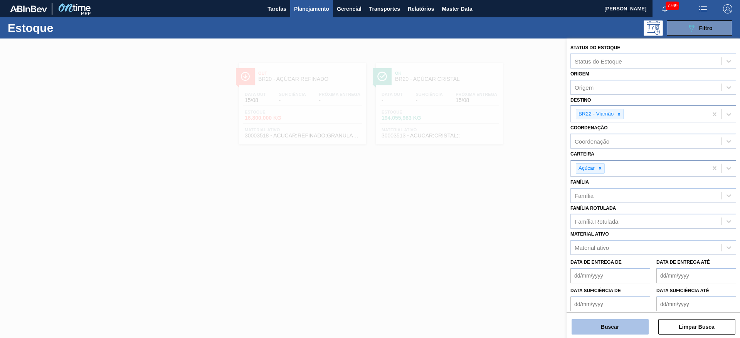
click at [493, 225] on button "Buscar" at bounding box center [609, 326] width 77 height 15
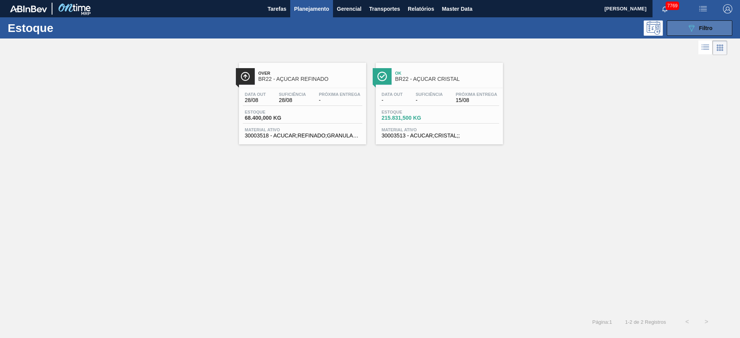
click at [493, 33] on button "089F7B8B-B2A5-4AFE-B5C0-19BA573D28AC Filtro" at bounding box center [700, 27] width 66 height 15
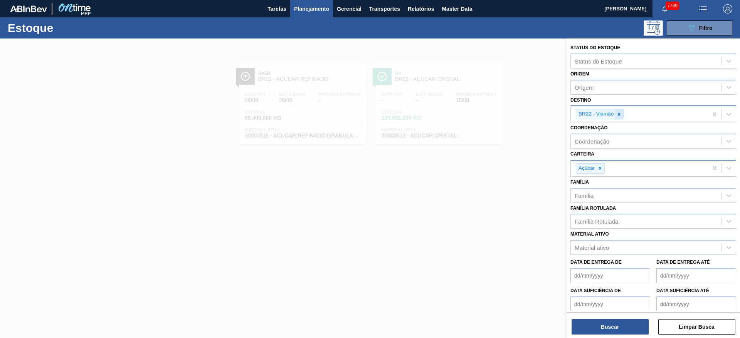
click at [493, 115] on icon at bounding box center [618, 114] width 5 height 5
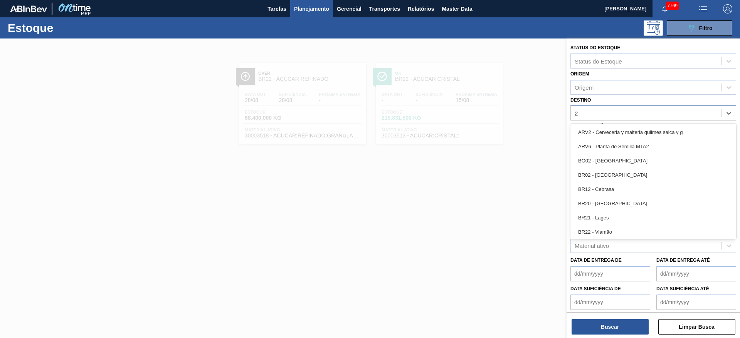
type input "27"
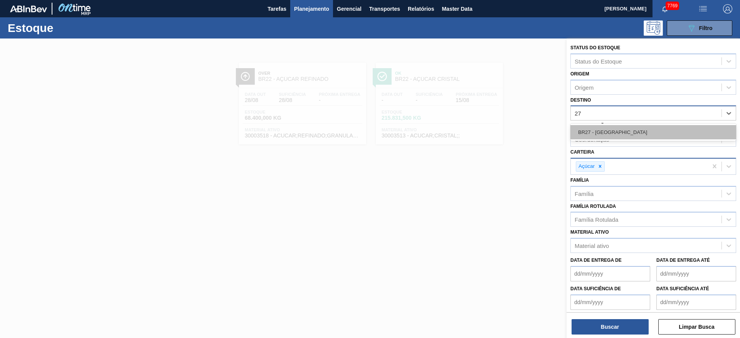
click at [493, 129] on div "BR27 - Nova Minas" at bounding box center [653, 132] width 166 height 14
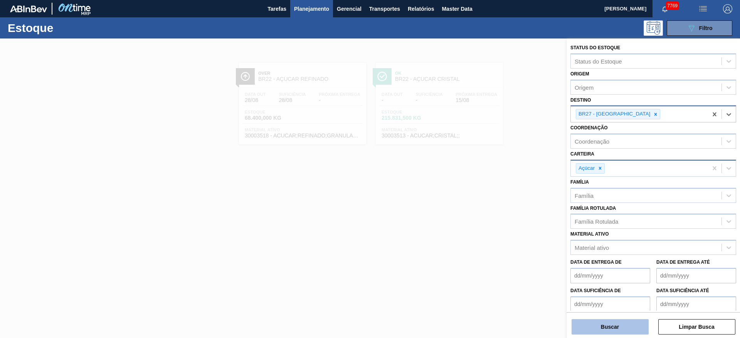
click at [493, 225] on button "Buscar" at bounding box center [609, 326] width 77 height 15
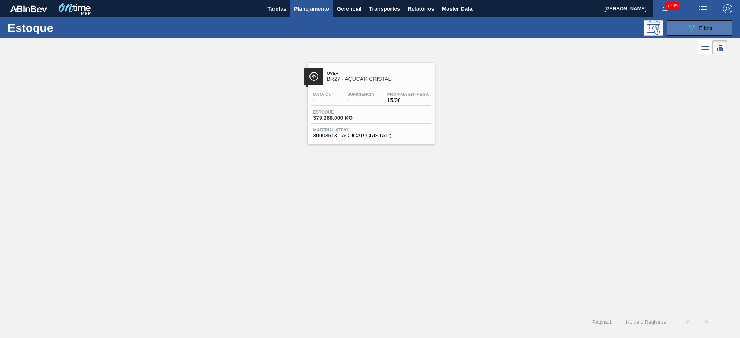
click at [493, 34] on button "089F7B8B-B2A5-4AFE-B5C0-19BA573D28AC Filtro" at bounding box center [700, 27] width 66 height 15
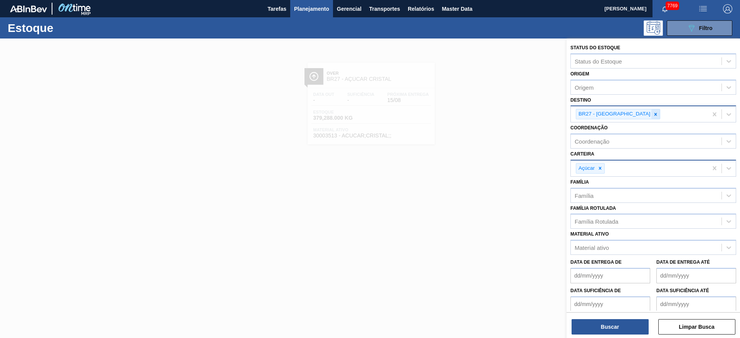
click at [493, 112] on div at bounding box center [655, 114] width 8 height 10
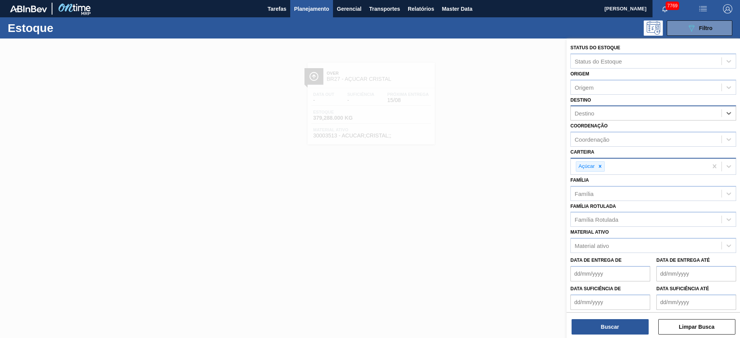
click at [493, 112] on div "Destino" at bounding box center [646, 113] width 151 height 11
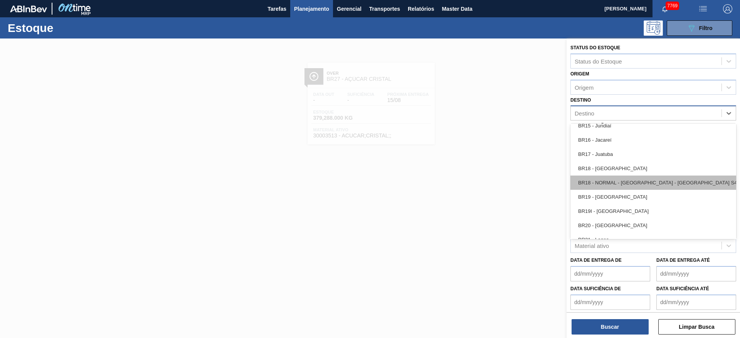
scroll to position [578, 0]
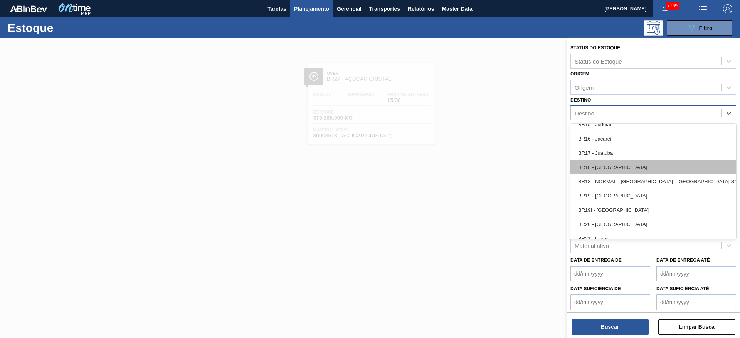
click at [493, 160] on div "BR18 - Pernambuco" at bounding box center [653, 167] width 166 height 14
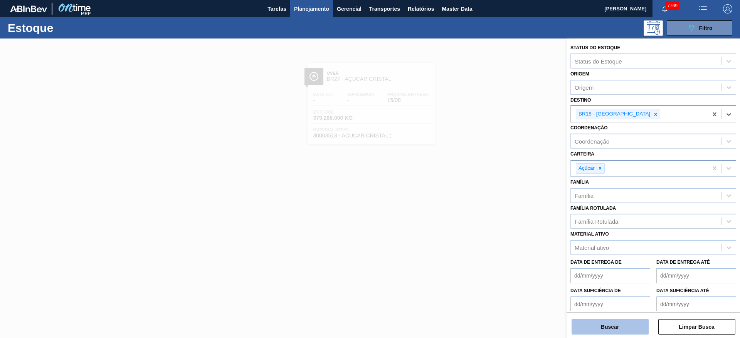
click at [493, 225] on button "Buscar" at bounding box center [609, 326] width 77 height 15
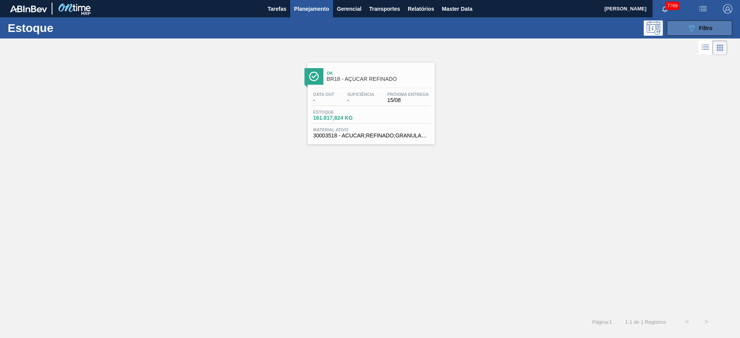
click at [493, 27] on span "Filtro" at bounding box center [705, 28] width 13 height 6
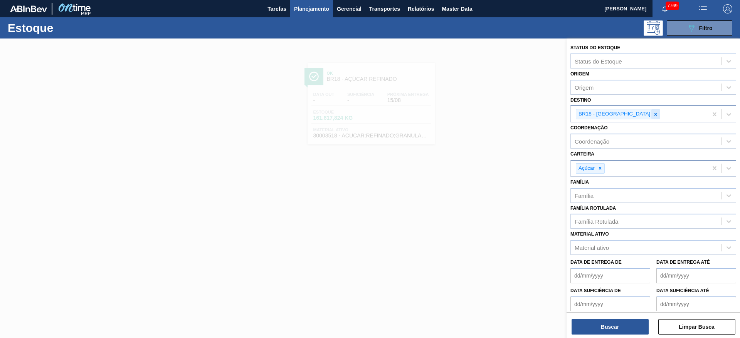
click at [493, 114] on div at bounding box center [655, 114] width 8 height 10
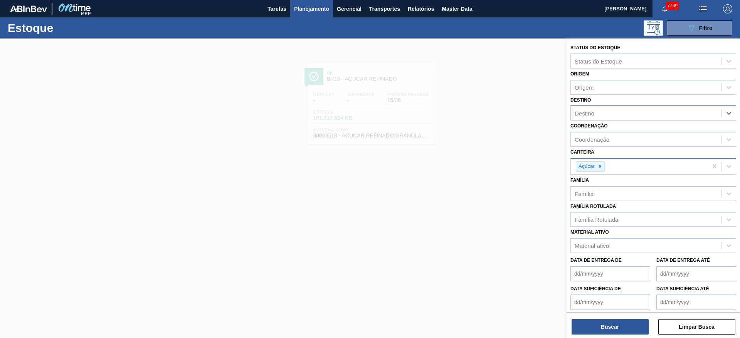
click at [493, 114] on div "Destino" at bounding box center [646, 113] width 151 height 11
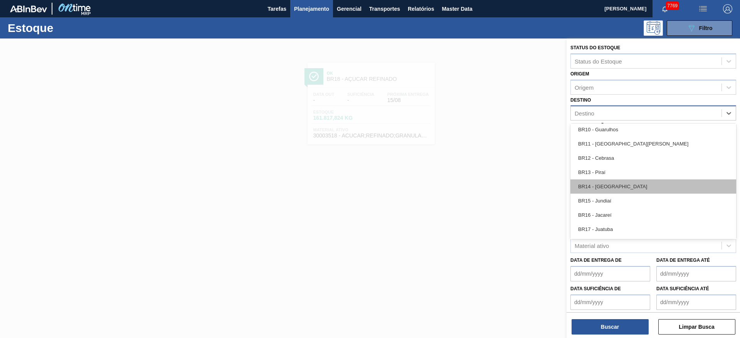
scroll to position [520, 0]
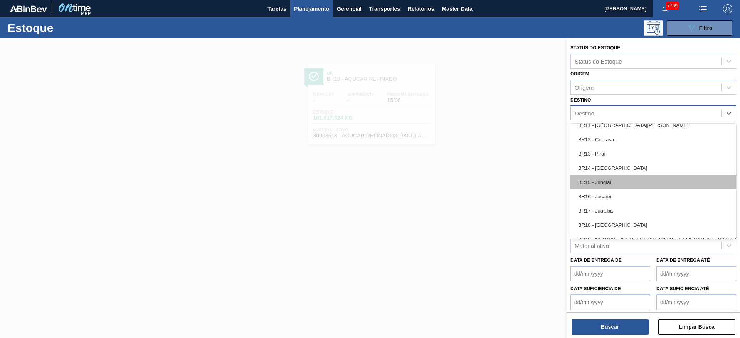
click at [493, 180] on div "BR15 - Jundiaí" at bounding box center [653, 182] width 166 height 14
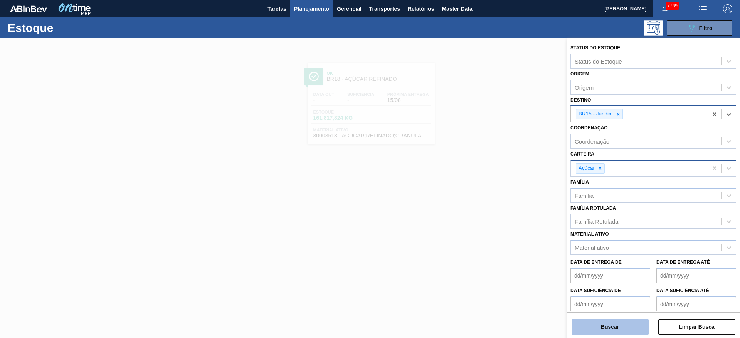
click at [493, 225] on button "Buscar" at bounding box center [609, 326] width 77 height 15
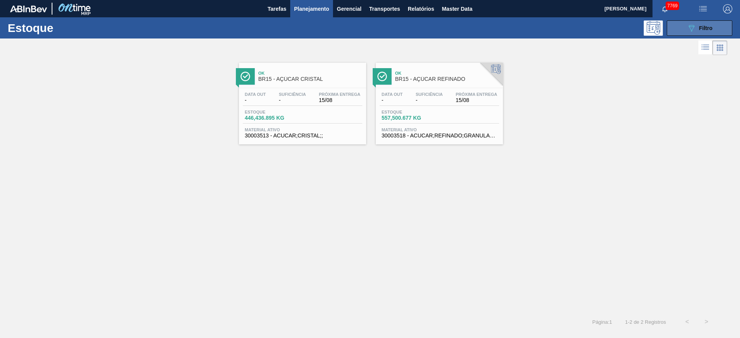
click at [493, 31] on button "089F7B8B-B2A5-4AFE-B5C0-19BA573D28AC Filtro" at bounding box center [700, 27] width 66 height 15
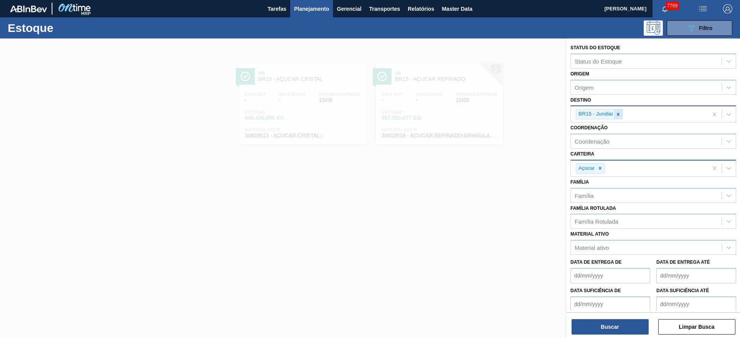
click at [493, 114] on icon at bounding box center [617, 114] width 5 height 5
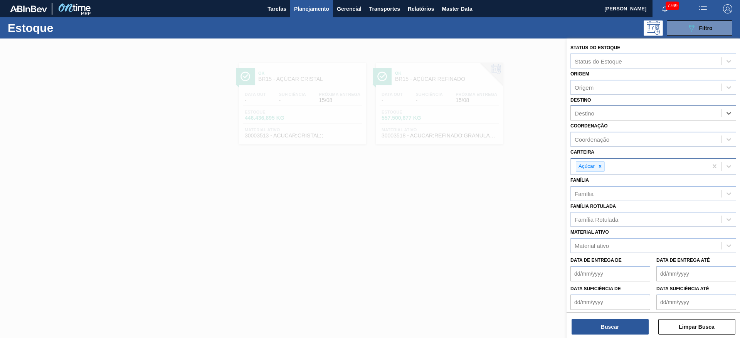
click at [493, 108] on div "Destino" at bounding box center [646, 113] width 151 height 11
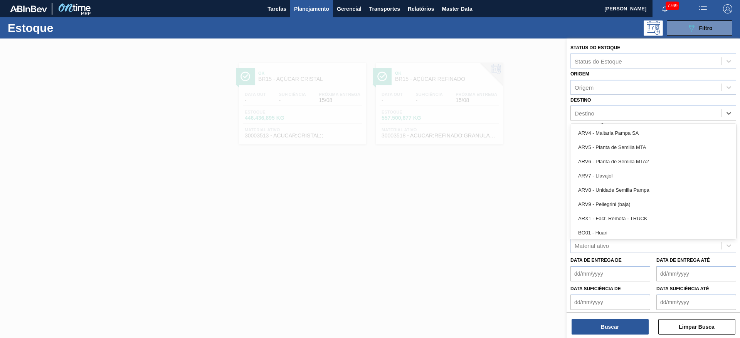
scroll to position [462, 0]
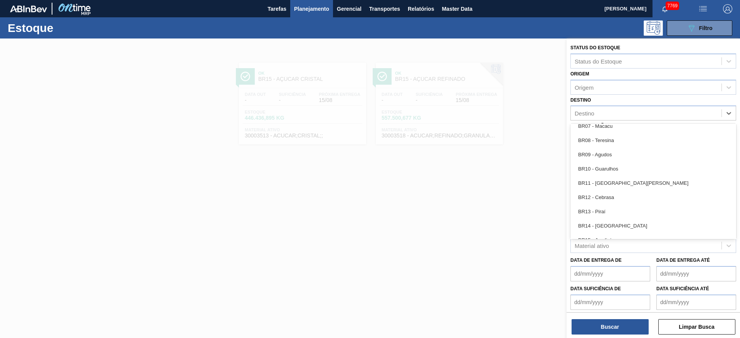
click at [493, 213] on div "BR13 - Piraí" at bounding box center [653, 212] width 166 height 14
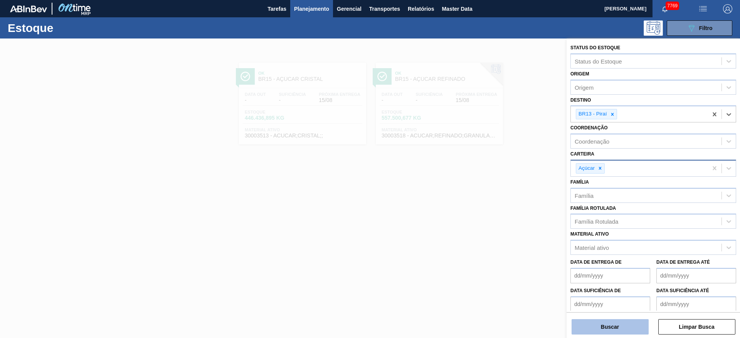
click at [493, 225] on button "Buscar" at bounding box center [609, 326] width 77 height 15
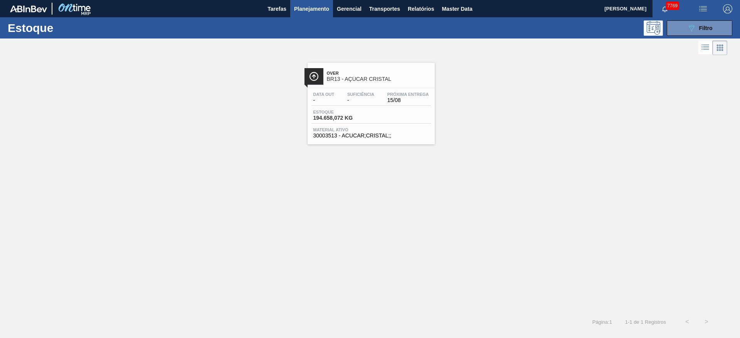
drag, startPoint x: 695, startPoint y: 29, endPoint x: 679, endPoint y: 37, distance: 17.2
click at [493, 29] on icon "089F7B8B-B2A5-4AFE-B5C0-19BA573D28AC" at bounding box center [691, 28] width 9 height 9
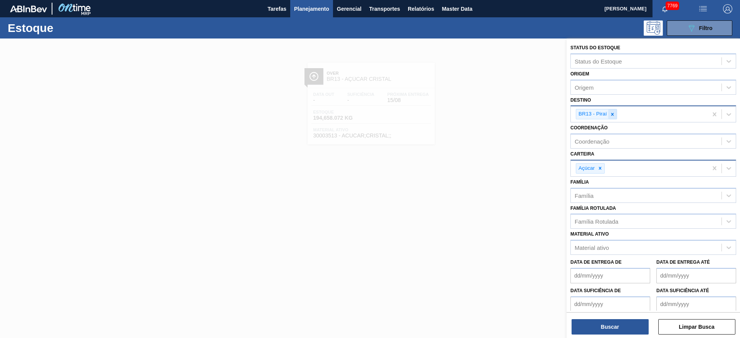
click at [493, 114] on icon at bounding box center [612, 114] width 5 height 5
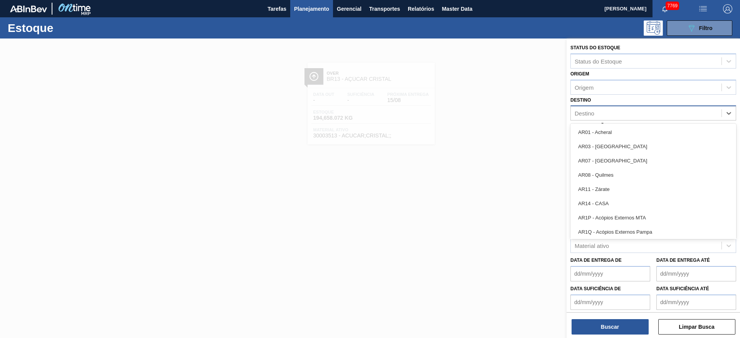
click at [493, 114] on div "Destino" at bounding box center [646, 113] width 151 height 11
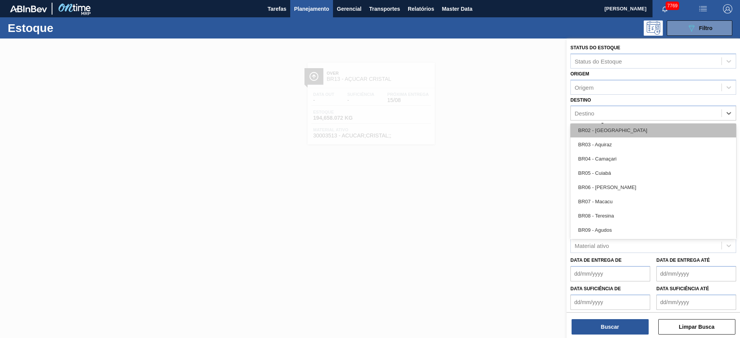
scroll to position [405, 0]
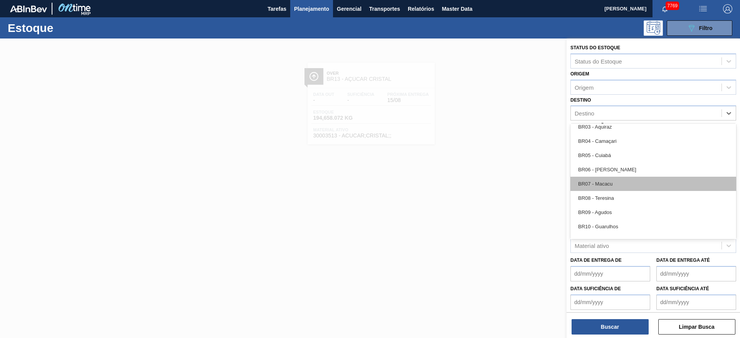
click at [493, 178] on div "BR07 - Macacu" at bounding box center [653, 184] width 166 height 14
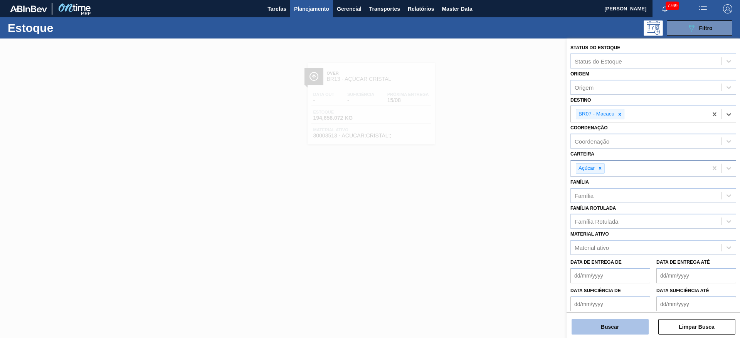
click at [493, 225] on button "Buscar" at bounding box center [609, 326] width 77 height 15
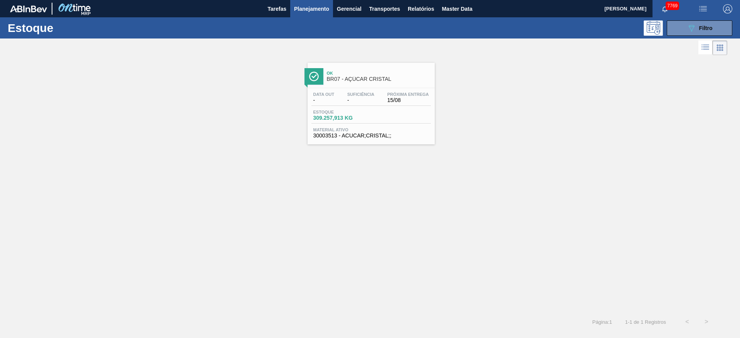
drag, startPoint x: 383, startPoint y: 82, endPoint x: 382, endPoint y: 77, distance: 5.1
click at [420, 15] on button "Relatórios" at bounding box center [421, 8] width 34 height 17
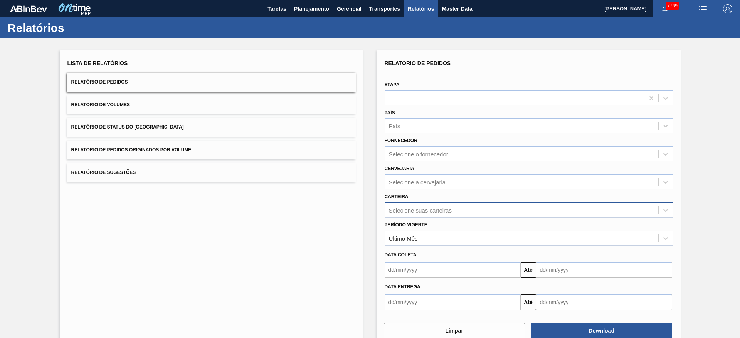
click at [435, 210] on div "Selecione suas carteiras" at bounding box center [420, 210] width 63 height 7
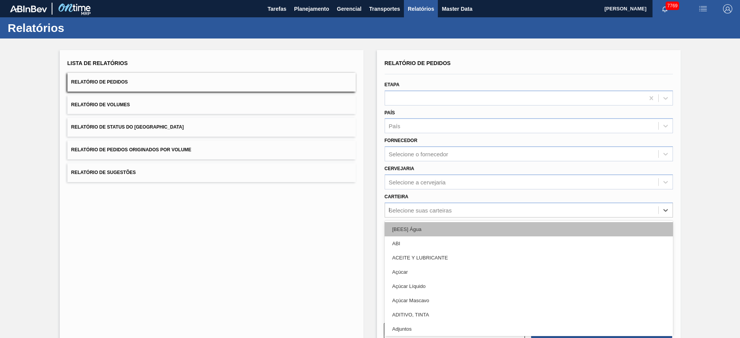
type input "ki"
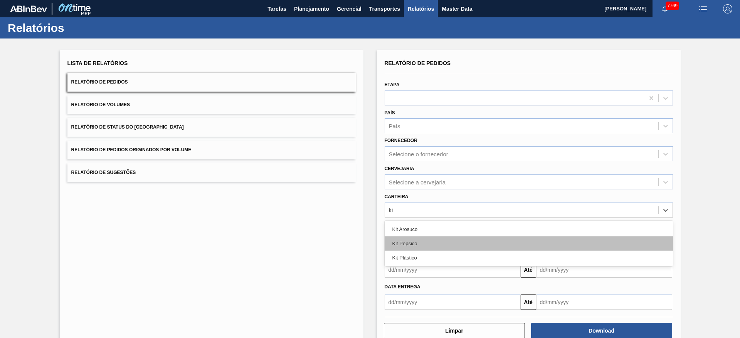
click at [444, 225] on div "Kit Pepsico" at bounding box center [529, 244] width 288 height 14
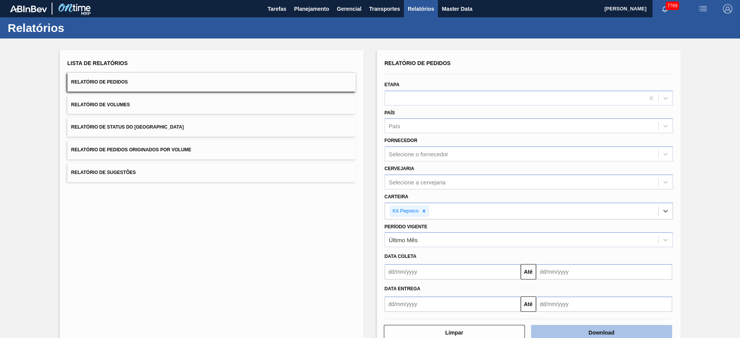
click at [493, 225] on button "Download" at bounding box center [601, 332] width 141 height 15
click at [302, 4] on span "Planejamento" at bounding box center [311, 8] width 35 height 9
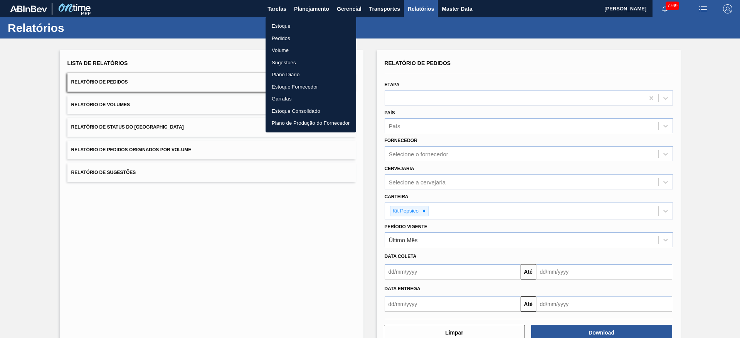
click at [303, 25] on li "Estoque" at bounding box center [311, 26] width 91 height 12
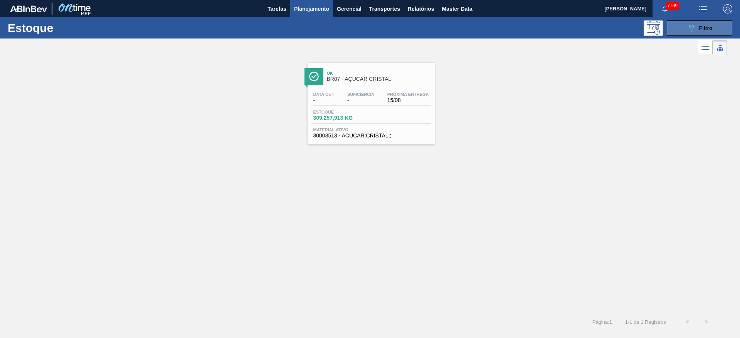
click at [493, 31] on button "089F7B8B-B2A5-4AFE-B5C0-19BA573D28AC Filtro" at bounding box center [700, 27] width 66 height 15
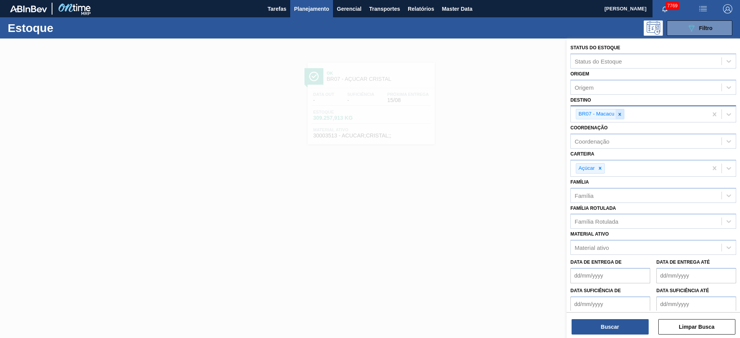
click at [493, 113] on icon at bounding box center [619, 114] width 5 height 5
click at [493, 113] on div "BR07 - Macacu" at bounding box center [639, 114] width 137 height 16
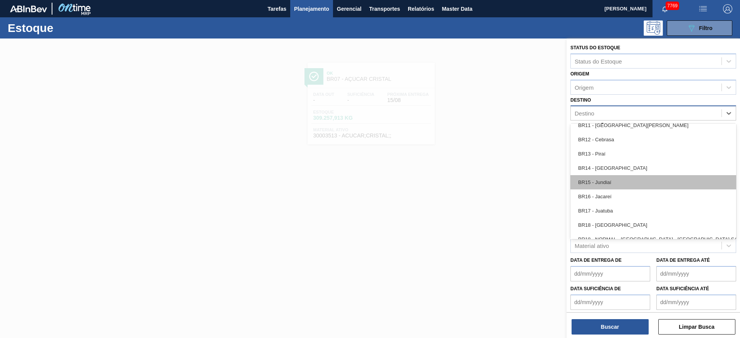
scroll to position [578, 0]
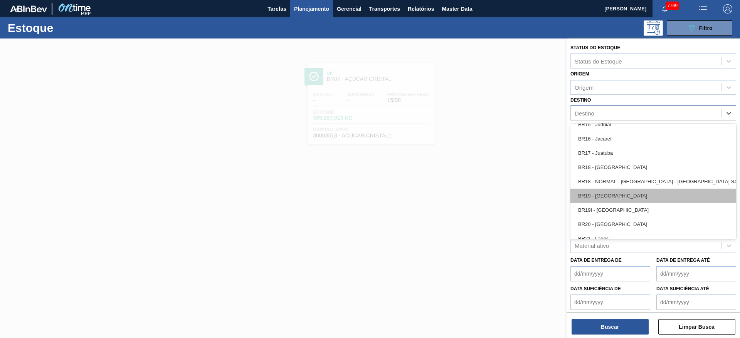
click at [493, 197] on div "BR19 - [GEOGRAPHIC_DATA]" at bounding box center [653, 196] width 166 height 14
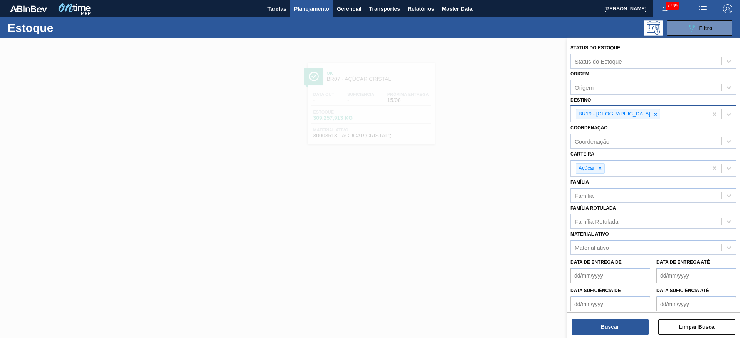
drag, startPoint x: 615, startPoint y: 331, endPoint x: 531, endPoint y: 289, distance: 94.3
click at [493, 225] on div "Status do Estoque Status do Estoque Origem Origem Destino BR19 - Nova Rio Coord…" at bounding box center [652, 208] width 173 height 338
click at [493, 225] on div at bounding box center [370, 208] width 740 height 338
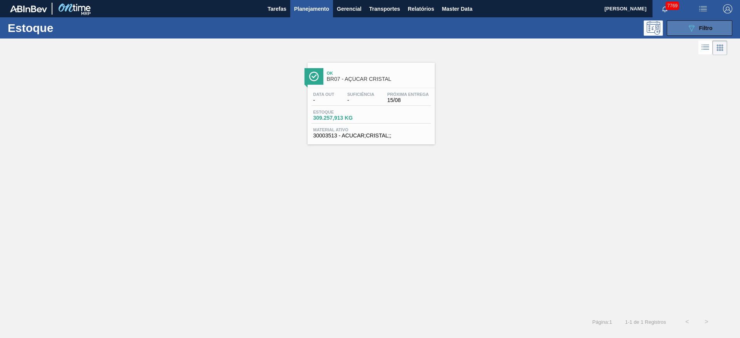
click at [493, 30] on button "089F7B8B-B2A5-4AFE-B5C0-19BA573D28AC Filtro" at bounding box center [700, 27] width 66 height 15
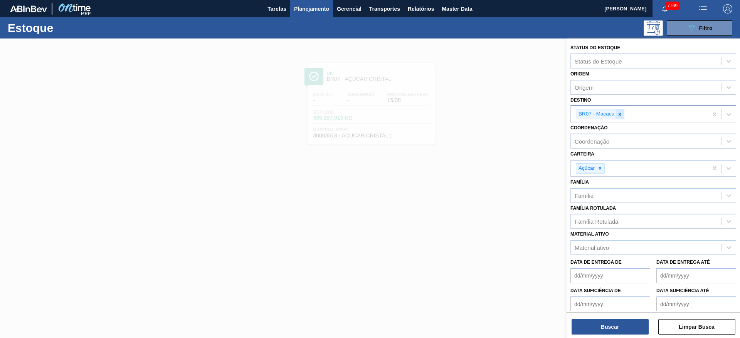
click at [493, 116] on icon at bounding box center [619, 114] width 5 height 5
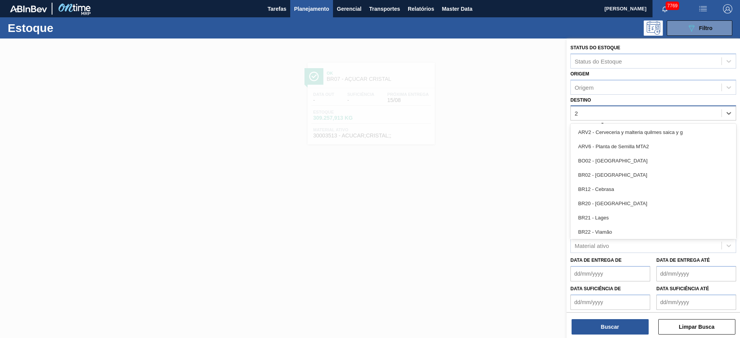
type input "22"
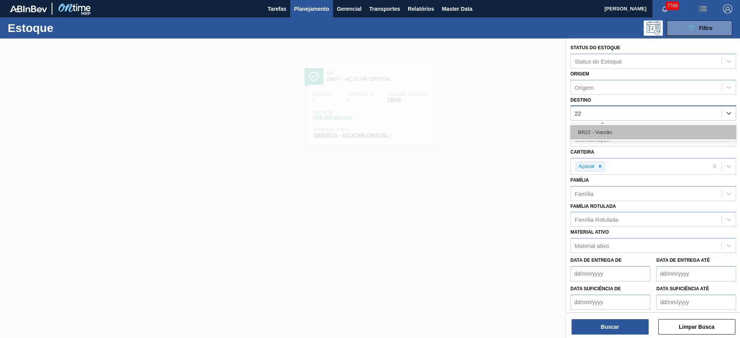
click at [493, 133] on div "BR22 - Viamão" at bounding box center [653, 132] width 166 height 14
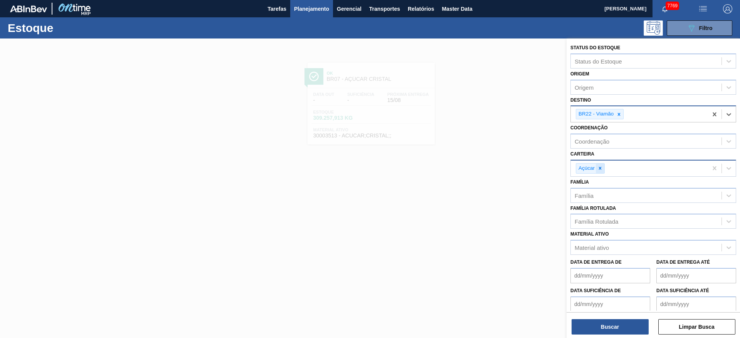
click at [493, 168] on icon at bounding box center [599, 168] width 5 height 5
click at [493, 168] on div "Carteira" at bounding box center [646, 167] width 151 height 11
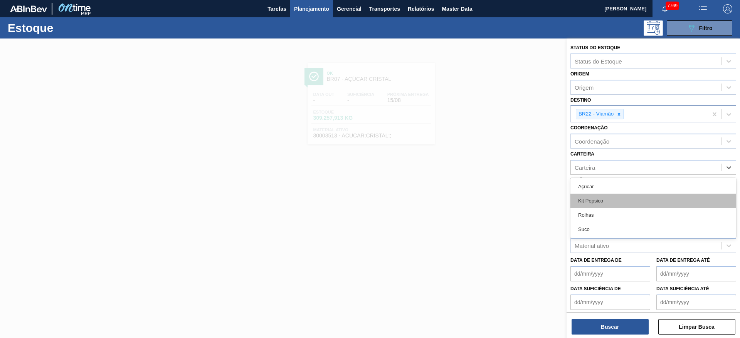
click at [493, 195] on div "Kit Pepsico" at bounding box center [653, 201] width 166 height 14
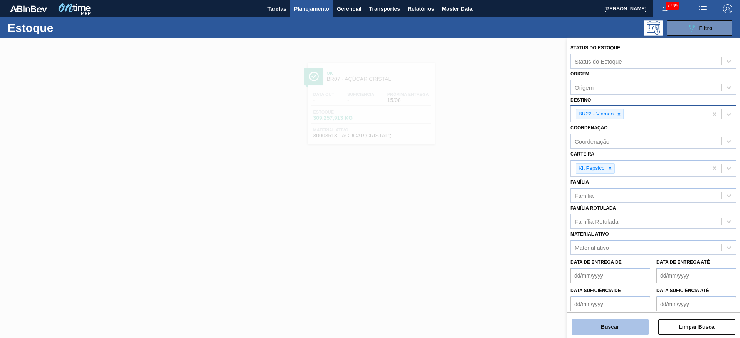
click at [493, 225] on button "Buscar" at bounding box center [609, 326] width 77 height 15
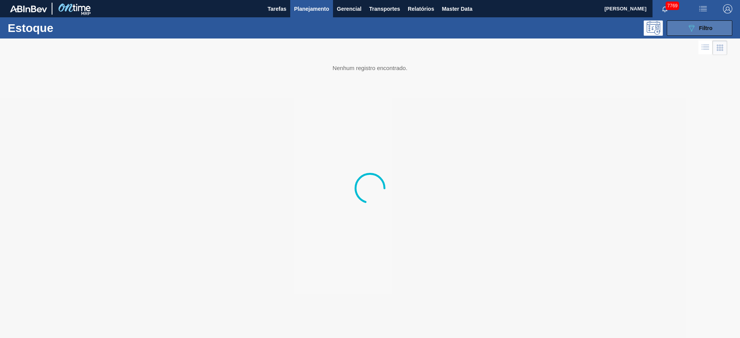
click at [493, 25] on span "Filtro" at bounding box center [705, 28] width 13 height 6
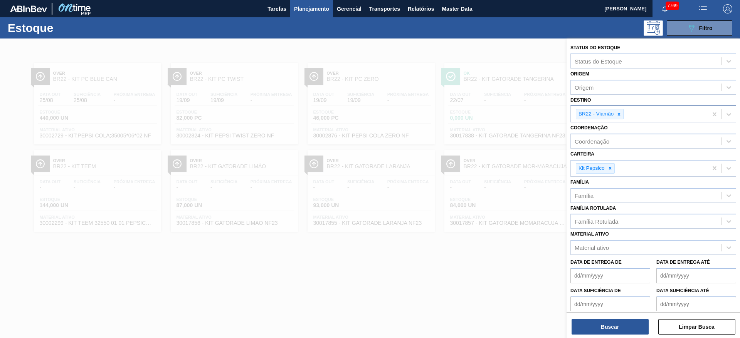
click at [338, 51] on div at bounding box center [370, 208] width 740 height 338
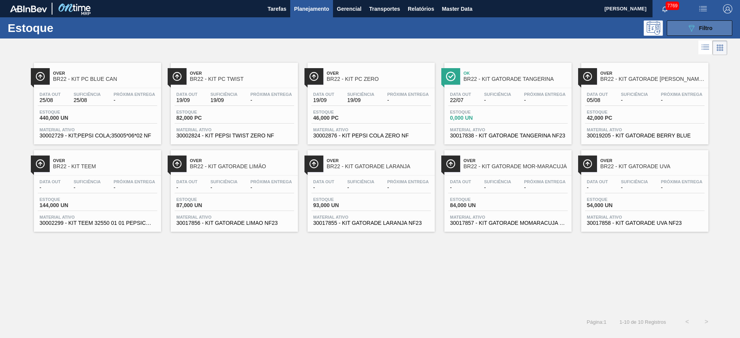
click at [493, 24] on div "089F7B8B-B2A5-4AFE-B5C0-19BA573D28AC Filtro" at bounding box center [700, 28] width 26 height 9
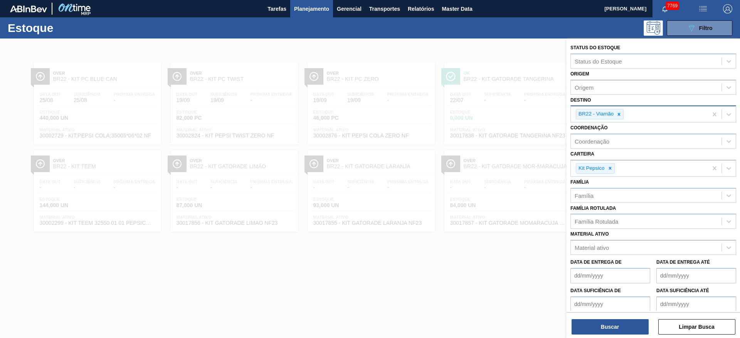
click at [263, 225] on div at bounding box center [370, 208] width 740 height 338
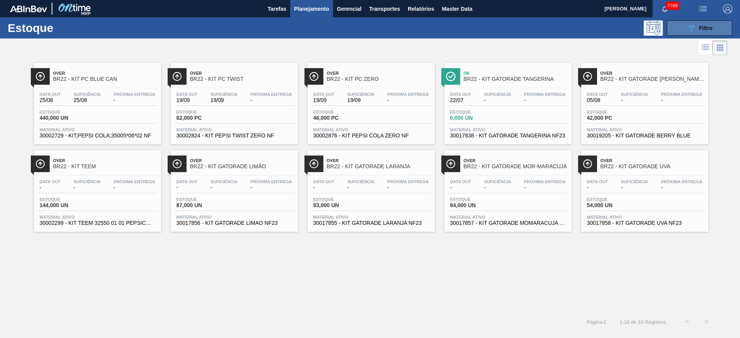
click at [493, 24] on icon "089F7B8B-B2A5-4AFE-B5C0-19BA573D28AC" at bounding box center [691, 28] width 9 height 9
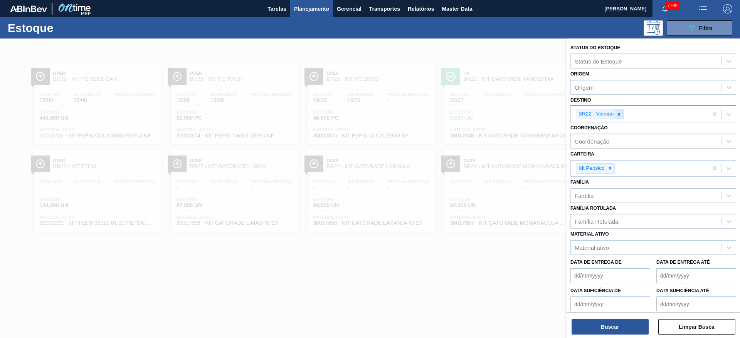
click at [493, 113] on icon at bounding box center [618, 114] width 5 height 5
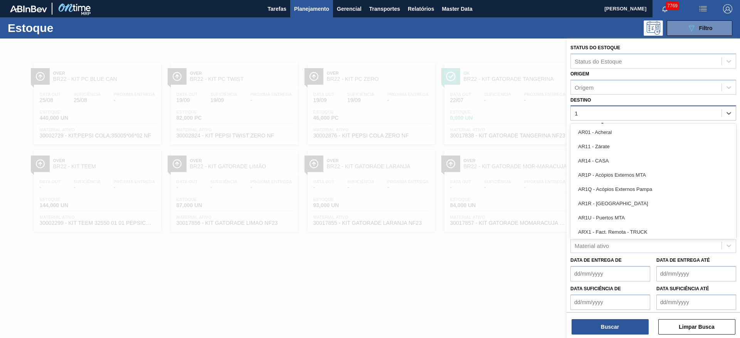
type input "12"
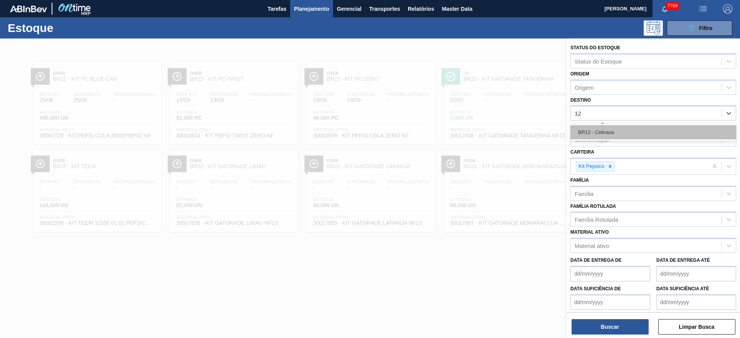
click at [493, 134] on div "BR12 - Cebrasa" at bounding box center [653, 132] width 166 height 14
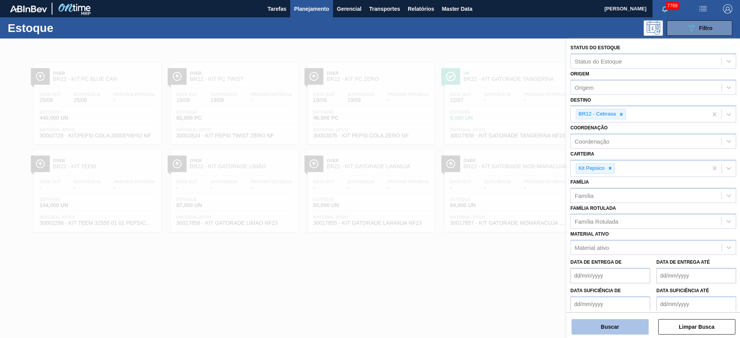
click at [493, 225] on button "Buscar" at bounding box center [609, 326] width 77 height 15
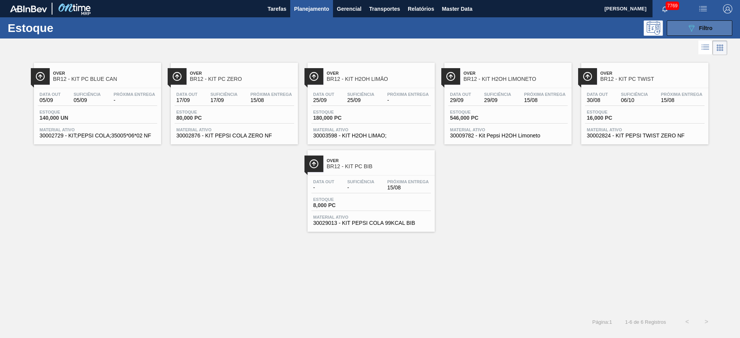
click at [493, 32] on button "089F7B8B-B2A5-4AFE-B5C0-19BA573D28AC Filtro" at bounding box center [700, 27] width 66 height 15
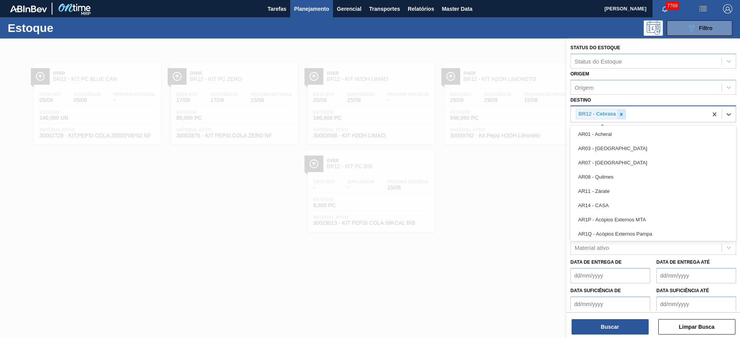
click at [493, 111] on div "BR12 - Cebrasa" at bounding box center [639, 114] width 137 height 16
click at [493, 111] on div at bounding box center [621, 114] width 8 height 10
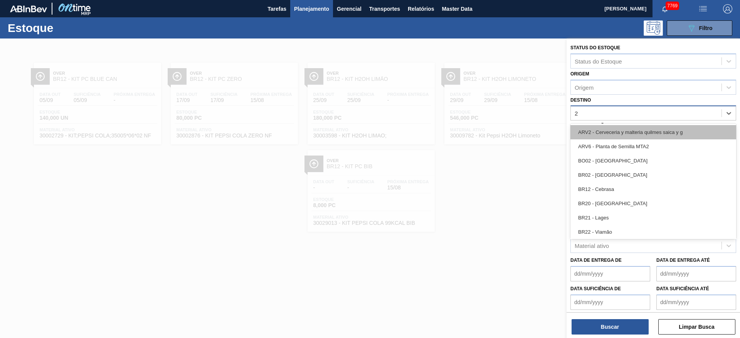
type input "27"
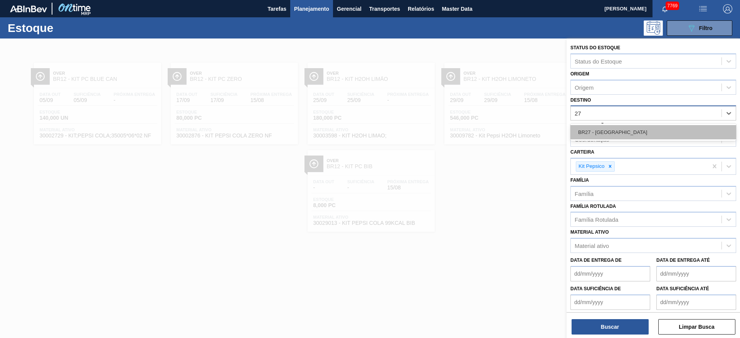
click at [493, 132] on div "BR27 - Nova Minas" at bounding box center [653, 132] width 166 height 14
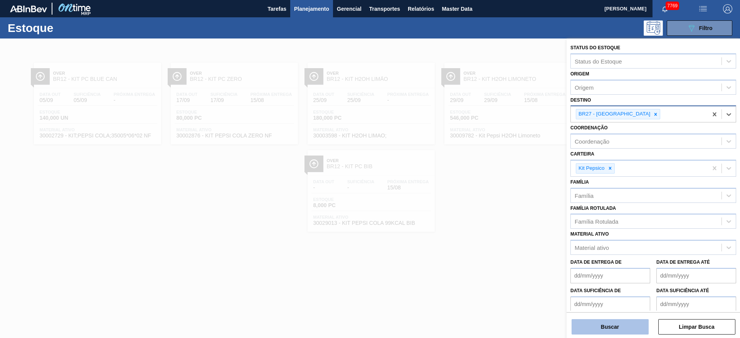
click at [493, 225] on button "Buscar" at bounding box center [609, 326] width 77 height 15
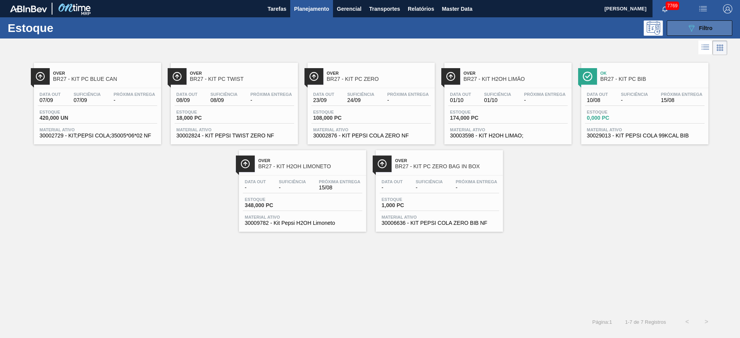
click at [493, 33] on button "089F7B8B-B2A5-4AFE-B5C0-19BA573D28AC Filtro" at bounding box center [700, 27] width 66 height 15
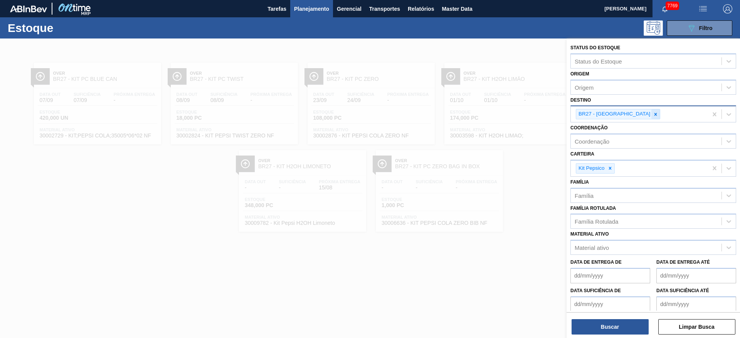
click at [493, 113] on icon at bounding box center [655, 114] width 3 height 3
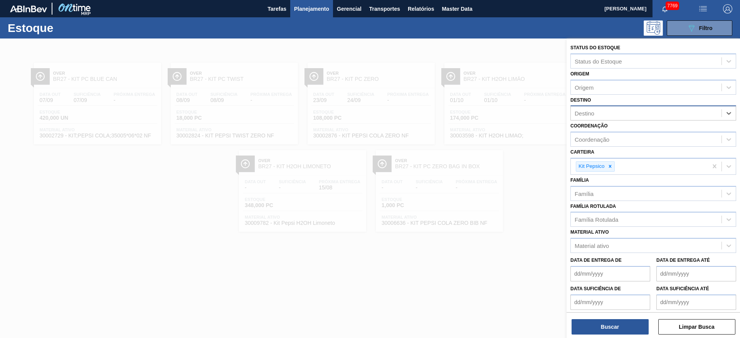
type input "7"
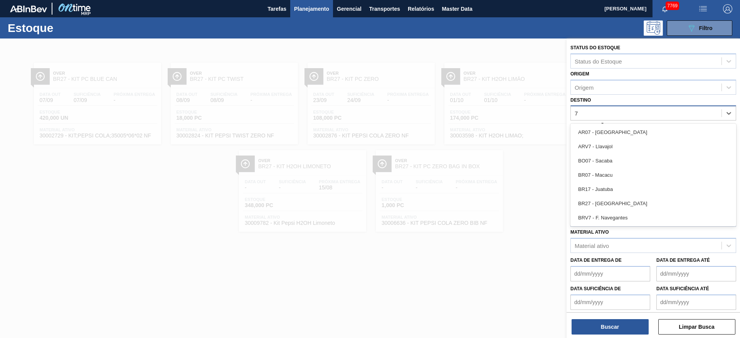
drag, startPoint x: 615, startPoint y: 167, endPoint x: 615, endPoint y: 172, distance: 5.0
click at [493, 167] on div "BO07 - Sacaba" at bounding box center [653, 161] width 166 height 14
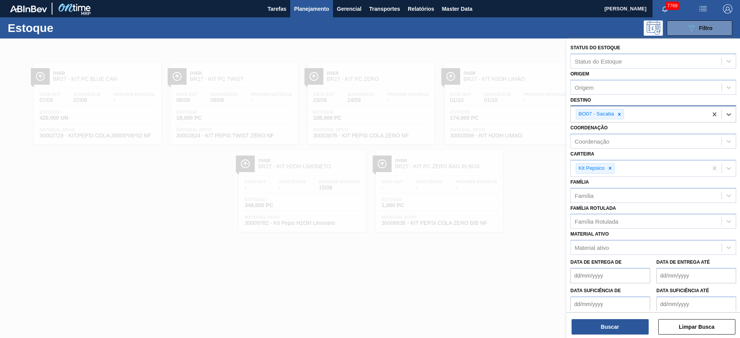
click at [493, 116] on div "BO07 - Sacaba" at bounding box center [595, 114] width 39 height 10
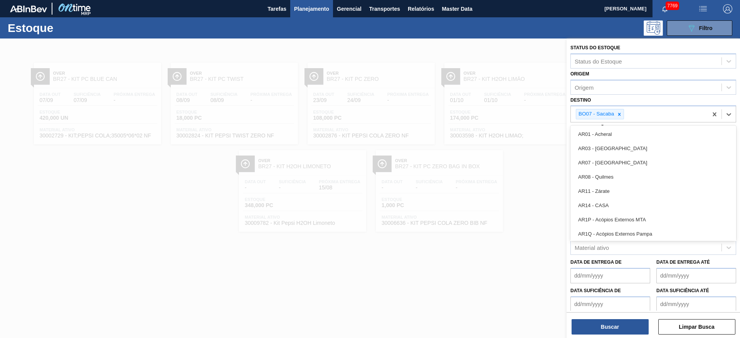
type input "7"
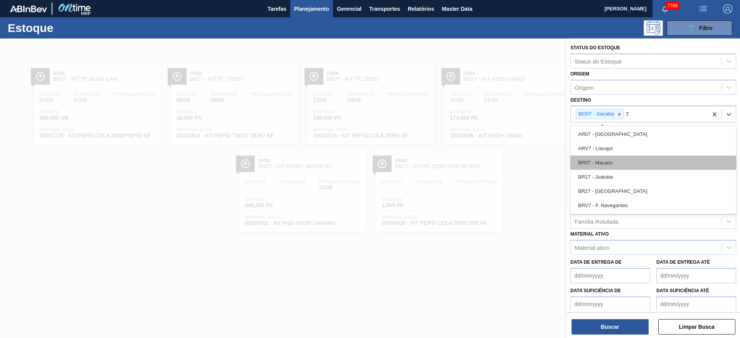
drag, startPoint x: 614, startPoint y: 160, endPoint x: 617, endPoint y: 127, distance: 32.8
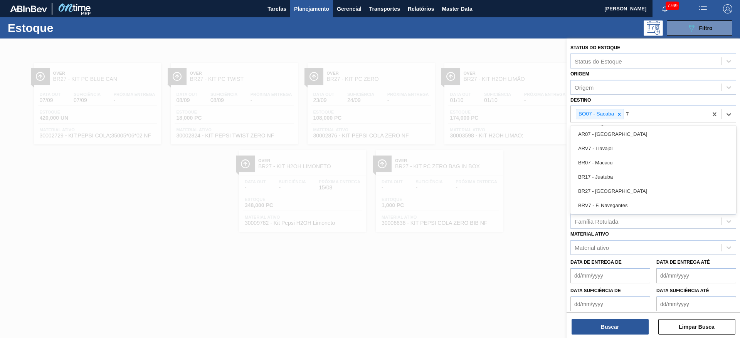
click at [493, 158] on div "BR07 - Macacu" at bounding box center [653, 163] width 166 height 14
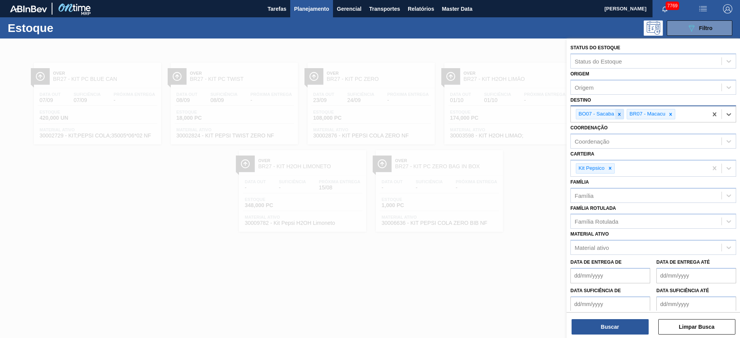
click at [493, 115] on icon at bounding box center [619, 114] width 5 height 5
click at [493, 225] on div "Buscar Limpar Busca" at bounding box center [652, 324] width 173 height 22
click at [493, 225] on button "Buscar" at bounding box center [609, 326] width 77 height 15
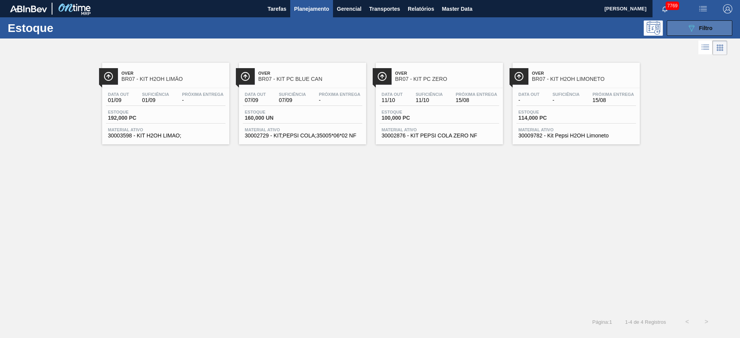
click at [493, 24] on icon "089F7B8B-B2A5-4AFE-B5C0-19BA573D28AC" at bounding box center [691, 28] width 9 height 9
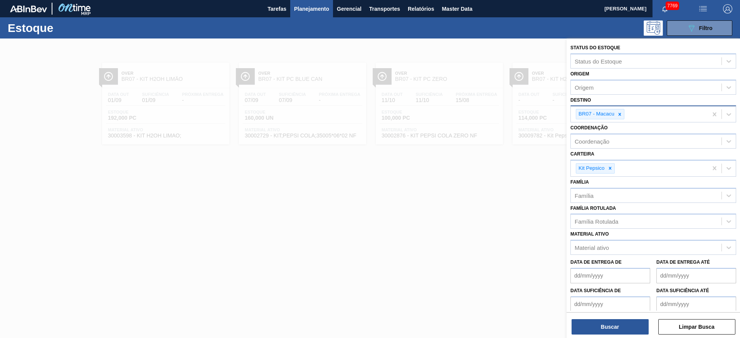
click at [493, 171] on div at bounding box center [370, 208] width 740 height 338
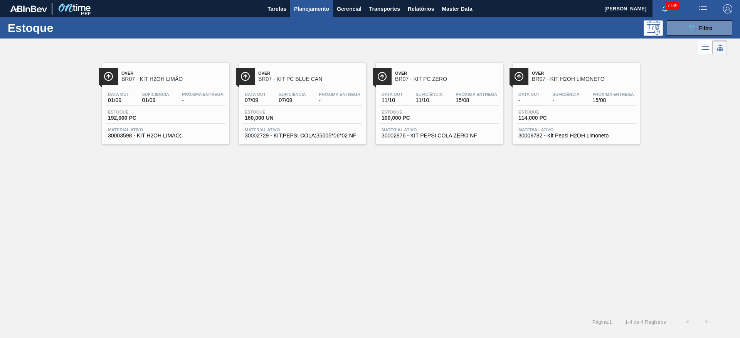
click at [314, 8] on span "Planejamento" at bounding box center [311, 8] width 35 height 9
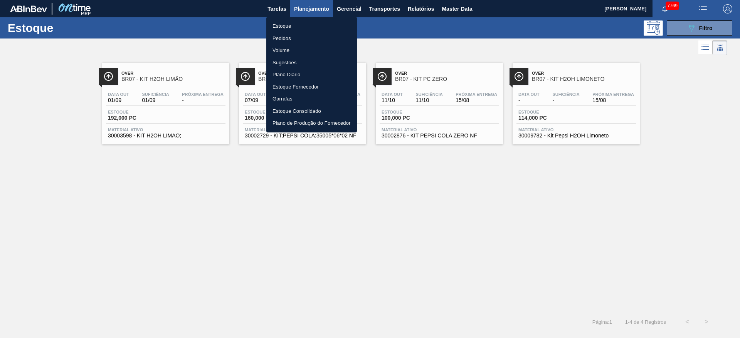
click at [303, 39] on li "Pedidos" at bounding box center [311, 38] width 91 height 12
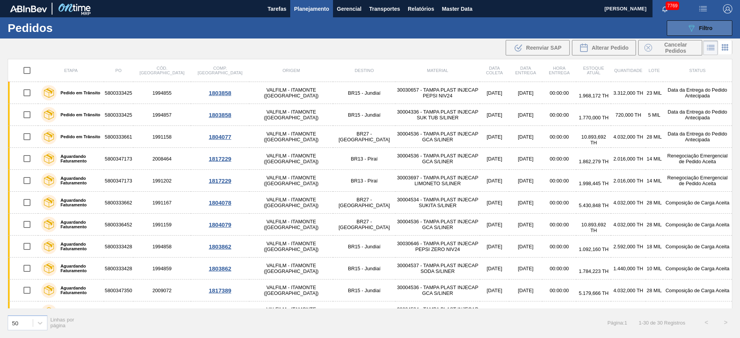
click at [493, 32] on button "089F7B8B-B2A5-4AFE-B5C0-19BA573D28AC Filtro" at bounding box center [700, 27] width 66 height 15
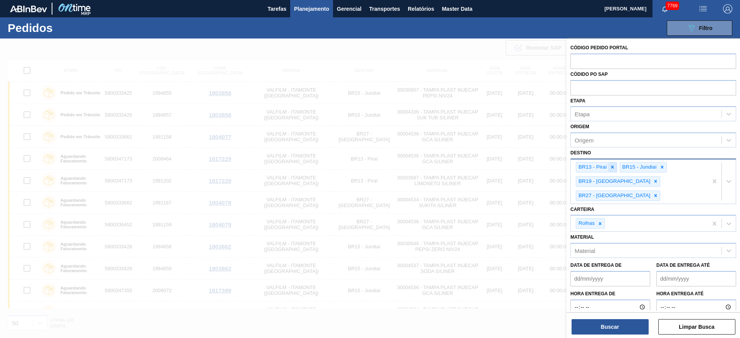
click at [493, 167] on icon at bounding box center [612, 167] width 3 height 3
click at [493, 165] on icon at bounding box center [617, 167] width 5 height 5
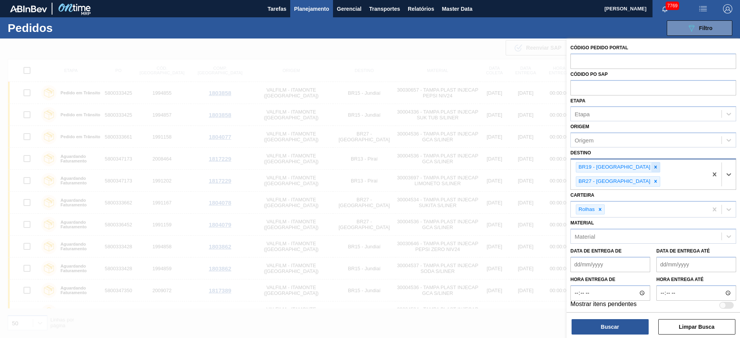
click at [493, 165] on icon at bounding box center [655, 167] width 5 height 5
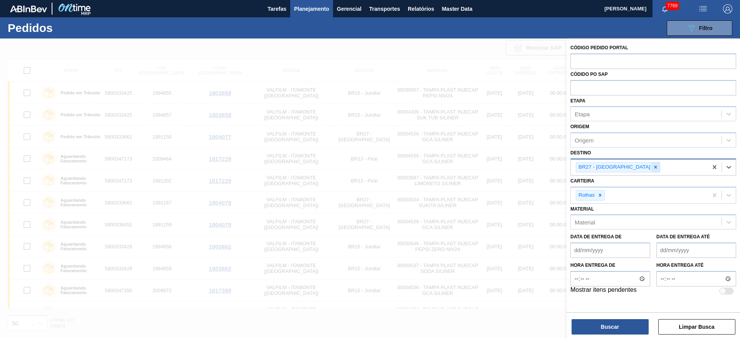
click at [493, 171] on div at bounding box center [655, 168] width 8 height 10
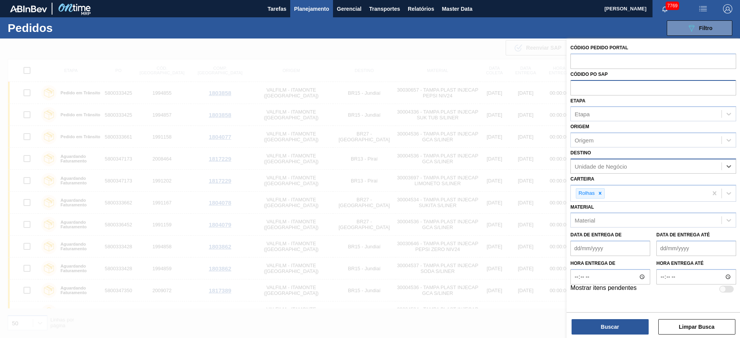
click at [493, 91] on input "text" at bounding box center [653, 87] width 166 height 15
paste input "2008960"
type input "2008960"
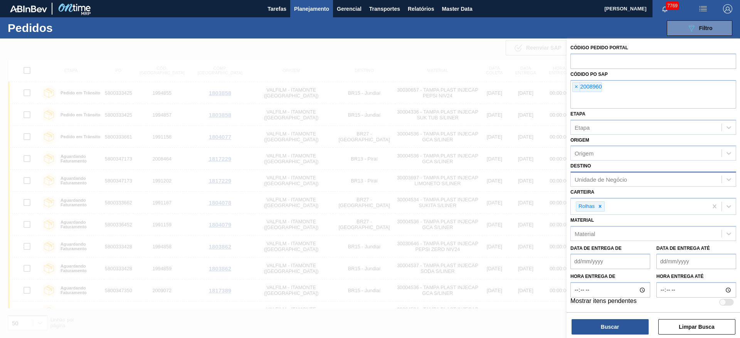
paste input "2008959"
type input "2008959"
paste input "2009060"
type input "2009060"
click at [493, 208] on icon at bounding box center [599, 206] width 5 height 5
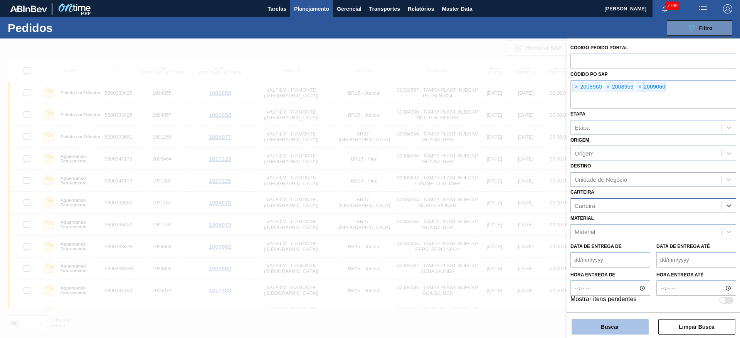
click at [493, 225] on button "Buscar" at bounding box center [609, 326] width 77 height 15
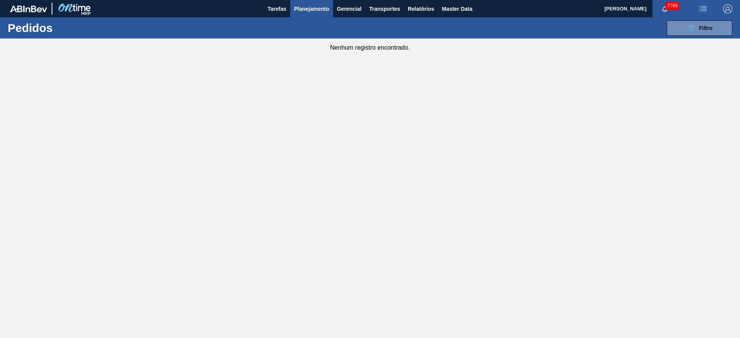
click at [493, 19] on div "089F7B8B-B2A5-4AFE-B5C0-19BA573D28AC Filtro Código Pedido Portal Códido PO SAP …" at bounding box center [429, 28] width 613 height 23
click at [493, 20] on div "089F7B8B-B2A5-4AFE-B5C0-19BA573D28AC Filtro Código Pedido Portal Códido PO SAP …" at bounding box center [429, 28] width 613 height 23
click at [493, 29] on button "089F7B8B-B2A5-4AFE-B5C0-19BA573D28AC Filtro" at bounding box center [700, 27] width 66 height 15
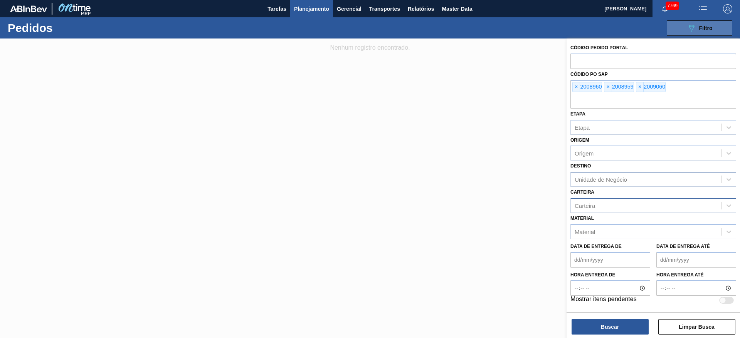
click at [493, 29] on button "089F7B8B-B2A5-4AFE-B5C0-19BA573D28AC Filtro" at bounding box center [700, 27] width 66 height 15
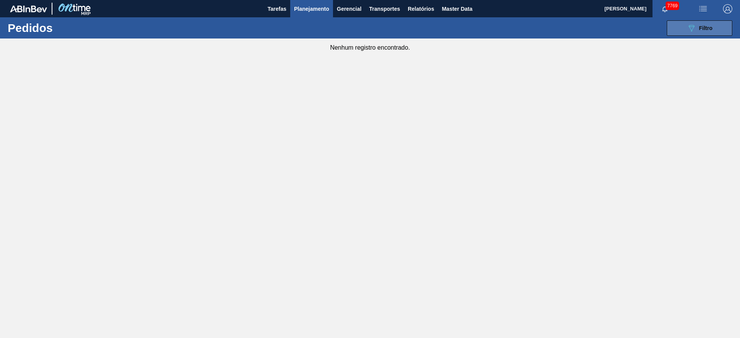
click at [493, 29] on button "089F7B8B-B2A5-4AFE-B5C0-19BA573D28AC Filtro" at bounding box center [700, 27] width 66 height 15
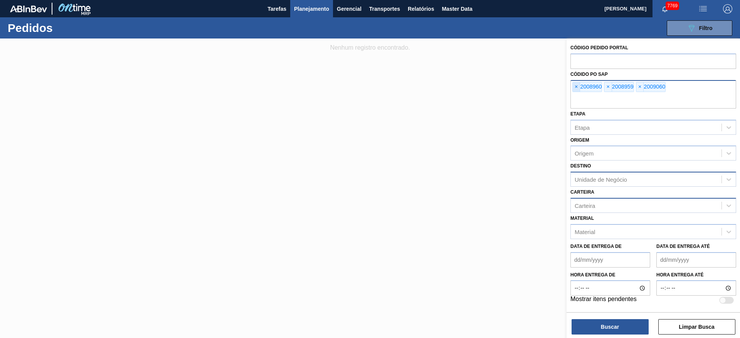
drag, startPoint x: 583, startPoint y: 89, endPoint x: 576, endPoint y: 89, distance: 6.9
click at [493, 89] on div "× 2008960" at bounding box center [587, 87] width 30 height 10
click at [493, 89] on span "×" at bounding box center [576, 86] width 7 height 9
click at [493, 86] on div "× 2008959" at bounding box center [587, 87] width 30 height 10
click at [493, 87] on span "×" at bounding box center [576, 86] width 7 height 9
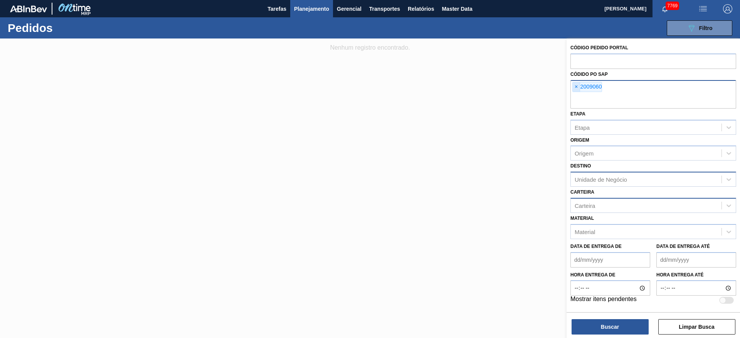
click at [493, 87] on span "×" at bounding box center [576, 86] width 7 height 9
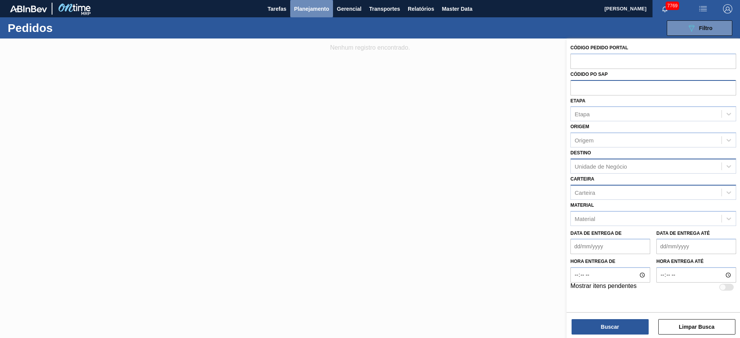
click at [311, 13] on button "Planejamento" at bounding box center [311, 8] width 43 height 17
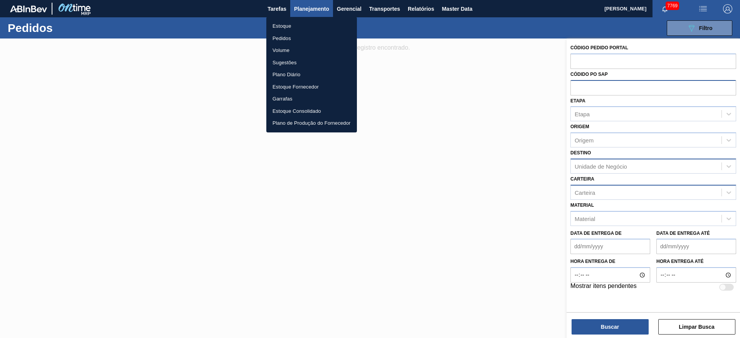
click at [307, 22] on li "Estoque" at bounding box center [311, 26] width 91 height 12
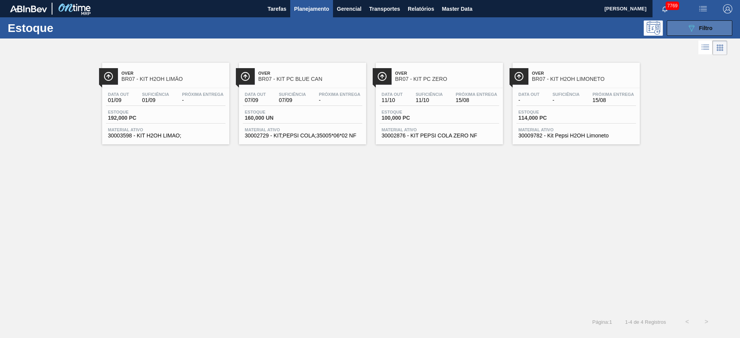
click at [493, 29] on button "089F7B8B-B2A5-4AFE-B5C0-19BA573D28AC Filtro" at bounding box center [700, 27] width 66 height 15
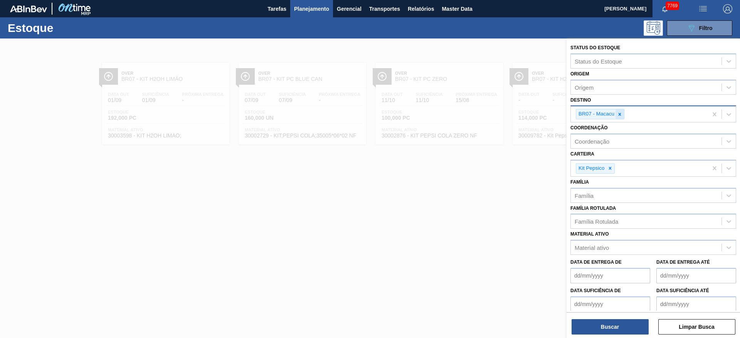
click at [493, 115] on icon at bounding box center [619, 114] width 5 height 5
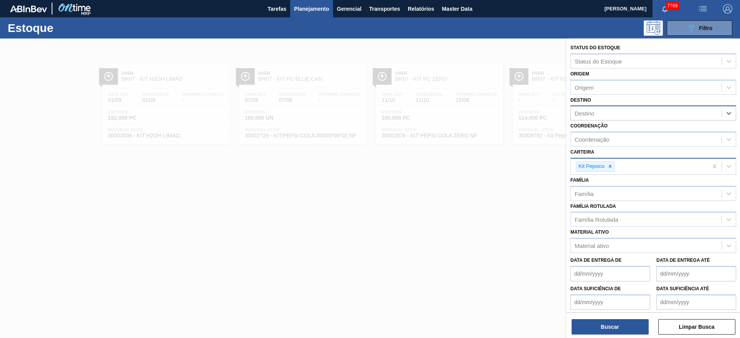
click at [493, 162] on div at bounding box center [610, 167] width 8 height 10
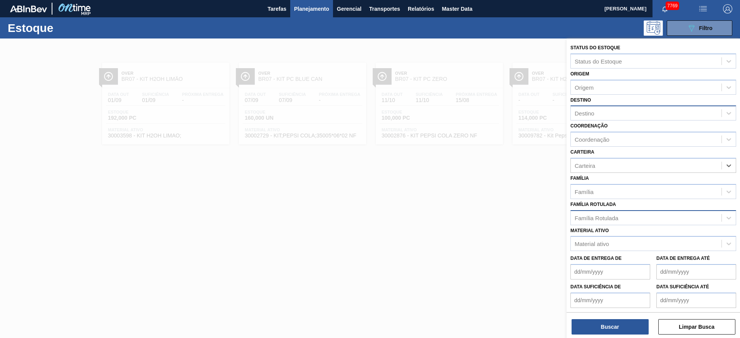
click at [493, 221] on div "Família Rotulada" at bounding box center [646, 217] width 151 height 11
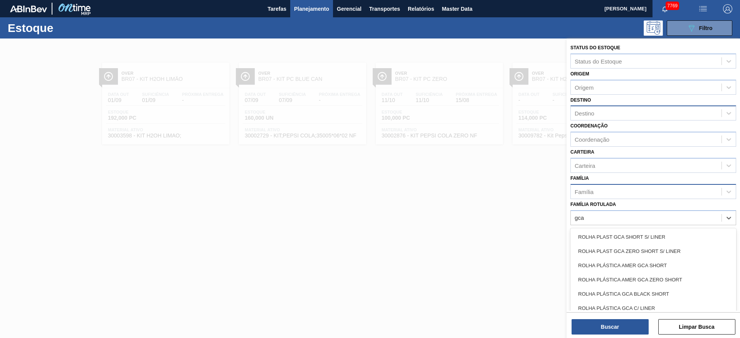
type Rotulada "gca s"
drag, startPoint x: 626, startPoint y: 280, endPoint x: 621, endPoint y: 293, distance: 14.2
click at [493, 225] on div "ROLHA PLÁSTICA GCA SHORT" at bounding box center [653, 280] width 166 height 14
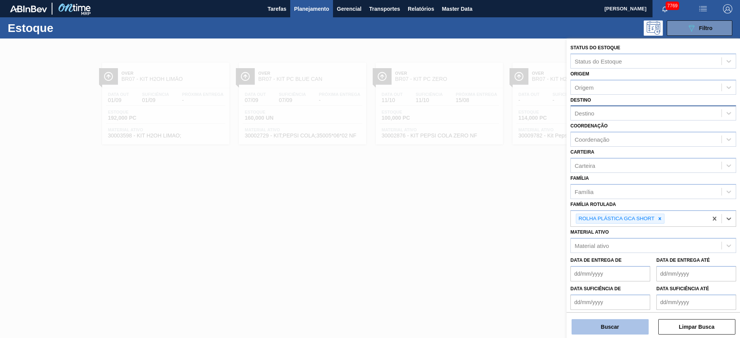
click at [493, 225] on button "Buscar" at bounding box center [609, 326] width 77 height 15
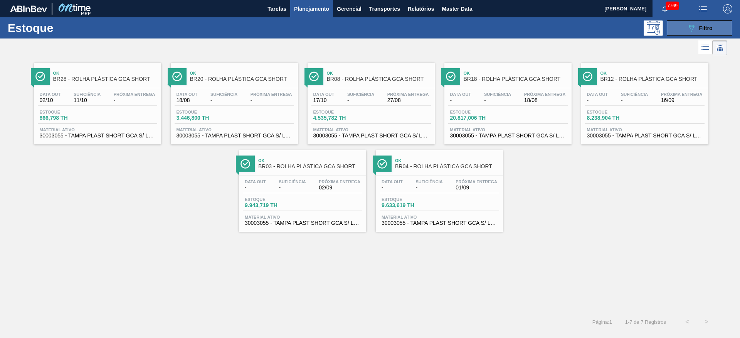
click at [493, 29] on icon "089F7B8B-B2A5-4AFE-B5C0-19BA573D28AC" at bounding box center [691, 28] width 9 height 9
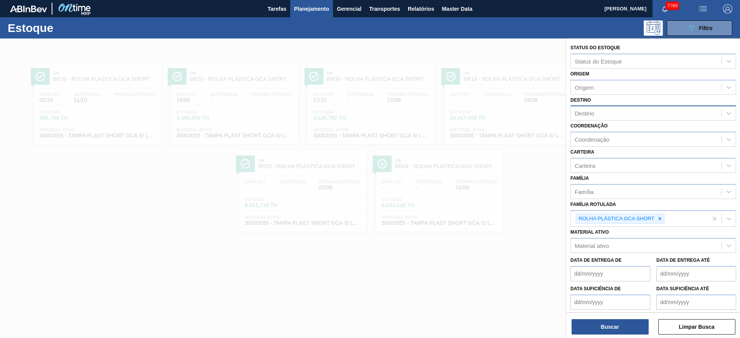
click at [493, 110] on div "Destino" at bounding box center [646, 113] width 151 height 11
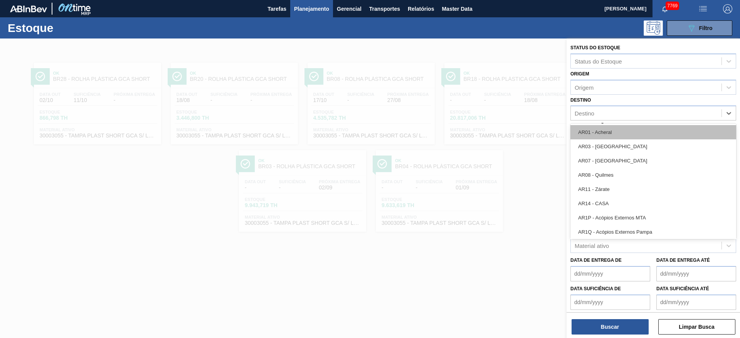
type input "15"
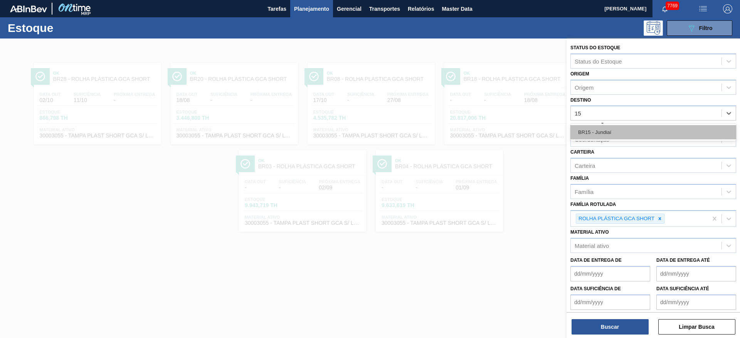
click at [493, 129] on div "BR15 - Jundiaí" at bounding box center [653, 132] width 166 height 14
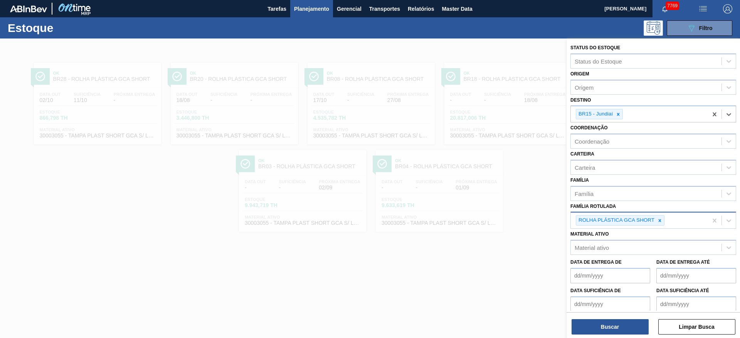
drag, startPoint x: 655, startPoint y: 223, endPoint x: 649, endPoint y: 212, distance: 12.4
click at [493, 223] on div "ROLHA PLÁSTICA GCA SHORT" at bounding box center [620, 220] width 89 height 10
drag, startPoint x: 659, startPoint y: 218, endPoint x: 650, endPoint y: 198, distance: 21.4
click at [493, 218] on icon at bounding box center [659, 220] width 5 height 5
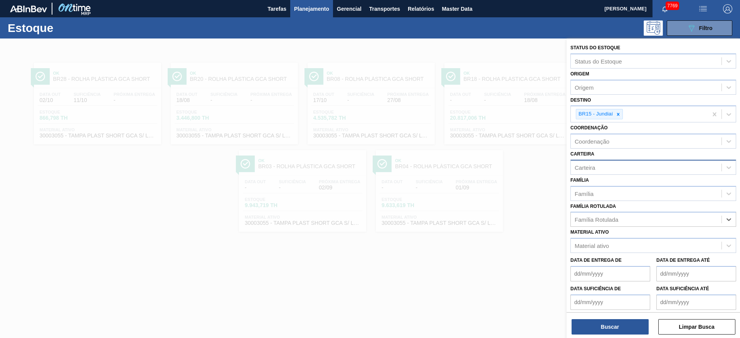
click at [493, 162] on div "Carteira" at bounding box center [646, 167] width 151 height 11
drag, startPoint x: 615, startPoint y: 186, endPoint x: 615, endPoint y: 229, distance: 42.8
click at [493, 187] on div "Açúcar" at bounding box center [653, 187] width 166 height 14
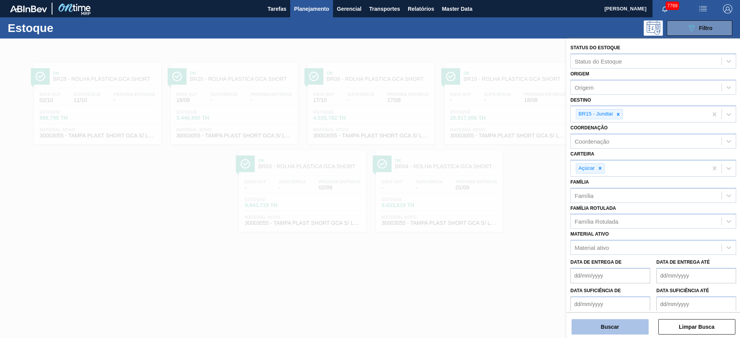
click at [493, 225] on button "Buscar" at bounding box center [609, 326] width 77 height 15
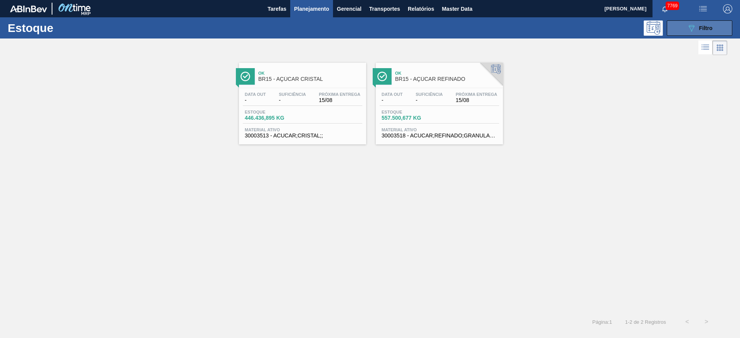
click at [493, 32] on div "089F7B8B-B2A5-4AFE-B5C0-19BA573D28AC Filtro" at bounding box center [700, 28] width 26 height 9
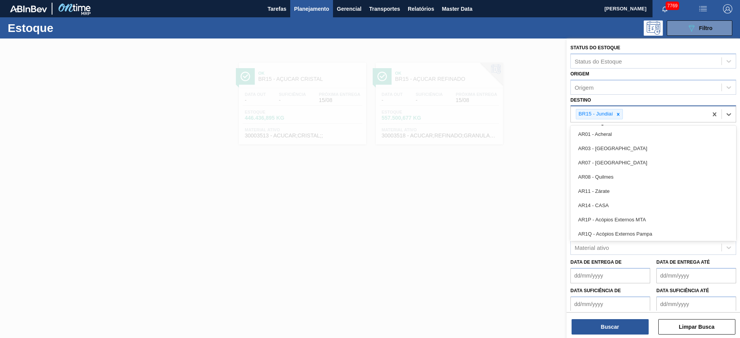
click at [493, 116] on div "BR15 - Jundiaí" at bounding box center [595, 114] width 38 height 10
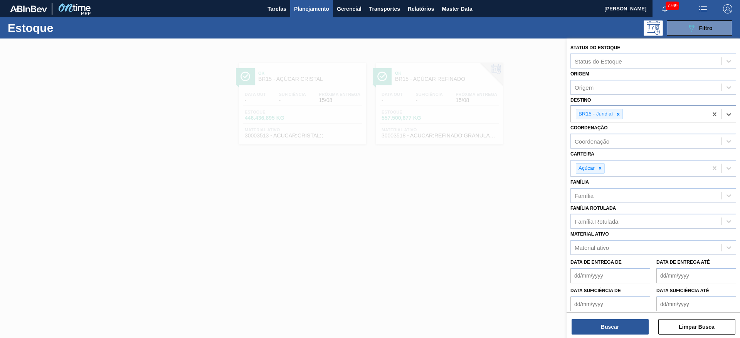
click at [493, 116] on div "BR15 - Jundiaí" at bounding box center [595, 114] width 38 height 10
click at [493, 115] on icon at bounding box center [617, 114] width 5 height 5
click at [493, 115] on div "BR15 - Jundiaí" at bounding box center [639, 114] width 137 height 16
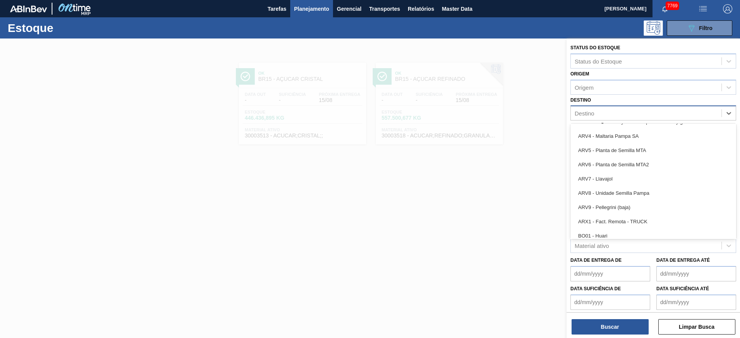
scroll to position [462, 0]
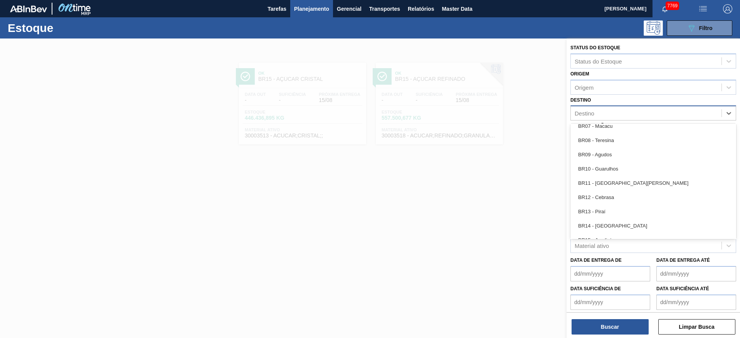
click at [493, 145] on div "BR08 - Teresina" at bounding box center [653, 140] width 166 height 14
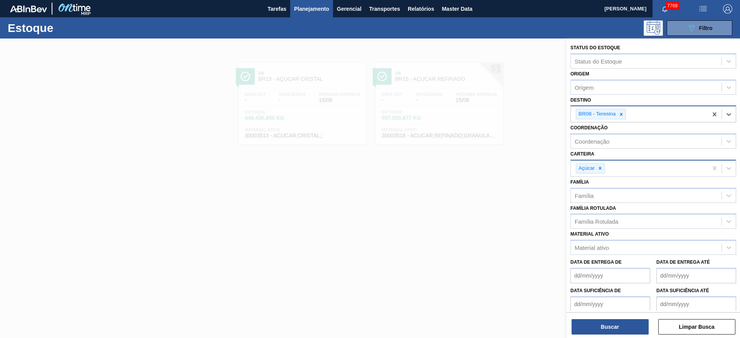
click at [493, 173] on div "Açúcar" at bounding box center [590, 168] width 29 height 10
click at [493, 170] on icon at bounding box center [600, 168] width 3 height 3
click at [493, 170] on div "Carteira" at bounding box center [646, 167] width 151 height 11
drag, startPoint x: 599, startPoint y: 225, endPoint x: 599, endPoint y: 230, distance: 5.4
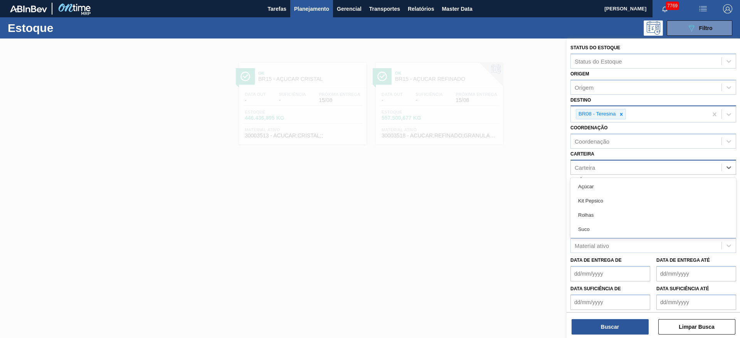
click at [493, 225] on div "Suco" at bounding box center [653, 229] width 166 height 14
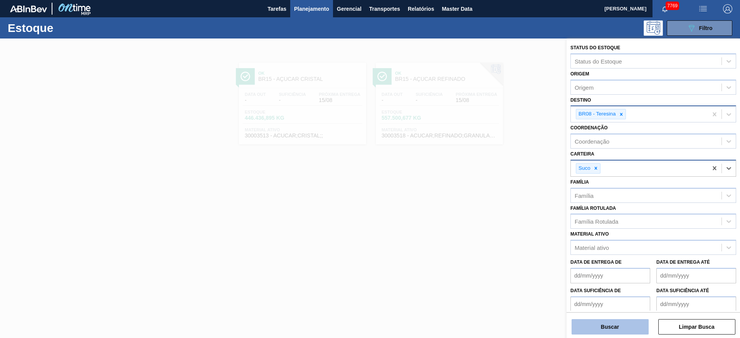
click at [493, 225] on button "Buscar" at bounding box center [609, 326] width 77 height 15
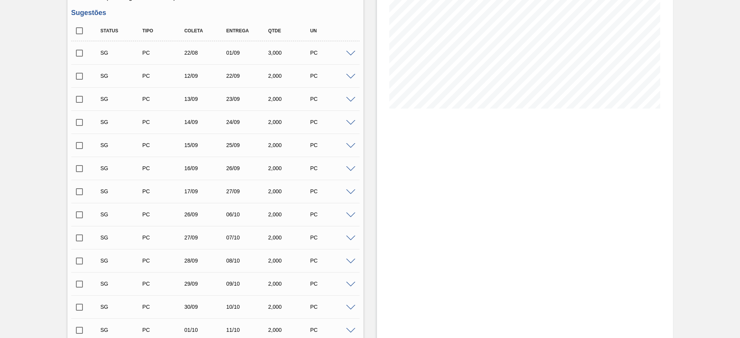
scroll to position [253, 0]
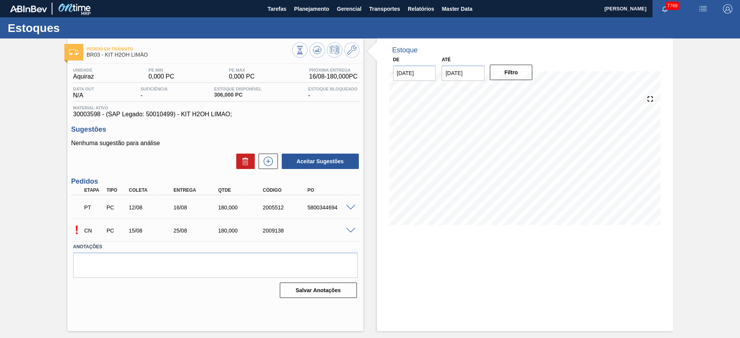
click at [353, 227] on div "! CN PC 15/08 25/08 180,000 2009138" at bounding box center [215, 229] width 288 height 19
click at [350, 227] on div "! CN PC 15/08 25/08 180,000 2009138" at bounding box center [215, 229] width 288 height 19
click at [348, 229] on span at bounding box center [350, 231] width 9 height 6
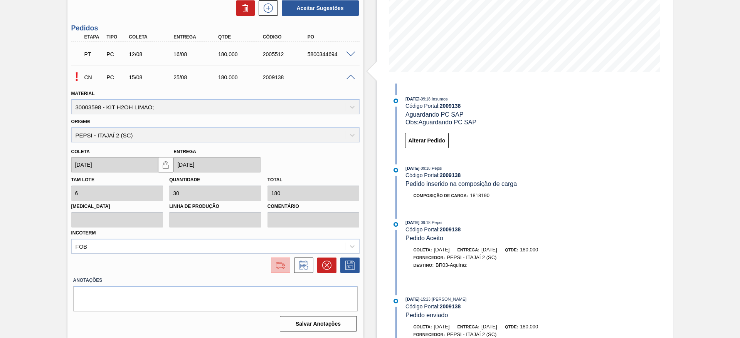
click at [286, 260] on button at bounding box center [280, 265] width 19 height 15
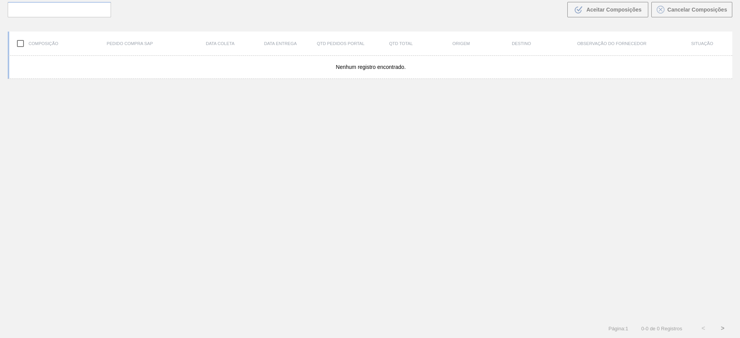
scroll to position [55, 0]
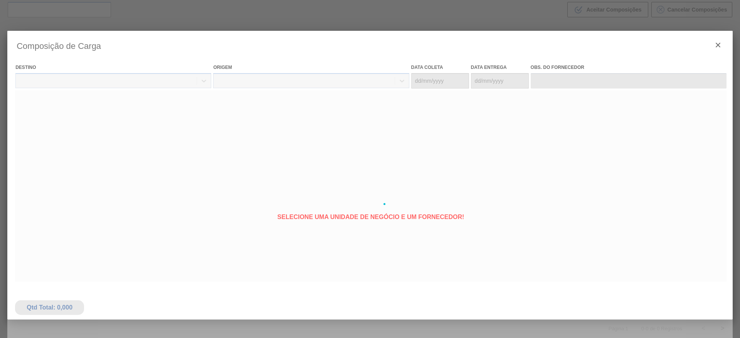
type coleta "[DATE]"
type entrega "[DATE]"
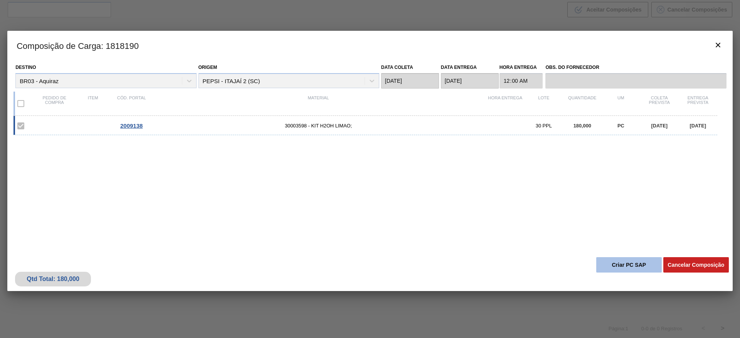
click at [610, 270] on button "Criar PC SAP" at bounding box center [629, 264] width 66 height 15
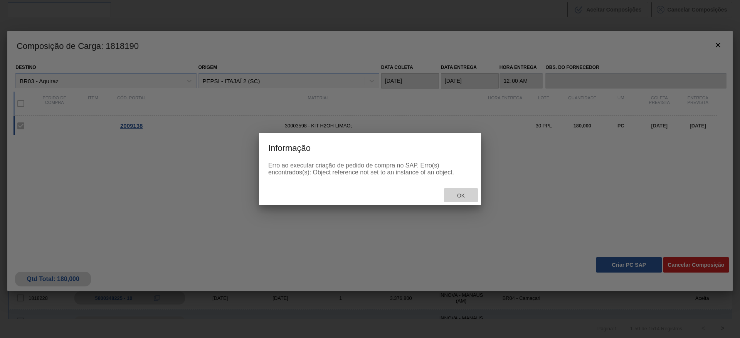
click at [461, 194] on span "Ok" at bounding box center [461, 196] width 20 height 6
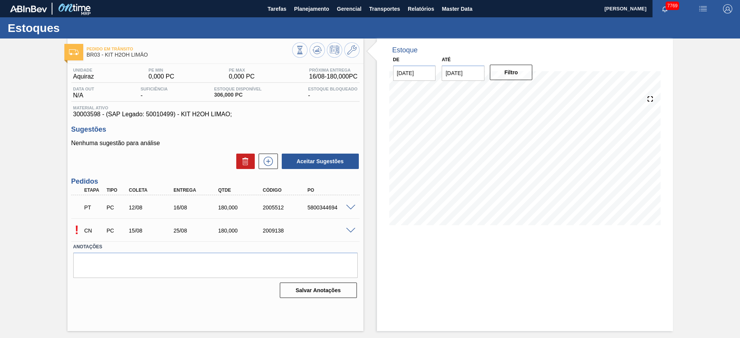
click at [356, 229] on div at bounding box center [351, 230] width 15 height 6
click at [351, 232] on span at bounding box center [350, 231] width 9 height 6
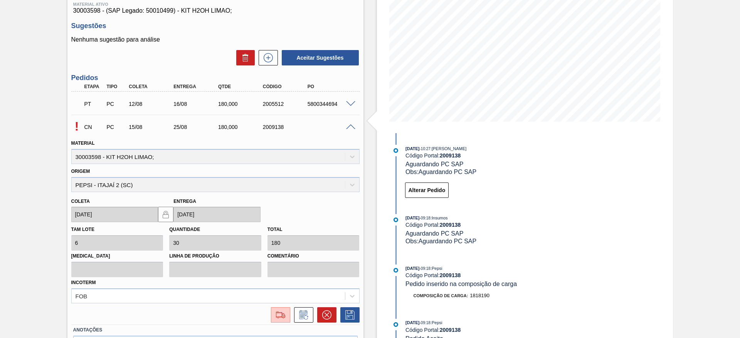
scroll to position [153, 0]
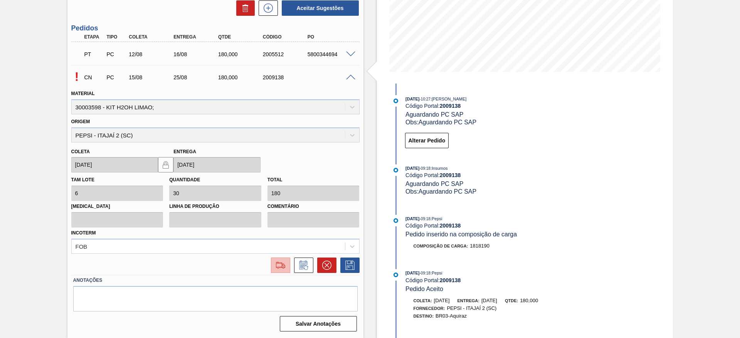
click at [281, 268] on img at bounding box center [280, 265] width 12 height 9
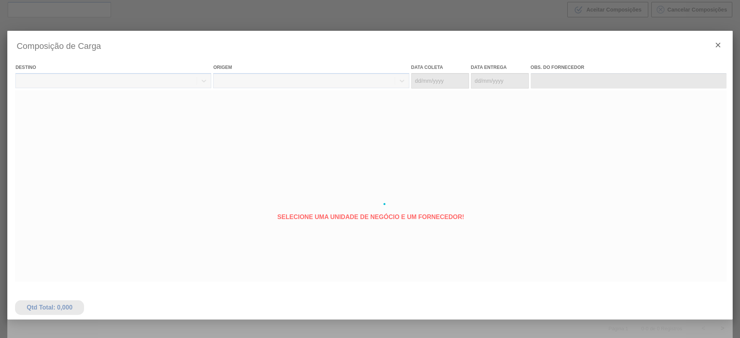
type coleta "[DATE]"
type entrega "[DATE]"
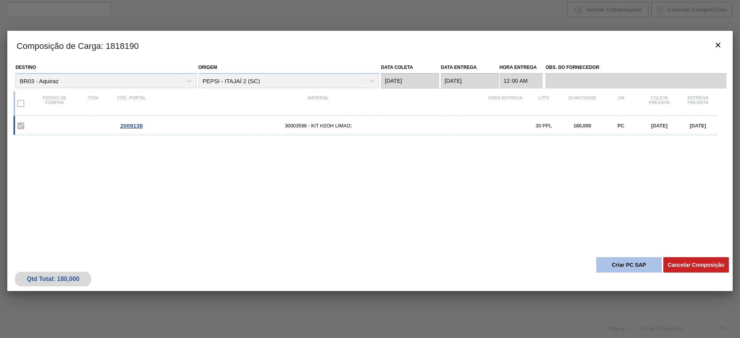
click at [618, 270] on button "Criar PC SAP" at bounding box center [629, 264] width 66 height 15
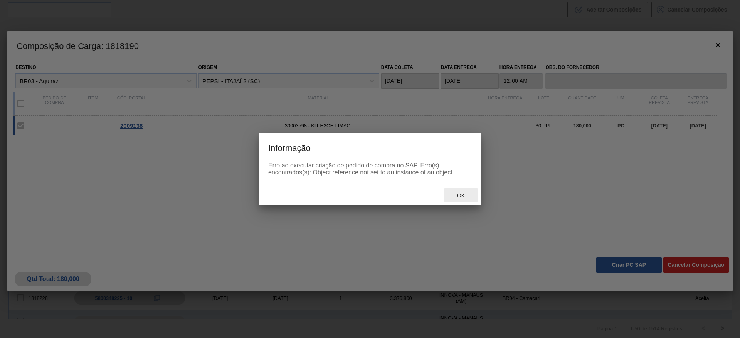
click at [461, 196] on span "Ok" at bounding box center [461, 196] width 20 height 6
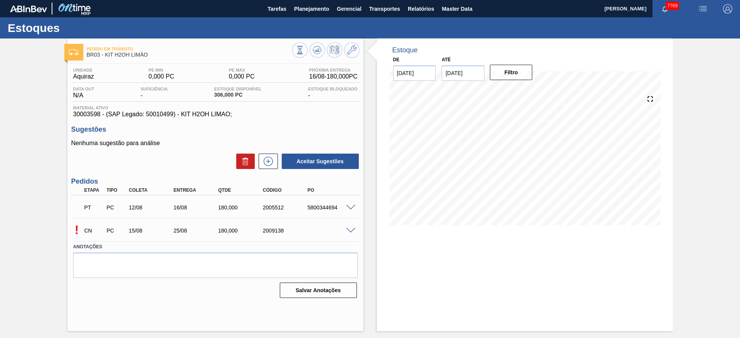
click at [348, 230] on span at bounding box center [350, 231] width 9 height 6
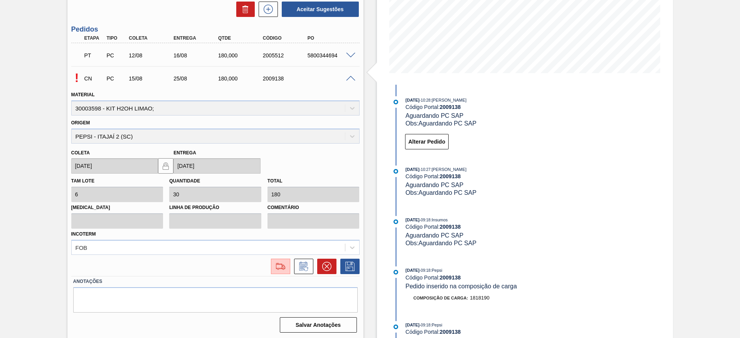
scroll to position [153, 0]
click at [281, 264] on img at bounding box center [280, 265] width 12 height 9
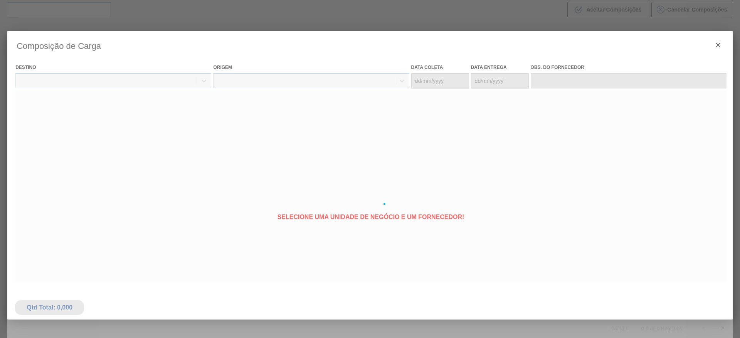
type coleta "[DATE]"
type entrega "25/08/2025"
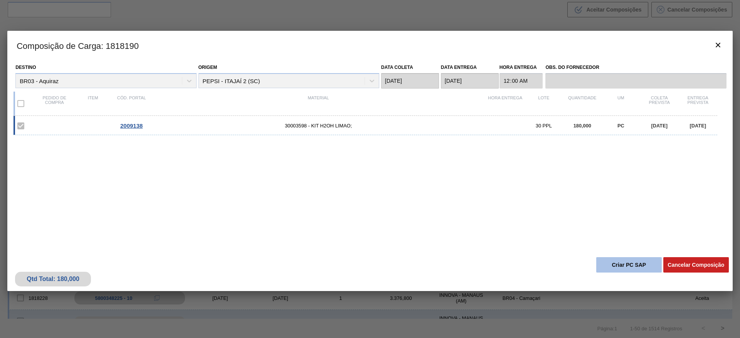
click at [617, 259] on button "Criar PC SAP" at bounding box center [629, 264] width 66 height 15
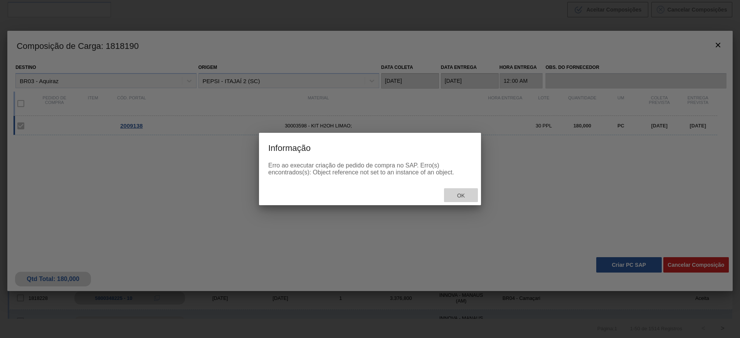
click at [463, 193] on span "Ok" at bounding box center [461, 196] width 20 height 6
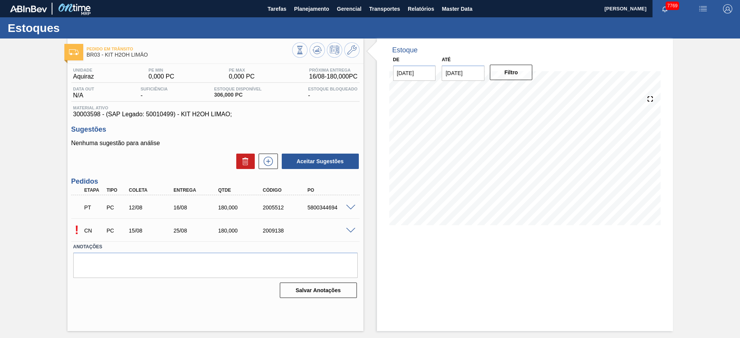
click at [353, 230] on span at bounding box center [350, 231] width 9 height 6
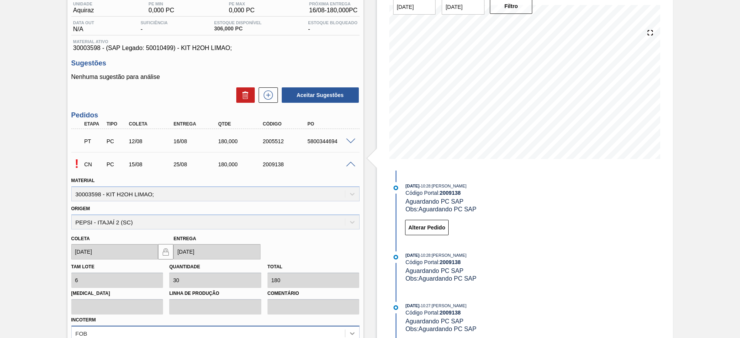
scroll to position [153, 0]
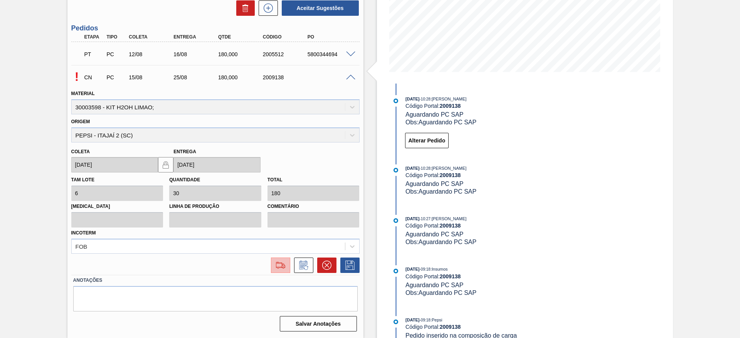
click at [275, 264] on img at bounding box center [280, 265] width 12 height 9
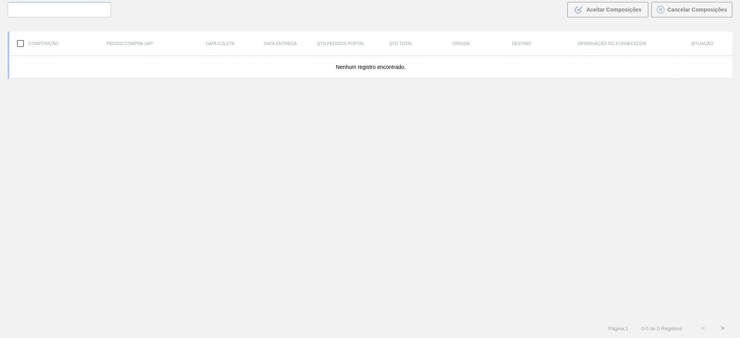
scroll to position [55, 0]
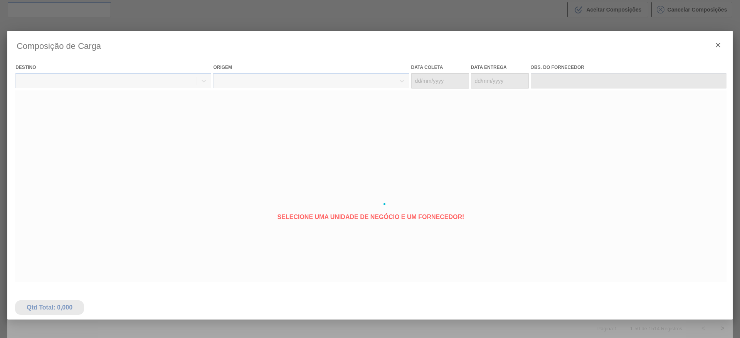
type coleta "[DATE]"
type entrega "25/08/2025"
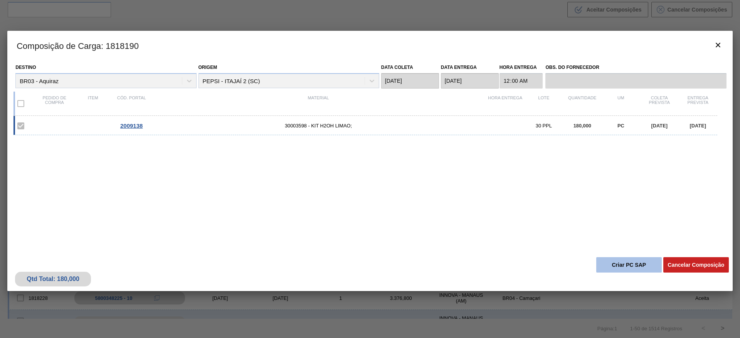
click at [622, 267] on button "Criar PC SAP" at bounding box center [629, 264] width 66 height 15
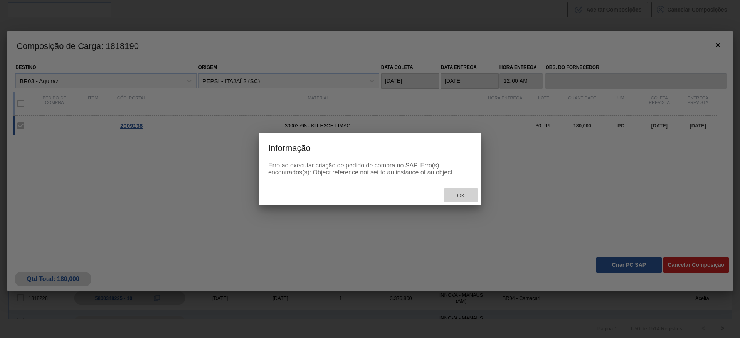
click at [458, 190] on div "Ok" at bounding box center [461, 195] width 34 height 14
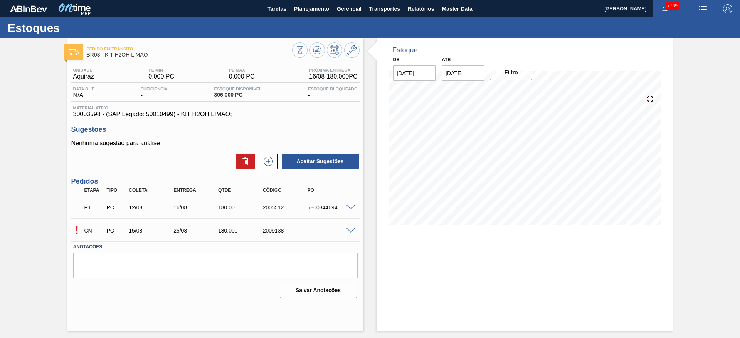
click at [349, 228] on span at bounding box center [350, 231] width 9 height 6
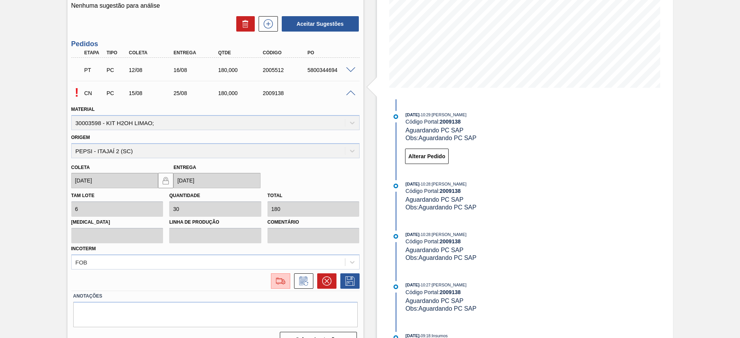
scroll to position [153, 0]
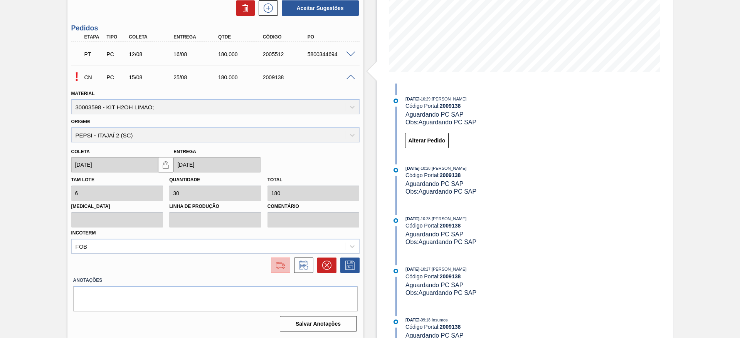
click at [287, 260] on button at bounding box center [280, 265] width 19 height 15
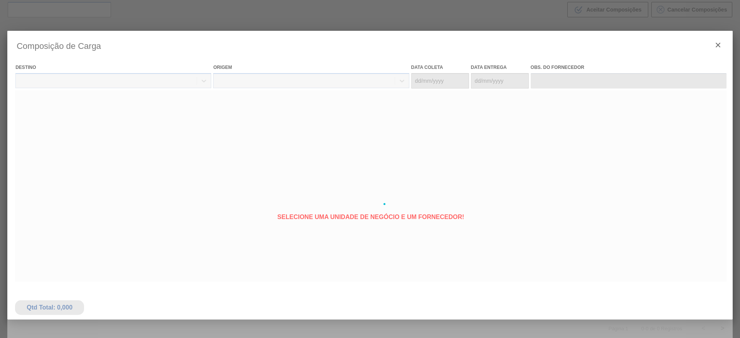
type coleta "[DATE]"
type entrega "25/08/2025"
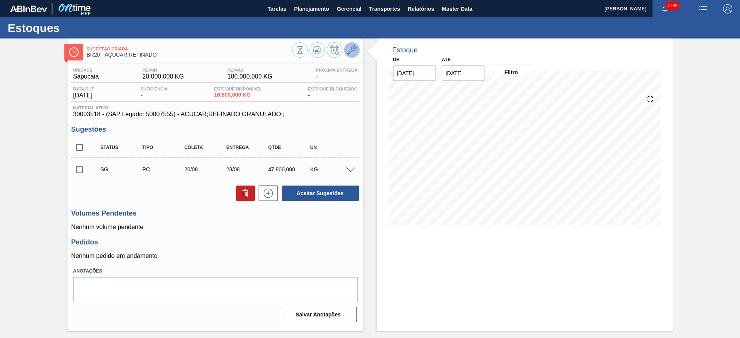
click at [352, 54] on icon at bounding box center [351, 49] width 9 height 9
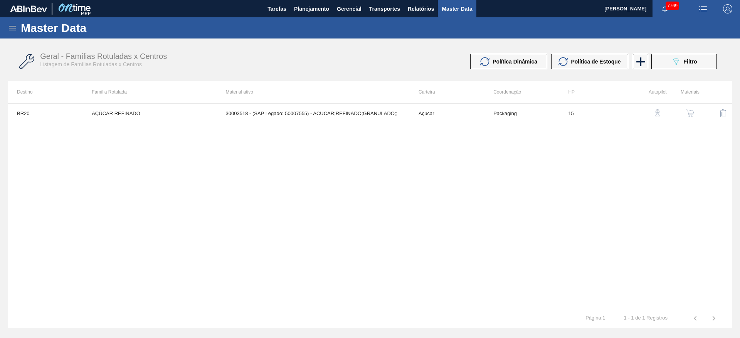
click at [691, 117] on img "button" at bounding box center [690, 113] width 8 height 8
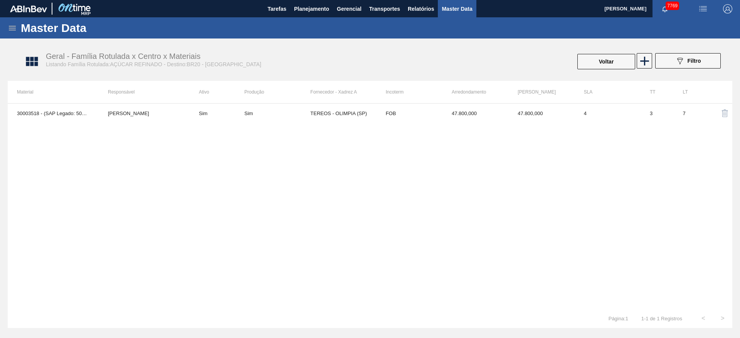
click at [333, 124] on div "30003518 - (SAP Legado: 50007555) - ACUCAR;REFINADO;GRANULADO;; [PERSON_NAME] S…" at bounding box center [370, 206] width 724 height 206
click at [333, 113] on td "TEREOS - OLIMPIA (SP)" at bounding box center [343, 113] width 66 height 19
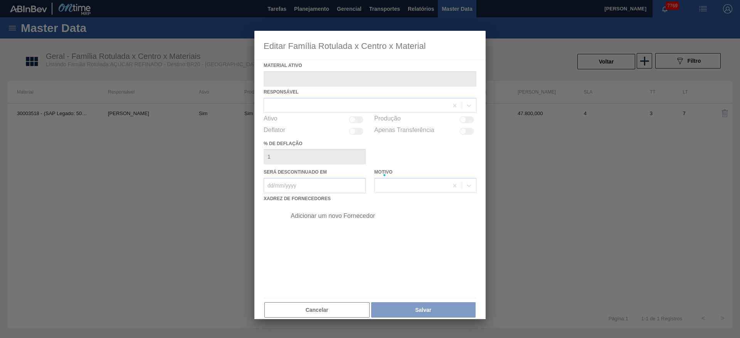
type ativo "30003518 - (SAP Legado: 50007555) - ACUCAR;REFINADO;GRANULADO;;"
checkbox input "true"
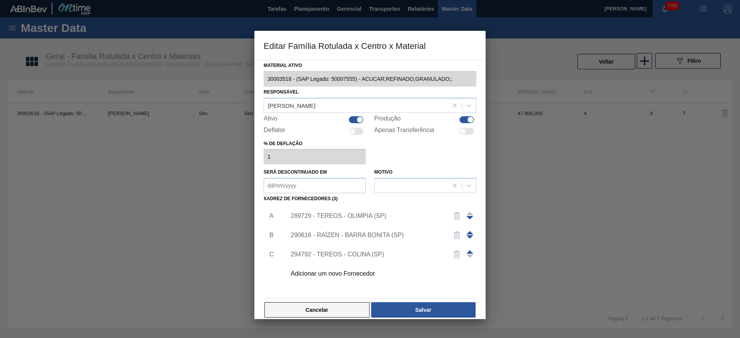
click at [330, 305] on button "Cancelar" at bounding box center [316, 309] width 105 height 15
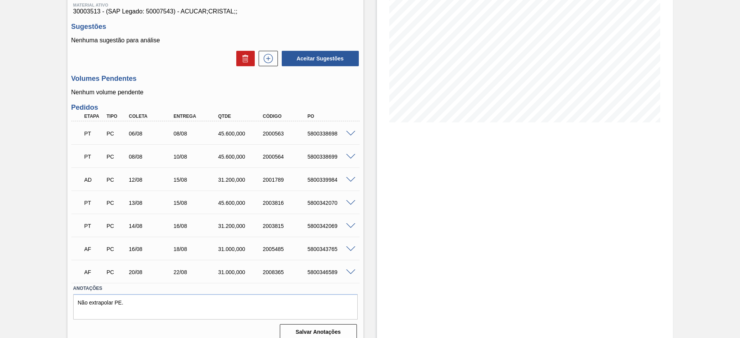
scroll to position [111, 0]
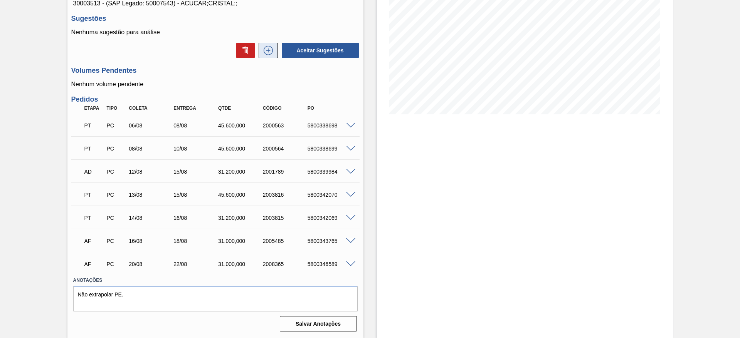
click at [264, 53] on icon at bounding box center [268, 50] width 9 height 9
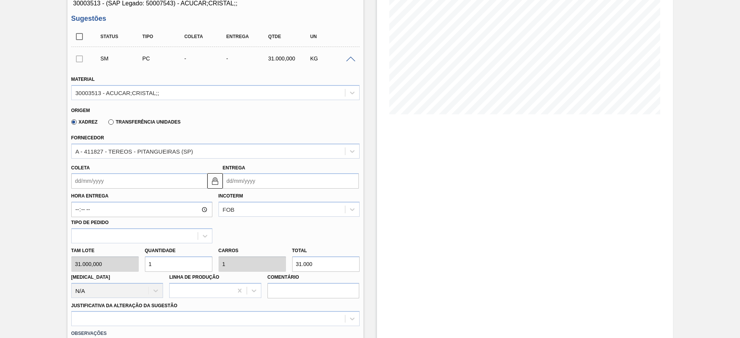
click at [93, 181] on input "Coleta" at bounding box center [139, 180] width 136 height 15
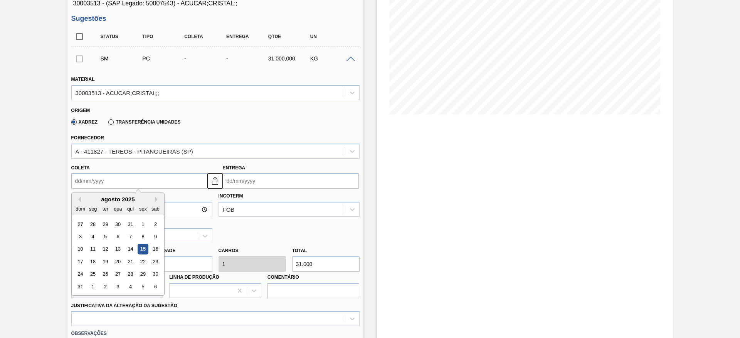
click at [94, 196] on div "agosto 2025" at bounding box center [118, 199] width 92 height 7
click at [131, 262] on div "21" at bounding box center [130, 262] width 10 height 10
type input "[DATE]"
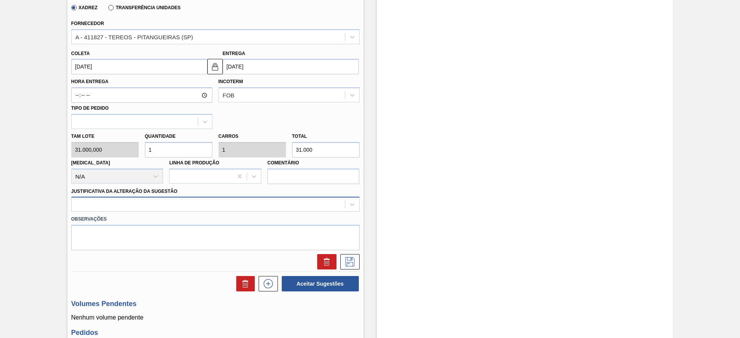
scroll to position [227, 0]
click at [270, 202] on div at bounding box center [208, 203] width 273 height 11
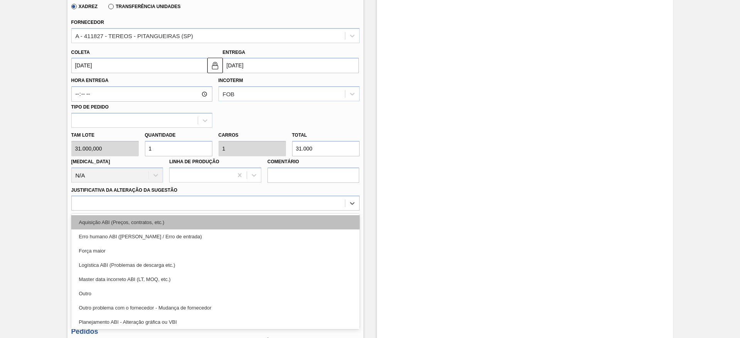
click at [264, 225] on div "Aquisição ABI (Preços, contratos, etc.)" at bounding box center [215, 222] width 288 height 14
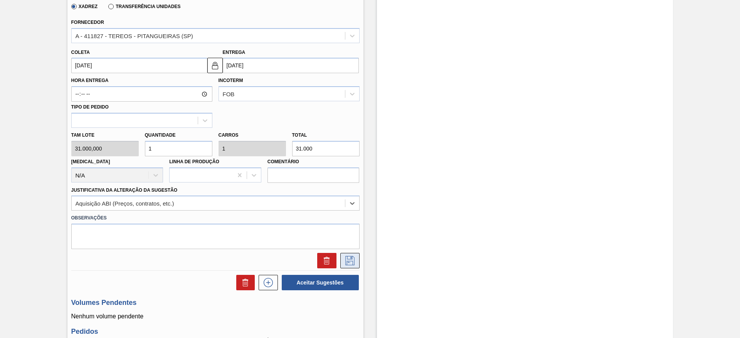
click at [358, 256] on button at bounding box center [349, 260] width 19 height 15
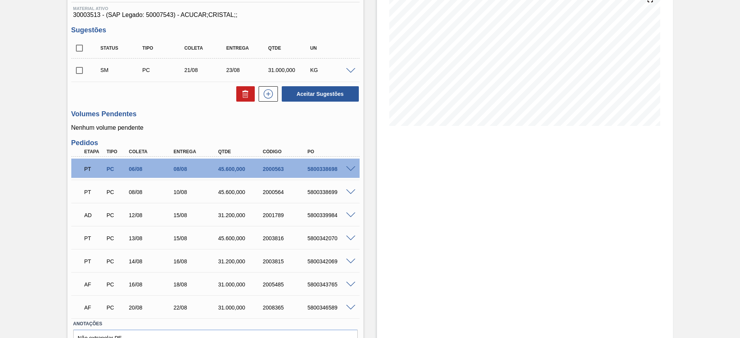
scroll to position [27, 0]
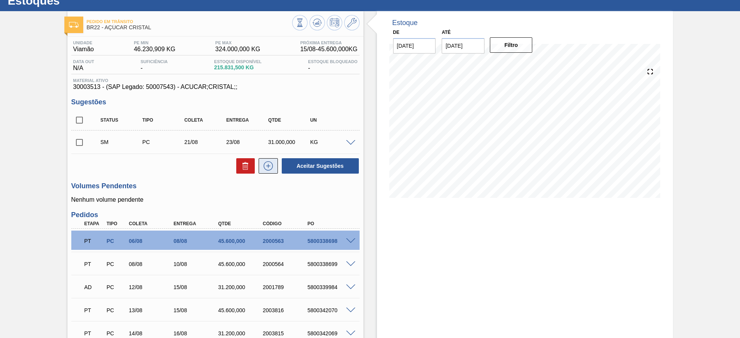
click at [268, 168] on icon at bounding box center [268, 166] width 0 height 4
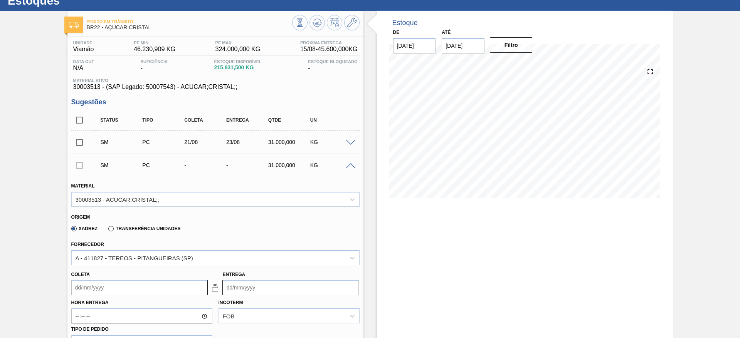
click at [76, 293] on input "Coleta" at bounding box center [139, 287] width 136 height 15
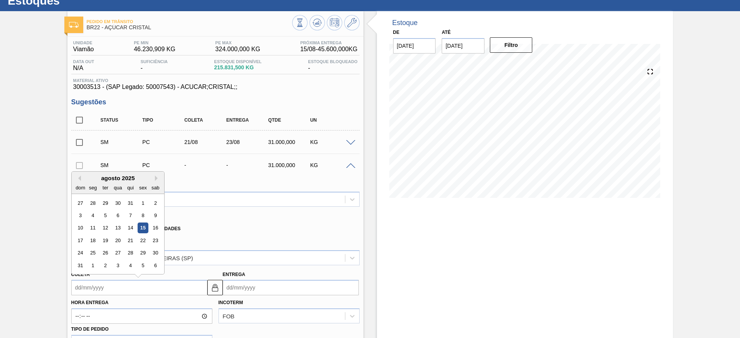
click at [90, 177] on div "agosto 2025" at bounding box center [118, 178] width 92 height 7
click at [141, 237] on div "22" at bounding box center [143, 240] width 10 height 10
type input "[DATE]"
type input "24/08/2025"
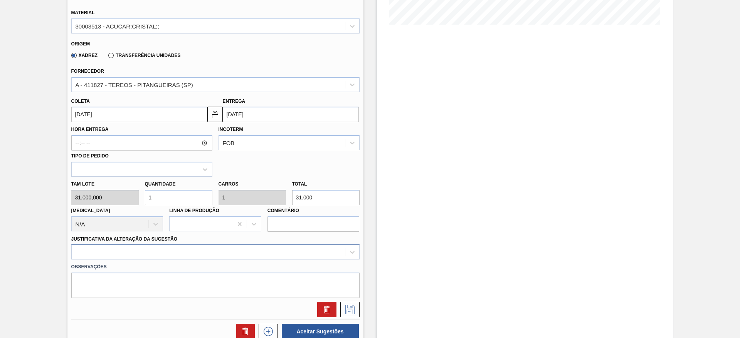
click at [292, 257] on div at bounding box center [215, 252] width 288 height 15
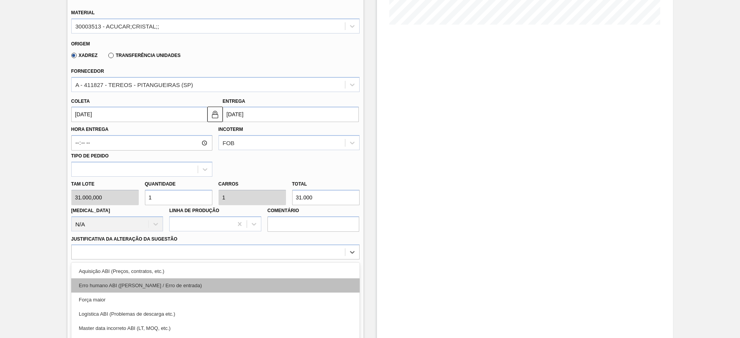
scroll to position [244, 0]
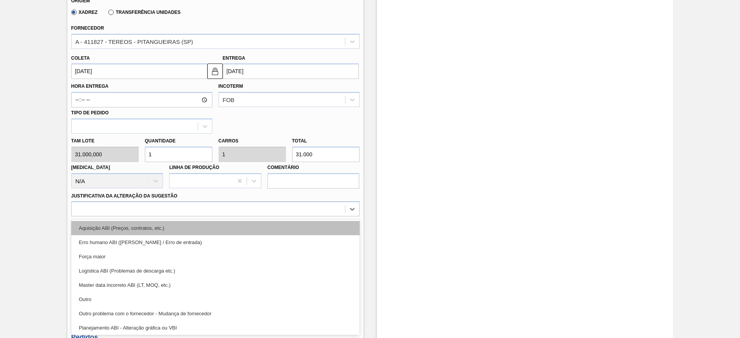
drag, startPoint x: 274, startPoint y: 237, endPoint x: 266, endPoint y: 227, distance: 13.5
click at [266, 227] on div "Aquisição ABI (Preços, contratos, etc.) Erro humano ABI (Cálculo / Erro de entr…" at bounding box center [215, 278] width 288 height 116
click at [266, 227] on div "Aquisição ABI (Preços, contratos, etc.)" at bounding box center [215, 228] width 288 height 14
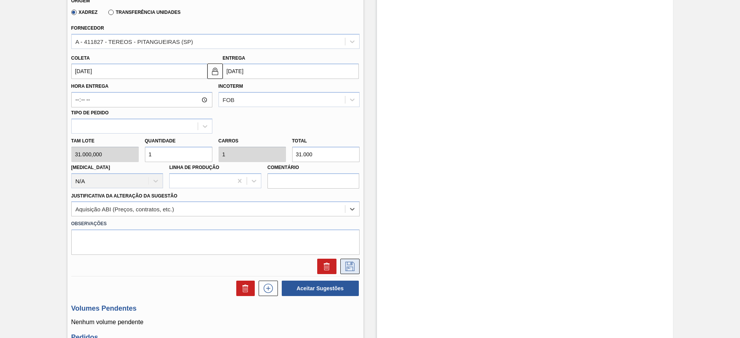
click at [348, 264] on icon at bounding box center [350, 266] width 12 height 9
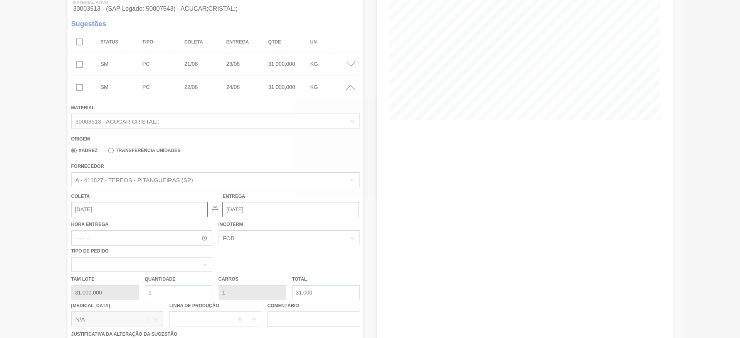
scroll to position [96, 0]
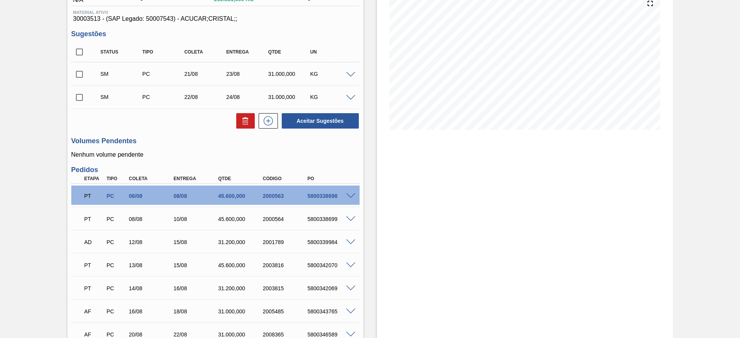
click at [278, 122] on div "Aceitar Sugestões" at bounding box center [319, 121] width 82 height 17
click at [275, 122] on button at bounding box center [268, 120] width 19 height 15
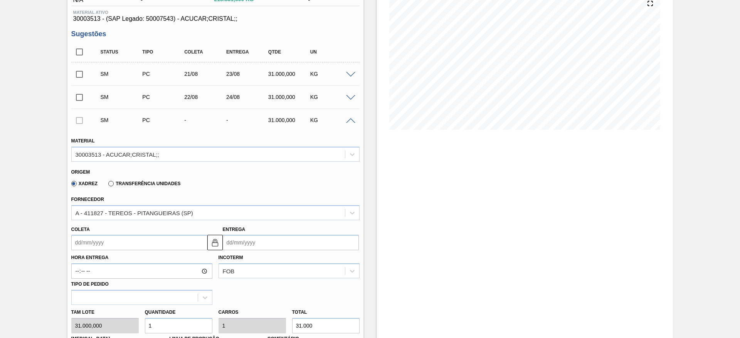
click at [84, 229] on label "Coleta" at bounding box center [80, 229] width 18 height 5
click at [0, 0] on input "[DATE]" at bounding box center [0, 0] width 0 height 0
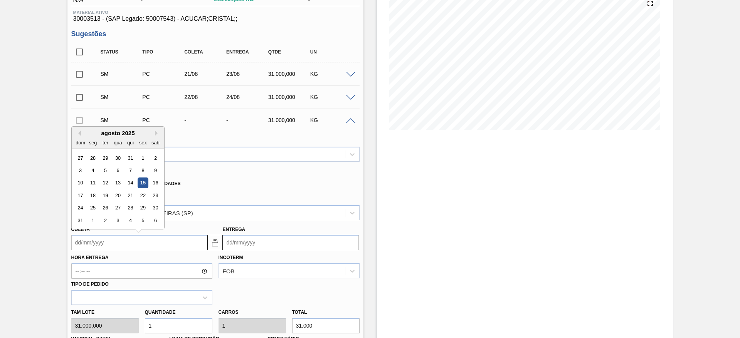
click at [84, 235] on input "Coleta" at bounding box center [139, 242] width 136 height 15
click at [93, 142] on div "seg" at bounding box center [92, 143] width 10 height 10
click at [151, 195] on div "23" at bounding box center [155, 195] width 10 height 10
type input "[DATE]"
type input "25/08/2025"
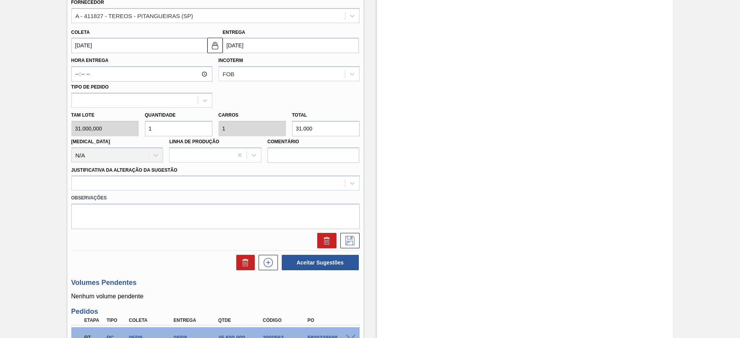
scroll to position [327, 0]
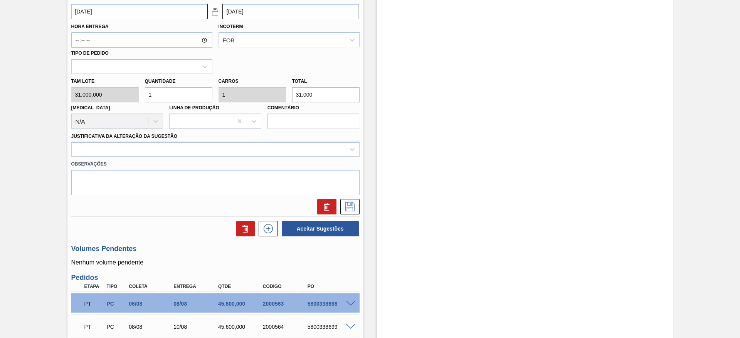
click at [221, 155] on div at bounding box center [208, 149] width 273 height 11
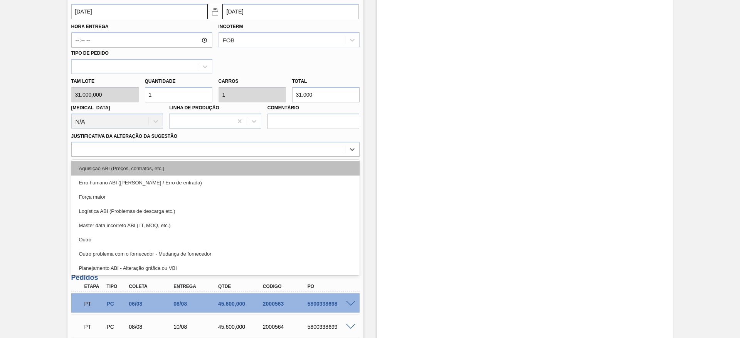
click at [228, 168] on div "Aquisição ABI (Preços, contratos, etc.)" at bounding box center [215, 168] width 288 height 14
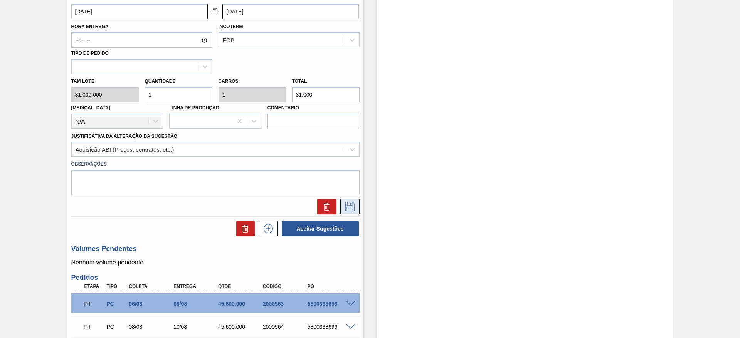
click at [351, 205] on icon at bounding box center [349, 206] width 9 height 9
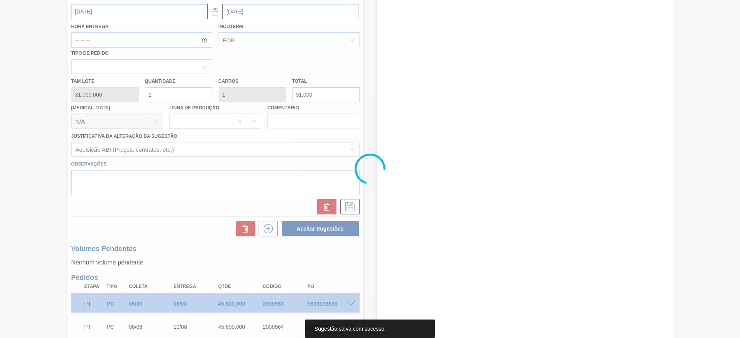
scroll to position [30, 0]
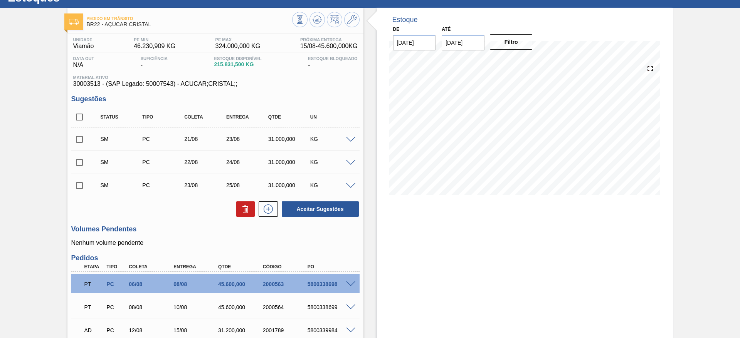
click at [74, 119] on input "checkbox" at bounding box center [79, 117] width 16 height 16
checkbox input "true"
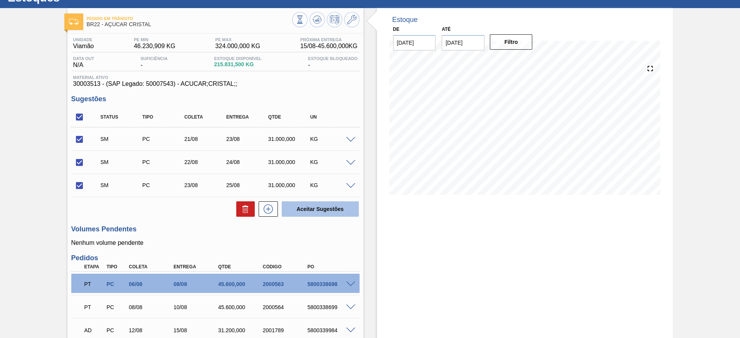
click at [296, 208] on button "Aceitar Sugestões" at bounding box center [320, 209] width 77 height 15
checkbox input "false"
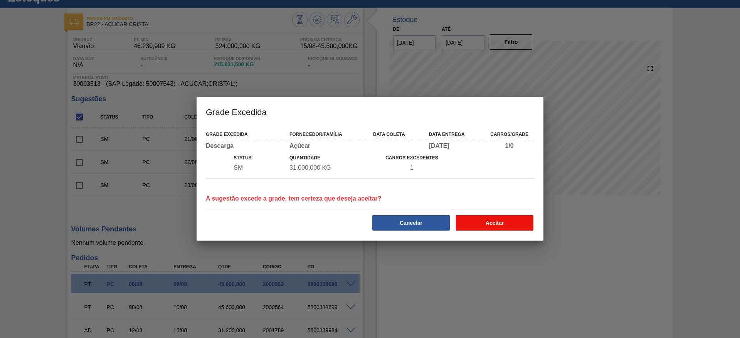
click at [493, 223] on button "Aceitar" at bounding box center [494, 222] width 77 height 15
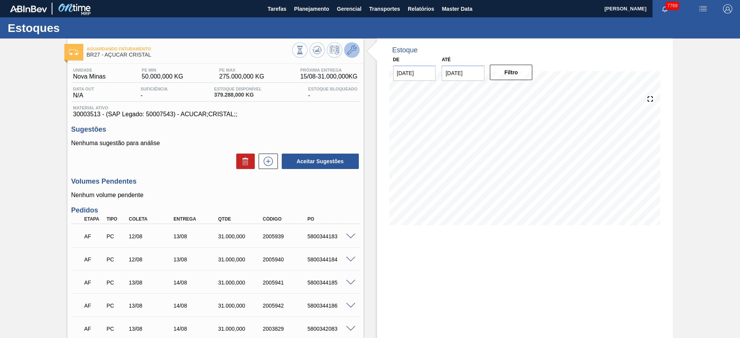
click at [356, 49] on button at bounding box center [351, 49] width 15 height 15
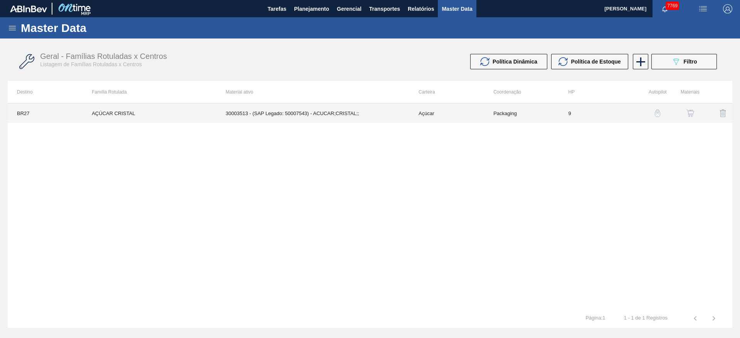
click at [343, 113] on td "30003513 - (SAP Legado: 50007543) - ACUCAR;CRISTAL;;" at bounding box center [313, 113] width 193 height 19
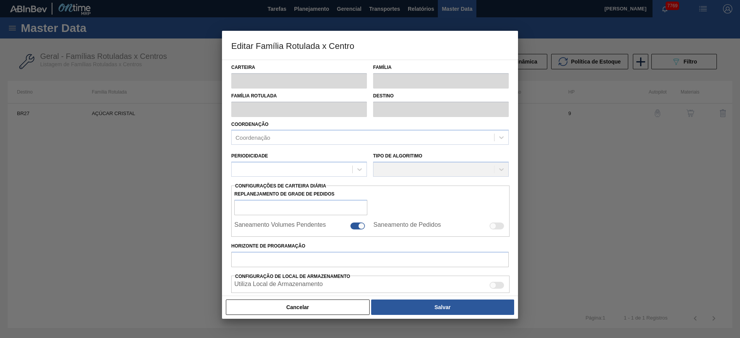
type input "Açúcar"
type input "AÇÚCAR CRISTAL"
type input "BR27 - [GEOGRAPHIC_DATA]"
type input "2"
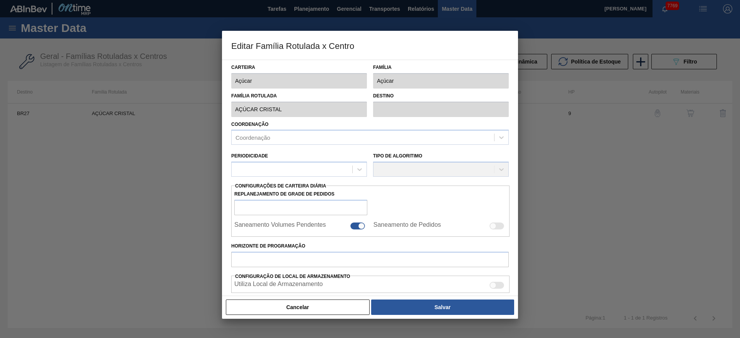
checkbox input "false"
type input "9"
type input "50.000"
type input "275.000"
type input "100"
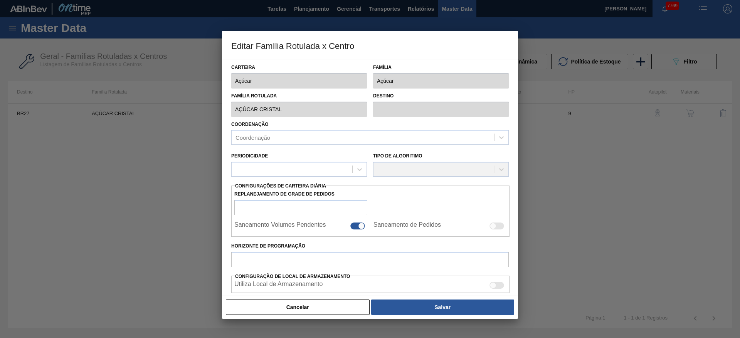
type input "275.000,000"
checkbox input "true"
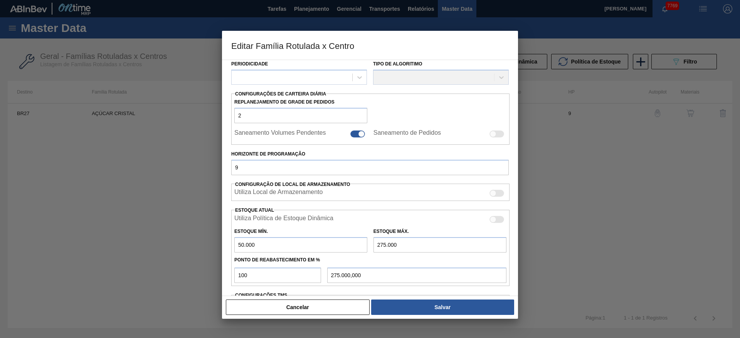
scroll to position [190, 0]
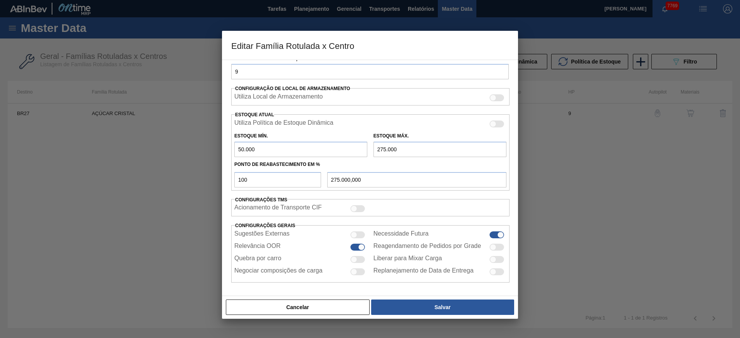
drag, startPoint x: 264, startPoint y: 151, endPoint x: 197, endPoint y: 153, distance: 67.9
click at [197, 153] on div "Editar Família Rotulada x Centro Carteira Açúcar Família Açúcar Família Rotulad…" at bounding box center [370, 169] width 740 height 338
type input "150.000"
type input "5"
type input "5,000"
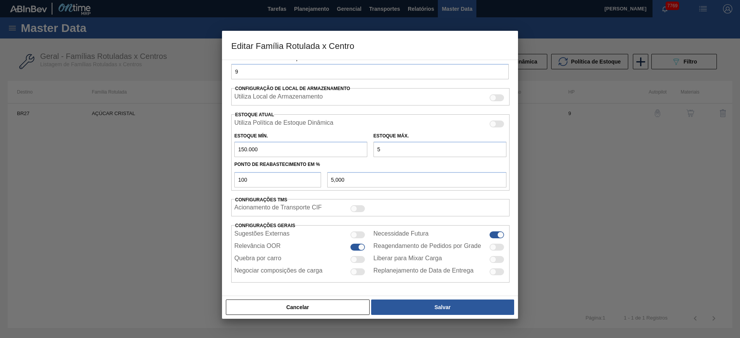
type input "55"
type input "55,000"
type input "550"
type input "550,000"
type input "5.500"
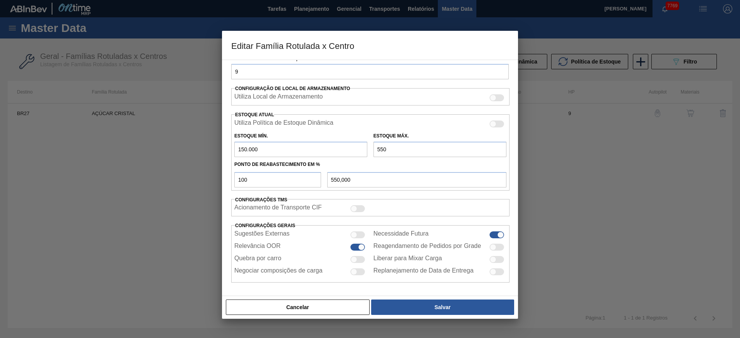
type input "5.500,000"
type input "55.000"
type input "55.000,000"
type input "550.000"
type input "550.000,000"
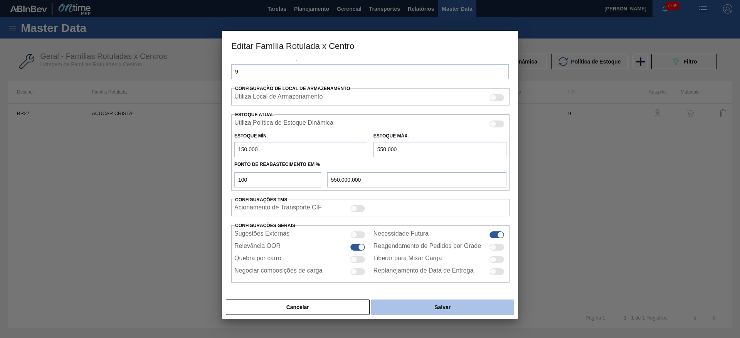
type input "550.000"
click at [412, 310] on button "Salvar" at bounding box center [442, 307] width 143 height 15
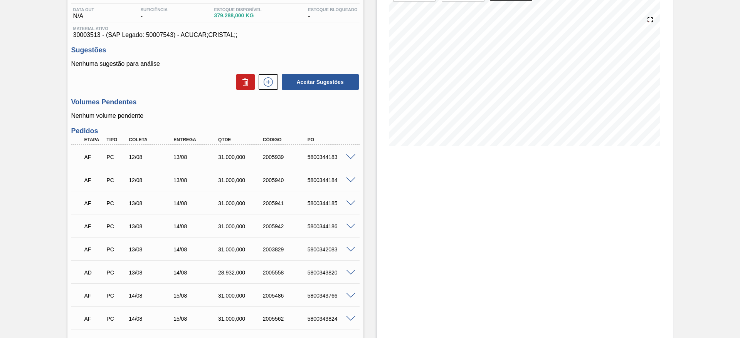
scroll to position [58, 0]
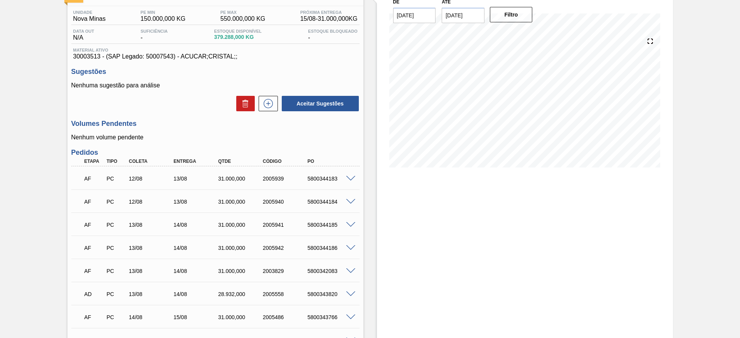
click at [275, 95] on div "Aceitar Sugestões" at bounding box center [215, 103] width 288 height 17
click at [271, 98] on button at bounding box center [268, 103] width 19 height 15
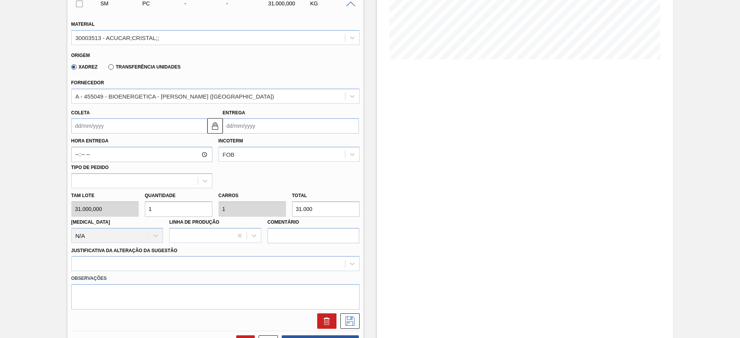
scroll to position [173, 0]
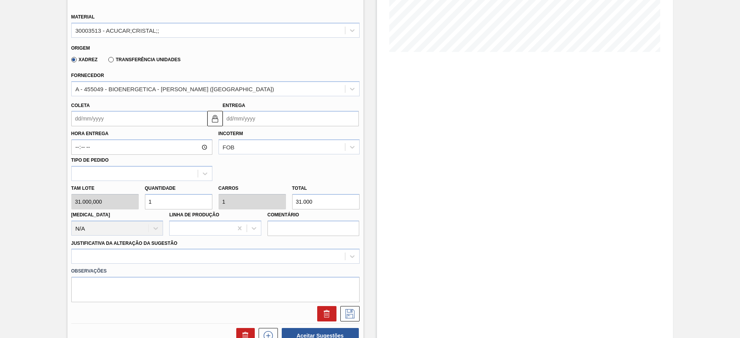
click at [94, 128] on div "Hora Entrega Incoterm FOB Tipo de pedido" at bounding box center [215, 153] width 294 height 55
click at [95, 121] on input "Coleta" at bounding box center [139, 118] width 136 height 15
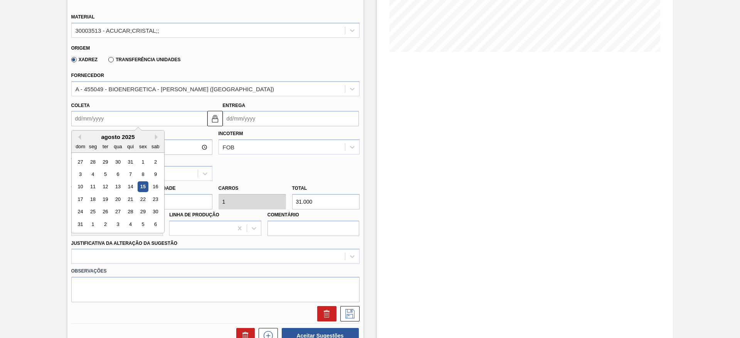
drag, startPoint x: 95, startPoint y: 138, endPoint x: 94, endPoint y: 147, distance: 8.9
click at [94, 139] on div "agosto 2025" at bounding box center [118, 137] width 92 height 7
click at [119, 202] on div "20" at bounding box center [118, 199] width 10 height 10
type input "[DATE]"
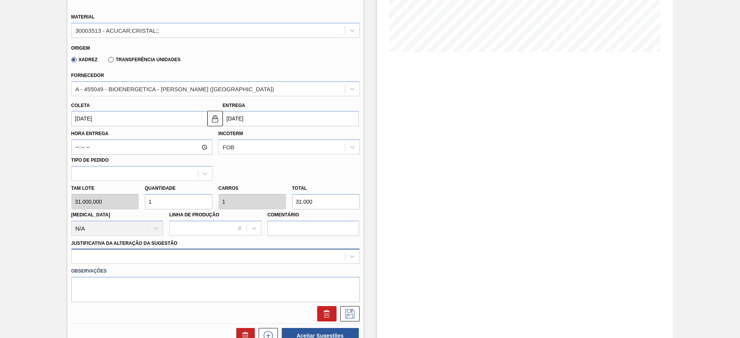
click at [177, 255] on div at bounding box center [215, 256] width 288 height 15
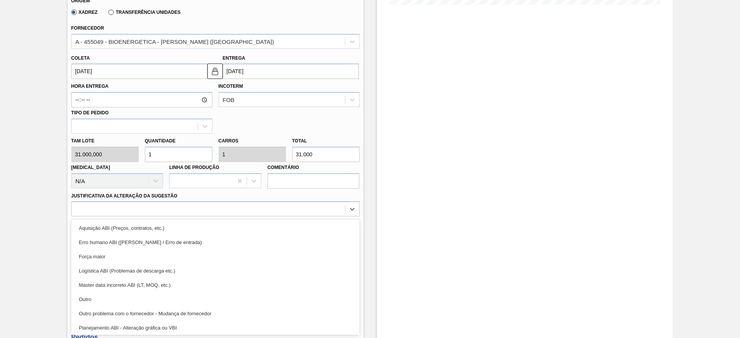
click at [178, 229] on div "Aquisição ABI (Preços, contratos, etc.)" at bounding box center [215, 228] width 288 height 14
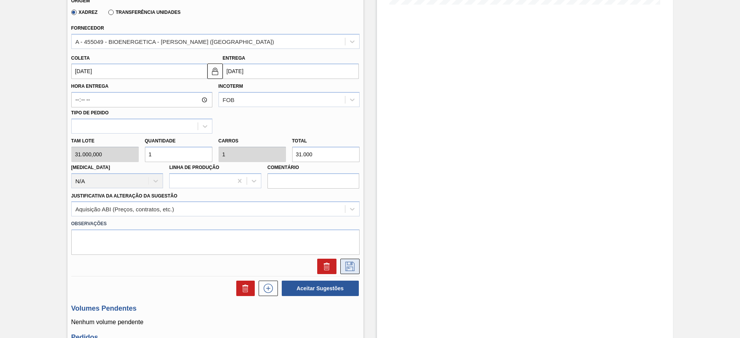
click at [344, 266] on icon at bounding box center [350, 266] width 12 height 9
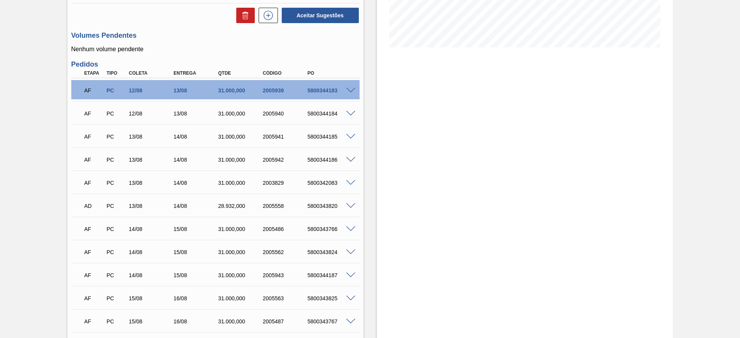
scroll to position [105, 0]
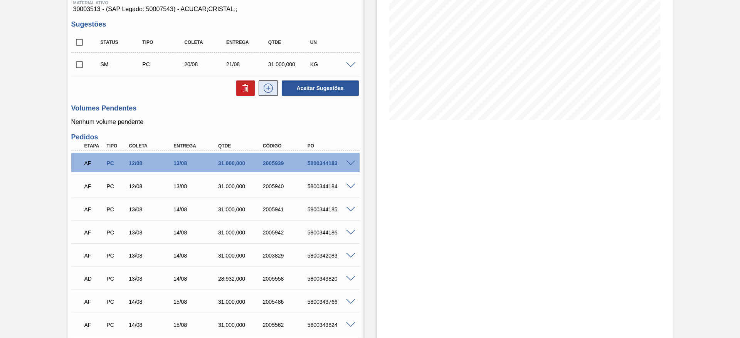
click at [274, 86] on button at bounding box center [268, 88] width 19 height 15
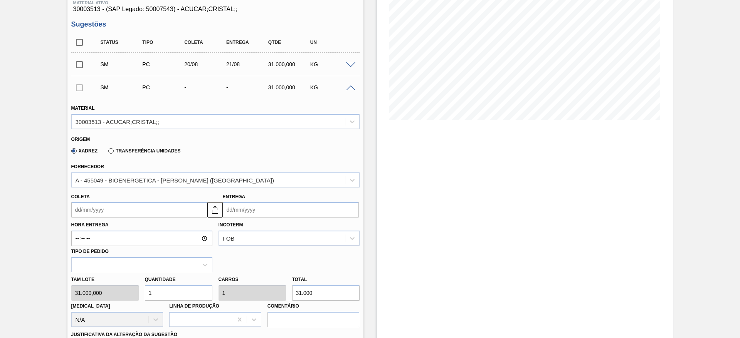
click at [144, 299] on div "Quantidade 1" at bounding box center [179, 287] width 74 height 27
type input "2"
type input "62.000"
type input "2"
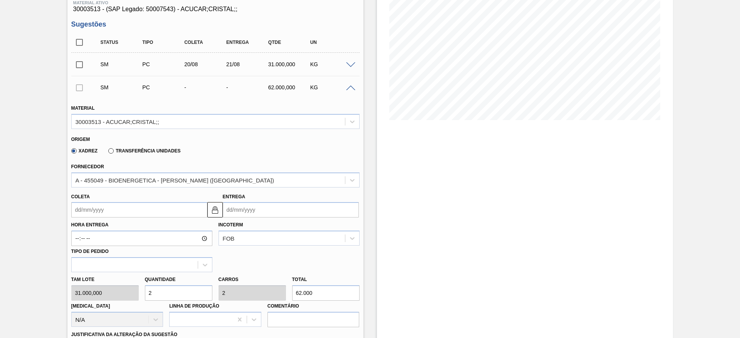
click at [97, 213] on input "Coleta" at bounding box center [139, 209] width 136 height 15
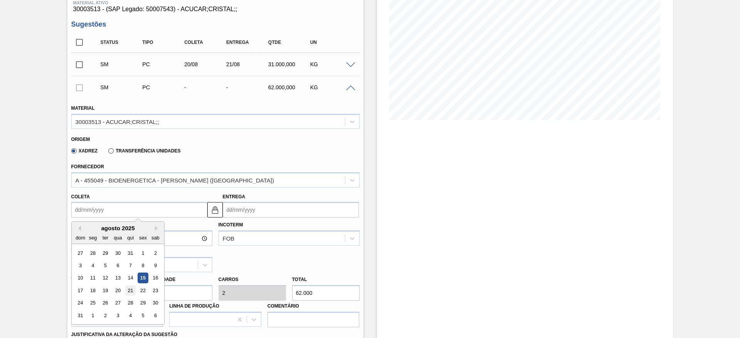
click at [130, 291] on div "21" at bounding box center [130, 291] width 10 height 10
type input "[DATE]"
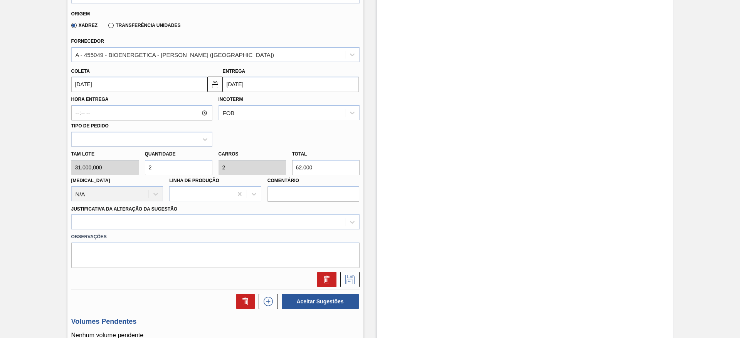
scroll to position [279, 0]
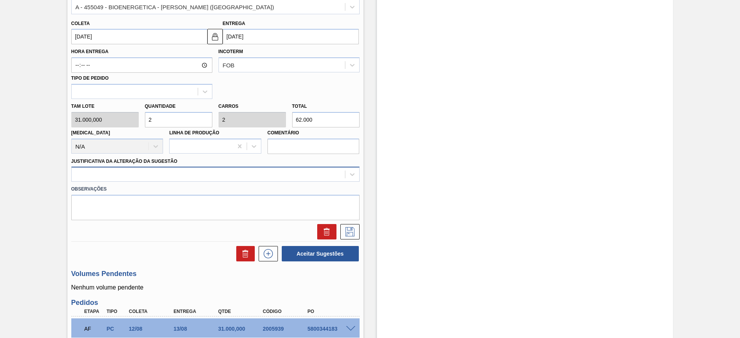
click at [265, 178] on div at bounding box center [208, 174] width 273 height 11
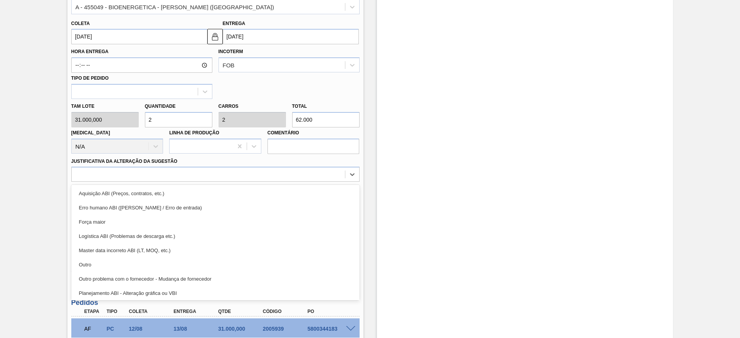
drag, startPoint x: 268, startPoint y: 188, endPoint x: 310, endPoint y: 220, distance: 52.8
click at [268, 189] on div "Aquisição ABI (Preços, contratos, etc.)" at bounding box center [215, 194] width 288 height 14
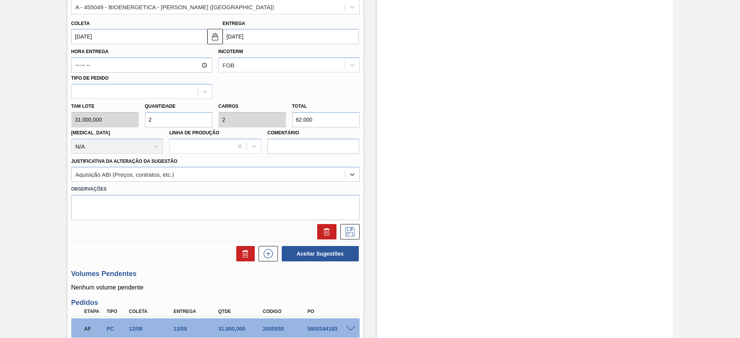
click at [345, 240] on div "SM PC 21/08 22/08 62.000,000 KG Material 30003513 - ACUCAR;CRISTAL;; Origem Xad…" at bounding box center [215, 72] width 288 height 339
click at [344, 234] on icon at bounding box center [350, 231] width 12 height 9
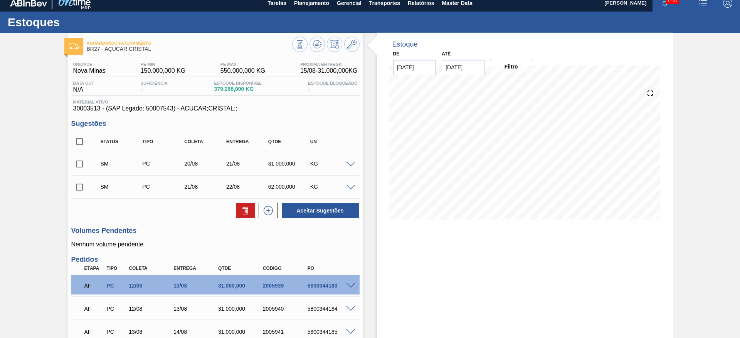
scroll to position [0, 0]
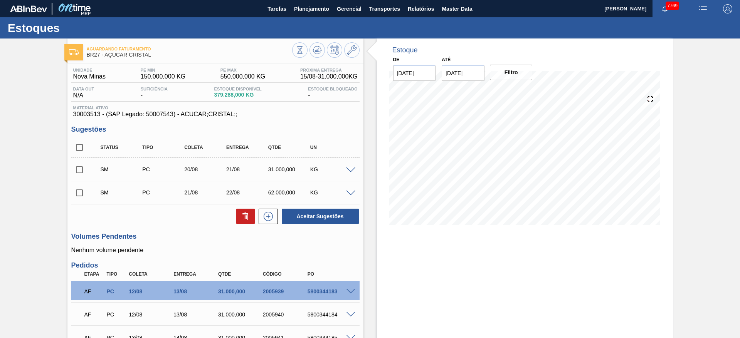
click at [279, 213] on div "Aceitar Sugestões" at bounding box center [319, 216] width 82 height 17
click at [273, 213] on icon at bounding box center [268, 216] width 12 height 9
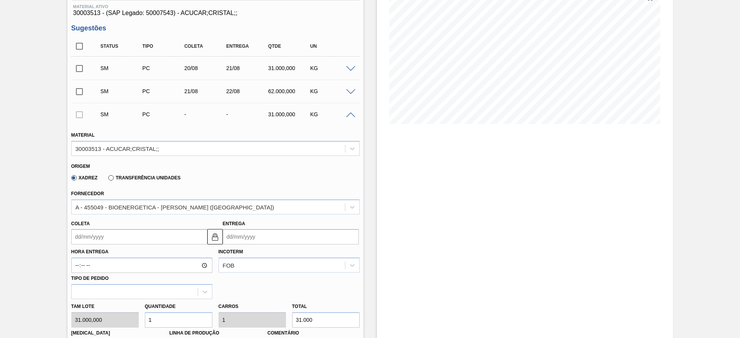
scroll to position [116, 0]
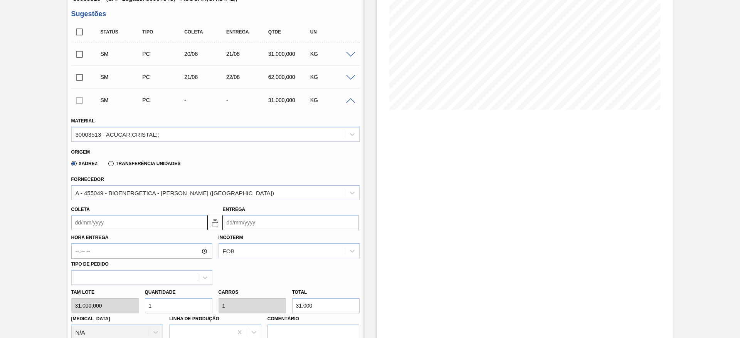
click at [92, 226] on input "Coleta" at bounding box center [139, 222] width 136 height 15
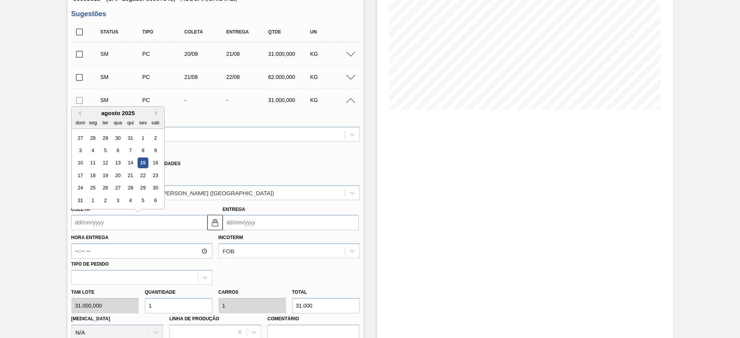
click at [92, 114] on div "agosto 2025" at bounding box center [118, 113] width 92 height 7
click at [141, 176] on div "22" at bounding box center [143, 175] width 10 height 10
type input "[DATE]"
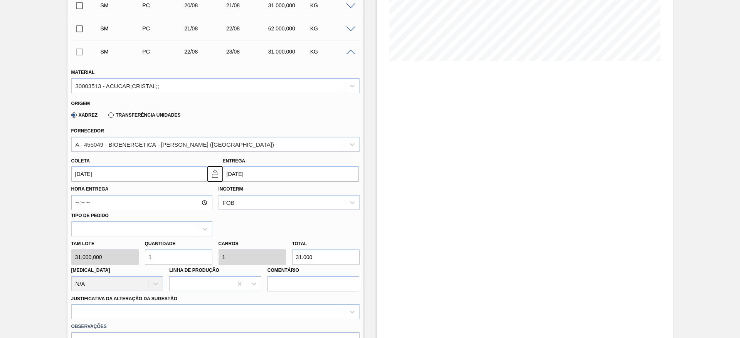
scroll to position [289, 0]
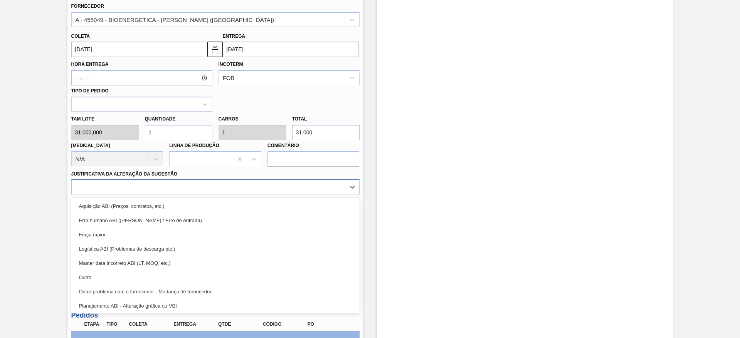
click at [251, 192] on div at bounding box center [208, 187] width 273 height 11
click at [253, 201] on div "Aquisição ABI (Preços, contratos, etc.)" at bounding box center [215, 206] width 288 height 14
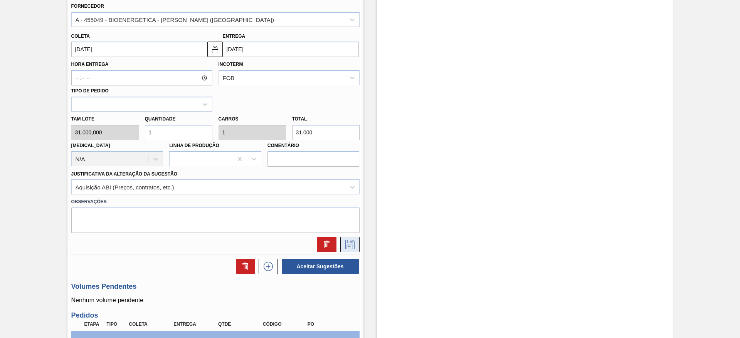
click at [346, 249] on icon at bounding box center [349, 244] width 9 height 9
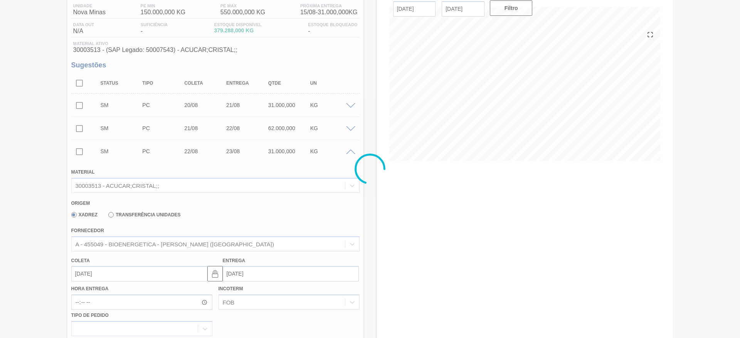
scroll to position [0, 0]
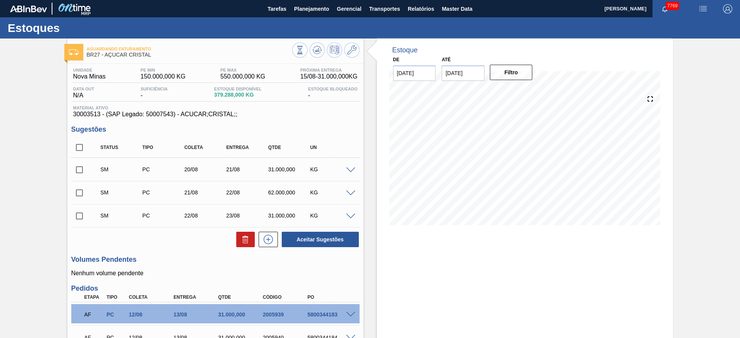
click at [76, 147] on input "checkbox" at bounding box center [79, 147] width 16 height 16
checkbox input "true"
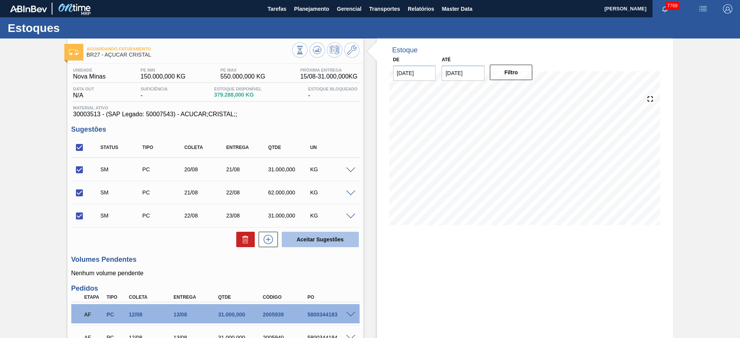
click at [313, 233] on button "Aceitar Sugestões" at bounding box center [320, 239] width 77 height 15
checkbox input "false"
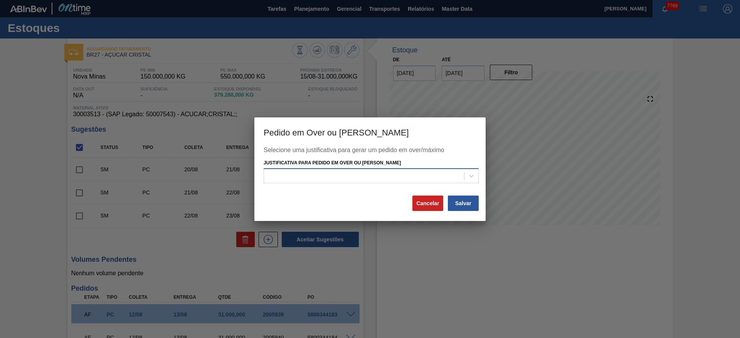
click at [403, 175] on div at bounding box center [364, 176] width 200 height 11
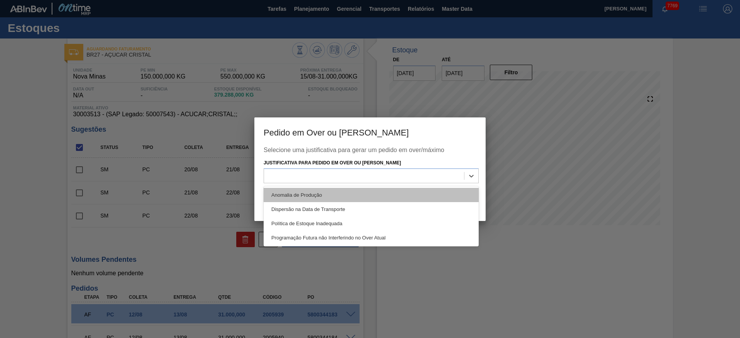
click at [406, 190] on div "Anomalia de Produção" at bounding box center [371, 195] width 215 height 14
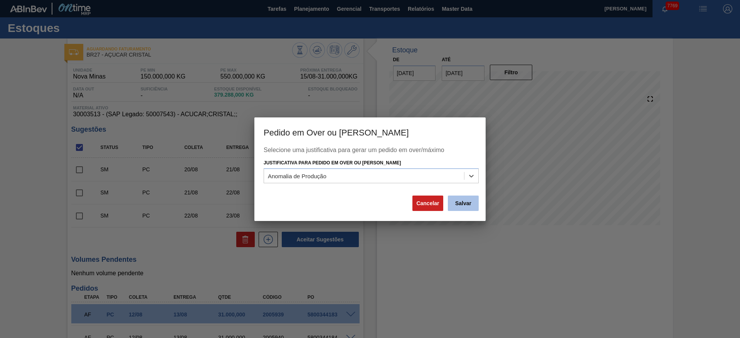
click at [462, 198] on button "Salvar" at bounding box center [463, 203] width 31 height 15
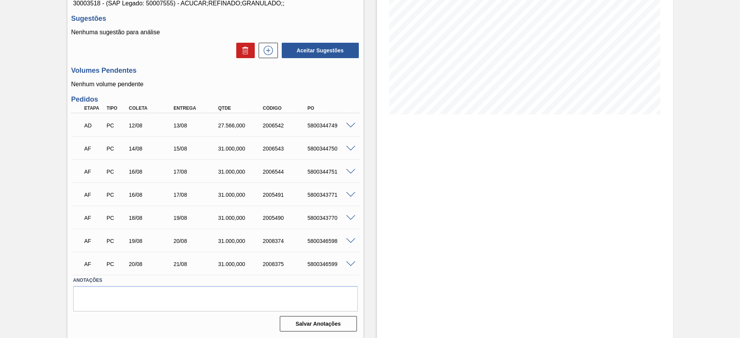
scroll to position [53, 0]
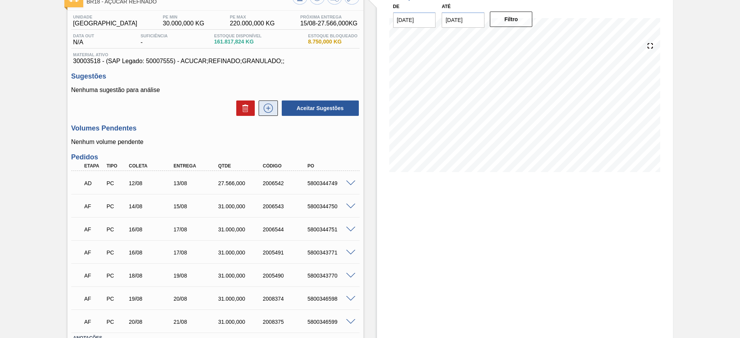
click at [259, 107] on button at bounding box center [268, 108] width 19 height 15
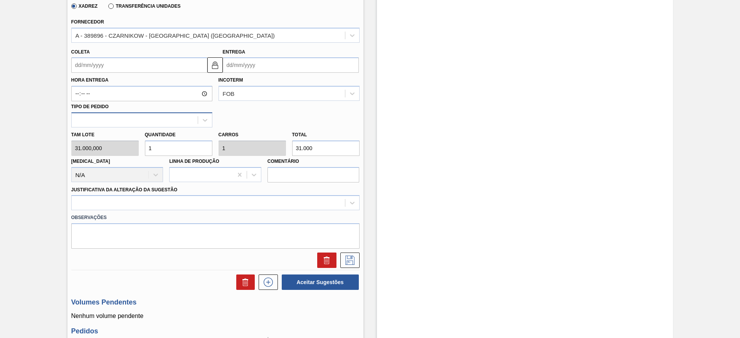
scroll to position [227, 0]
click at [82, 73] on div "Hora Entrega Incoterm FOB Tipo de pedido" at bounding box center [215, 100] width 294 height 55
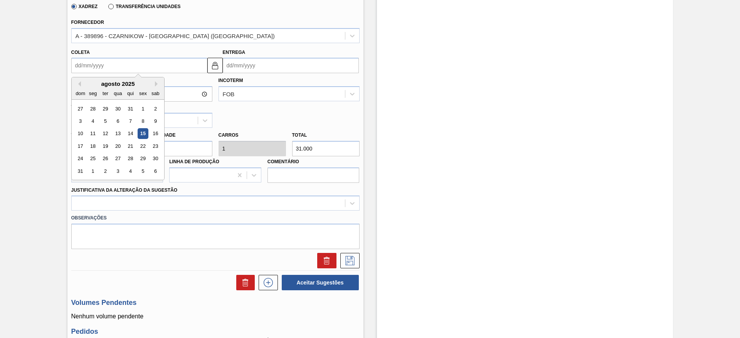
click at [84, 71] on input "Coleta" at bounding box center [139, 65] width 136 height 15
click at [92, 84] on div "agosto 2025" at bounding box center [118, 84] width 92 height 7
click at [129, 148] on div "21" at bounding box center [130, 146] width 10 height 10
type input "[DATE]"
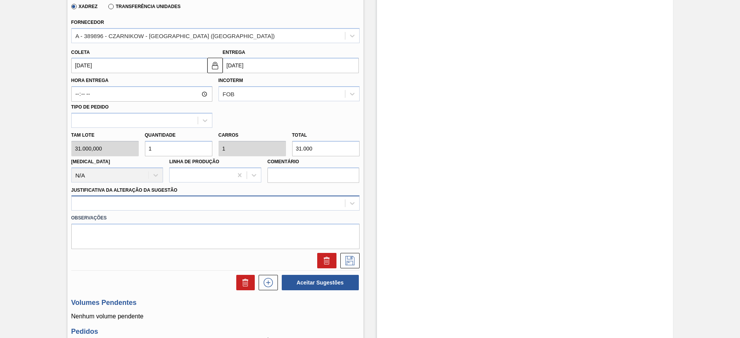
click at [256, 198] on div at bounding box center [208, 203] width 273 height 11
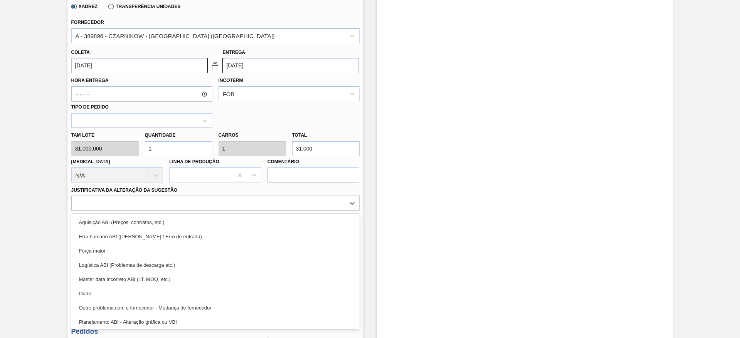
drag, startPoint x: 255, startPoint y: 220, endPoint x: 336, endPoint y: 254, distance: 87.7
click at [253, 221] on div "Aquisição ABI (Preços, contratos, etc.)" at bounding box center [215, 222] width 288 height 14
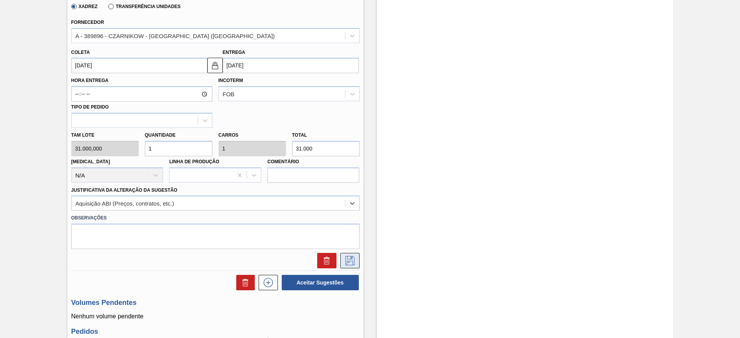
click at [350, 260] on icon at bounding box center [350, 260] width 12 height 9
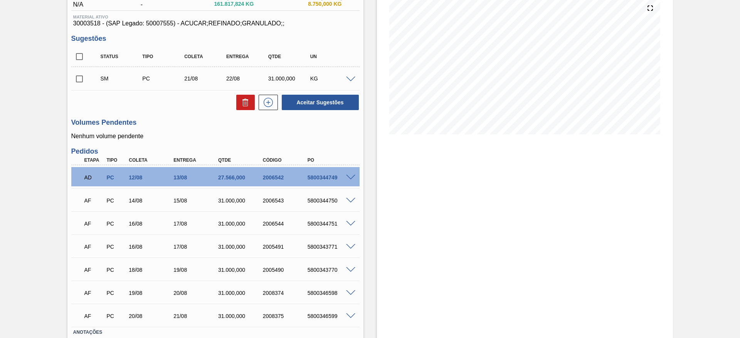
scroll to position [27, 0]
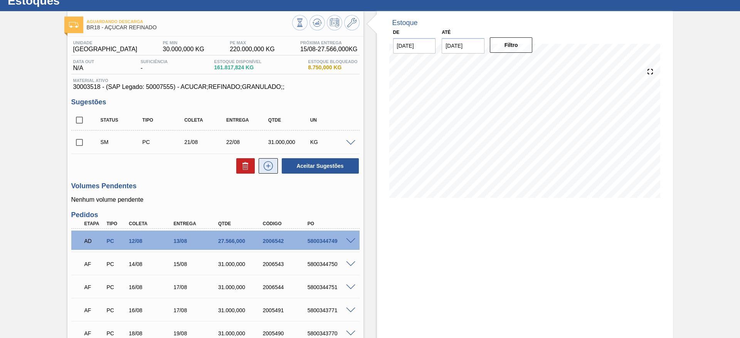
click at [274, 166] on button at bounding box center [268, 165] width 19 height 15
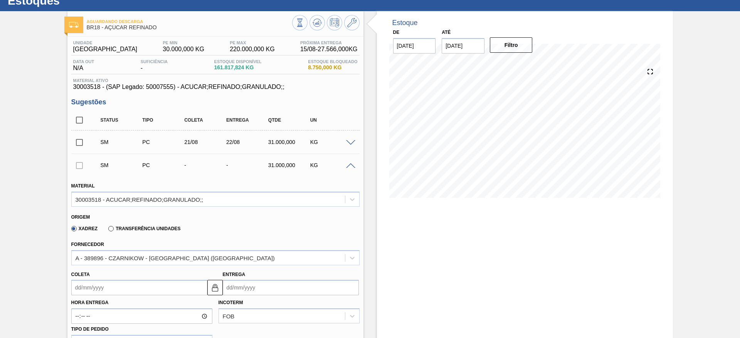
click at [89, 286] on input "Coleta" at bounding box center [139, 287] width 136 height 15
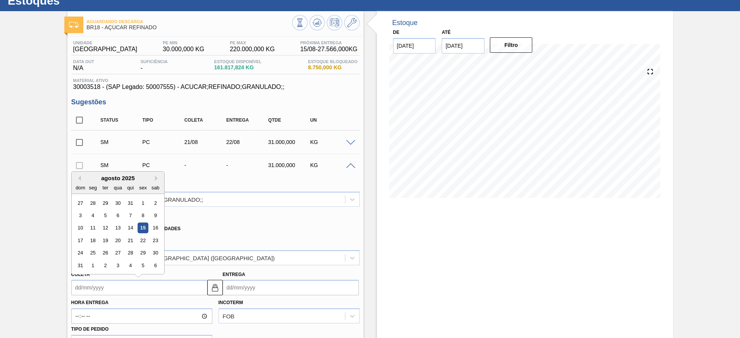
click at [101, 178] on div "agosto 2025" at bounding box center [118, 178] width 92 height 7
click at [139, 240] on div "22" at bounding box center [143, 240] width 10 height 10
type input "[DATE]"
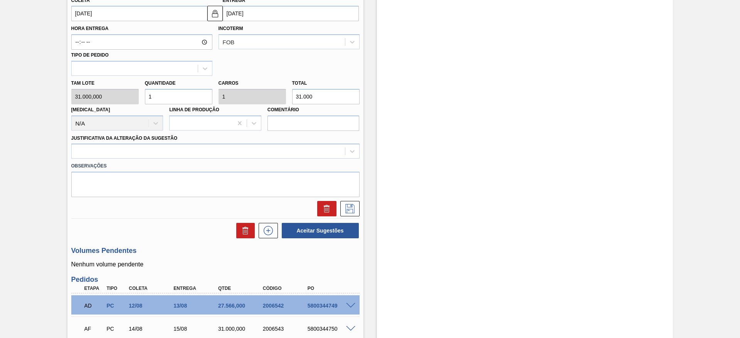
scroll to position [316, 0]
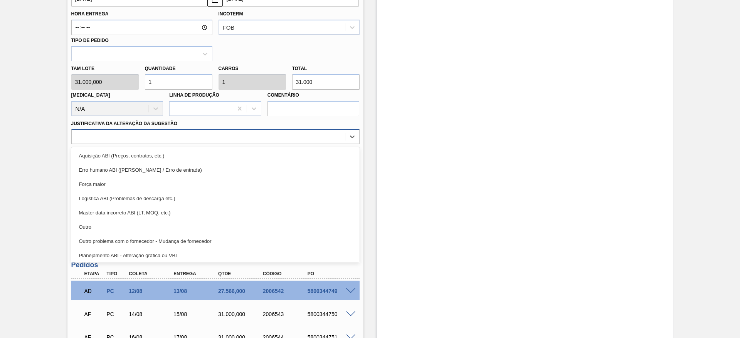
click at [250, 142] on div at bounding box center [208, 136] width 273 height 11
click at [254, 147] on div "Aquisição ABI (Preços, contratos, etc.) Erro humano ABI (Cálculo / Erro de entr…" at bounding box center [215, 205] width 288 height 116
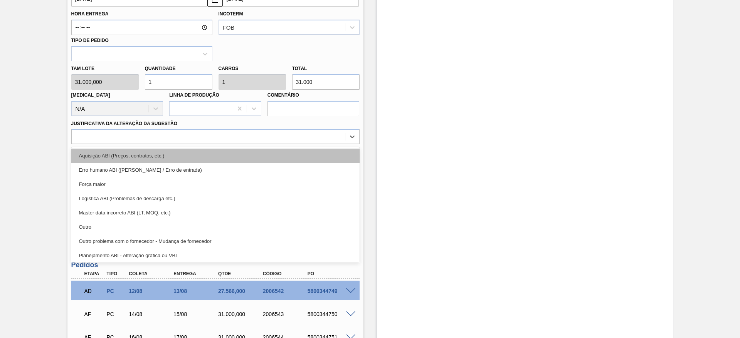
click at [260, 153] on div "Aquisição ABI (Preços, contratos, etc.)" at bounding box center [215, 156] width 288 height 14
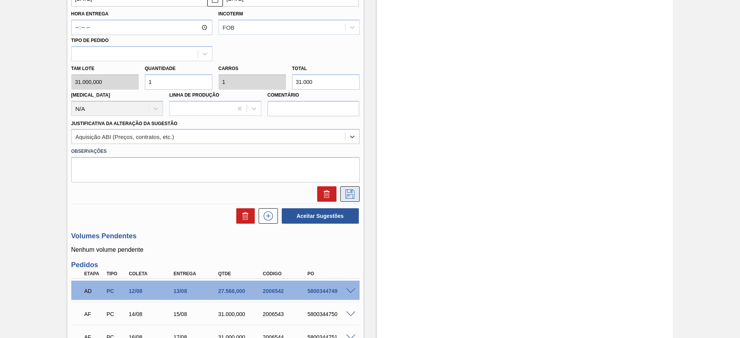
click at [354, 194] on icon at bounding box center [350, 194] width 12 height 9
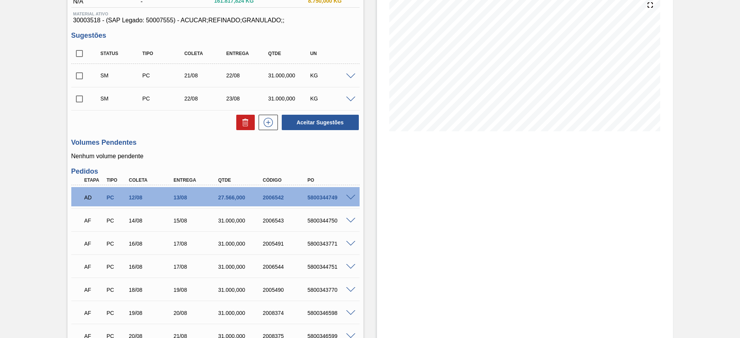
scroll to position [116, 0]
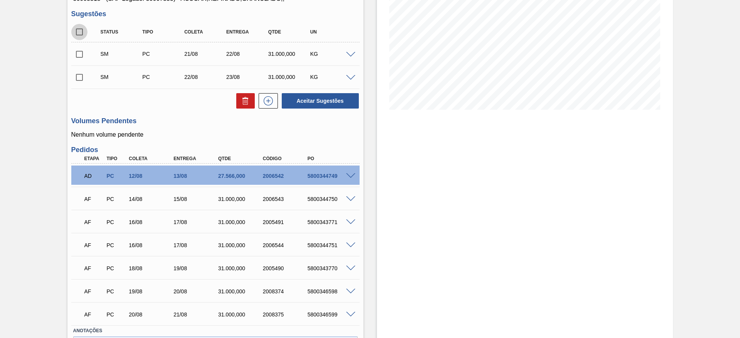
click at [82, 29] on input "checkbox" at bounding box center [79, 32] width 16 height 16
checkbox input "true"
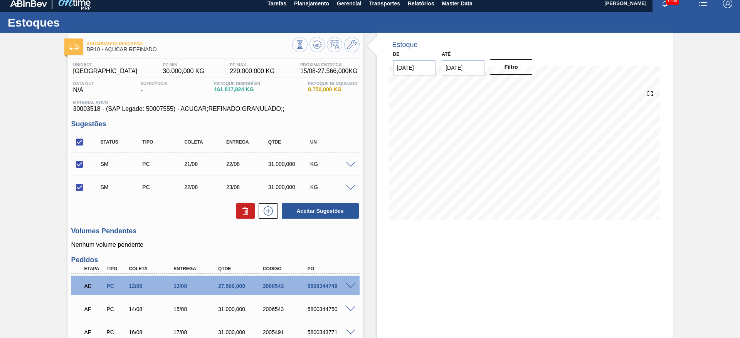
scroll to position [0, 0]
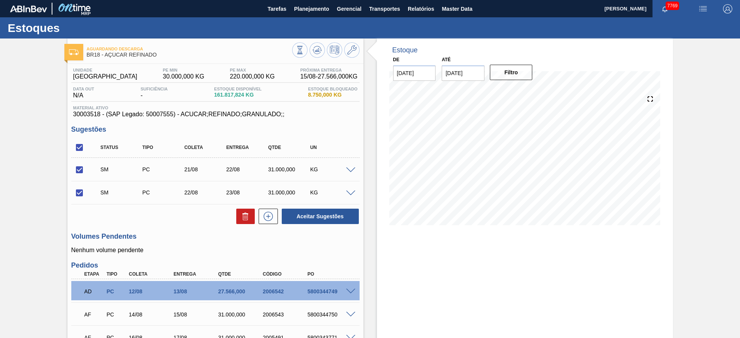
click at [309, 232] on div "Unidade Pernambuco PE MIN 30.000,000 KG PE MAX 220.000,000 KG Próxima Entrega 1…" at bounding box center [215, 282] width 296 height 437
click at [309, 212] on button "Aceitar Sugestões" at bounding box center [320, 216] width 77 height 15
checkbox input "false"
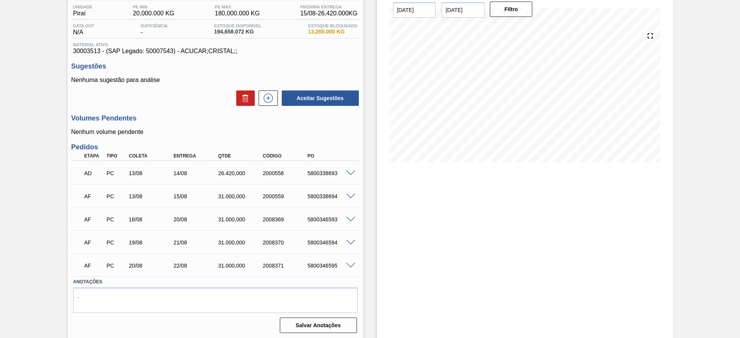
scroll to position [65, 0]
click at [316, 193] on div "5800338694" at bounding box center [331, 195] width 50 height 6
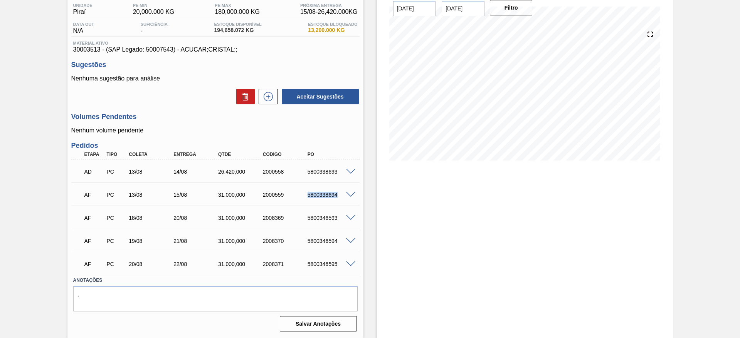
click at [316, 193] on div "5800338694" at bounding box center [331, 195] width 50 height 6
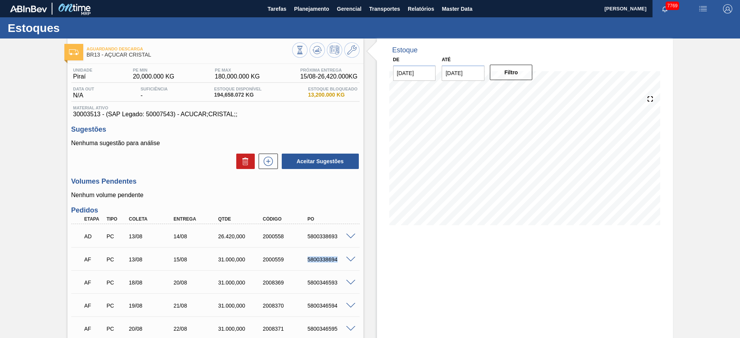
scroll to position [58, 0]
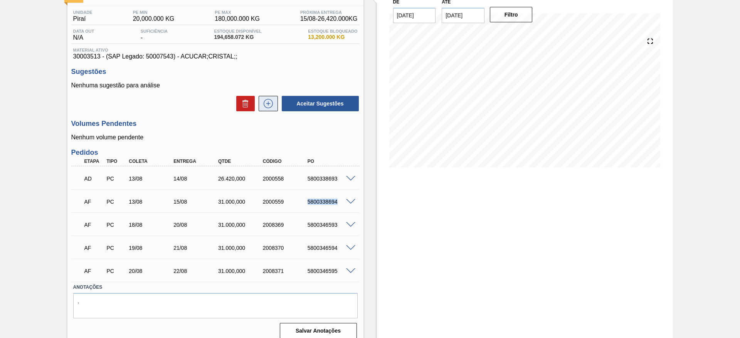
click at [266, 108] on icon at bounding box center [268, 103] width 9 height 9
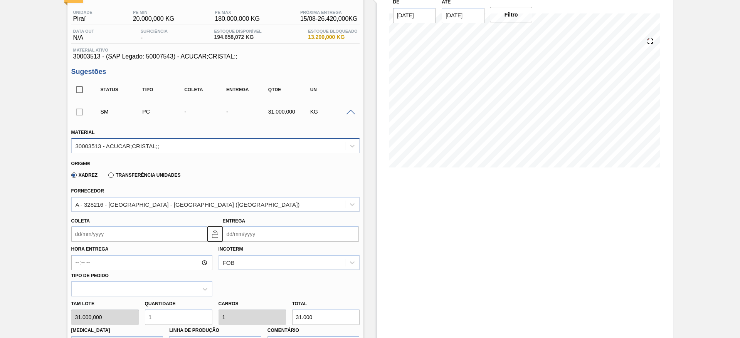
scroll to position [173, 0]
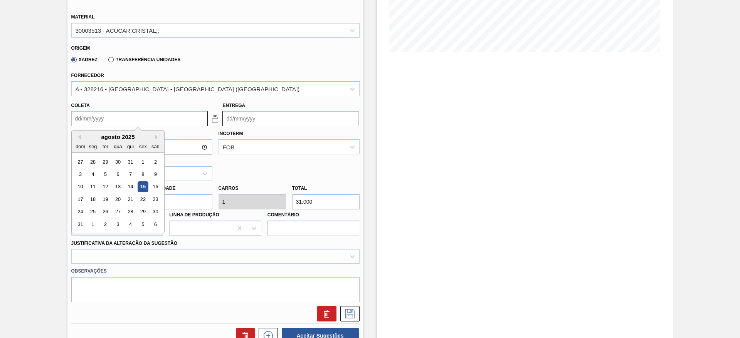
click at [96, 121] on input "Coleta" at bounding box center [139, 118] width 136 height 15
click at [92, 139] on div "agosto 2025" at bounding box center [118, 137] width 92 height 7
click at [109, 200] on div "19" at bounding box center [105, 199] width 10 height 10
type input "[DATE]"
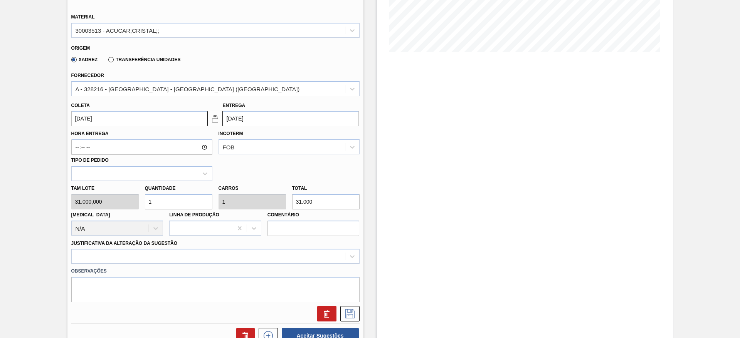
click at [188, 265] on div "Observações" at bounding box center [215, 283] width 294 height 39
click at [191, 260] on div at bounding box center [215, 256] width 288 height 15
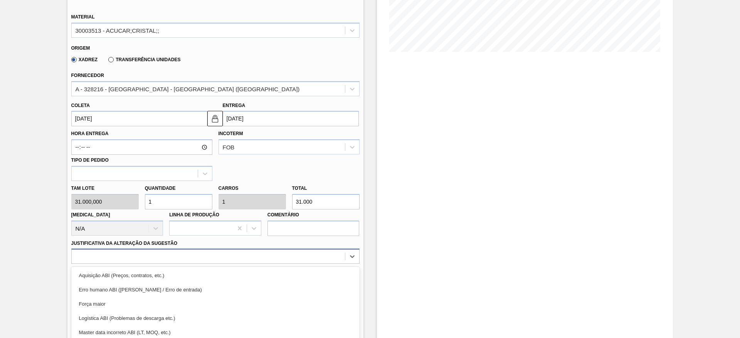
scroll to position [221, 0]
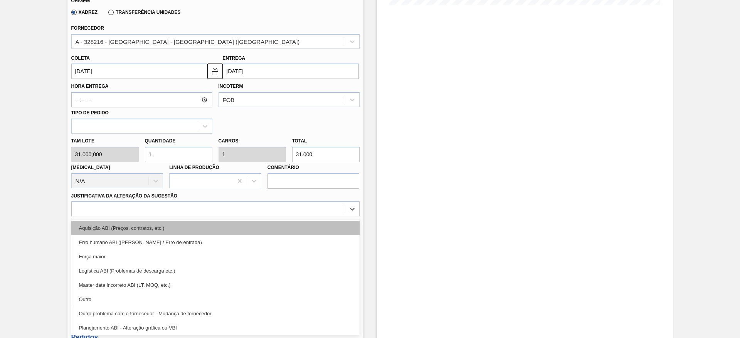
click at [195, 233] on div "Aquisição ABI (Preços, contratos, etc.)" at bounding box center [215, 228] width 288 height 14
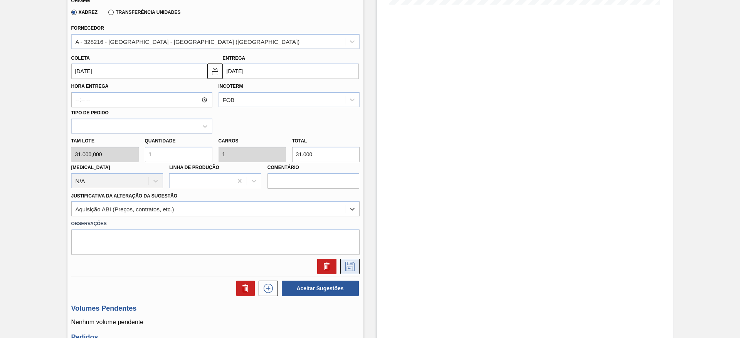
click at [347, 266] on icon at bounding box center [350, 266] width 12 height 9
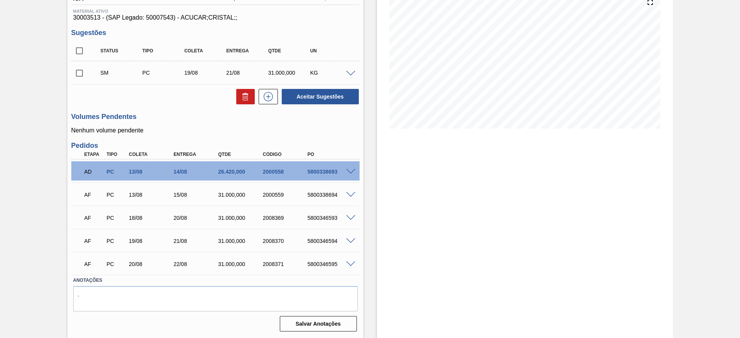
scroll to position [97, 0]
click at [274, 98] on button at bounding box center [268, 96] width 19 height 15
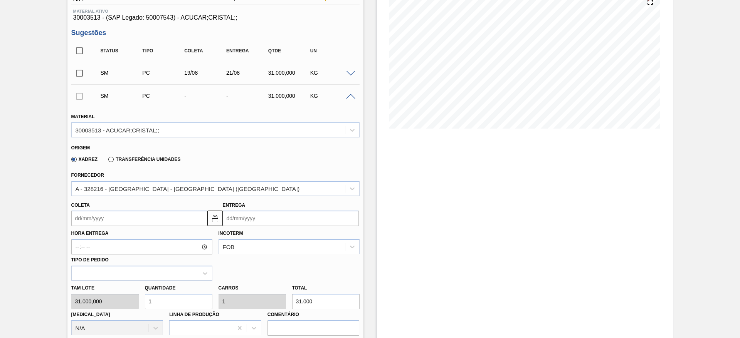
click at [93, 219] on input "Coleta" at bounding box center [139, 218] width 136 height 15
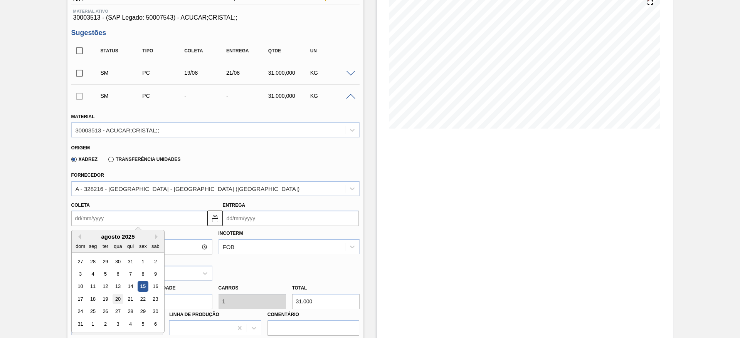
click at [116, 295] on div "20" at bounding box center [118, 299] width 10 height 10
type input "[DATE]"
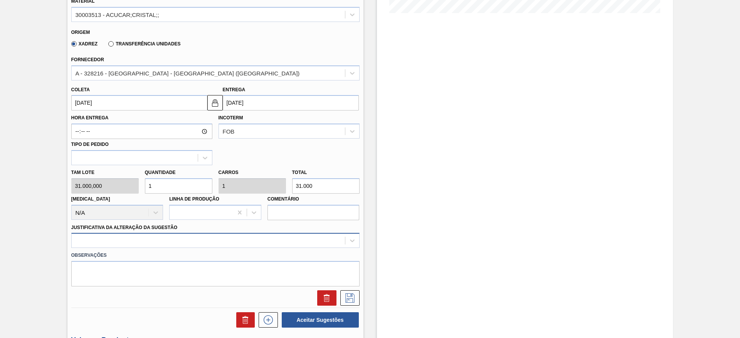
click at [224, 238] on div at bounding box center [215, 240] width 288 height 15
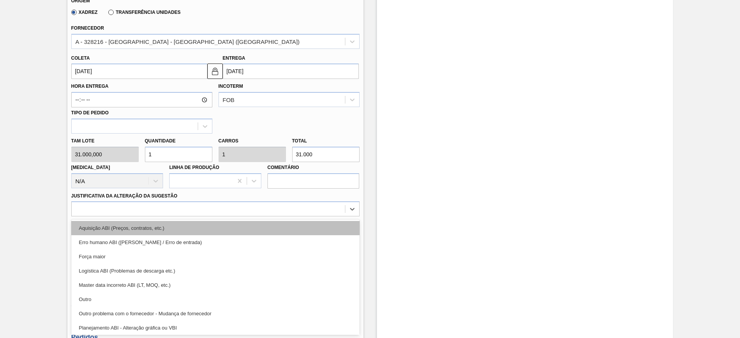
click at [225, 231] on div "Aquisição ABI (Preços, contratos, etc.)" at bounding box center [215, 228] width 288 height 14
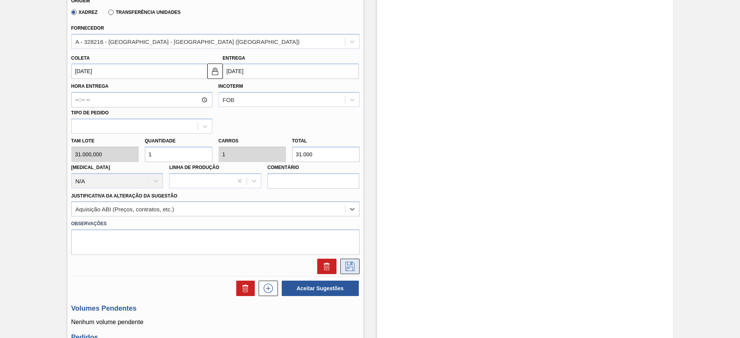
click at [355, 268] on icon at bounding box center [350, 266] width 12 height 9
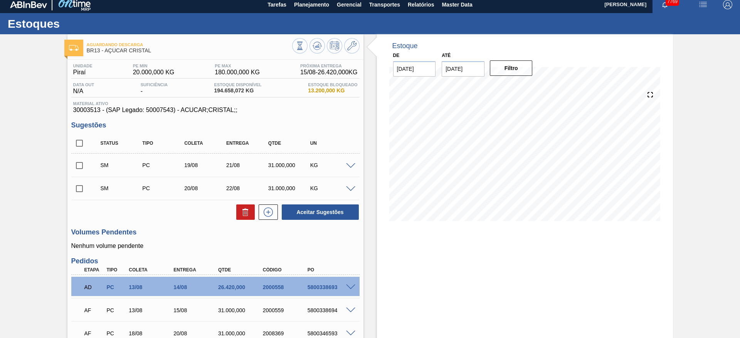
scroll to position [0, 0]
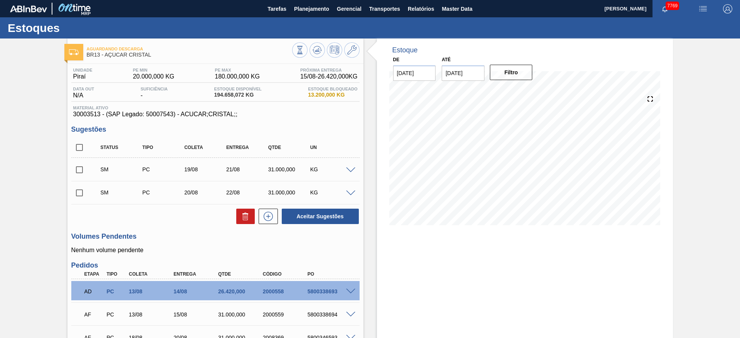
click at [77, 153] on input "checkbox" at bounding box center [79, 147] width 16 height 16
checkbox input "true"
click at [267, 213] on icon at bounding box center [268, 216] width 12 height 9
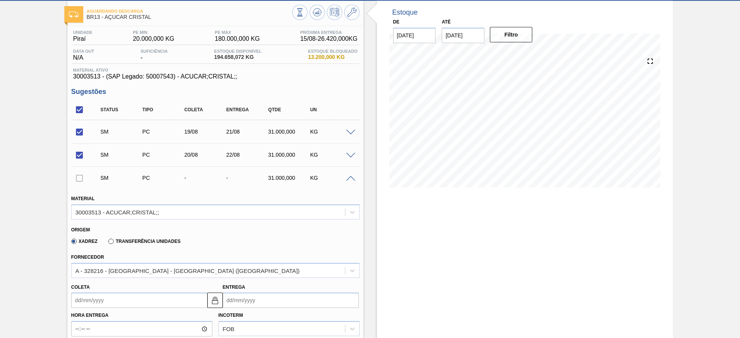
scroll to position [58, 0]
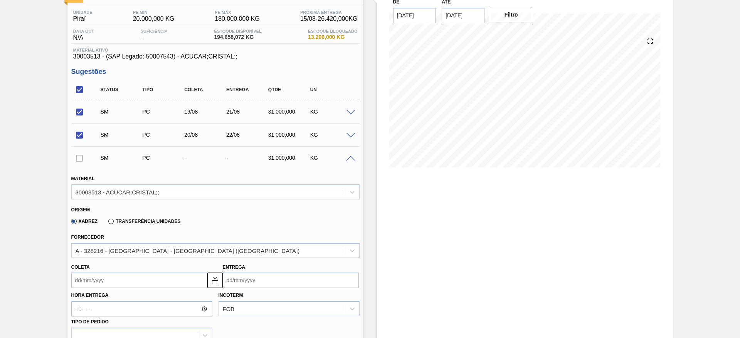
click at [91, 279] on input "Coleta" at bounding box center [139, 280] width 136 height 15
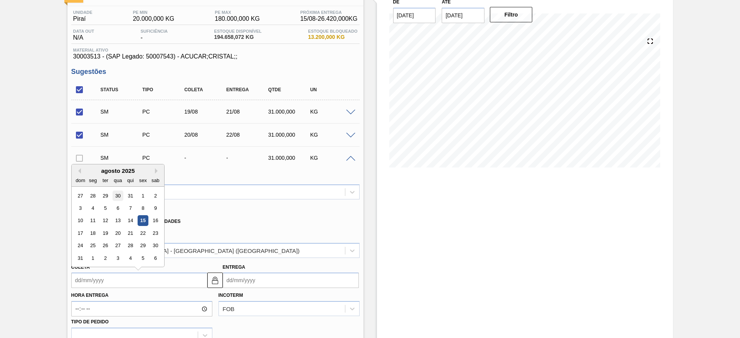
drag, startPoint x: 96, startPoint y: 171, endPoint x: 114, endPoint y: 197, distance: 31.5
click at [95, 170] on div "agosto 2025" at bounding box center [118, 171] width 92 height 7
drag, startPoint x: 140, startPoint y: 232, endPoint x: 164, endPoint y: 232, distance: 24.3
click at [138, 232] on div "22" at bounding box center [143, 233] width 10 height 10
type input "[DATE]"
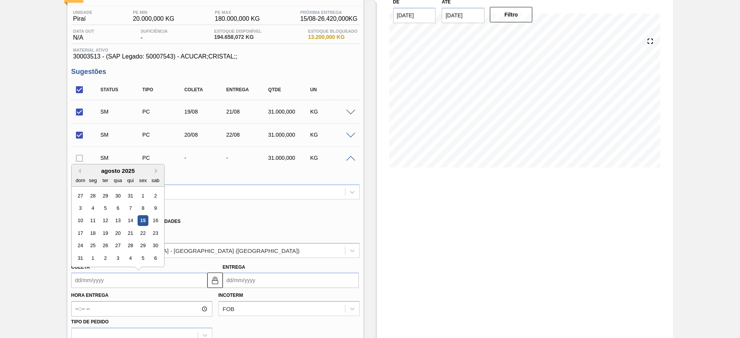
type input "[DATE]"
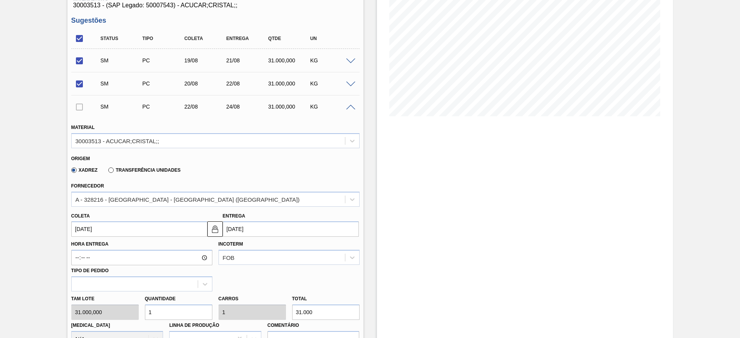
scroll to position [289, 0]
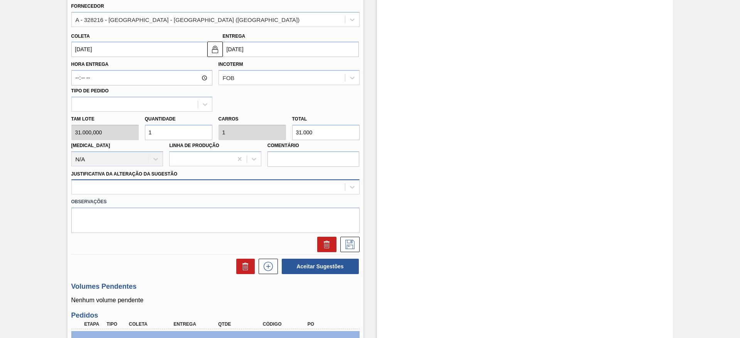
click at [250, 186] on div at bounding box center [208, 187] width 273 height 11
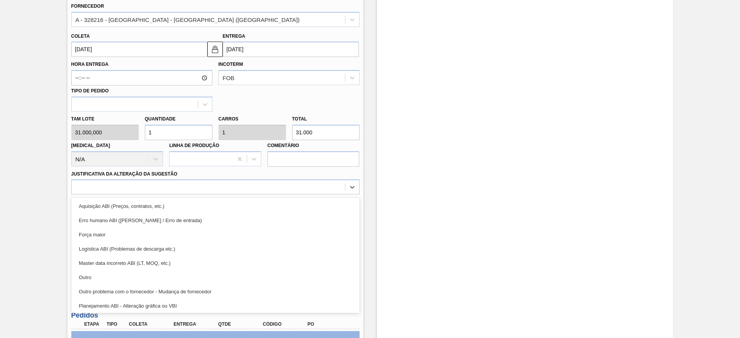
click at [252, 201] on div "Aquisição ABI (Preços, contratos, etc.)" at bounding box center [215, 206] width 288 height 14
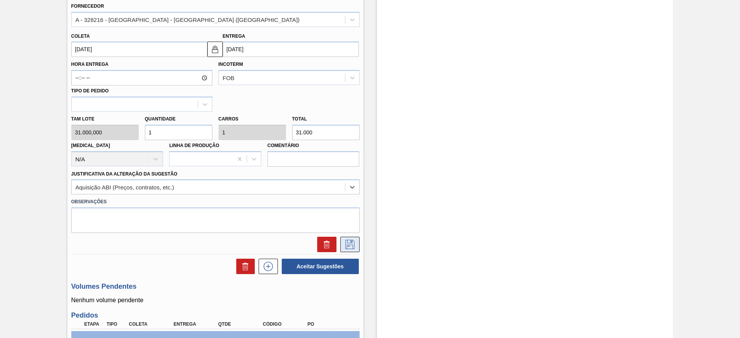
click at [353, 245] on icon at bounding box center [350, 244] width 12 height 9
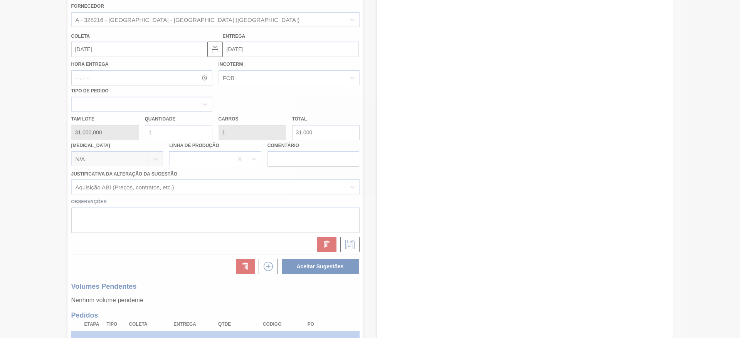
scroll to position [143, 0]
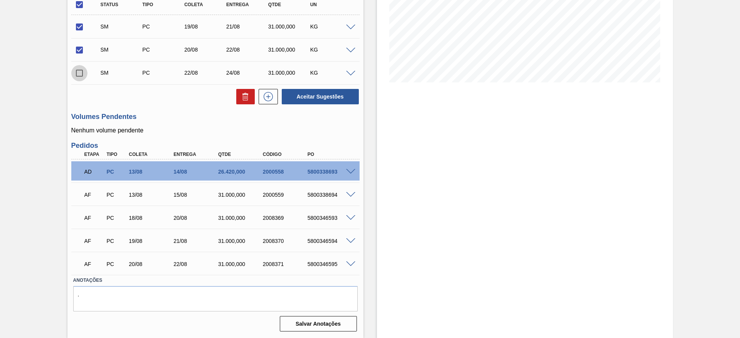
click at [82, 75] on input "checkbox" at bounding box center [79, 73] width 16 height 16
checkbox input "true"
click at [344, 96] on button "Aceitar Sugestões" at bounding box center [320, 96] width 77 height 15
checkbox input "false"
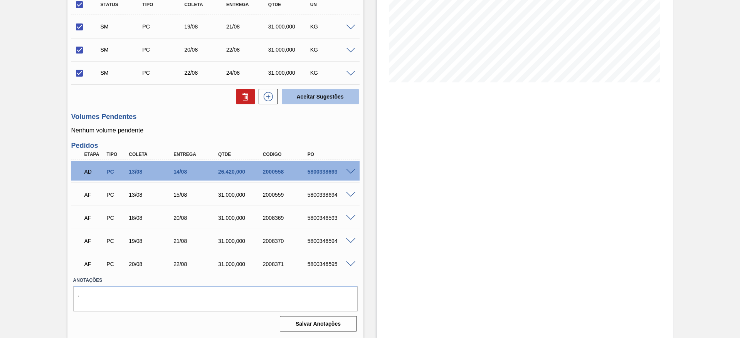
checkbox input "false"
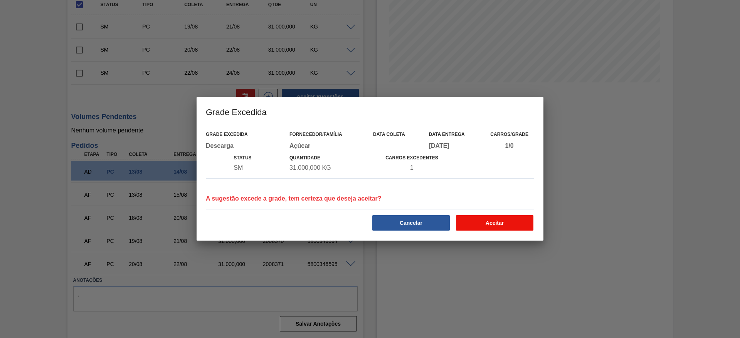
click at [487, 224] on button "Aceitar" at bounding box center [494, 222] width 77 height 15
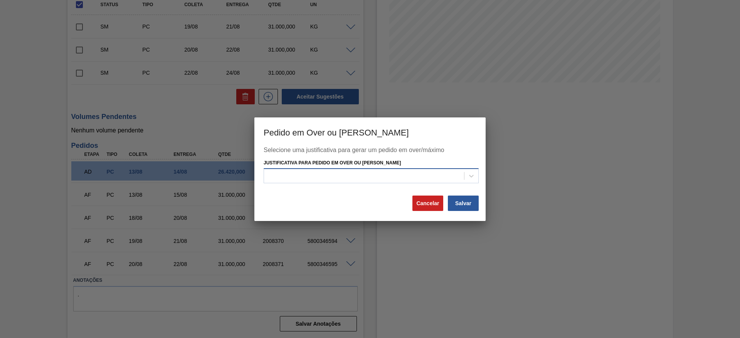
click at [453, 180] on div at bounding box center [364, 176] width 200 height 11
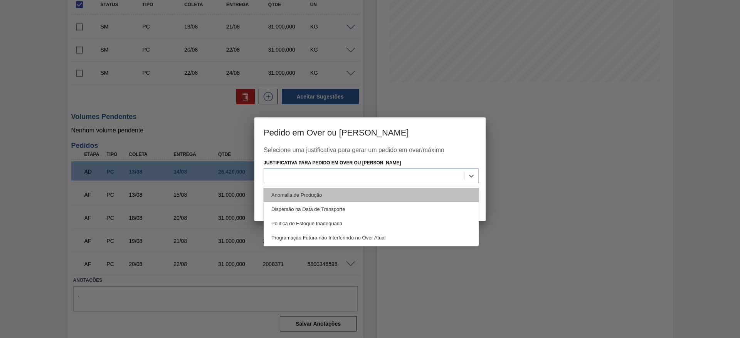
click at [444, 195] on div "Anomalia de Produção" at bounding box center [371, 195] width 215 height 14
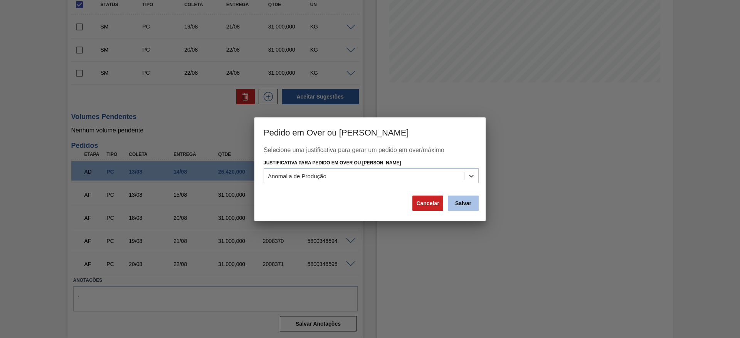
click at [463, 203] on button "Salvar" at bounding box center [463, 203] width 31 height 15
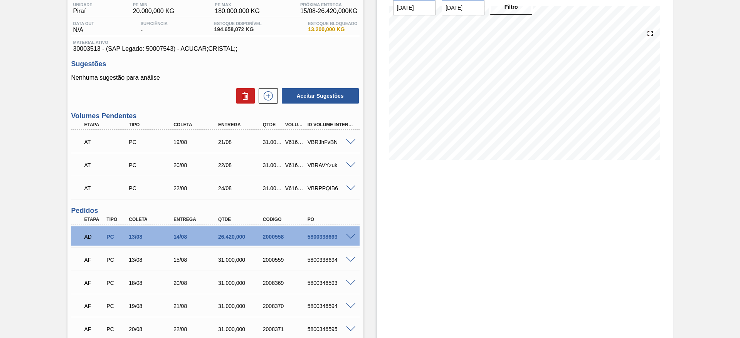
scroll to position [0, 0]
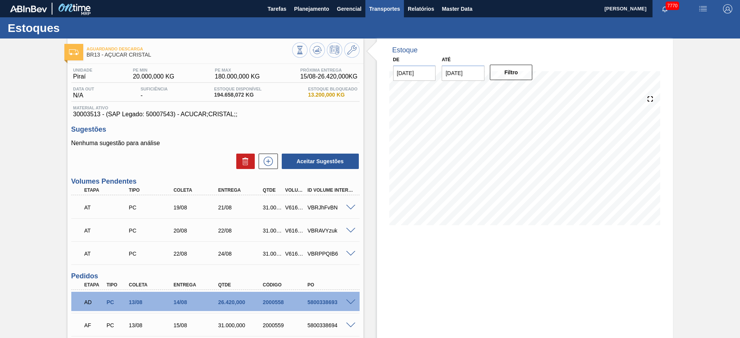
click at [388, 6] on span "Transportes" at bounding box center [384, 8] width 31 height 9
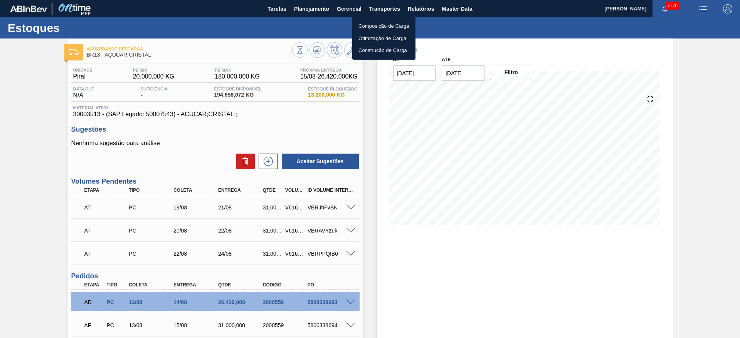
click at [380, 39] on li "Otimização de Carga" at bounding box center [383, 38] width 63 height 12
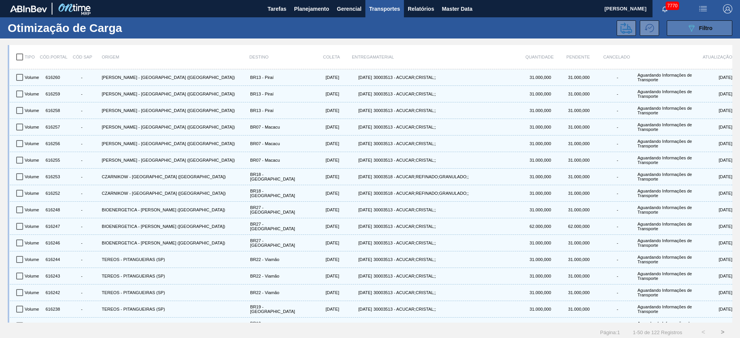
click at [687, 31] on icon "089F7B8B-B2A5-4AFE-B5C0-19BA573D28AC" at bounding box center [691, 28] width 9 height 9
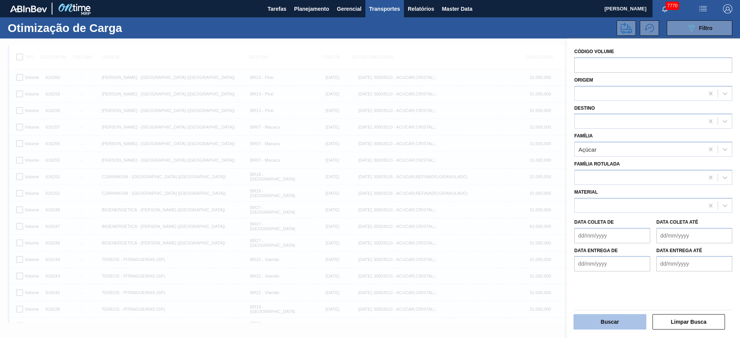
click at [613, 319] on button "Buscar" at bounding box center [609, 321] width 73 height 15
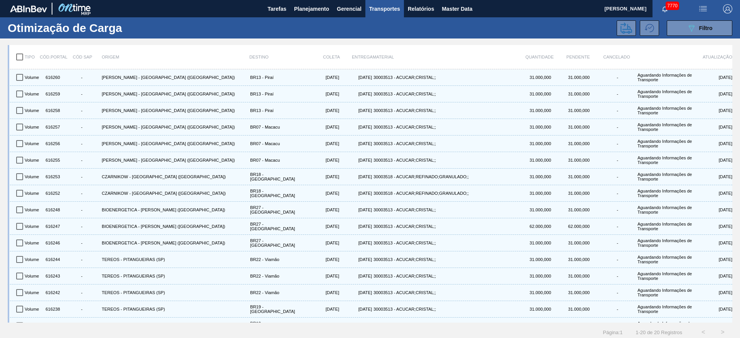
click at [16, 57] on input "checkbox" at bounding box center [20, 57] width 16 height 16
checkbox input "true"
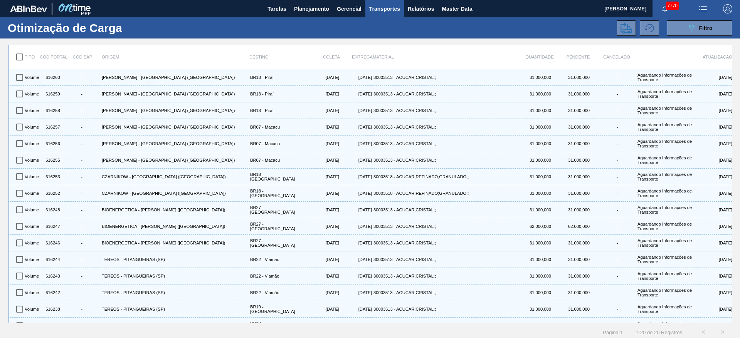
checkbox input "true"
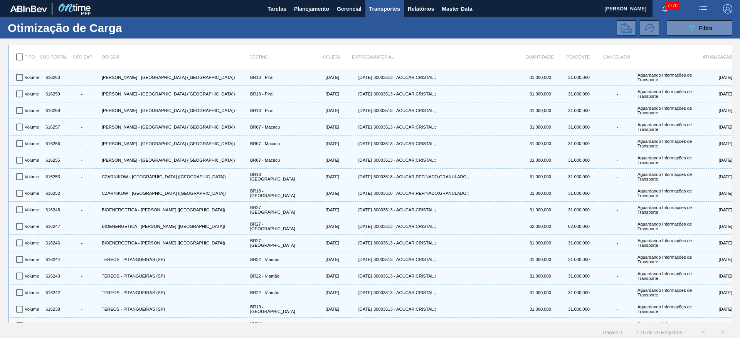
checkbox input "true"
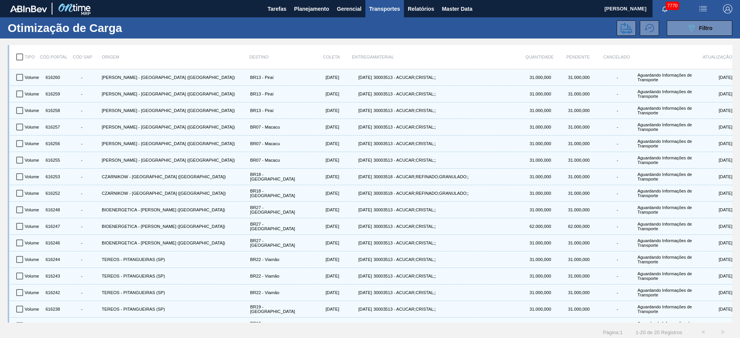
checkbox input "true"
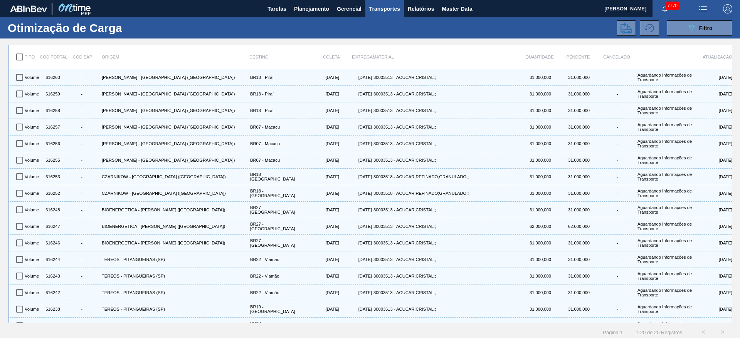
checkbox input "true"
click at [626, 26] on icon at bounding box center [626, 27] width 12 height 11
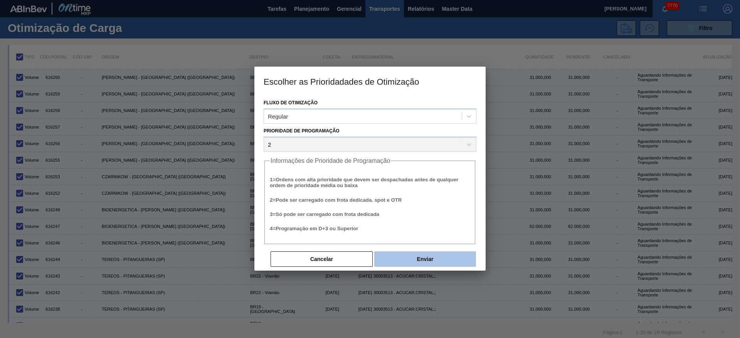
click at [447, 259] on button "Enviar" at bounding box center [425, 259] width 102 height 15
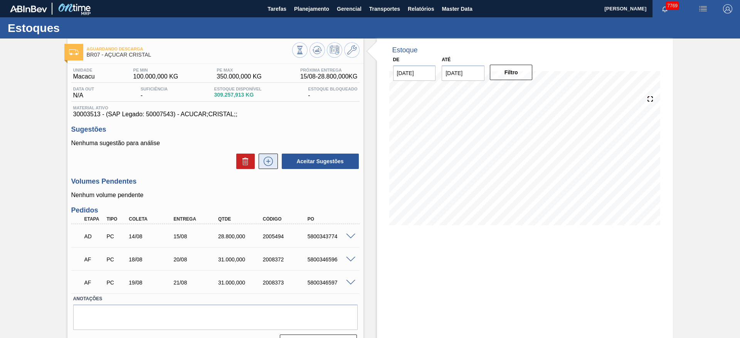
click at [266, 160] on icon at bounding box center [268, 161] width 12 height 9
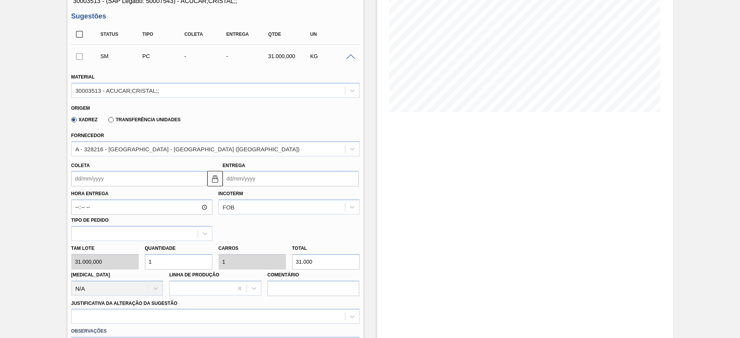
scroll to position [116, 0]
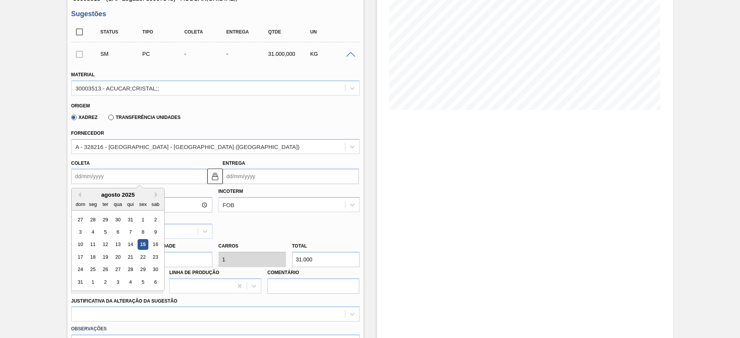
click at [98, 172] on input "Coleta" at bounding box center [139, 176] width 136 height 15
click at [93, 197] on div "agosto 2025" at bounding box center [118, 195] width 92 height 7
click at [118, 260] on div "20" at bounding box center [118, 257] width 10 height 10
type input "[DATE]"
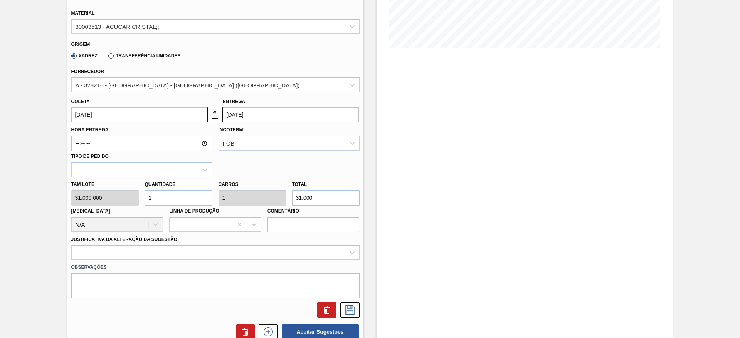
scroll to position [231, 0]
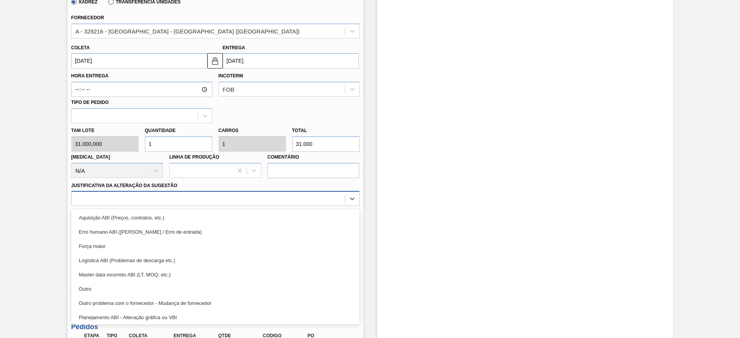
click at [186, 199] on div at bounding box center [208, 198] width 273 height 11
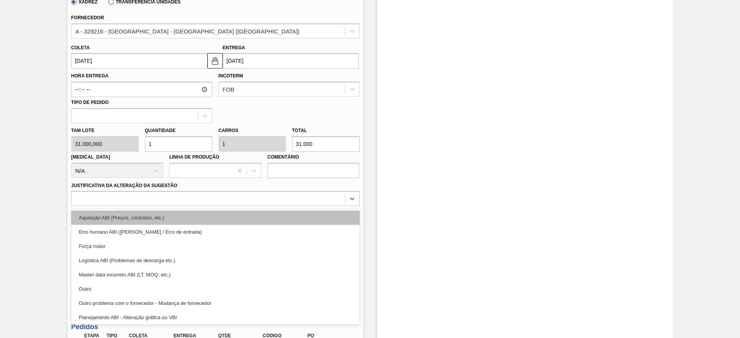
click at [188, 217] on div "Aquisição ABI (Preços, contratos, etc.)" at bounding box center [215, 218] width 288 height 14
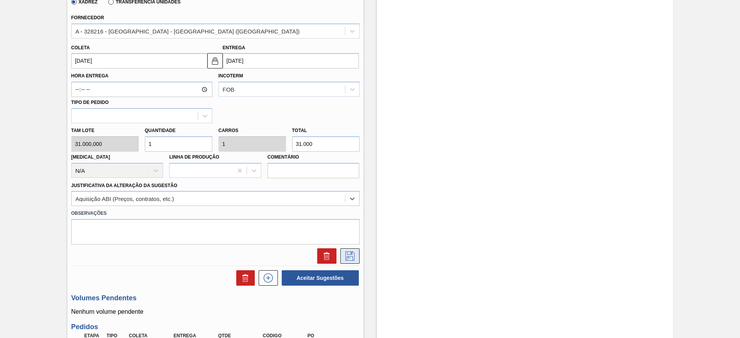
click at [358, 254] on button at bounding box center [349, 256] width 19 height 15
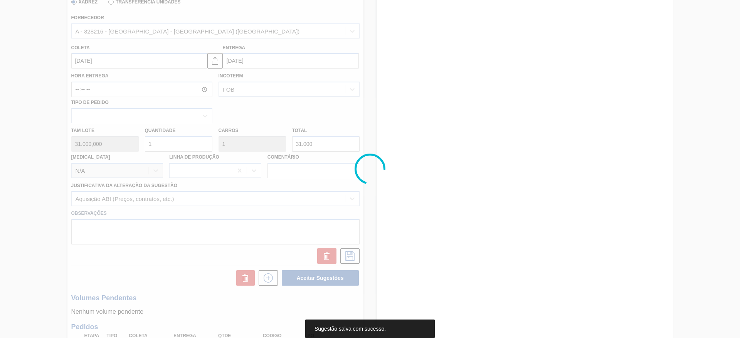
scroll to position [0, 0]
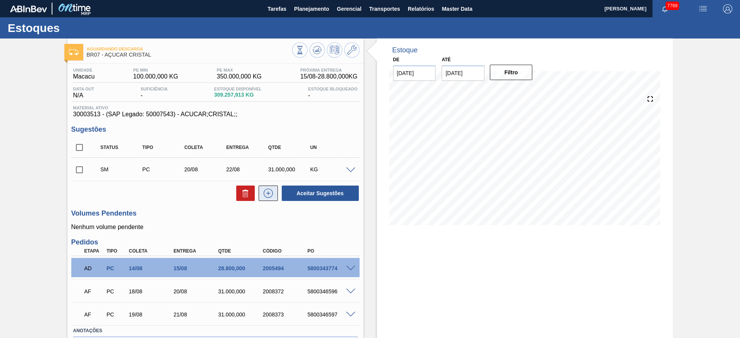
click at [264, 196] on icon at bounding box center [268, 193] width 12 height 9
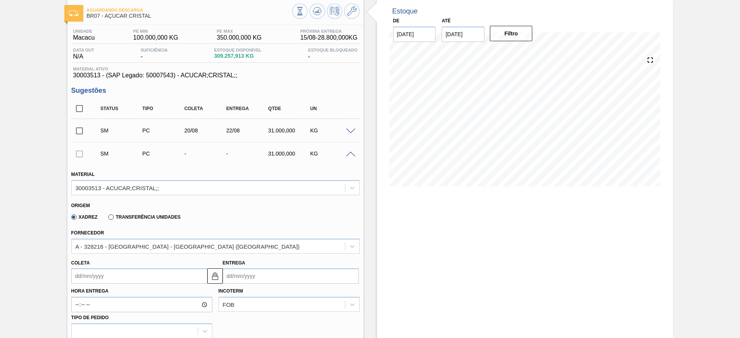
scroll to position [58, 0]
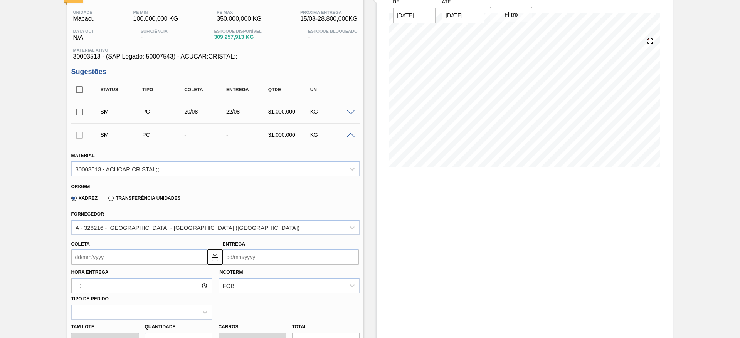
click at [91, 264] on input "Coleta" at bounding box center [139, 257] width 136 height 15
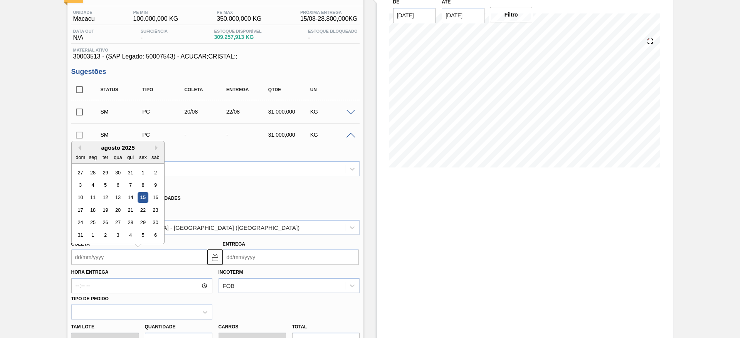
click at [90, 150] on div "agosto 2025" at bounding box center [118, 148] width 92 height 7
click at [130, 213] on div "21" at bounding box center [130, 210] width 10 height 10
type input "[DATE]"
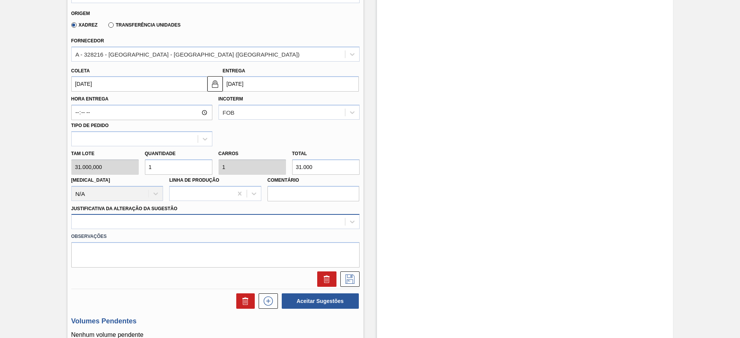
click at [277, 227] on div at bounding box center [215, 221] width 288 height 15
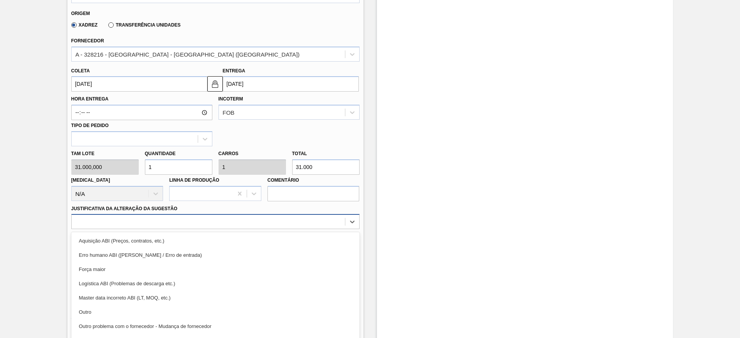
scroll to position [244, 0]
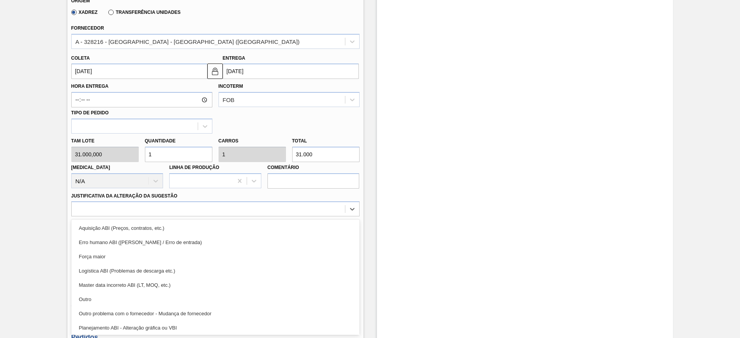
drag, startPoint x: 276, startPoint y: 229, endPoint x: 297, endPoint y: 245, distance: 26.3
click at [276, 230] on div "Aquisição ABI (Preços, contratos, etc.)" at bounding box center [215, 228] width 288 height 14
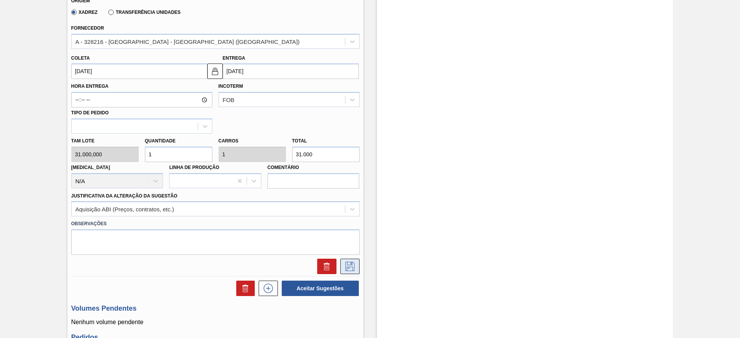
click at [340, 269] on button at bounding box center [349, 266] width 19 height 15
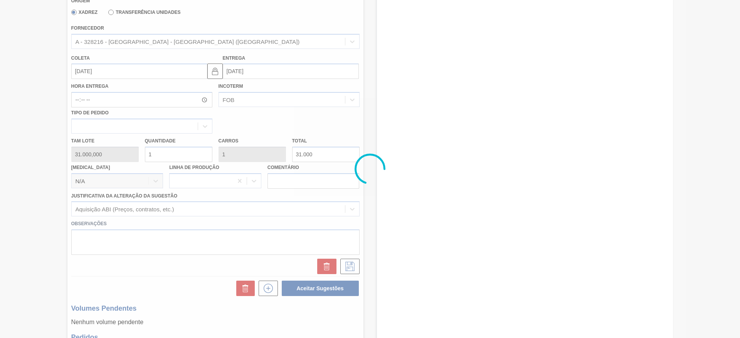
scroll to position [0, 0]
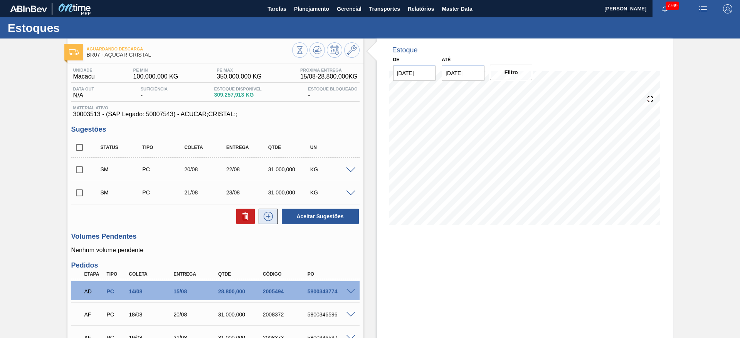
click at [271, 224] on button at bounding box center [268, 216] width 19 height 15
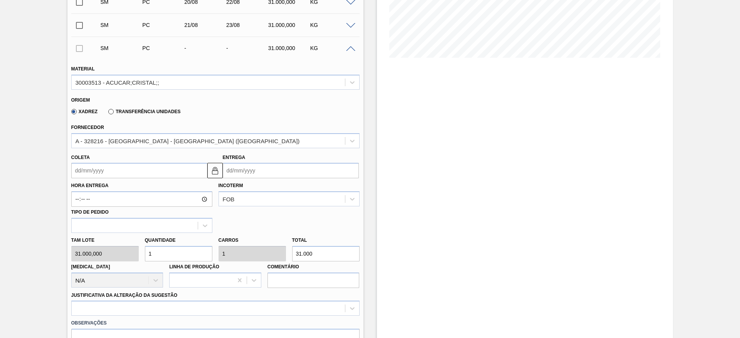
scroll to position [173, 0]
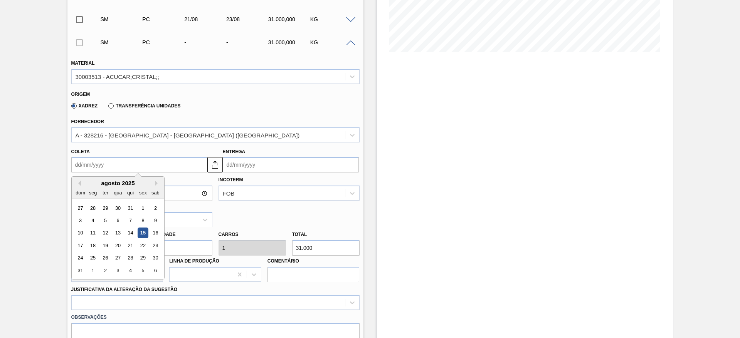
drag, startPoint x: 82, startPoint y: 168, endPoint x: 87, endPoint y: 175, distance: 8.2
click at [82, 168] on input "Coleta" at bounding box center [139, 164] width 136 height 15
click at [91, 187] on div "agosto 2025 dom seg ter qua qui sex sab" at bounding box center [118, 188] width 92 height 22
click at [143, 247] on div "22" at bounding box center [143, 245] width 10 height 10
type input "[DATE]"
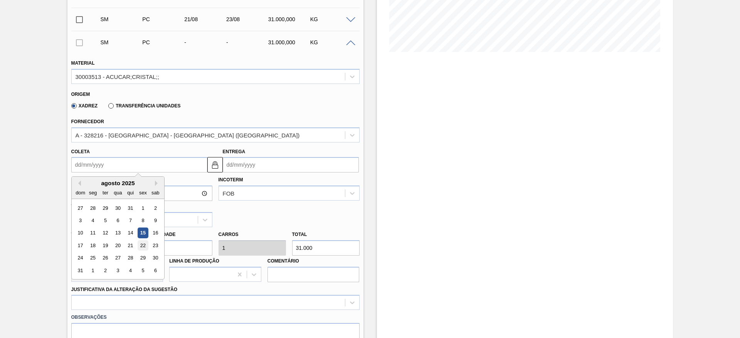
type input "[DATE]"
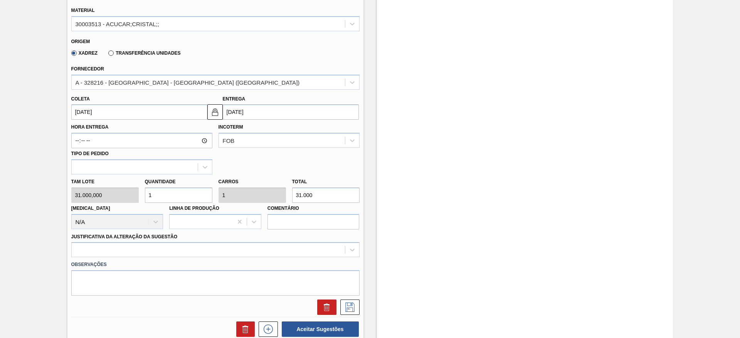
scroll to position [289, 0]
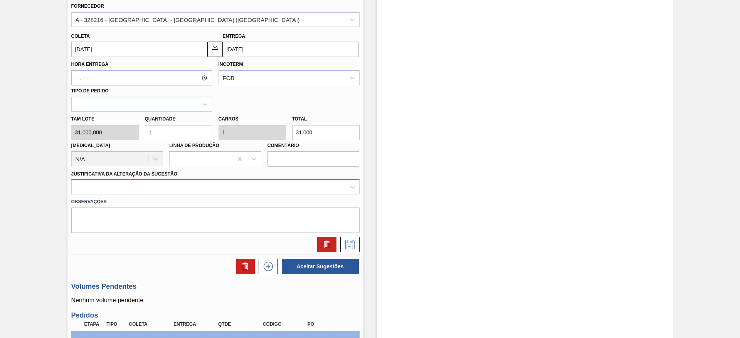
click at [276, 188] on div at bounding box center [208, 187] width 273 height 11
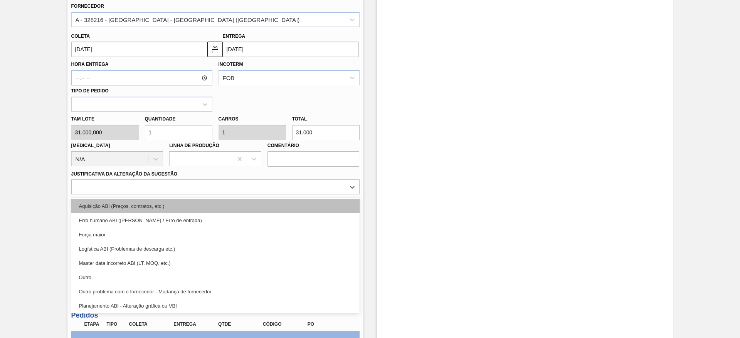
click at [279, 204] on div "Aquisição ABI (Preços, contratos, etc.)" at bounding box center [215, 206] width 288 height 14
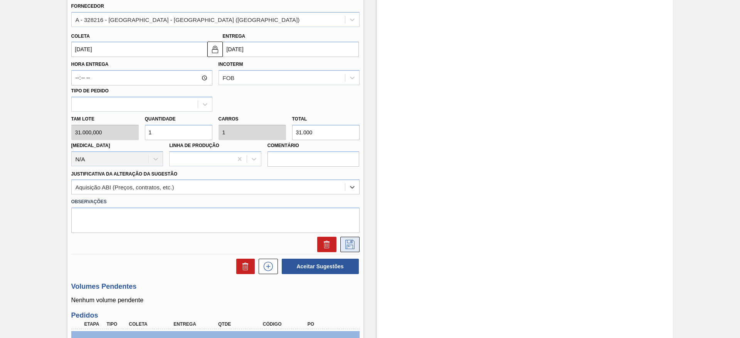
click at [348, 243] on icon at bounding box center [349, 244] width 9 height 9
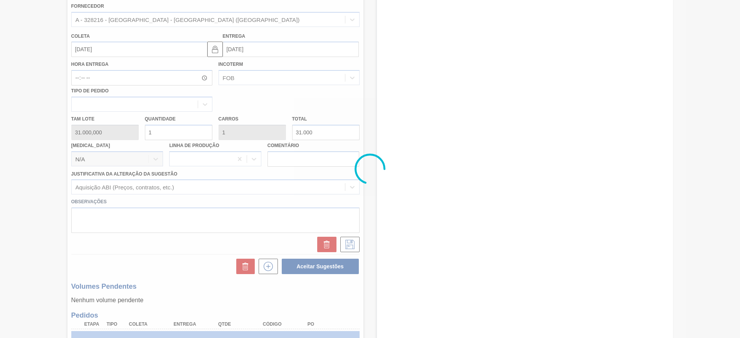
scroll to position [0, 0]
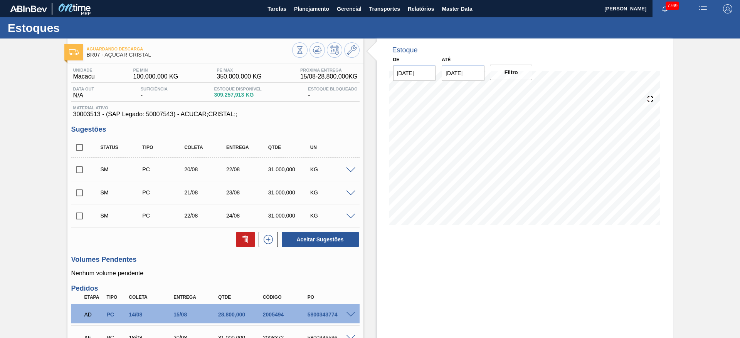
click at [78, 149] on input "checkbox" at bounding box center [79, 147] width 16 height 16
checkbox input "true"
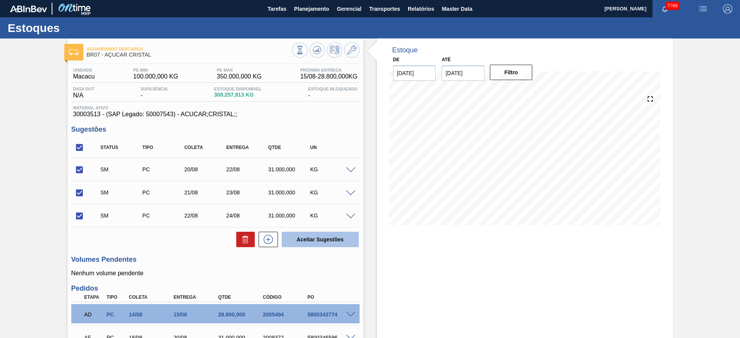
click at [336, 237] on button "Aceitar Sugestões" at bounding box center [320, 239] width 77 height 15
checkbox input "false"
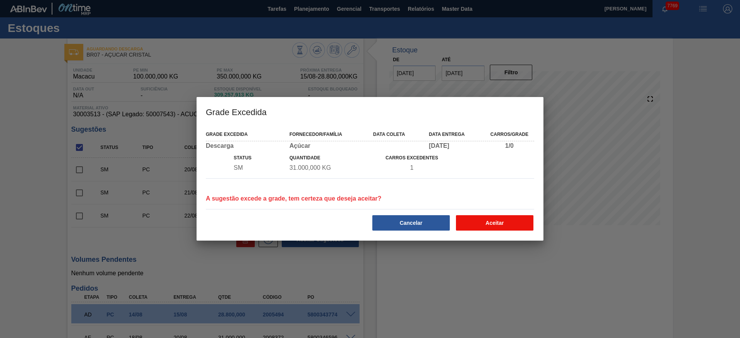
click at [484, 220] on button "Aceitar" at bounding box center [494, 222] width 77 height 15
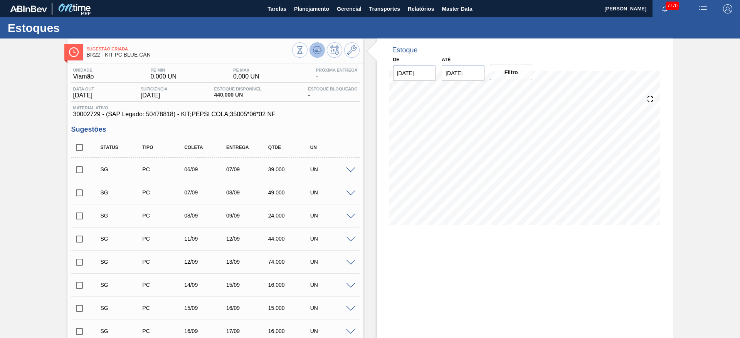
click at [304, 49] on icon at bounding box center [300, 50] width 8 height 8
click at [459, 74] on input "[DATE]" at bounding box center [463, 73] width 43 height 15
click at [83, 146] on input "checkbox" at bounding box center [79, 147] width 16 height 16
checkbox input "true"
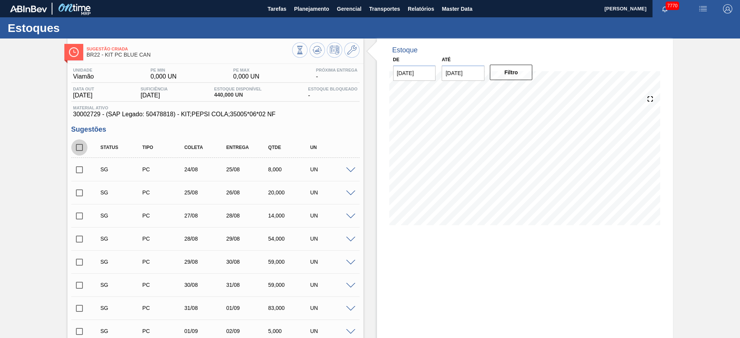
checkbox input "true"
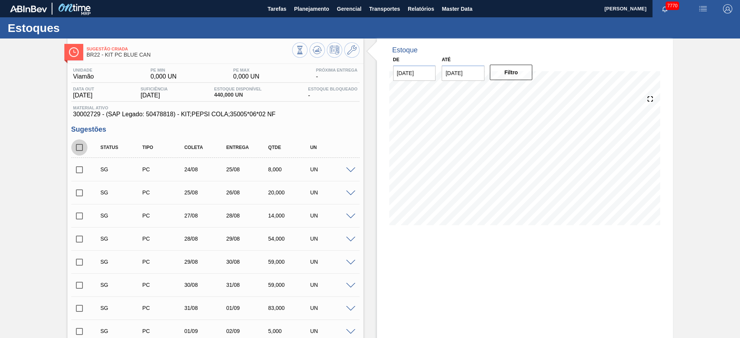
checkbox input "true"
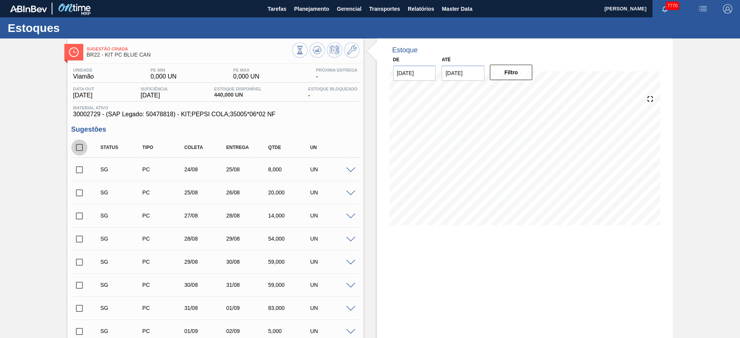
checkbox input "true"
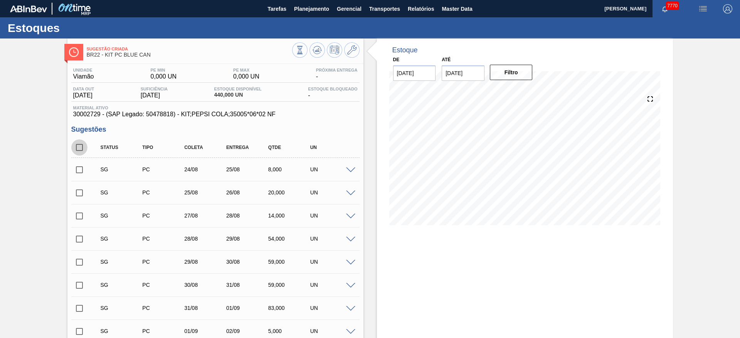
checkbox input "true"
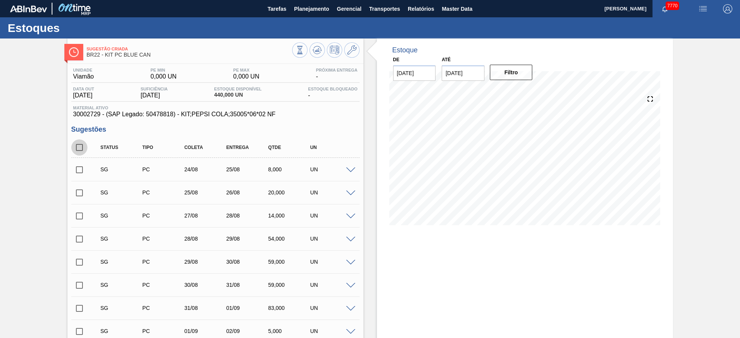
checkbox input "true"
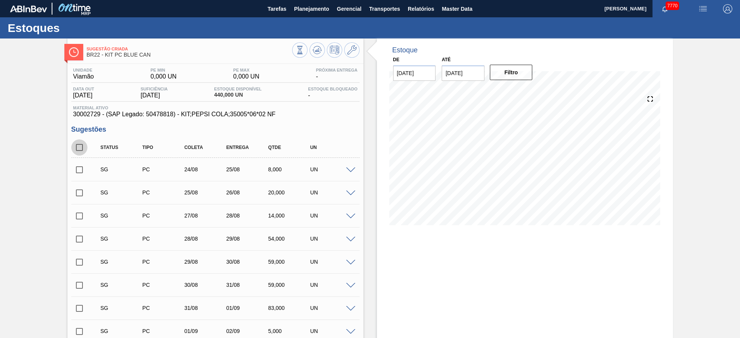
checkbox input "true"
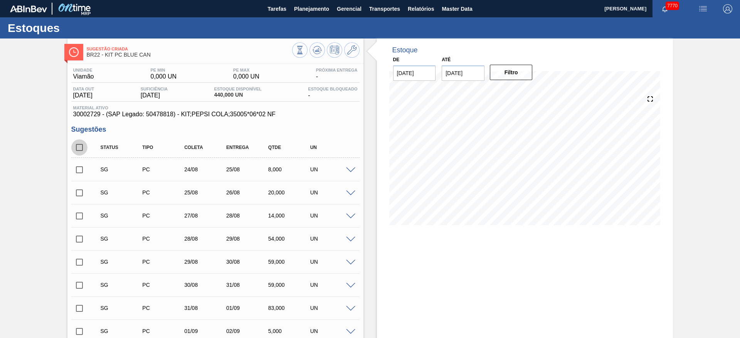
checkbox input "true"
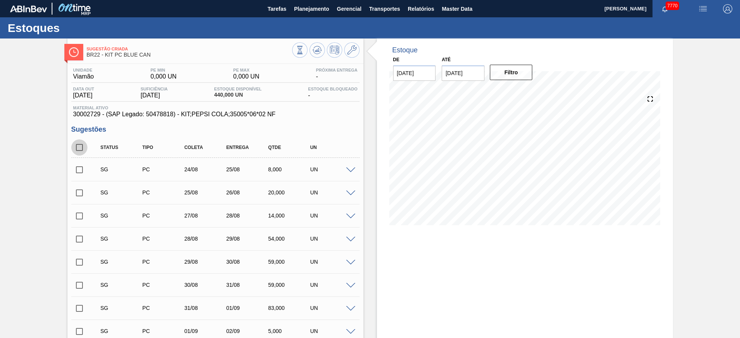
checkbox input "true"
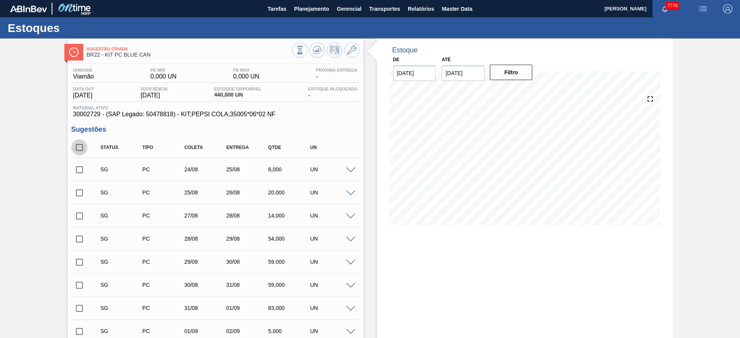
checkbox input "true"
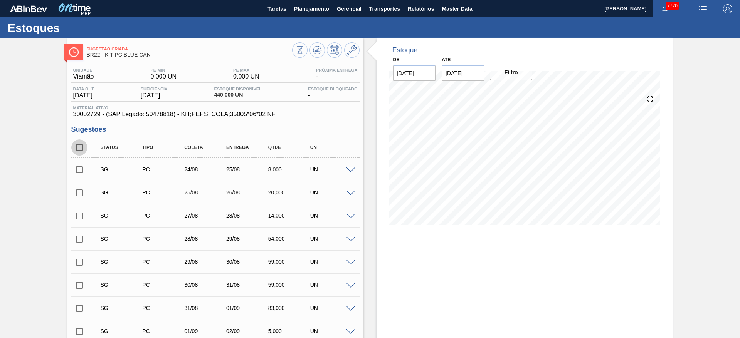
checkbox input "true"
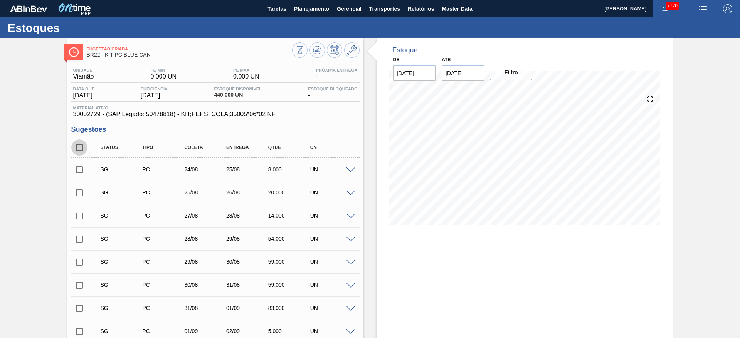
checkbox input "true"
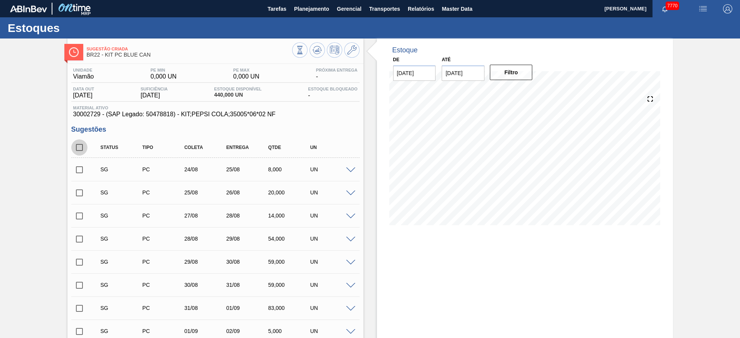
checkbox input "true"
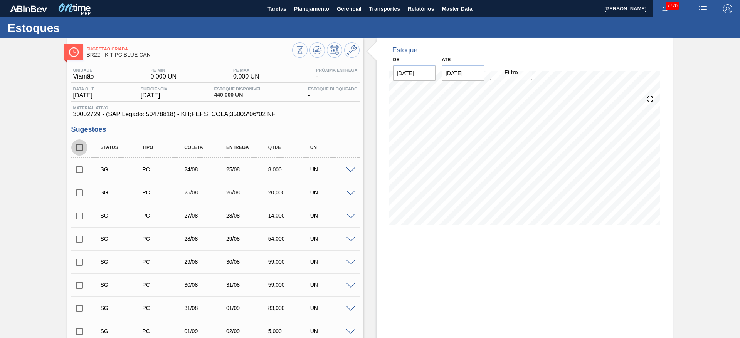
checkbox input "true"
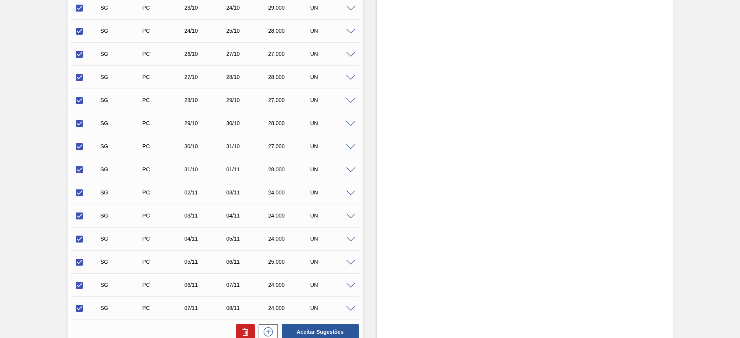
scroll to position [1372, 0]
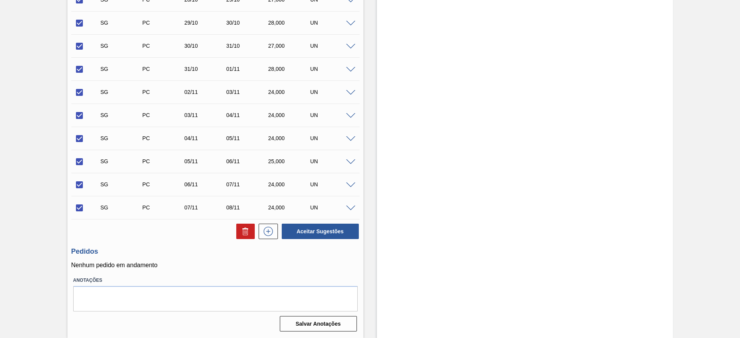
click at [247, 239] on div "Aceitar Sugestões" at bounding box center [215, 231] width 288 height 17
click at [250, 228] on button at bounding box center [245, 231] width 18 height 15
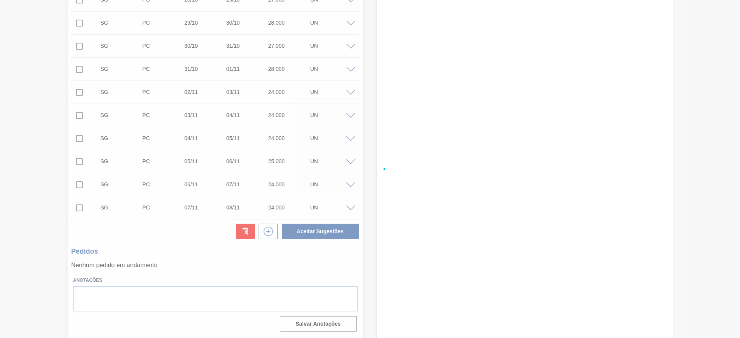
checkbox input "false"
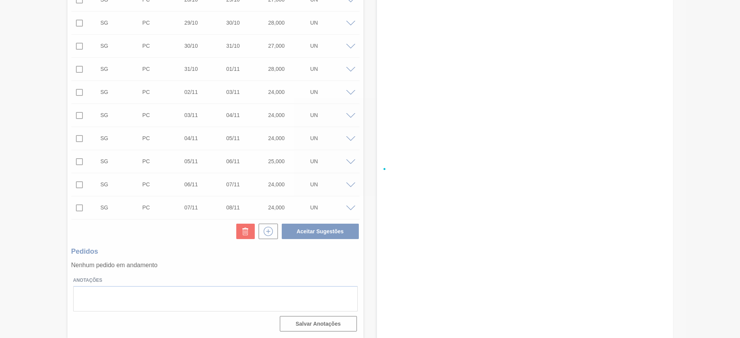
checkbox input "false"
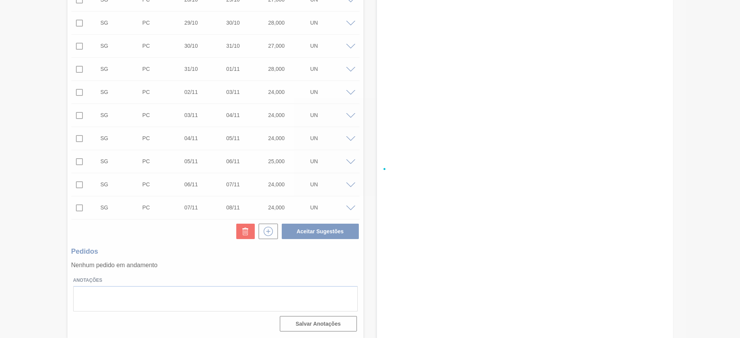
checkbox input "false"
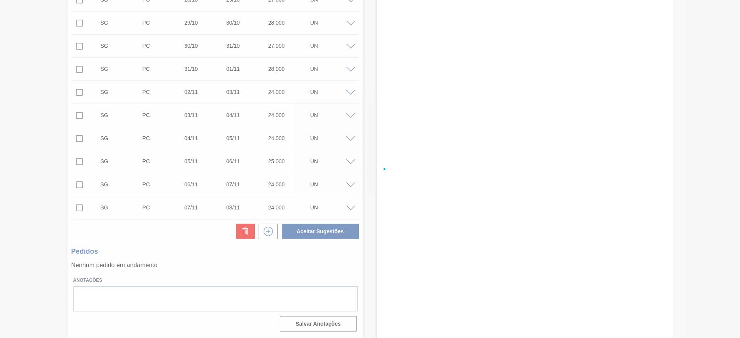
checkbox input "false"
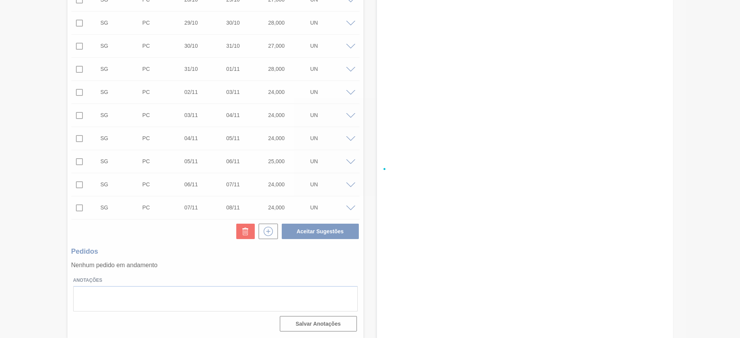
checkbox input "false"
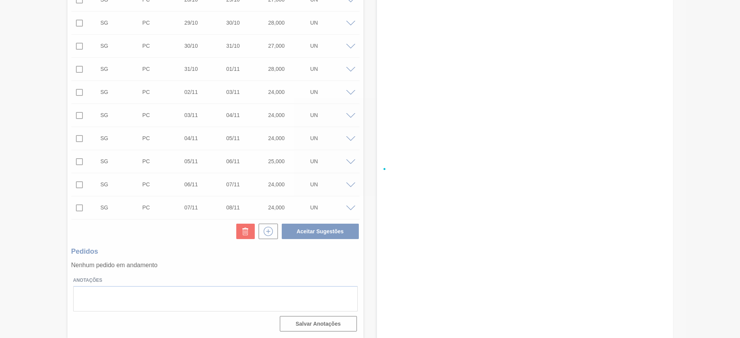
checkbox input "false"
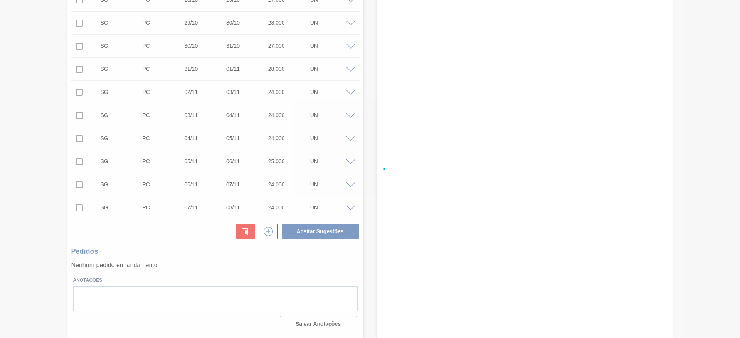
checkbox input "false"
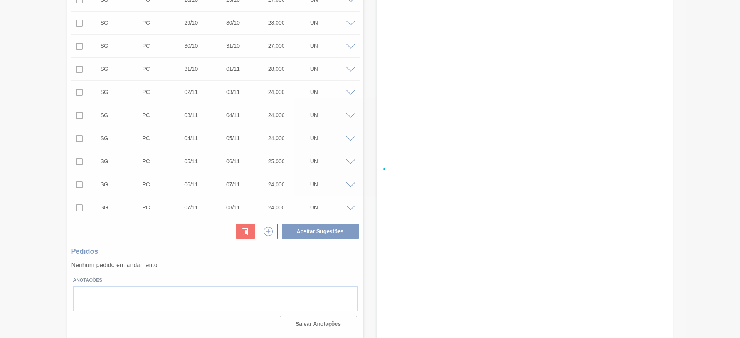
checkbox input "false"
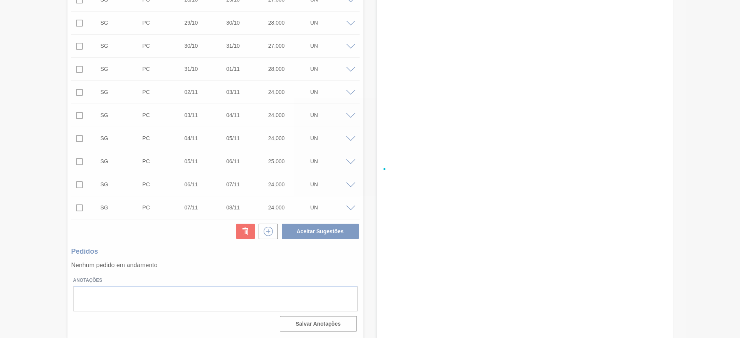
checkbox input "false"
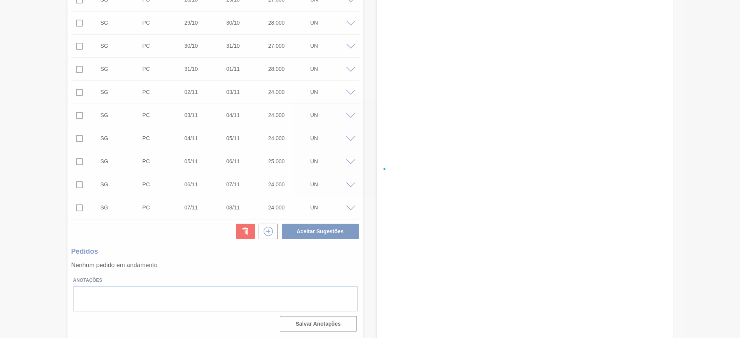
checkbox input "false"
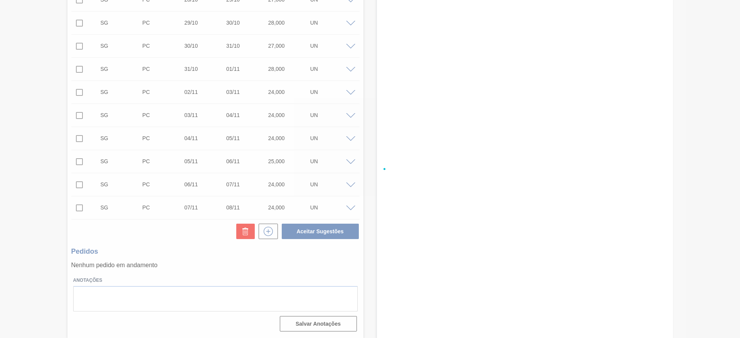
checkbox input "false"
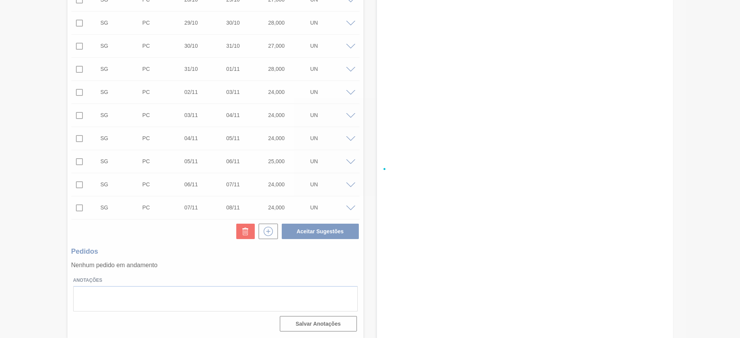
checkbox input "false"
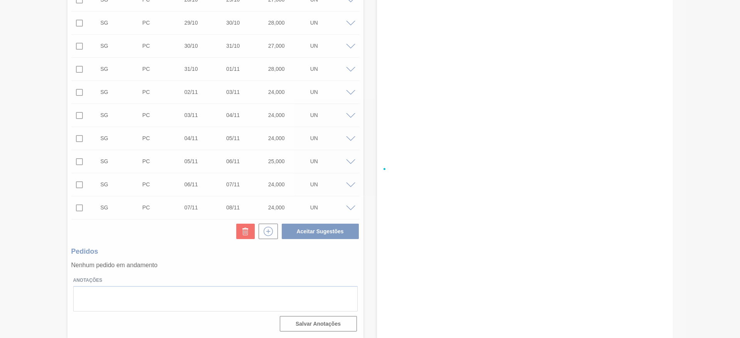
checkbox input "false"
click at [242, 234] on div at bounding box center [370, 169] width 740 height 338
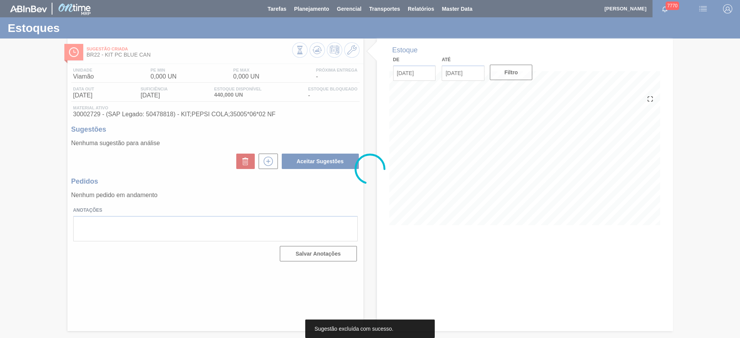
scroll to position [0, 0]
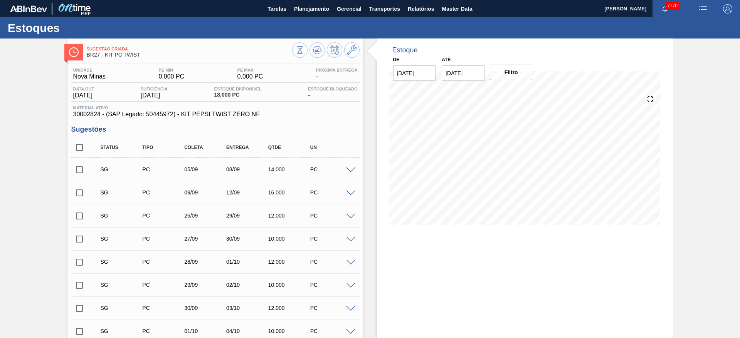
click at [451, 74] on input "[DATE]" at bounding box center [463, 73] width 43 height 15
click at [522, 167] on div "4" at bounding box center [526, 166] width 10 height 10
type input "[DATE]"
click at [514, 71] on button "Filtro" at bounding box center [511, 72] width 43 height 15
click at [80, 145] on input "checkbox" at bounding box center [79, 147] width 16 height 16
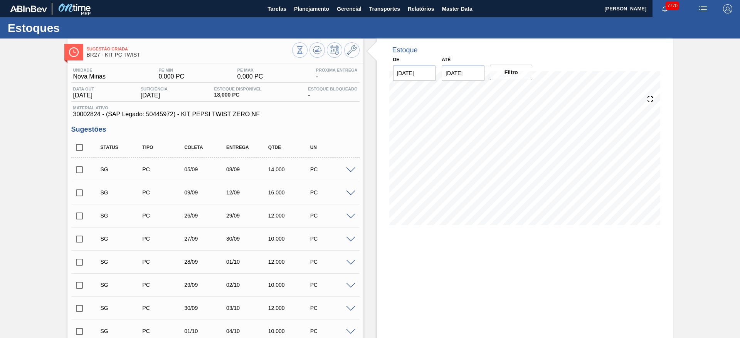
checkbox input "true"
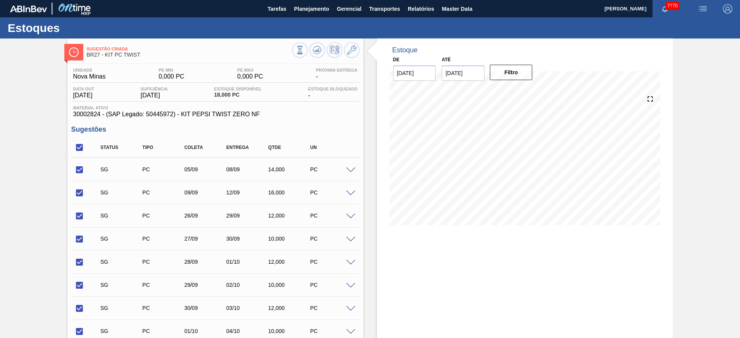
checkbox input "true"
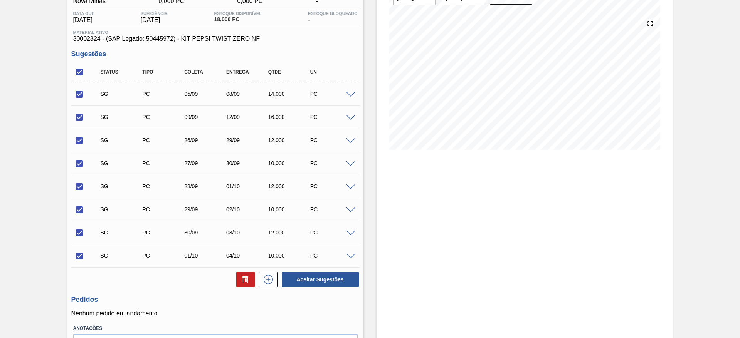
scroll to position [124, 0]
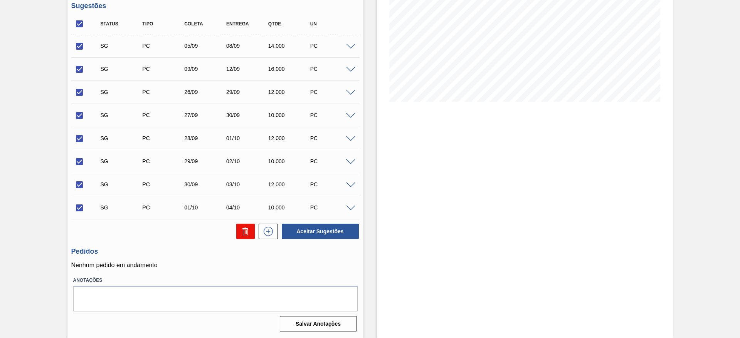
click at [246, 225] on button at bounding box center [245, 231] width 18 height 15
checkbox input "false"
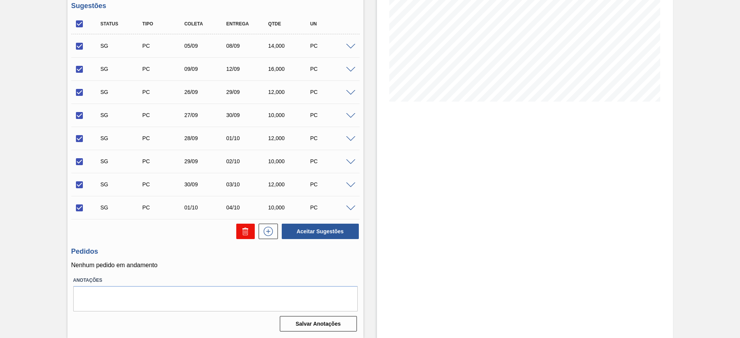
checkbox input "false"
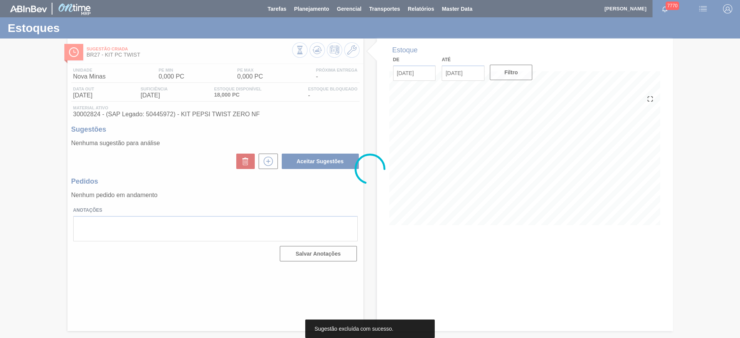
scroll to position [0, 0]
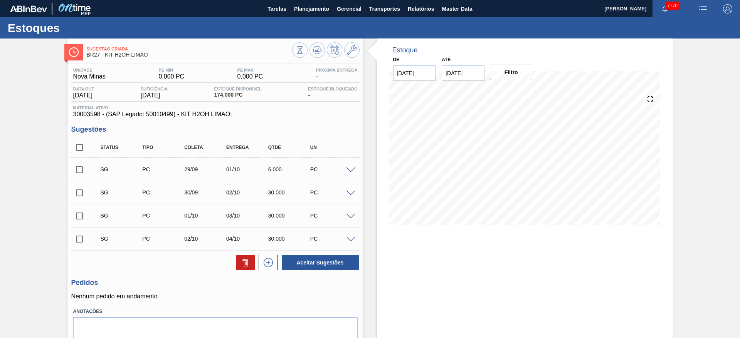
click at [456, 71] on input "[DATE]" at bounding box center [463, 73] width 43 height 15
click at [510, 166] on div "3" at bounding box center [513, 166] width 10 height 10
type input "[DATE]"
click at [507, 62] on div "De [DATE] Até [DATE] Filtro" at bounding box center [463, 67] width 154 height 27
click at [506, 72] on button "Filtro" at bounding box center [511, 72] width 43 height 15
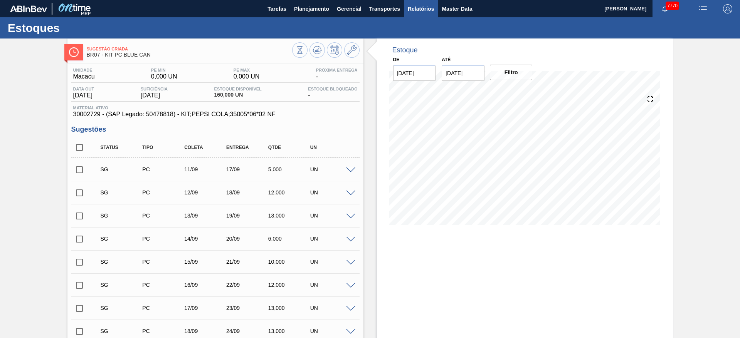
click at [413, 8] on span "Relatórios" at bounding box center [421, 8] width 26 height 9
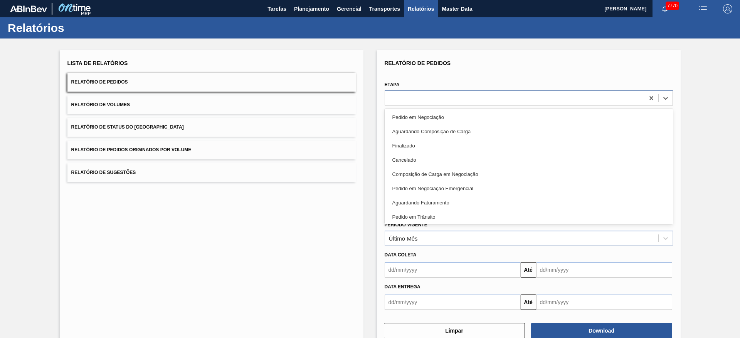
click at [432, 98] on div at bounding box center [514, 97] width 259 height 11
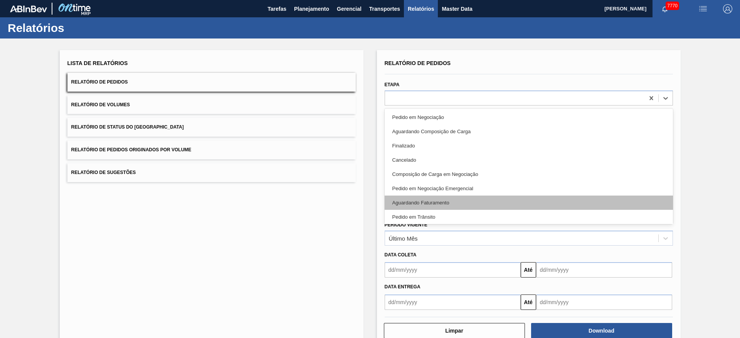
click at [444, 199] on div "Aguardando Faturamento" at bounding box center [529, 203] width 288 height 14
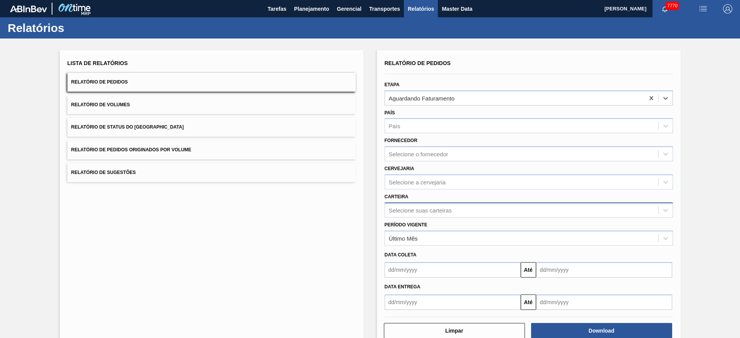
click at [443, 206] on div "Selecione suas carteiras" at bounding box center [521, 210] width 273 height 11
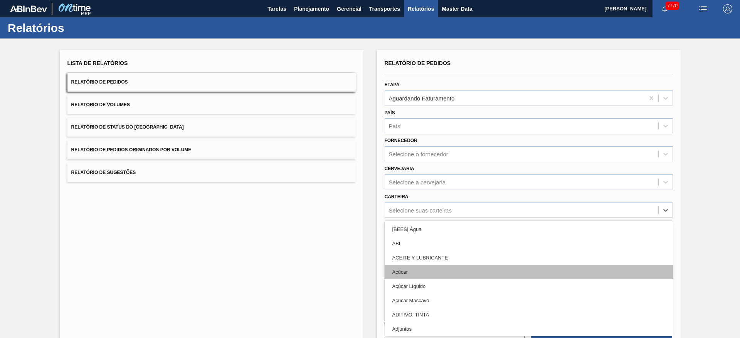
click at [435, 269] on div "Açúcar" at bounding box center [529, 272] width 288 height 14
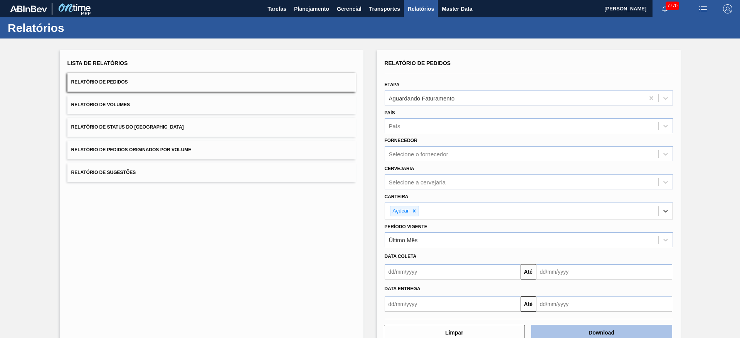
click at [624, 326] on button "Download" at bounding box center [601, 332] width 141 height 15
click at [300, 8] on span "Planejamento" at bounding box center [311, 8] width 35 height 9
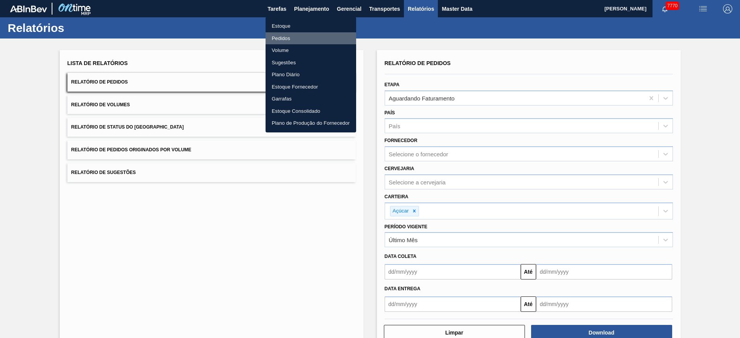
click at [302, 37] on li "Pedidos" at bounding box center [311, 38] width 91 height 12
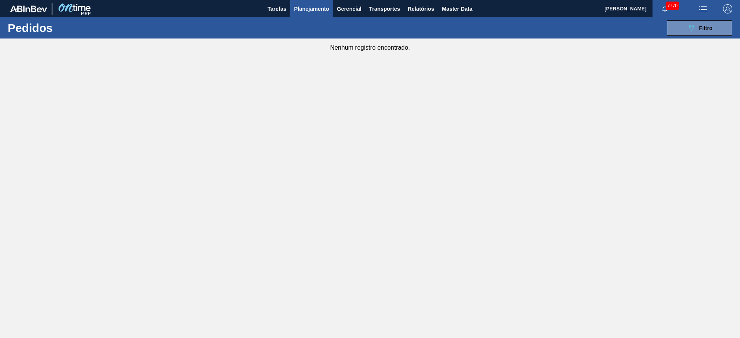
click at [311, 3] on button "Planejamento" at bounding box center [311, 8] width 43 height 17
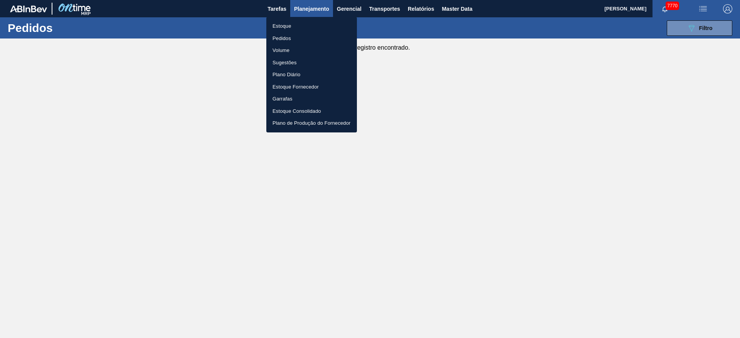
click at [304, 35] on li "Pedidos" at bounding box center [311, 38] width 91 height 12
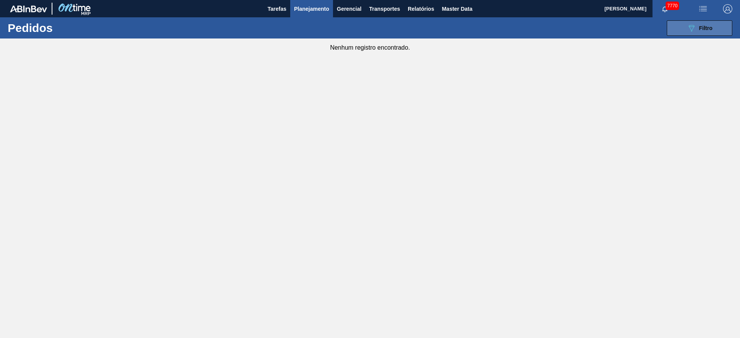
click at [673, 34] on button "089F7B8B-B2A5-4AFE-B5C0-19BA573D28AC Filtro" at bounding box center [700, 27] width 66 height 15
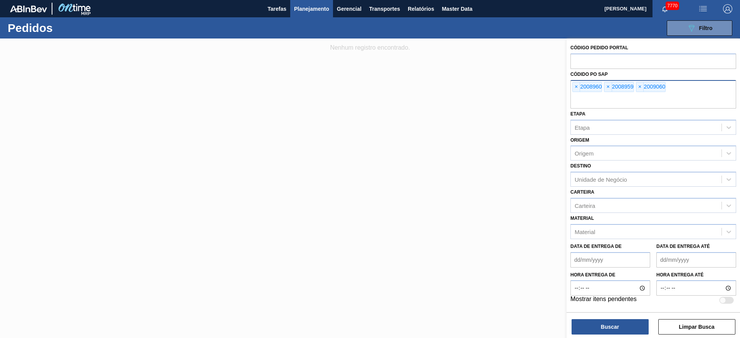
click at [603, 89] on div "× 2008960 × 2008959 × 2009060" at bounding box center [653, 94] width 166 height 29
click at [574, 86] on span "×" at bounding box center [576, 86] width 7 height 9
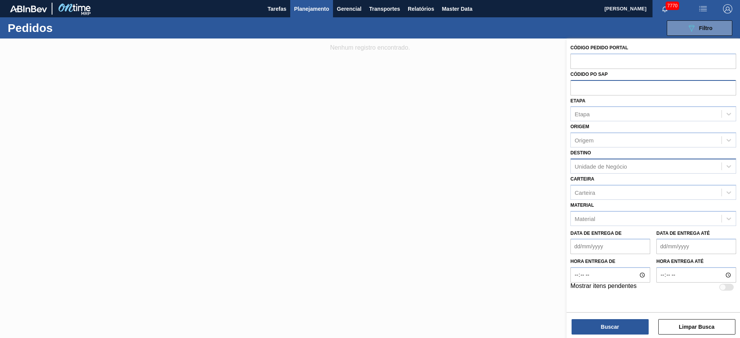
click at [597, 172] on div "Unidade de Negócio" at bounding box center [653, 166] width 166 height 15
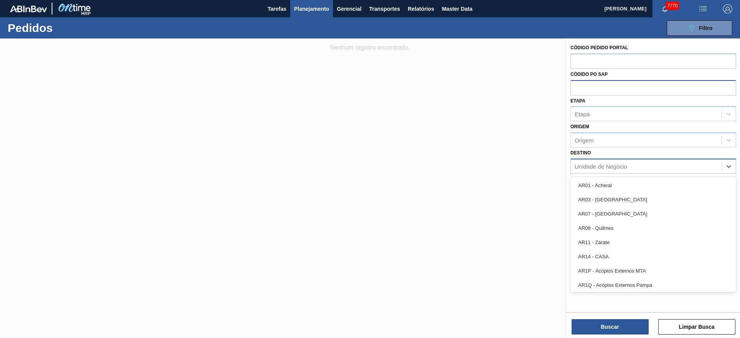
type input "15"
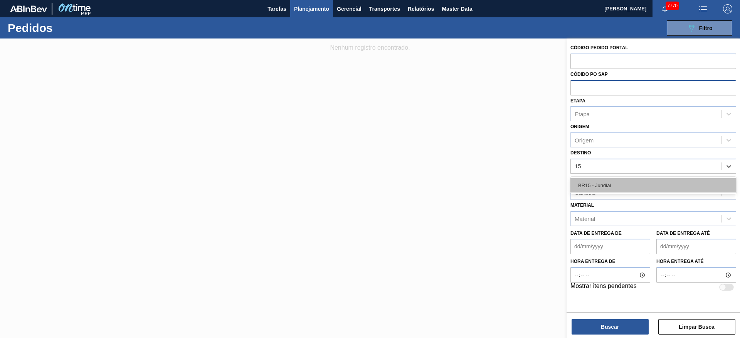
click at [603, 183] on div "BR15 - Jundiaí" at bounding box center [653, 185] width 166 height 14
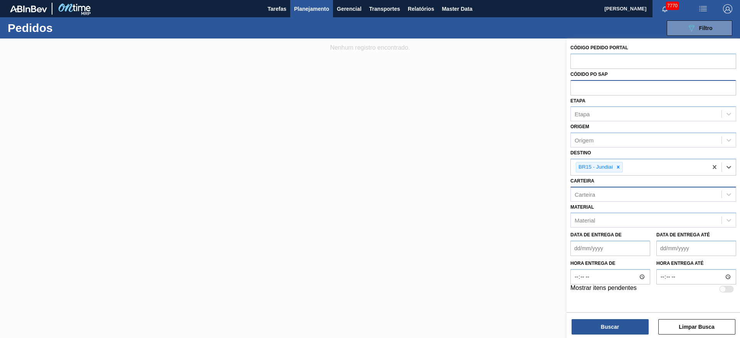
click at [601, 192] on div "Carteira" at bounding box center [646, 194] width 151 height 11
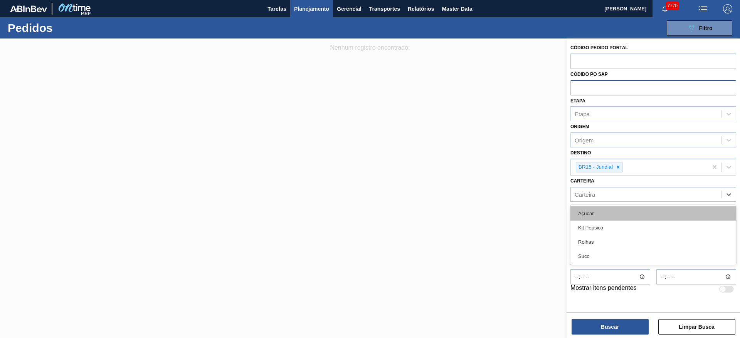
click at [601, 217] on div "Açúcar" at bounding box center [653, 214] width 166 height 14
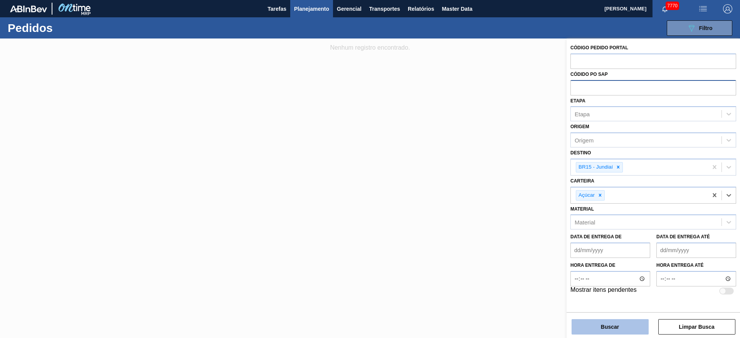
click at [604, 327] on button "Buscar" at bounding box center [609, 326] width 77 height 15
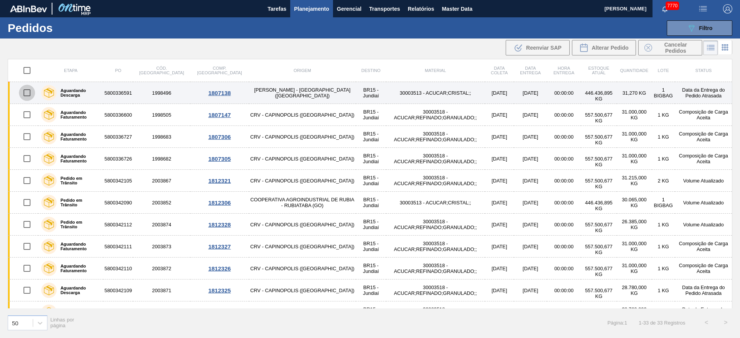
click at [25, 92] on input "checkbox" at bounding box center [27, 93] width 16 height 16
checkbox input "true"
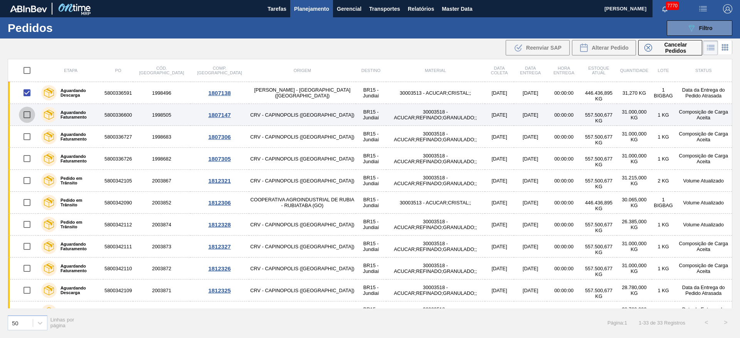
click at [27, 119] on input "checkbox" at bounding box center [27, 115] width 16 height 16
checkbox input "true"
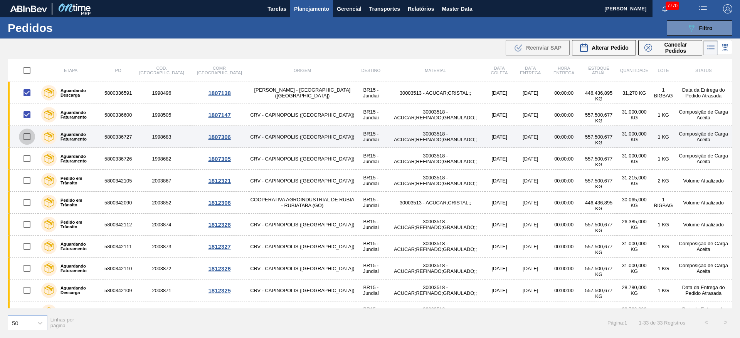
click at [26, 138] on input "checkbox" at bounding box center [27, 137] width 16 height 16
checkbox input "true"
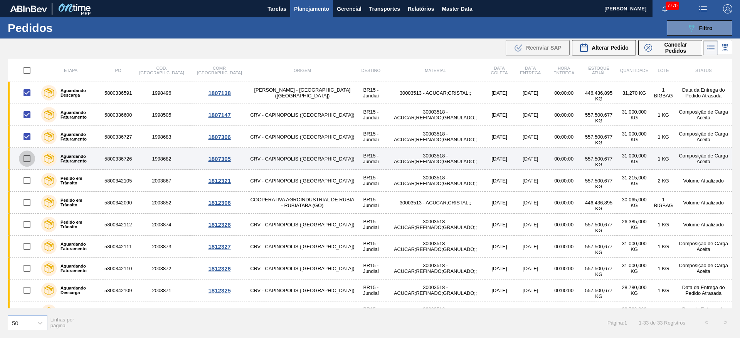
click at [24, 160] on input "checkbox" at bounding box center [27, 159] width 16 height 16
checkbox input "true"
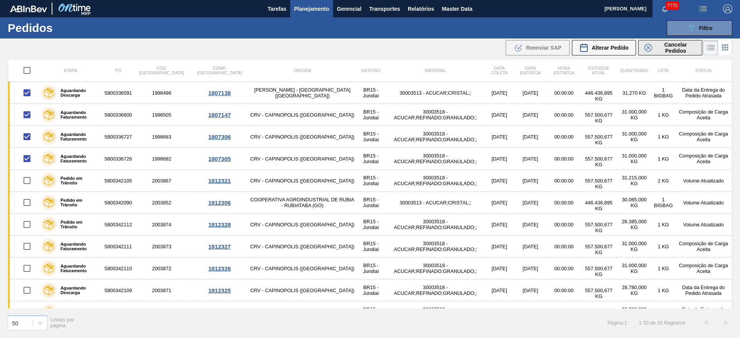
click at [666, 50] on span "Cancelar Pedidos" at bounding box center [675, 48] width 41 height 12
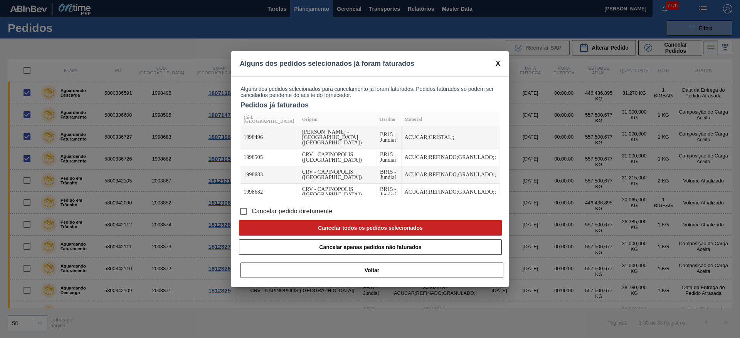
click at [282, 210] on span "Cancelar pedido diretamente" at bounding box center [292, 211] width 81 height 9
click at [252, 210] on input "Cancelar pedido diretamente" at bounding box center [243, 211] width 16 height 16
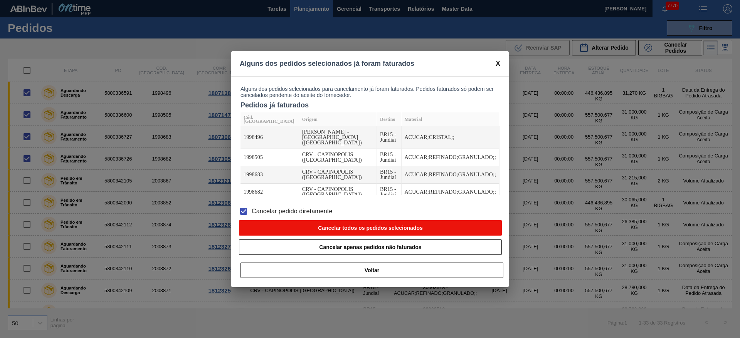
click at [304, 227] on button "Cancelar todos os pedidos selecionados" at bounding box center [370, 227] width 263 height 15
checkbox input "false"
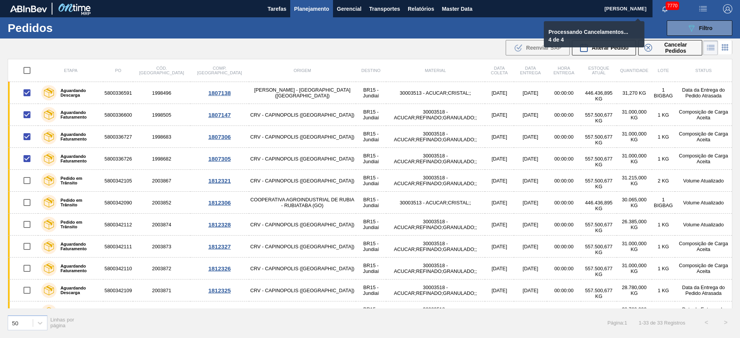
checkbox input "false"
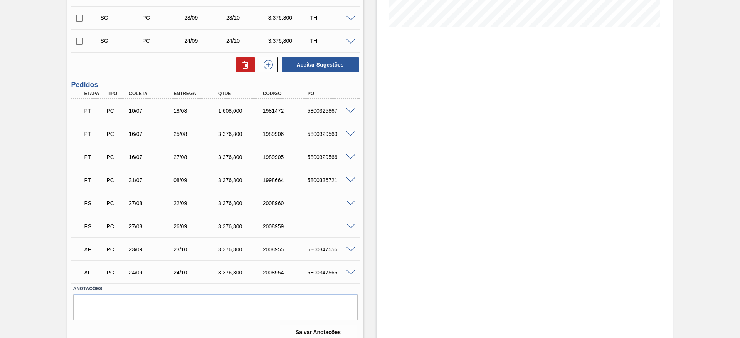
scroll to position [207, 0]
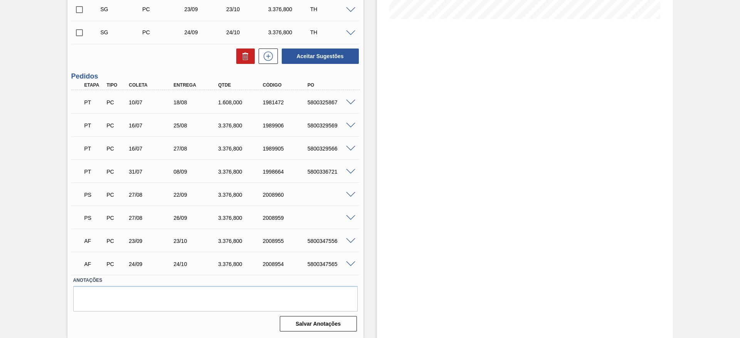
click at [349, 198] on div "PS PC 27/08 22/09 3.376,[PHONE_NUMBER]" at bounding box center [215, 194] width 288 height 19
click at [349, 196] on span at bounding box center [350, 195] width 9 height 6
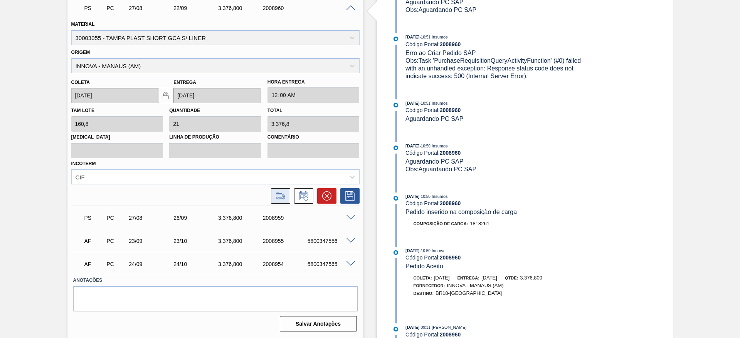
click at [284, 198] on icon at bounding box center [280, 196] width 12 height 9
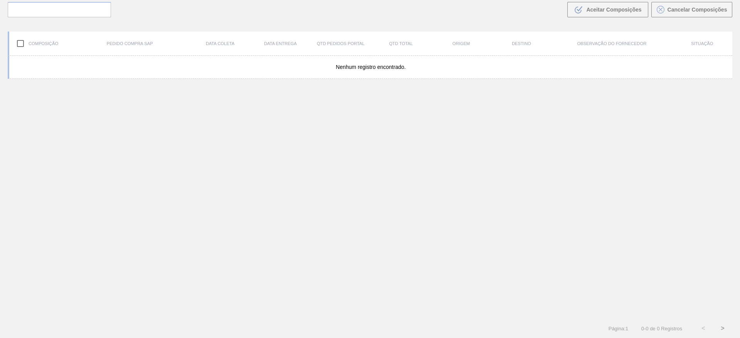
scroll to position [55, 0]
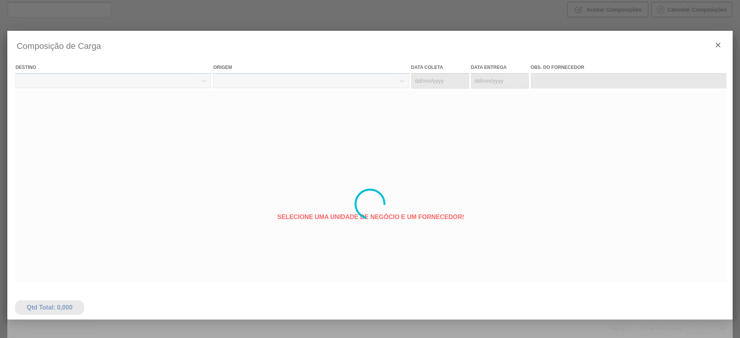
type coleta "[DATE]"
type entrega "[DATE]"
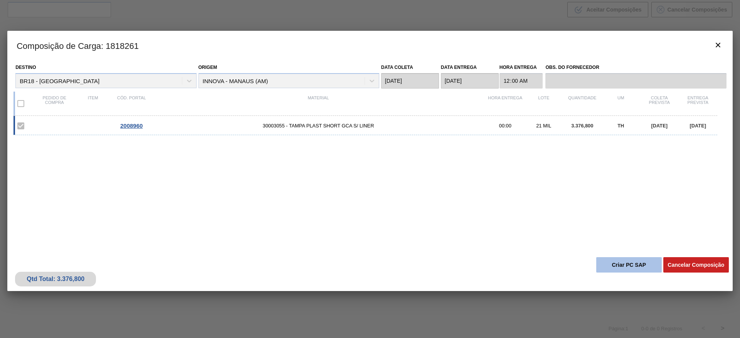
click at [617, 261] on button "Criar PC SAP" at bounding box center [629, 264] width 66 height 15
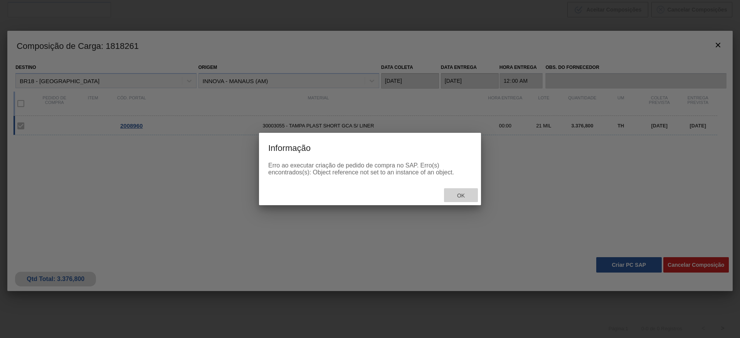
click at [465, 200] on div "Ok" at bounding box center [461, 195] width 34 height 14
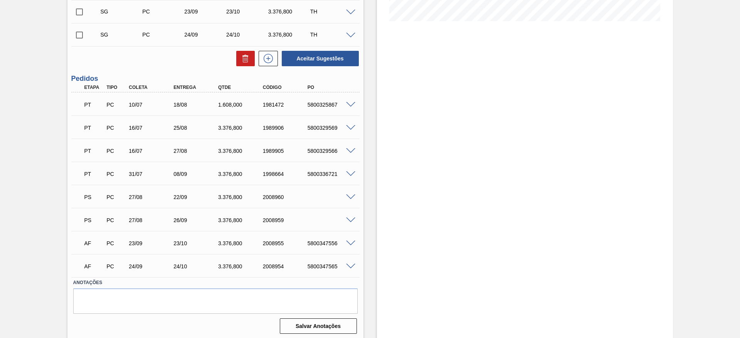
scroll to position [207, 0]
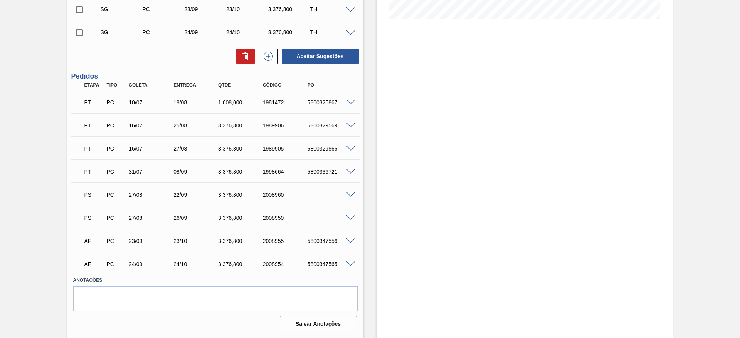
click at [350, 217] on span at bounding box center [350, 218] width 9 height 6
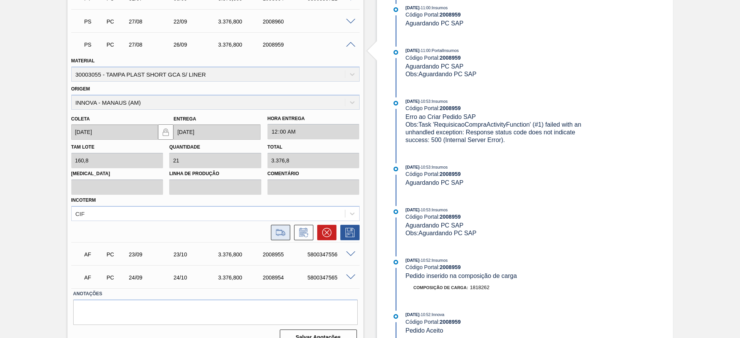
click at [274, 238] on button at bounding box center [280, 232] width 19 height 15
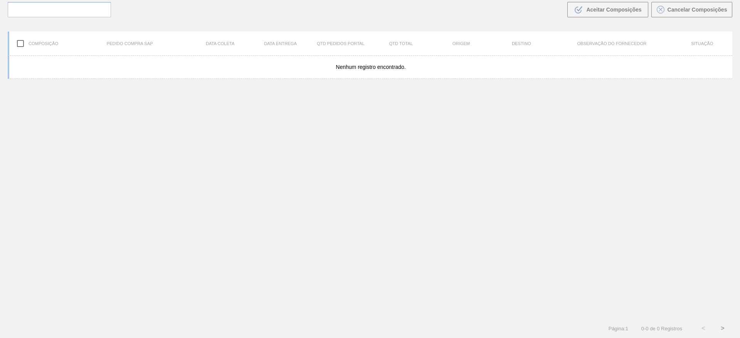
scroll to position [55, 0]
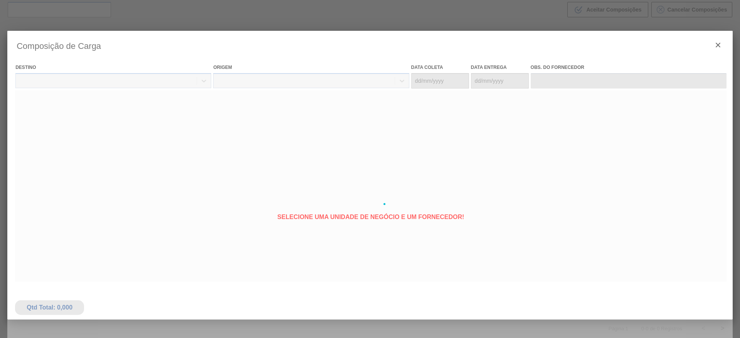
type coleta "[DATE]"
type entrega "[DATE]"
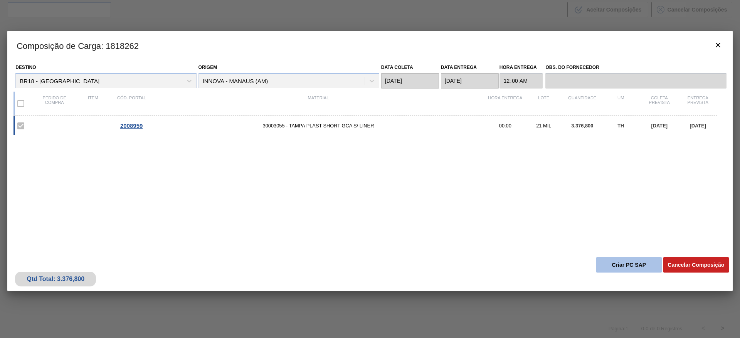
click at [626, 262] on button "Criar PC SAP" at bounding box center [629, 264] width 66 height 15
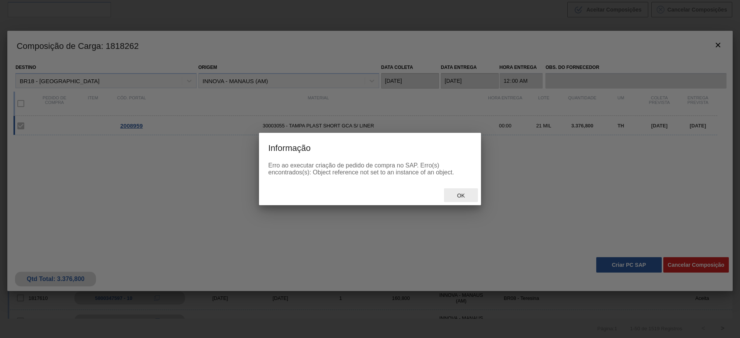
click at [460, 193] on span "Ok" at bounding box center [461, 196] width 20 height 6
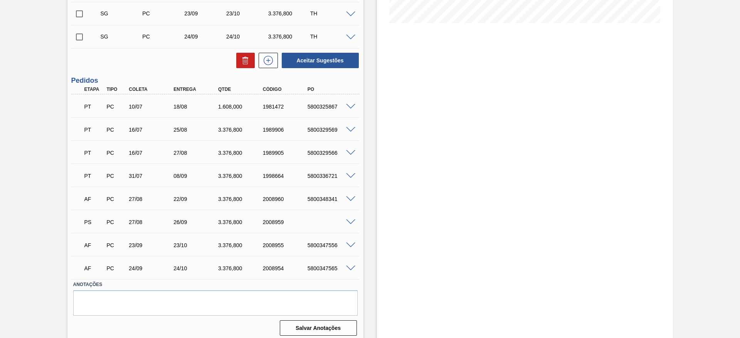
scroll to position [207, 0]
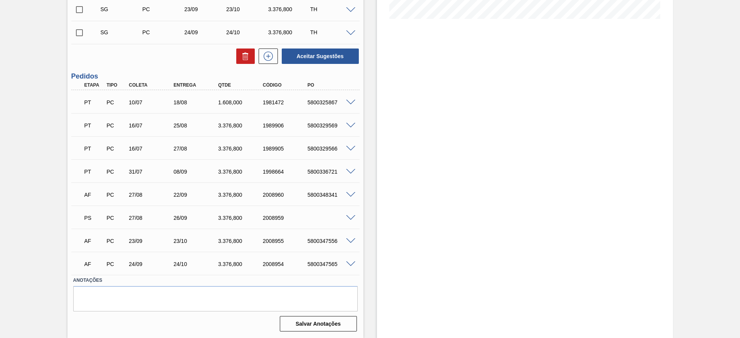
click at [353, 217] on span at bounding box center [350, 218] width 9 height 6
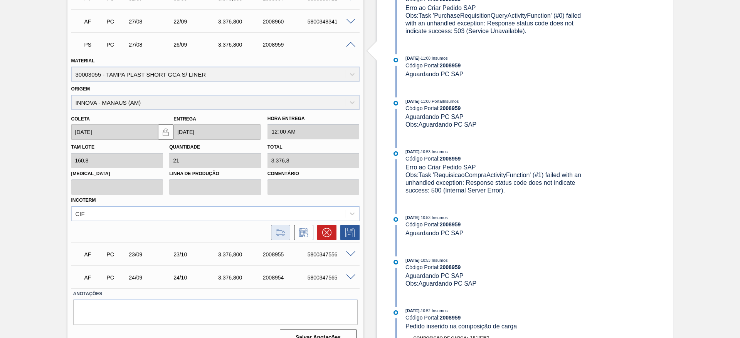
click at [281, 231] on icon at bounding box center [280, 232] width 12 height 9
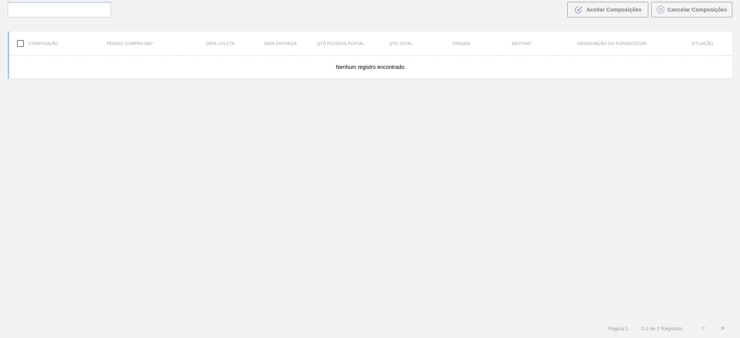
scroll to position [55, 0]
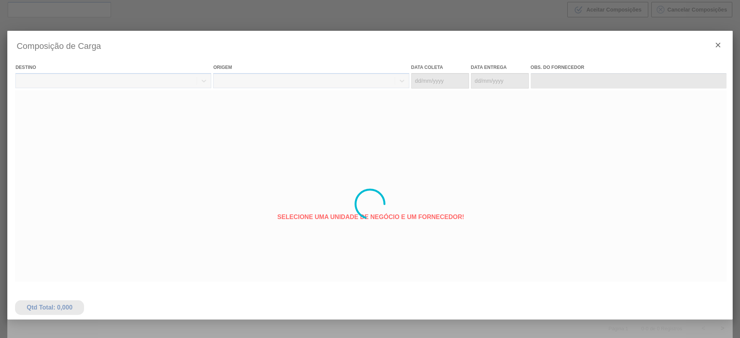
type coleta "[DATE]"
type entrega "[DATE]"
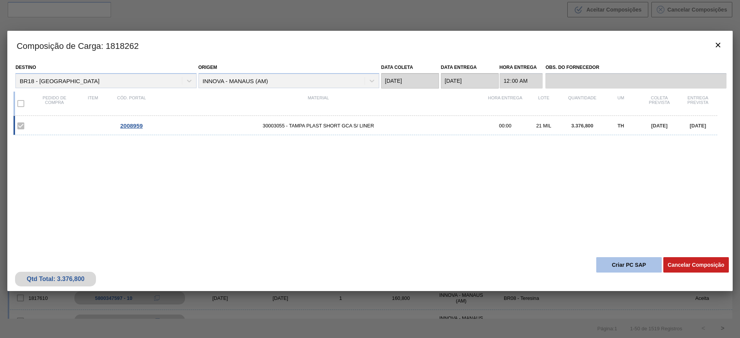
click at [626, 262] on button "Criar PC SAP" at bounding box center [629, 264] width 66 height 15
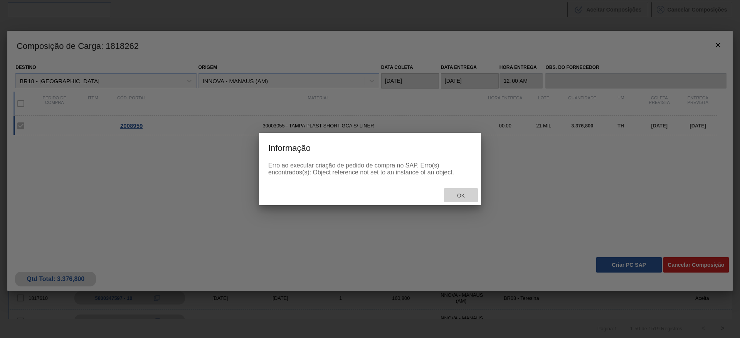
click at [463, 194] on span "Ok" at bounding box center [461, 196] width 20 height 6
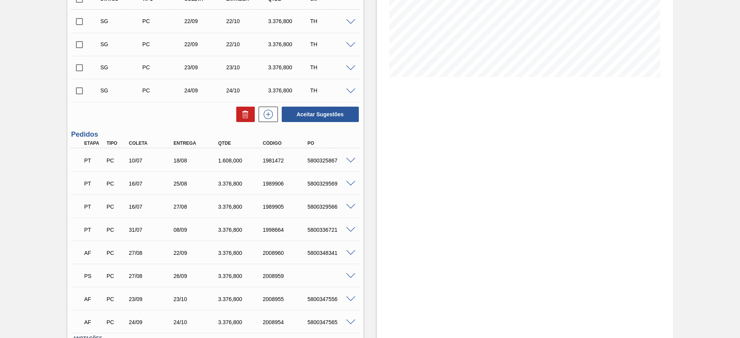
scroll to position [207, 0]
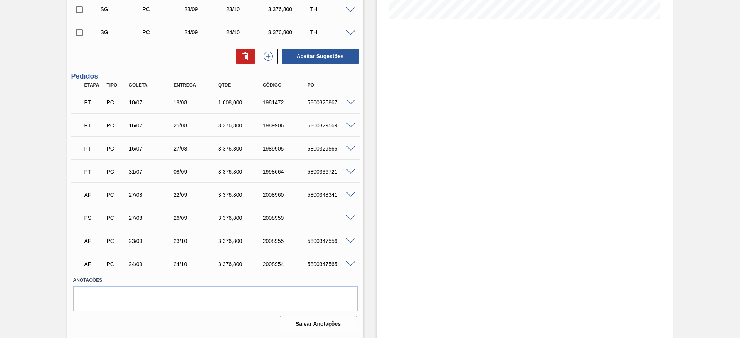
click at [351, 215] on div at bounding box center [351, 218] width 15 height 6
click at [351, 218] on span at bounding box center [350, 218] width 9 height 6
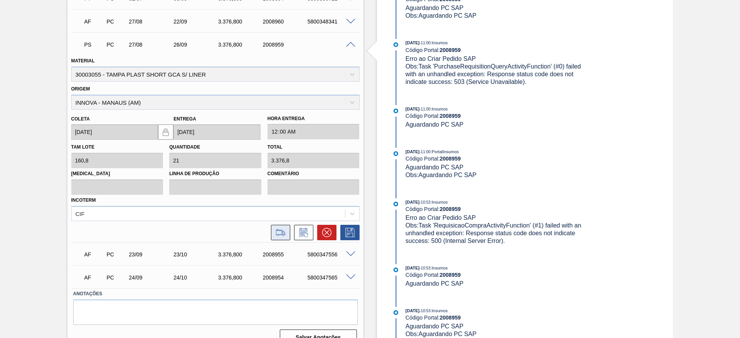
click at [278, 239] on button at bounding box center [280, 232] width 19 height 15
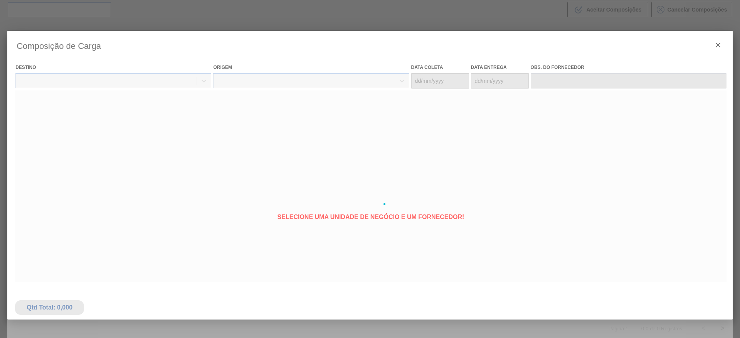
type coleta "[DATE]"
type entrega "[DATE]"
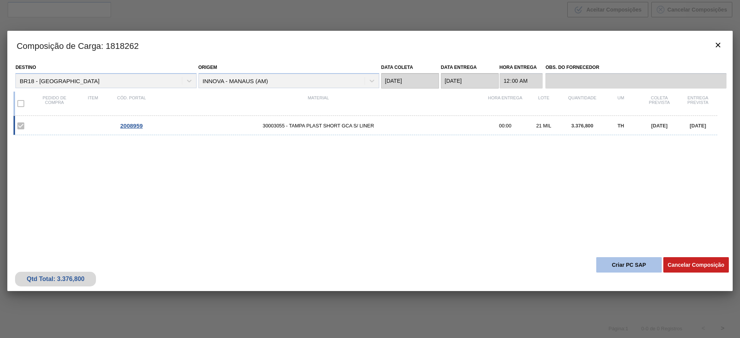
click at [620, 262] on button "Criar PC SAP" at bounding box center [629, 264] width 66 height 15
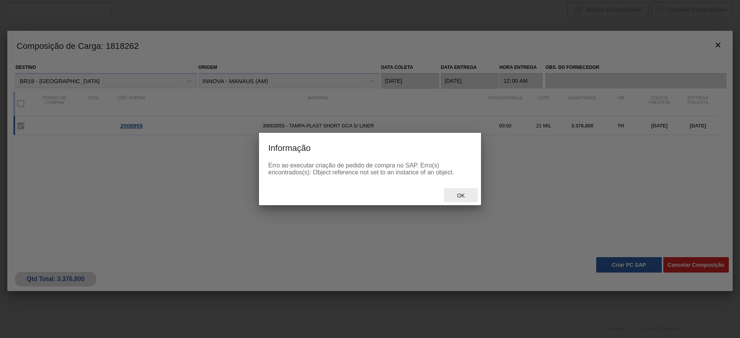
click at [454, 196] on span "Ok" at bounding box center [461, 196] width 20 height 6
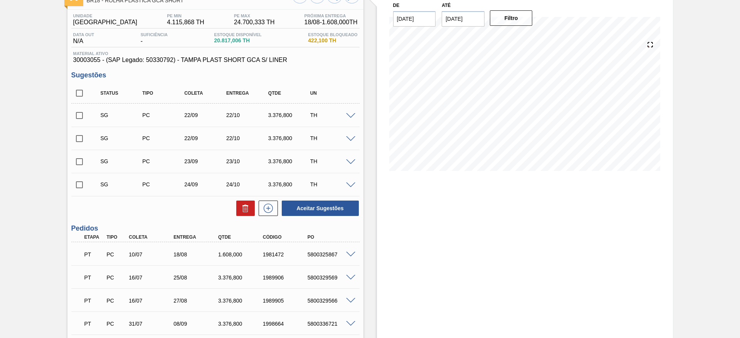
scroll to position [207, 0]
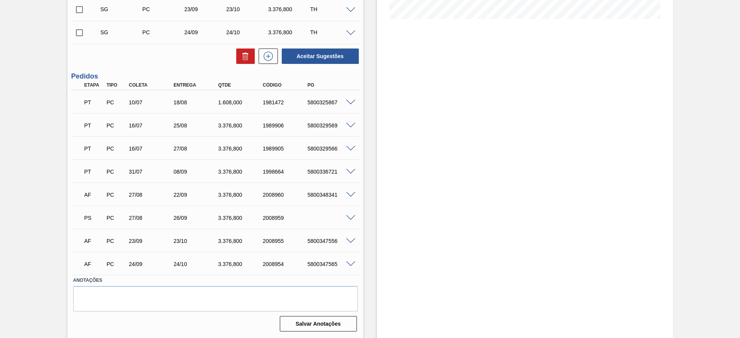
click at [354, 217] on span at bounding box center [350, 218] width 9 height 6
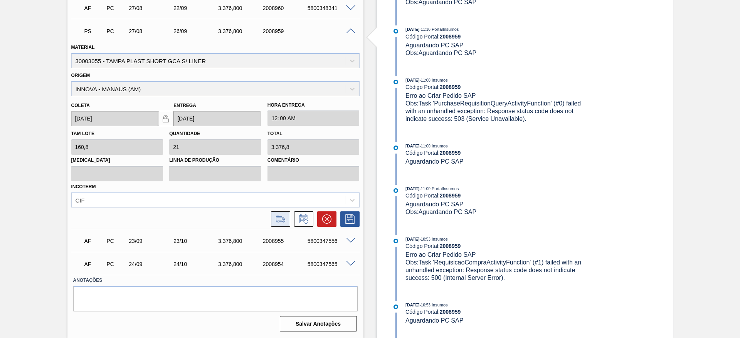
click at [281, 226] on button at bounding box center [280, 219] width 19 height 15
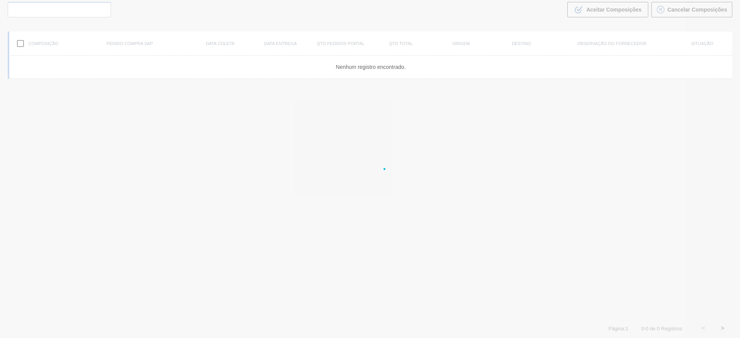
scroll to position [55, 0]
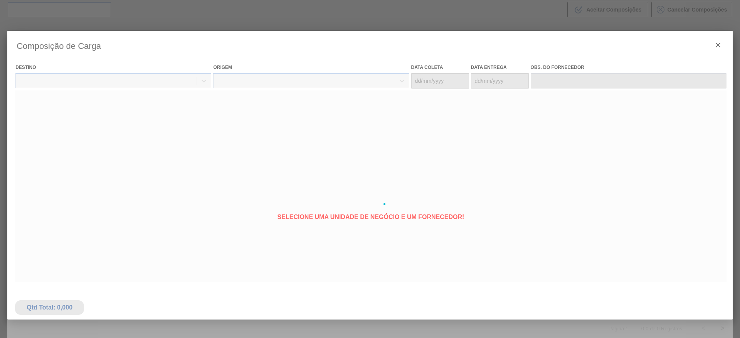
type coleta "[DATE]"
type entrega "[DATE]"
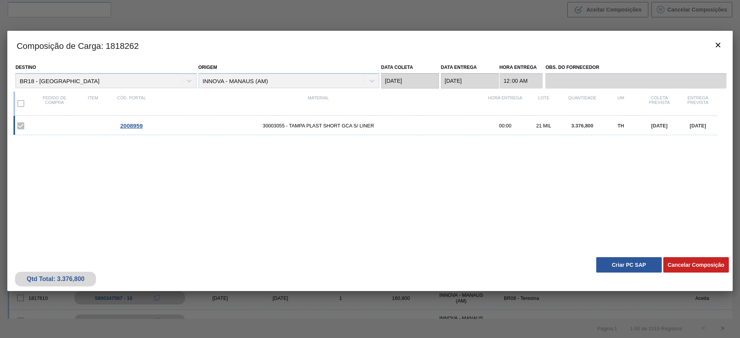
click at [619, 261] on button "Criar PC SAP" at bounding box center [629, 264] width 66 height 15
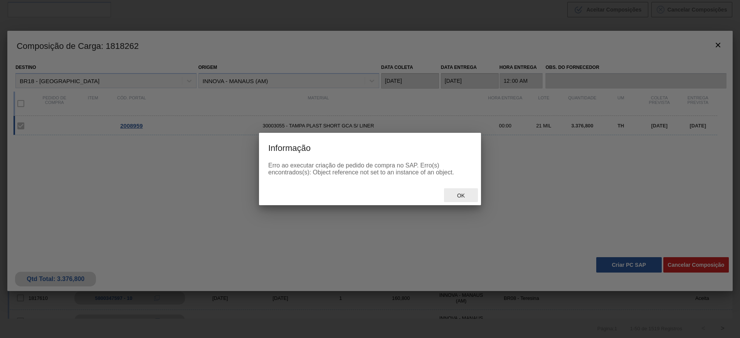
click at [464, 198] on span "Ok" at bounding box center [461, 196] width 20 height 6
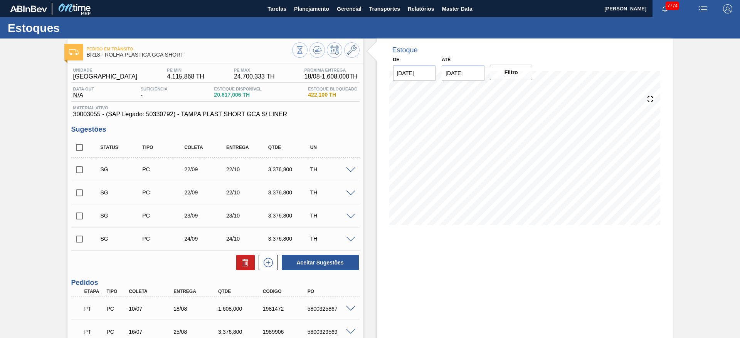
scroll to position [207, 0]
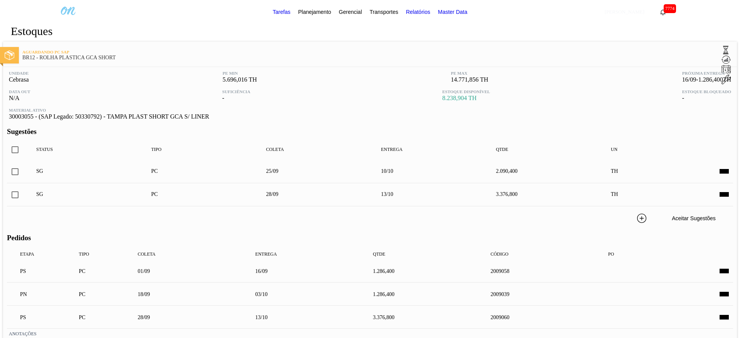
scroll to position [45, 0]
click at [719, 292] on span at bounding box center [723, 295] width 9 height 6
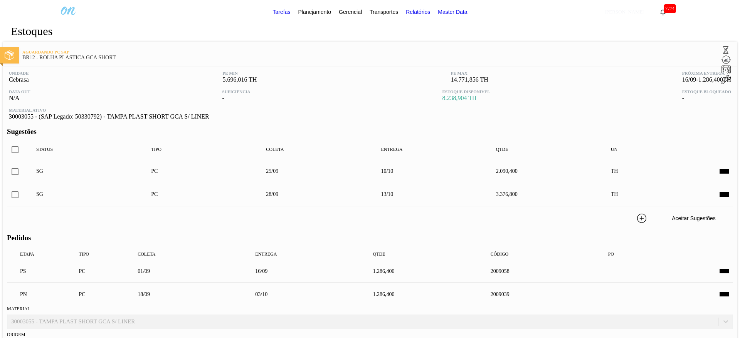
click at [719, 269] on span at bounding box center [723, 272] width 9 height 6
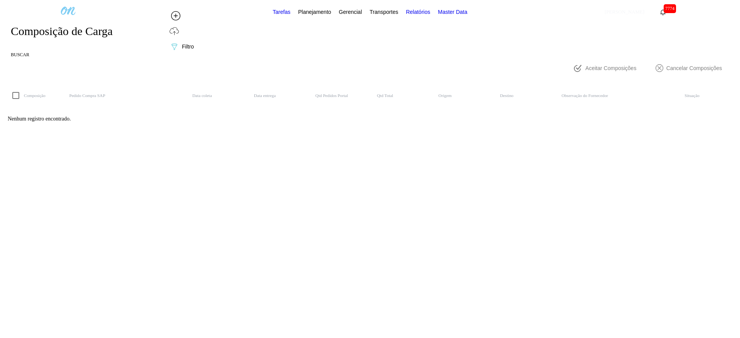
scroll to position [55, 0]
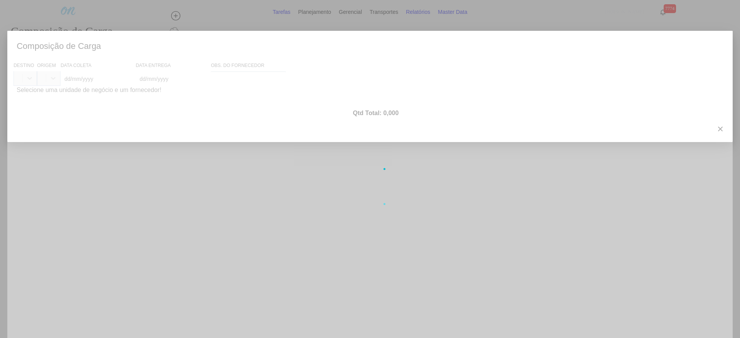
type coleta "[DATE]"
type entrega "[DATE]"
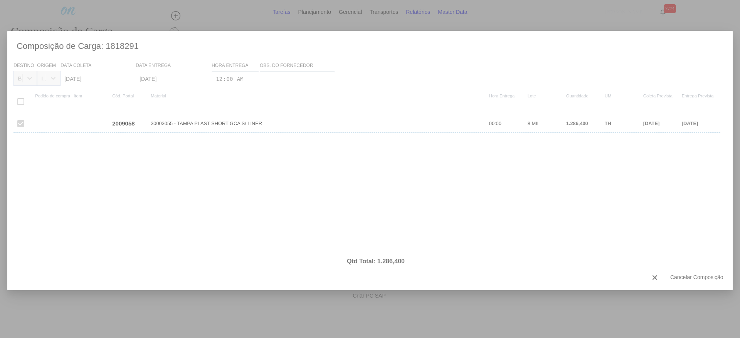
click at [622, 288] on button "Criar PC SAP" at bounding box center [369, 295] width 719 height 15
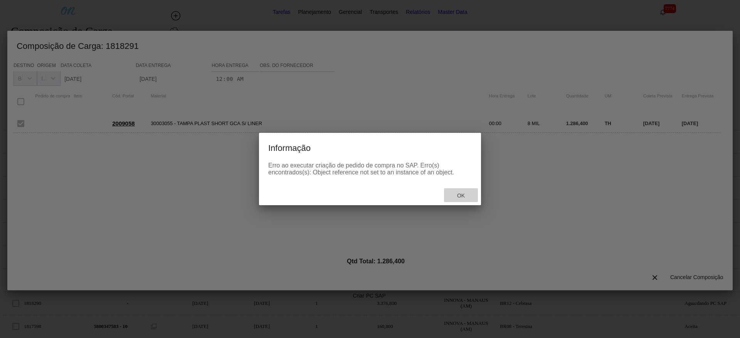
click at [464, 198] on span "Ok" at bounding box center [461, 196] width 20 height 6
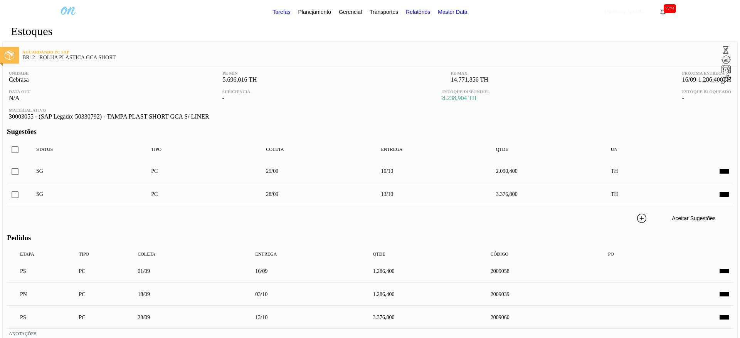
click at [718, 314] on div at bounding box center [725, 317] width 15 height 6
click at [719, 315] on span at bounding box center [723, 318] width 9 height 6
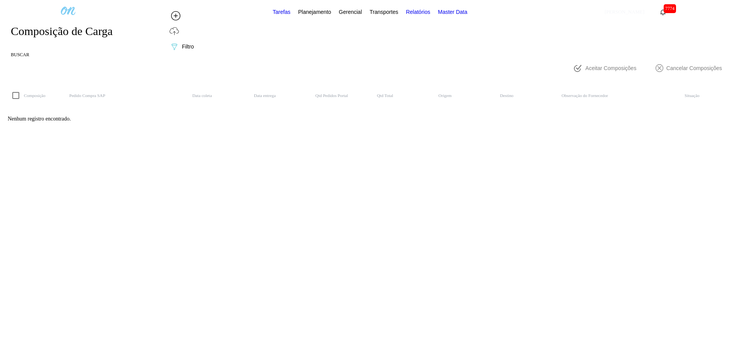
scroll to position [55, 0]
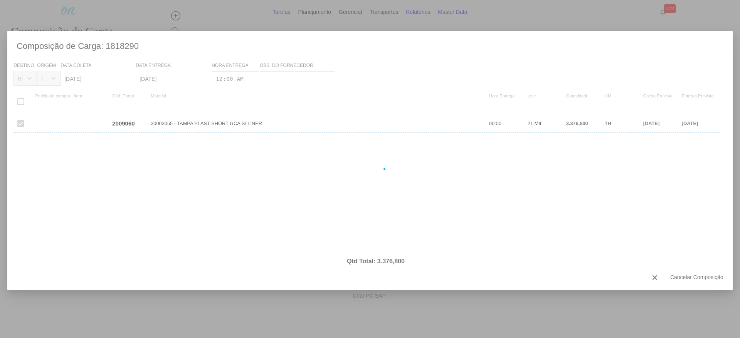
click at [618, 288] on button "Criar PC SAP" at bounding box center [369, 295] width 719 height 15
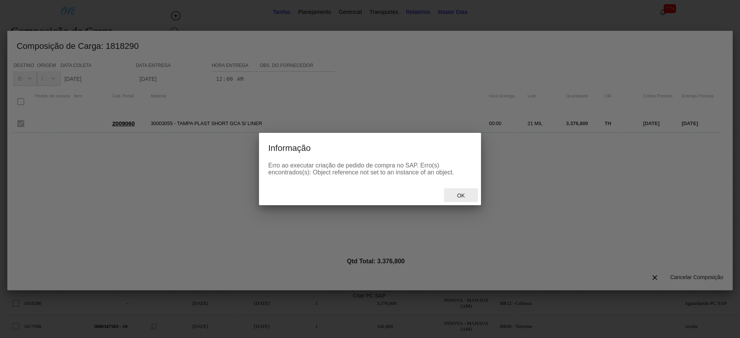
click at [467, 193] on span "Ok" at bounding box center [461, 196] width 20 height 6
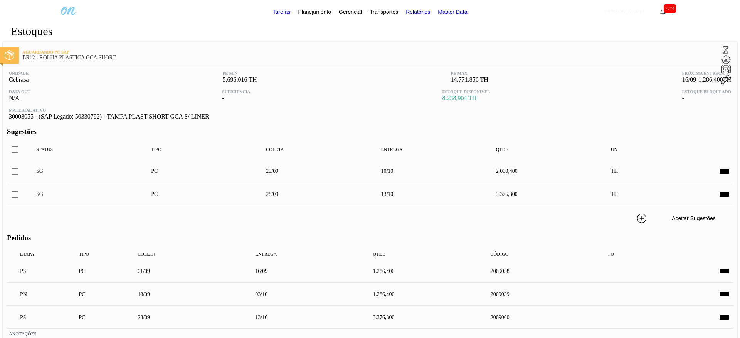
click at [719, 269] on span at bounding box center [723, 272] width 9 height 6
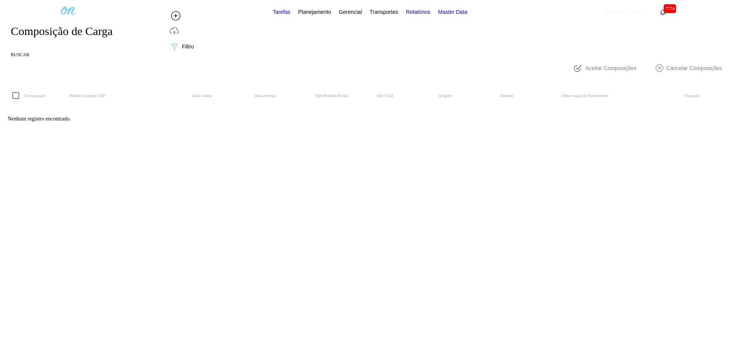
scroll to position [55, 0]
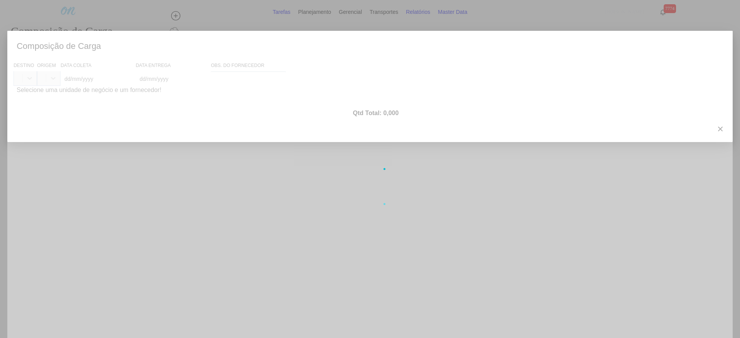
type coleta "[DATE]"
type entrega "[DATE]"
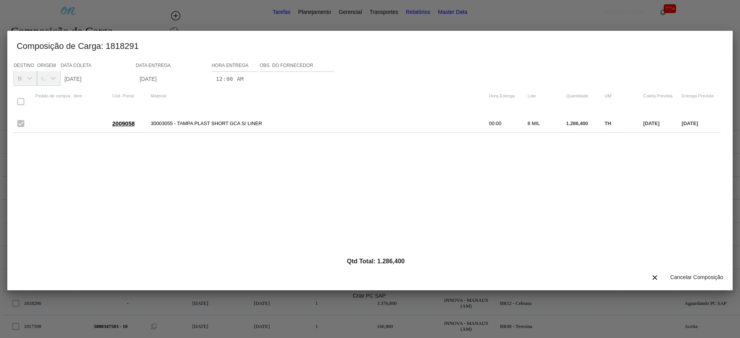
click at [620, 288] on button "Criar PC SAP" at bounding box center [369, 295] width 719 height 15
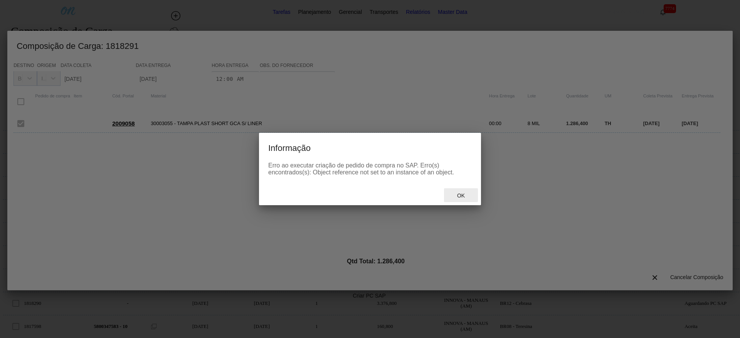
click at [458, 202] on div "Ok" at bounding box center [461, 195] width 34 height 14
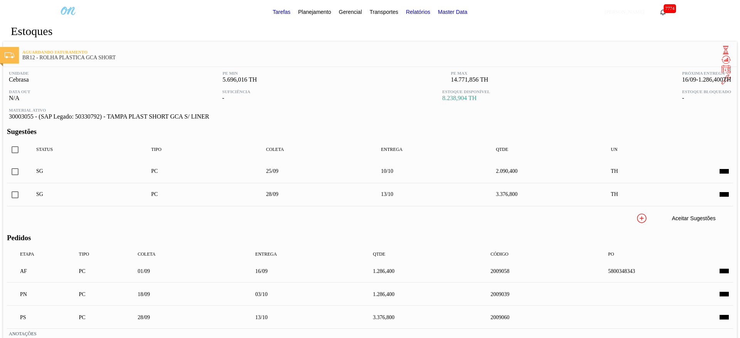
scroll to position [45, 0]
click at [719, 315] on span at bounding box center [723, 318] width 9 height 6
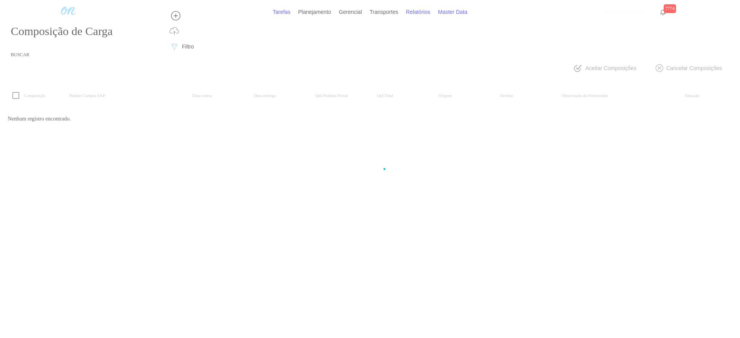
scroll to position [55, 0]
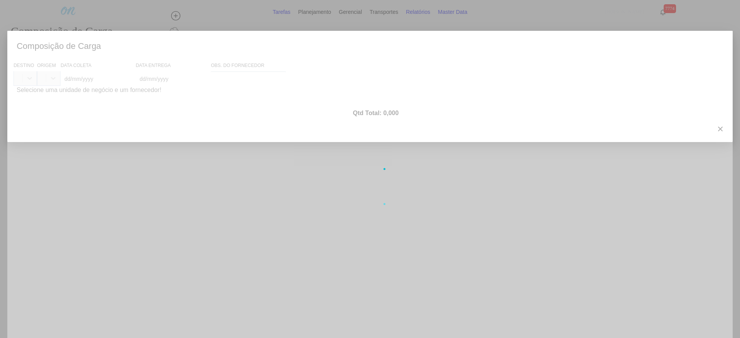
type coleta "[DATE]"
type entrega "[DATE]"
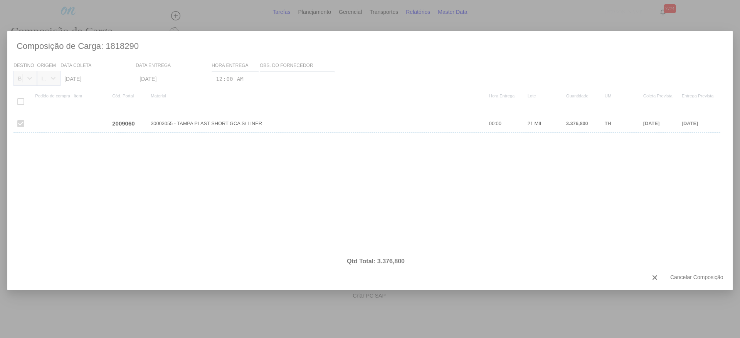
click at [620, 288] on button "Criar PC SAP" at bounding box center [369, 295] width 719 height 15
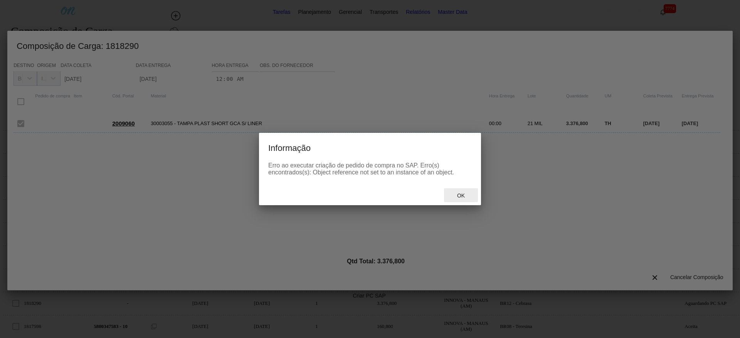
click at [453, 196] on span "Ok" at bounding box center [461, 196] width 20 height 6
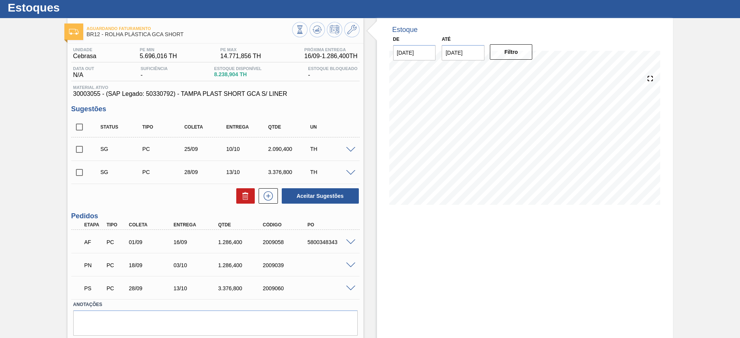
scroll to position [45, 0]
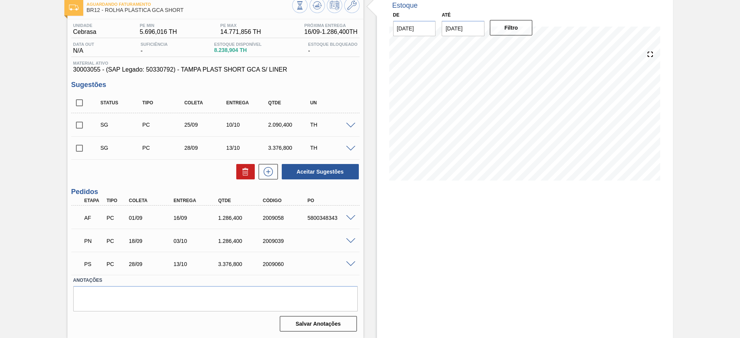
click at [346, 263] on span at bounding box center [350, 265] width 9 height 6
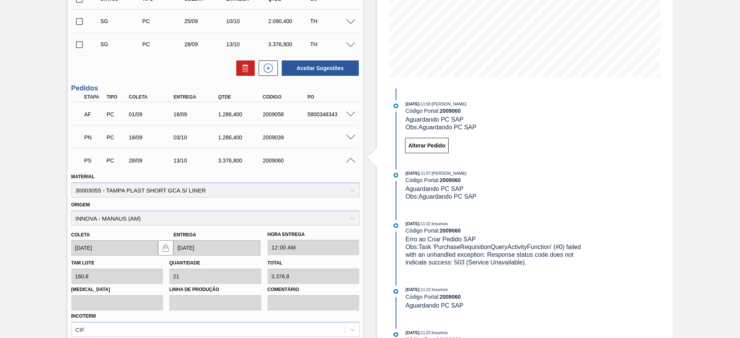
scroll to position [232, 0]
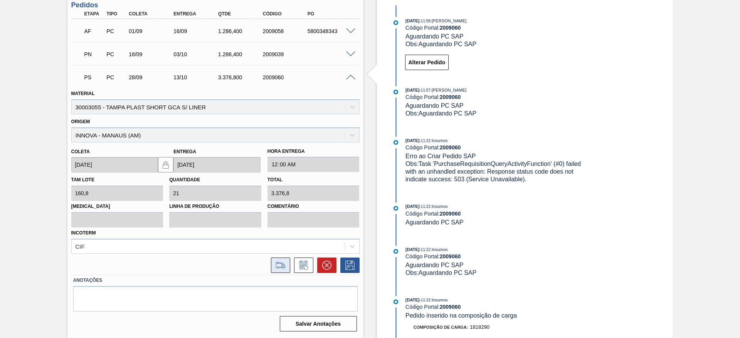
click at [280, 271] on button at bounding box center [280, 265] width 19 height 15
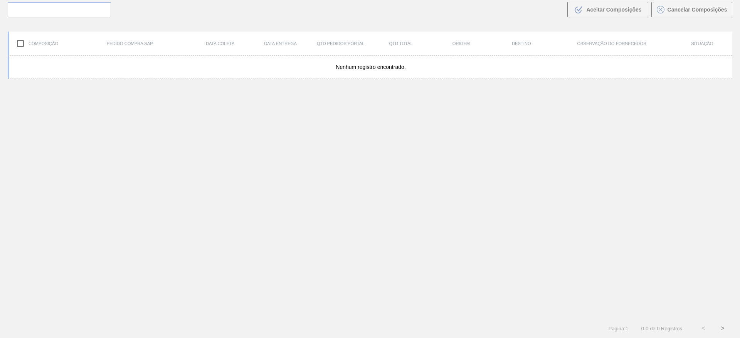
scroll to position [55, 0]
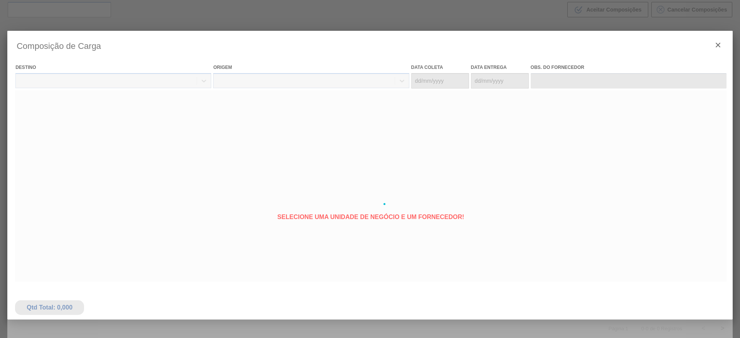
type coleta "[DATE]"
type entrega "[DATE]"
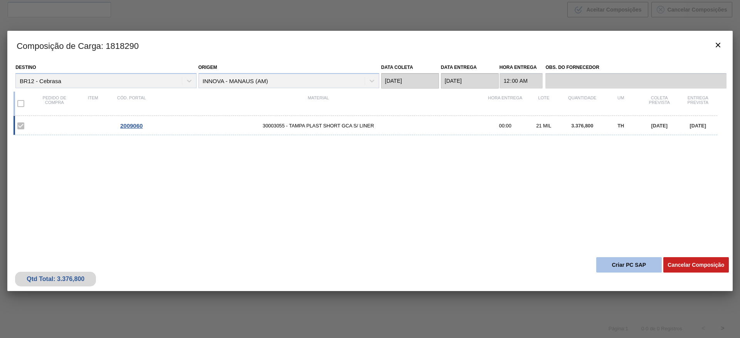
click at [627, 262] on button "Criar PC SAP" at bounding box center [629, 264] width 66 height 15
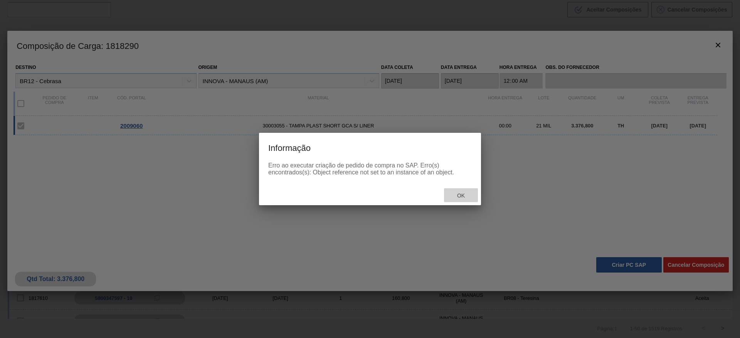
click at [458, 192] on div "Ok" at bounding box center [461, 195] width 34 height 14
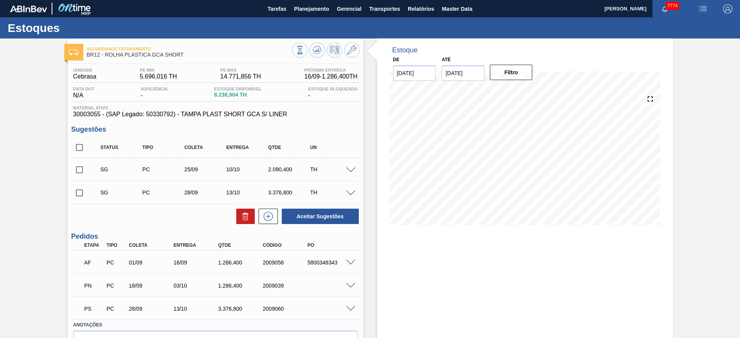
drag, startPoint x: 352, startPoint y: 303, endPoint x: 349, endPoint y: 310, distance: 7.1
click at [350, 308] on div "PS PC 28/09 13/10 3.376,800 2009060" at bounding box center [215, 308] width 288 height 19
click at [346, 311] on span at bounding box center [350, 309] width 9 height 6
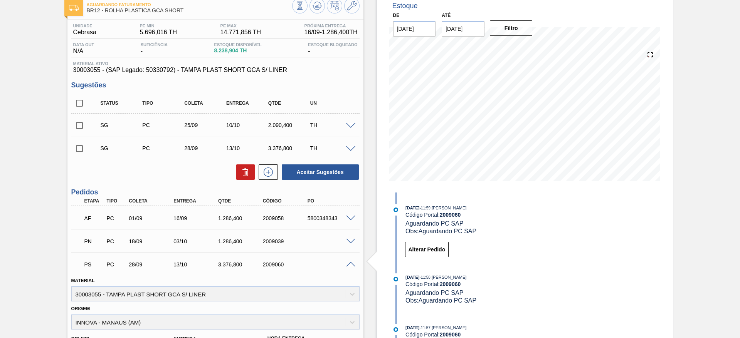
scroll to position [116, 0]
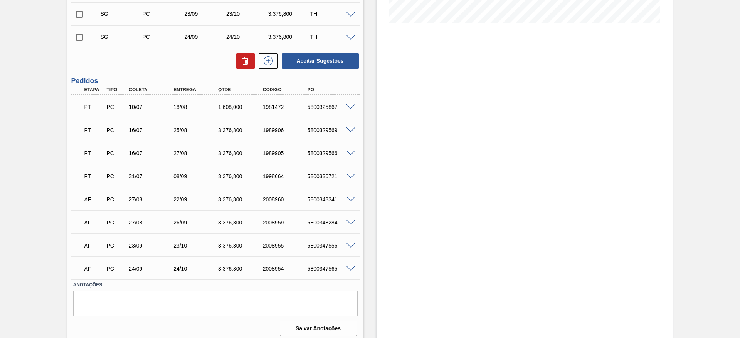
scroll to position [207, 0]
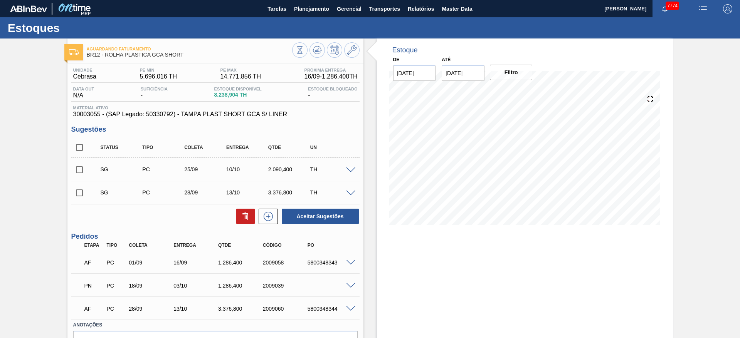
scroll to position [45, 0]
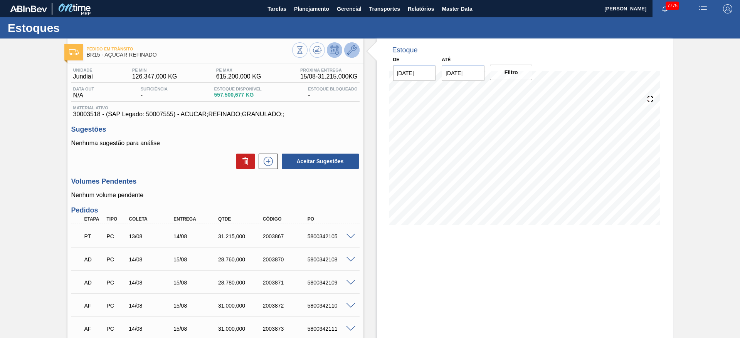
click at [353, 49] on icon at bounding box center [351, 49] width 9 height 9
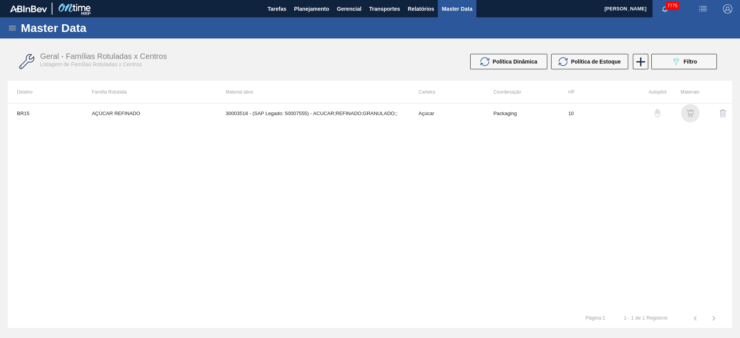
click at [686, 111] on div "button" at bounding box center [690, 113] width 9 height 8
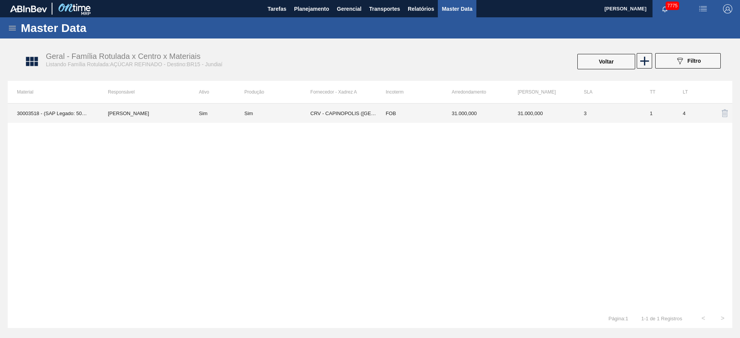
click at [402, 119] on td "FOB" at bounding box center [409, 113] width 66 height 19
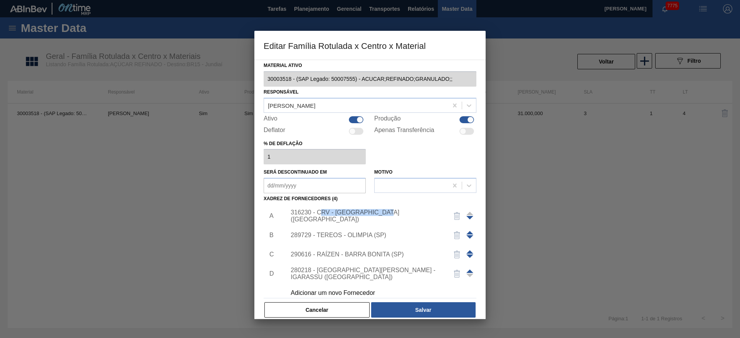
drag, startPoint x: 391, startPoint y: 215, endPoint x: 322, endPoint y: 215, distance: 69.4
click at [322, 215] on div "316230 - CRV - CAPINOPOLIS (MG)" at bounding box center [366, 216] width 151 height 14
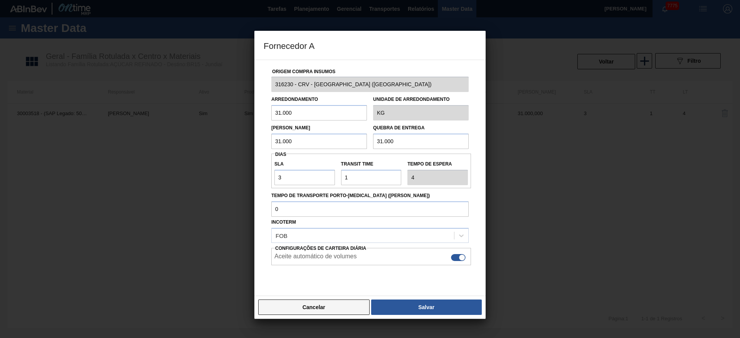
click at [360, 303] on button "Cancelar" at bounding box center [313, 307] width 111 height 15
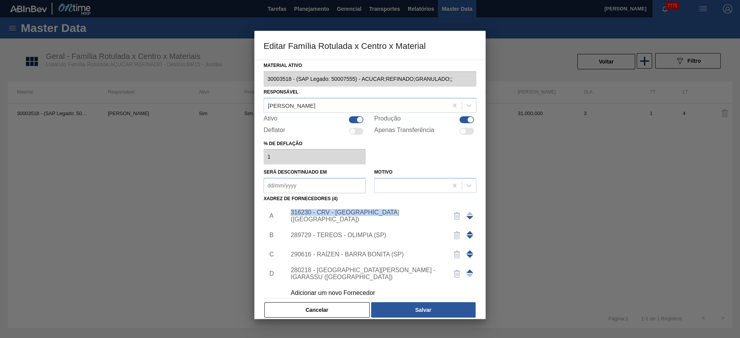
drag, startPoint x: 396, startPoint y: 213, endPoint x: 289, endPoint y: 221, distance: 106.6
click at [289, 221] on div "316230 - CRV - CAPINOPOLIS (MG)" at bounding box center [379, 216] width 195 height 19
copy div "316230 - CRV - CAPINOPOLIS (MG)"
click at [343, 309] on button "Cancelar" at bounding box center [316, 309] width 105 height 15
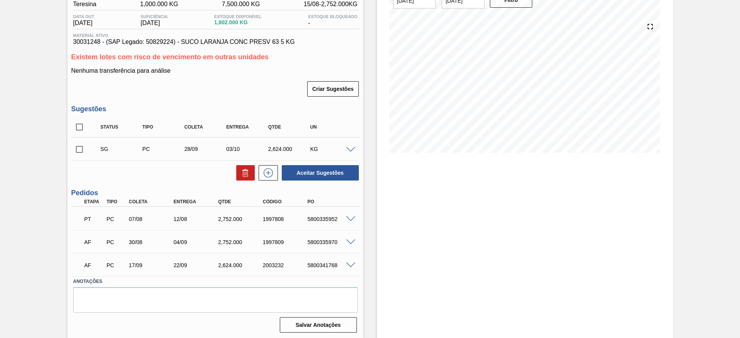
scroll to position [74, 0]
